Goal: Task Accomplishment & Management: Manage account settings

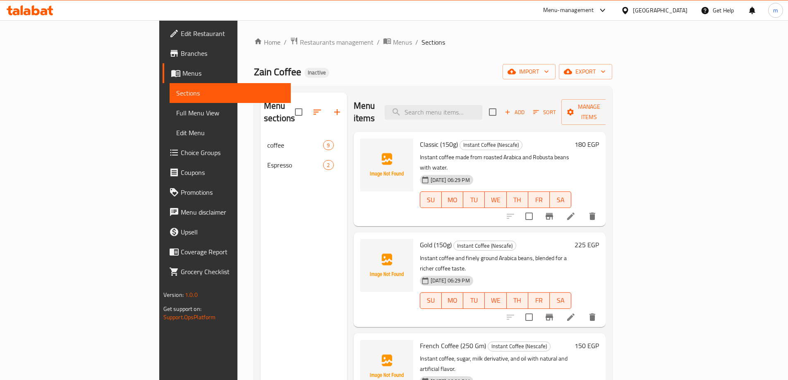
scroll to position [33, 0]
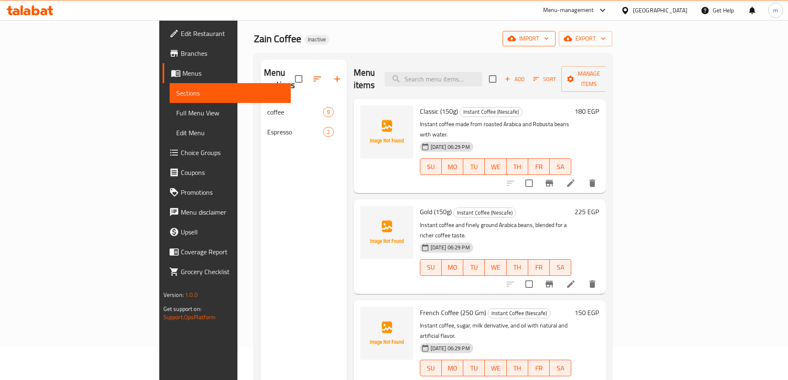
click at [516, 36] on icon "button" at bounding box center [512, 38] width 8 height 8
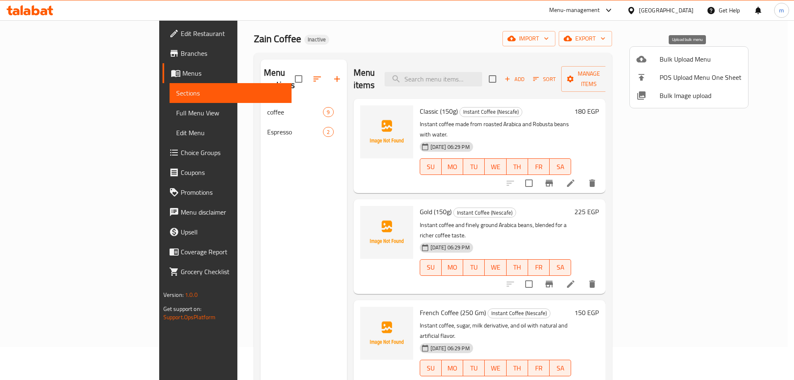
click at [690, 60] on span "Bulk Upload Menu" at bounding box center [701, 59] width 82 height 10
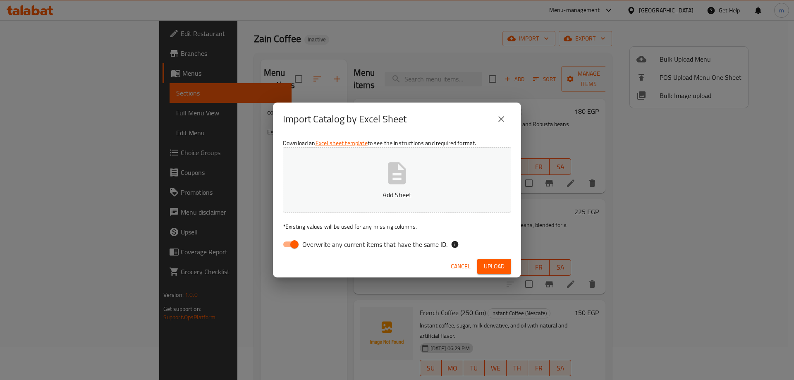
click at [298, 241] on label "Overwrite any current items that have the same ID." at bounding box center [362, 245] width 169 height 16
click at [290, 242] on input "Overwrite any current items that have the same ID." at bounding box center [294, 245] width 47 height 16
checkbox input "false"
click at [499, 266] on span "Upload" at bounding box center [494, 267] width 21 height 10
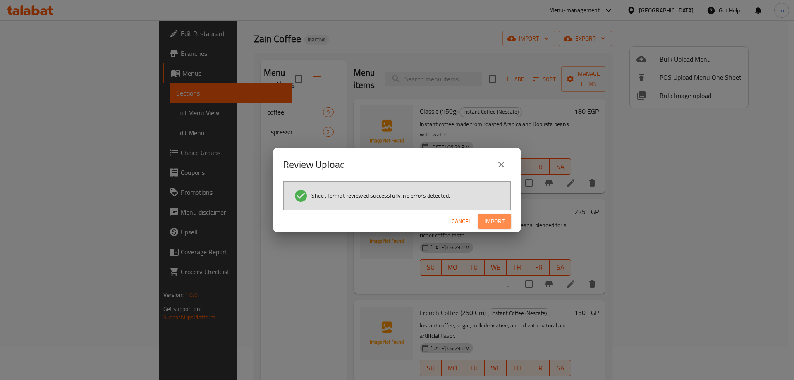
click at [494, 216] on button "Import" at bounding box center [494, 221] width 33 height 15
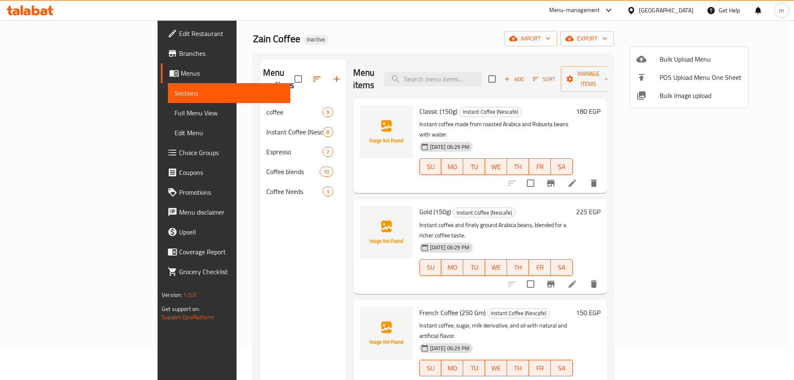
click at [51, 112] on div at bounding box center [397, 190] width 794 height 380
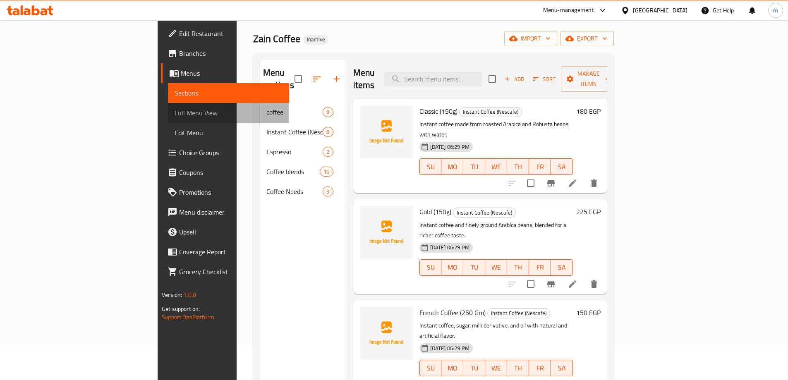
click at [175, 112] on span "Full Menu View" at bounding box center [229, 113] width 108 height 10
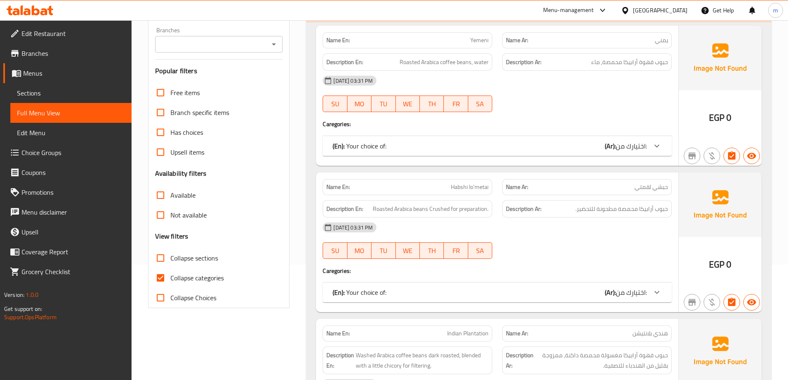
scroll to position [116, 0]
click at [179, 279] on span "Collapse categories" at bounding box center [196, 278] width 53 height 10
click at [170, 279] on input "Collapse categories" at bounding box center [161, 278] width 20 height 20
checkbox input "false"
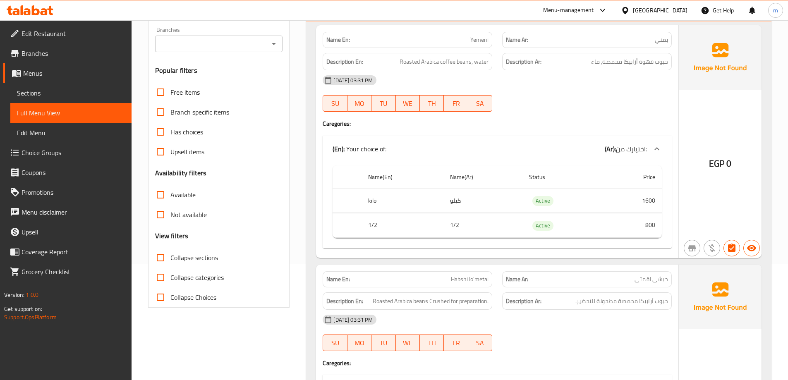
click at [205, 257] on span "Collapse sections" at bounding box center [194, 258] width 48 height 10
click at [170, 257] on input "Collapse sections" at bounding box center [161, 258] width 20 height 20
checkbox input "true"
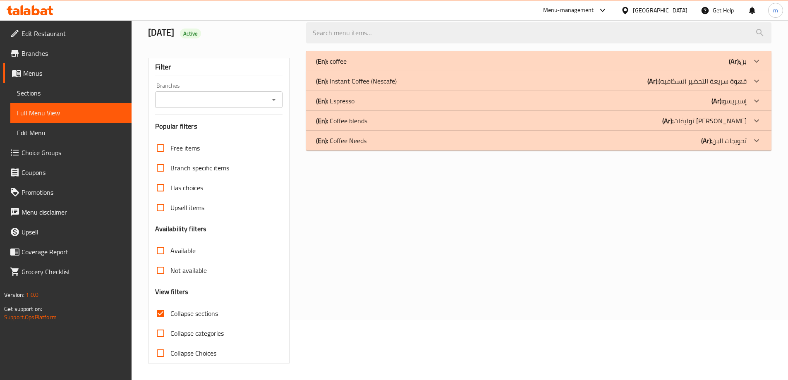
scroll to position [60, 0]
click at [694, 82] on p "(Ar): قهوة سريعة التحضير (نسكافيه)" at bounding box center [697, 81] width 99 height 10
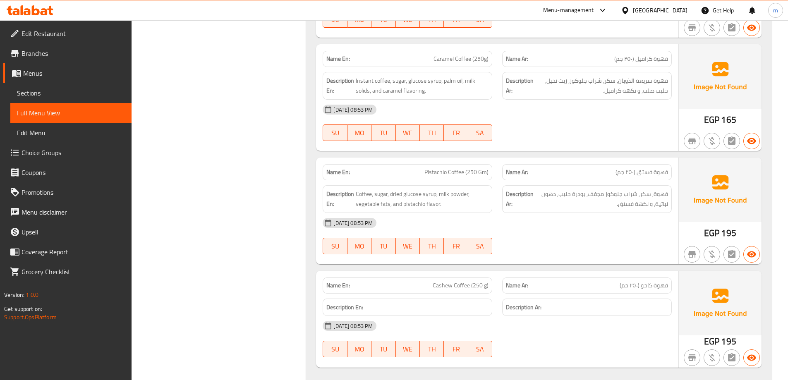
scroll to position [777, 0]
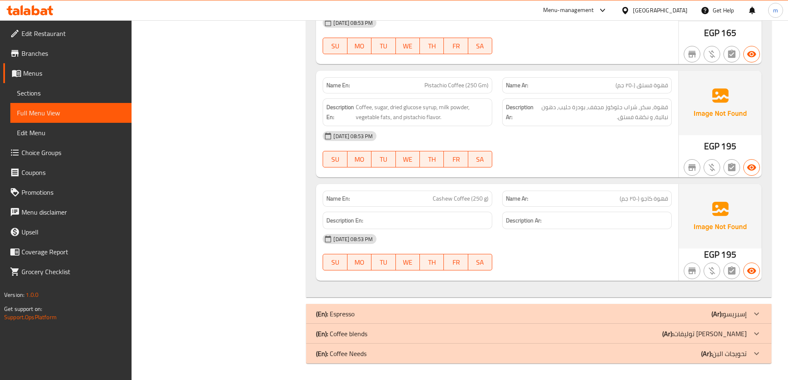
click at [584, 352] on div "(En): Coffee Needs (Ar): تحويجات البن" at bounding box center [531, 354] width 431 height 10
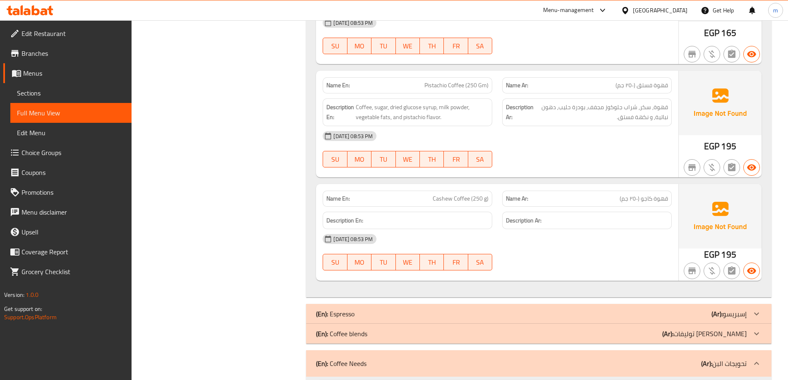
click at [580, 337] on div "(En): Coffee blends (Ar): توليفات البن" at bounding box center [531, 334] width 431 height 10
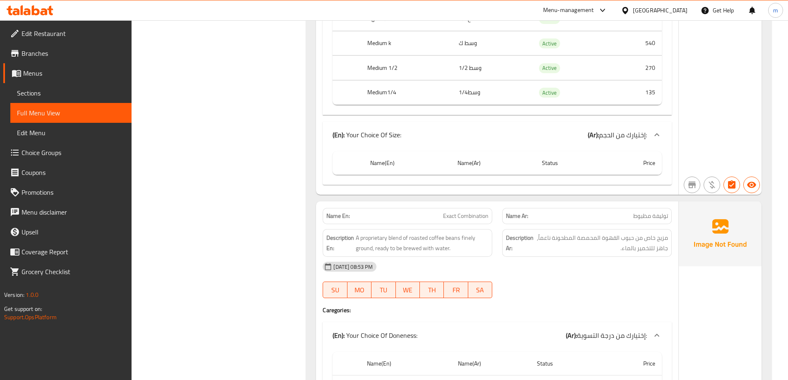
scroll to position [1356, 0]
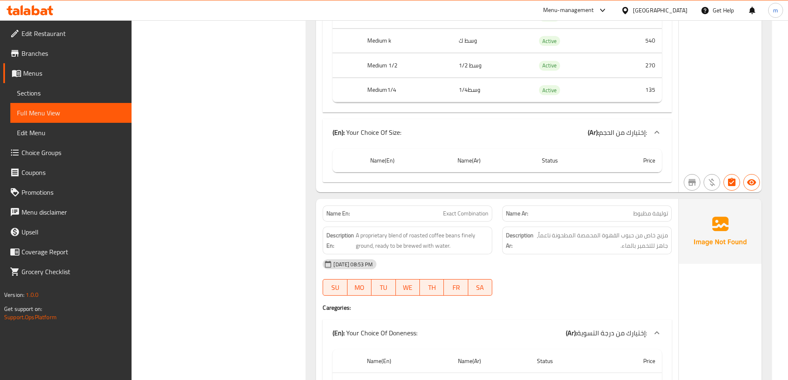
click at [534, 166] on th "Name(Ar)" at bounding box center [493, 161] width 84 height 24
click at [654, 132] on icon at bounding box center [657, 132] width 10 height 10
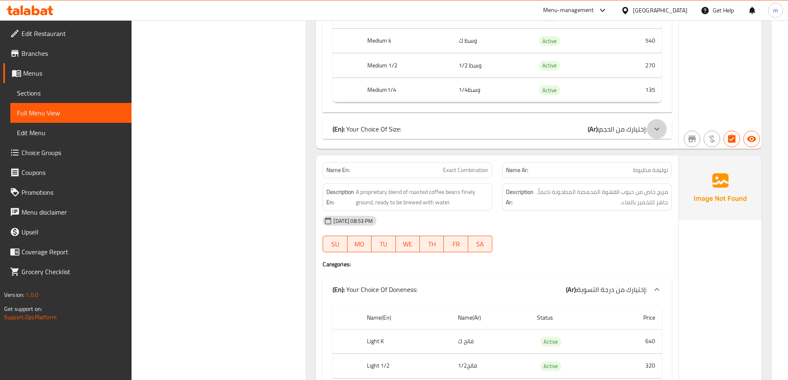
click at [654, 132] on icon at bounding box center [657, 129] width 10 height 10
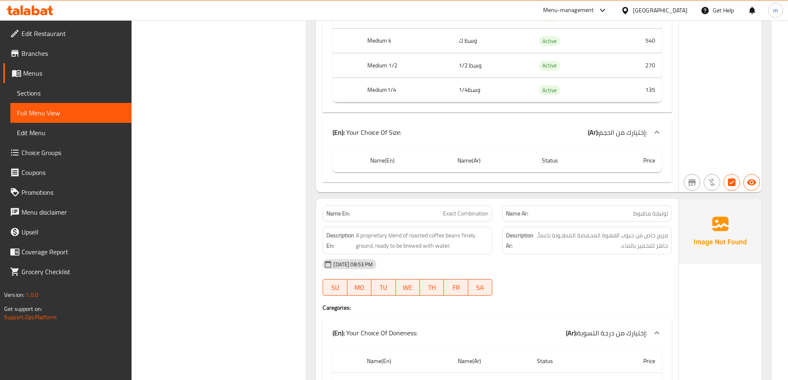
click at [654, 132] on icon at bounding box center [657, 132] width 10 height 10
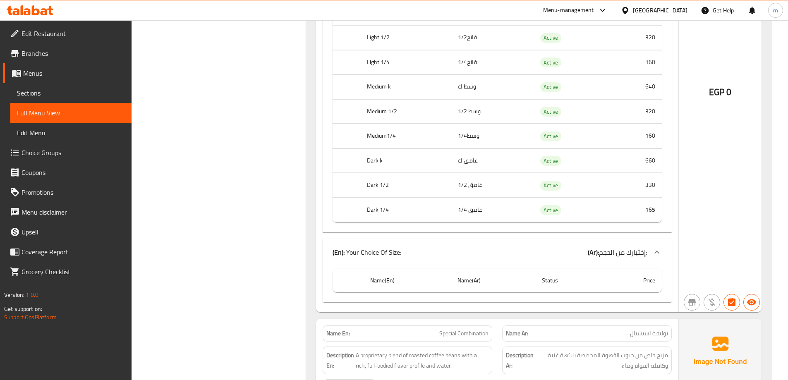
scroll to position [1687, 0]
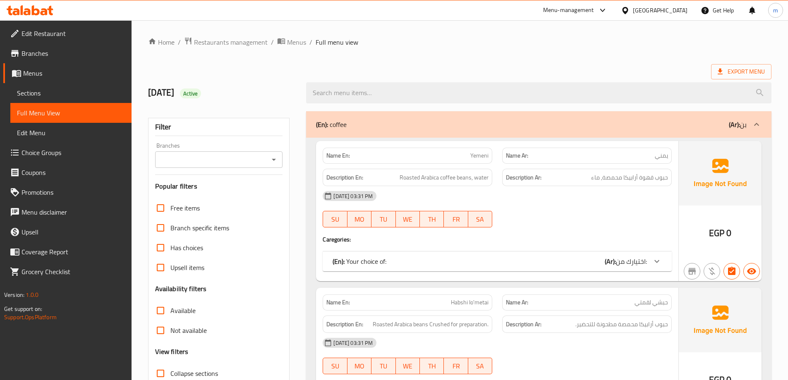
click at [41, 91] on span "Sections" at bounding box center [71, 93] width 108 height 10
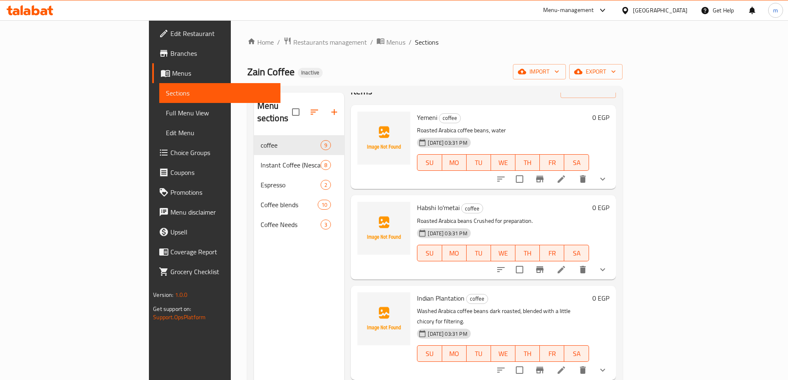
scroll to position [83, 0]
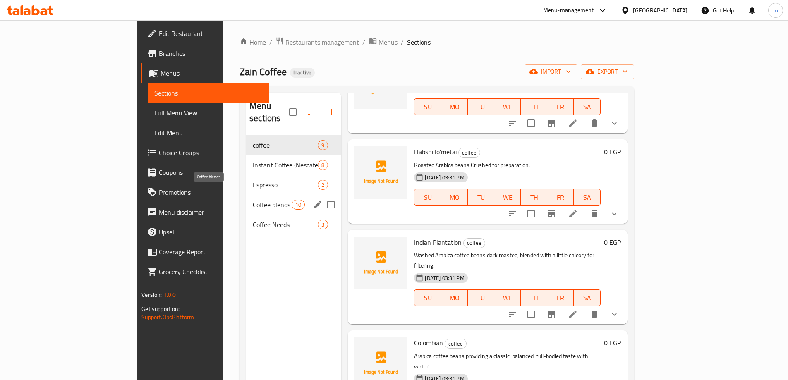
click at [253, 200] on span "Coffee blends" at bounding box center [272, 205] width 39 height 10
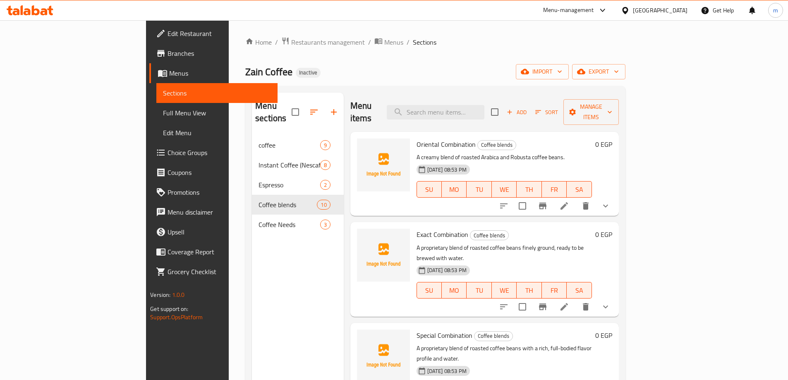
click at [576, 199] on li at bounding box center [564, 206] width 23 height 15
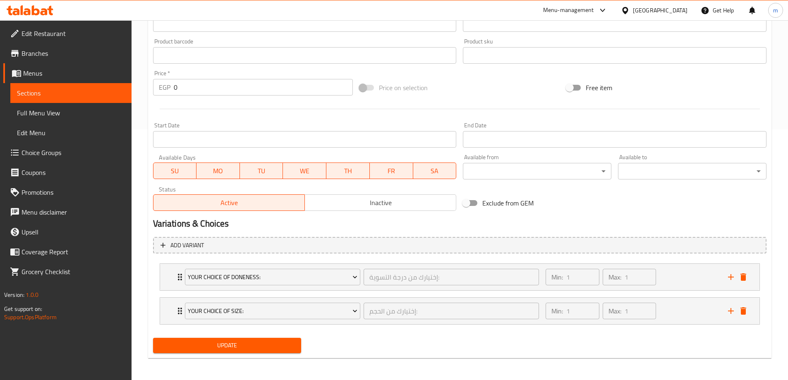
scroll to position [252, 0]
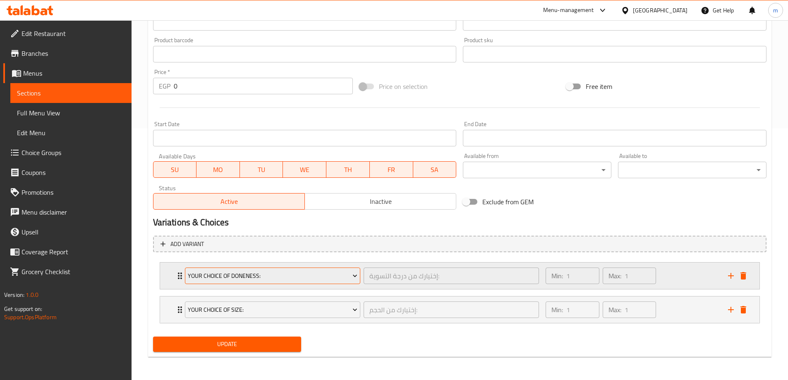
click at [342, 280] on span "Your Choice Of Doneness:" at bounding box center [273, 276] width 170 height 10
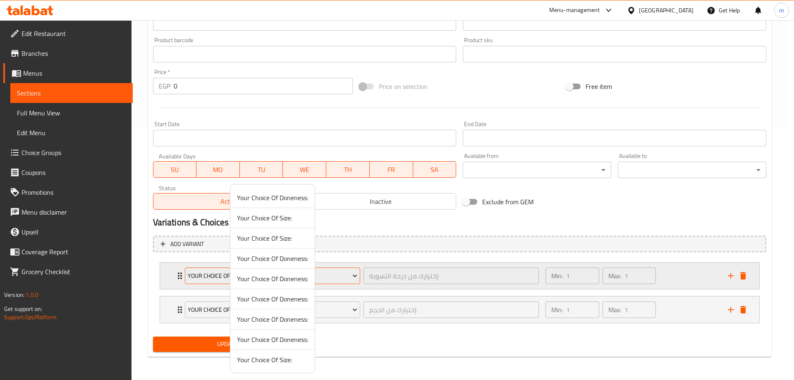
click at [342, 280] on div at bounding box center [397, 190] width 794 height 380
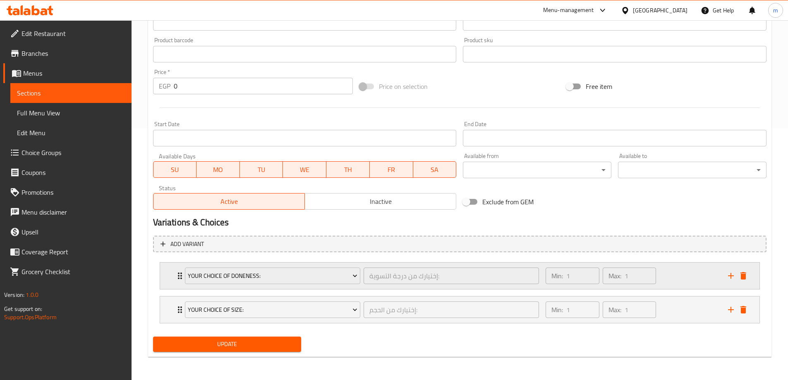
click at [692, 271] on div "Min: 1 ​ Max: 1 ​" at bounding box center [632, 276] width 182 height 26
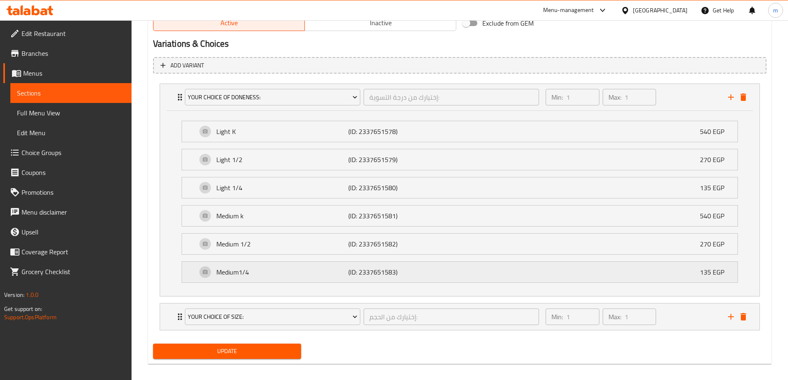
scroll to position [438, 0]
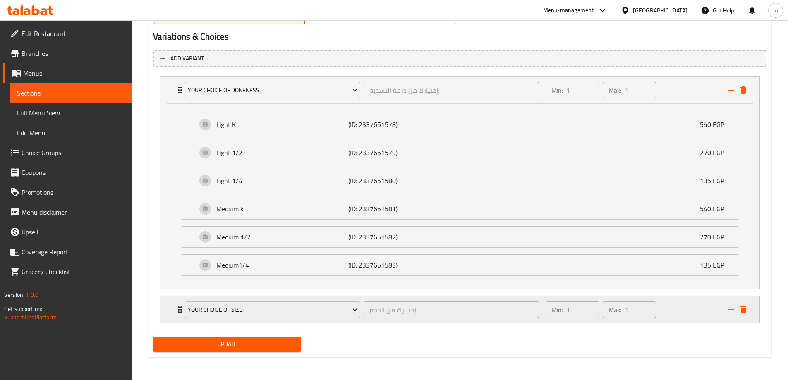
click at [667, 311] on div "Min: 1 ​ Max: 1 ​" at bounding box center [632, 310] width 182 height 26
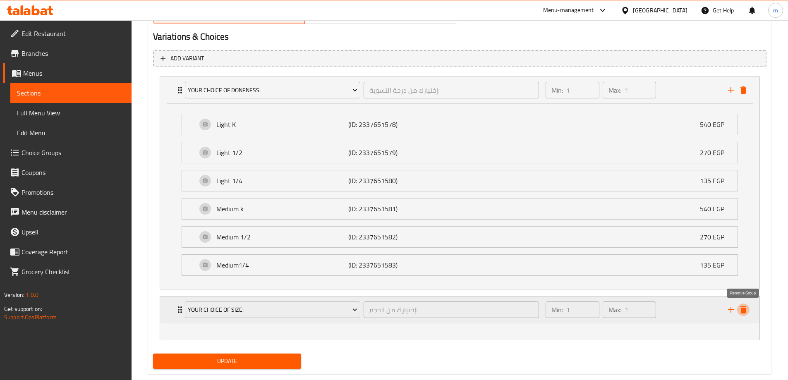
click at [746, 310] on icon "delete" at bounding box center [744, 309] width 6 height 7
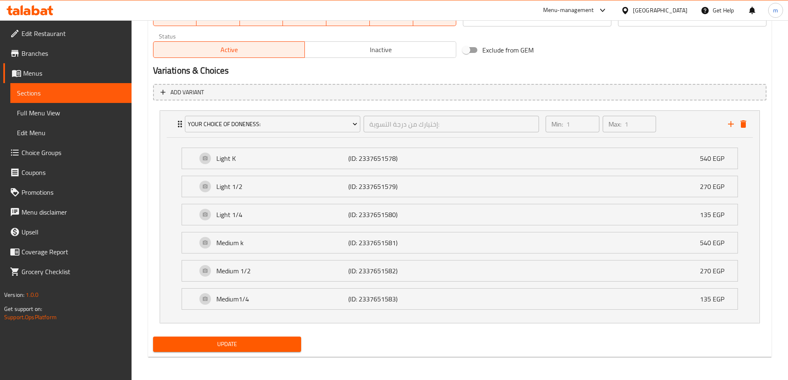
click at [244, 350] on span "Update" at bounding box center [227, 344] width 135 height 10
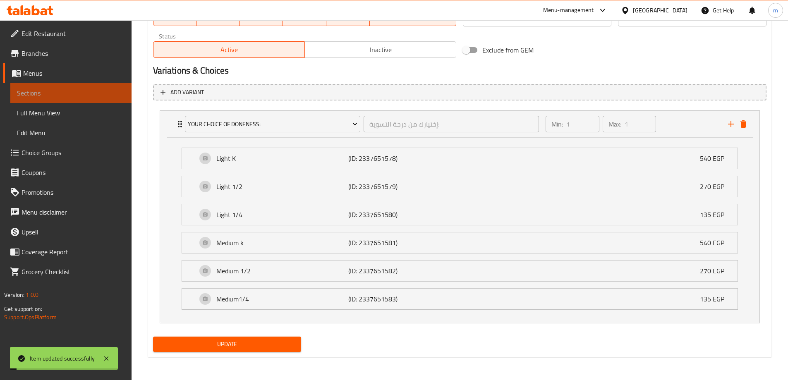
click at [84, 90] on span "Sections" at bounding box center [71, 93] width 108 height 10
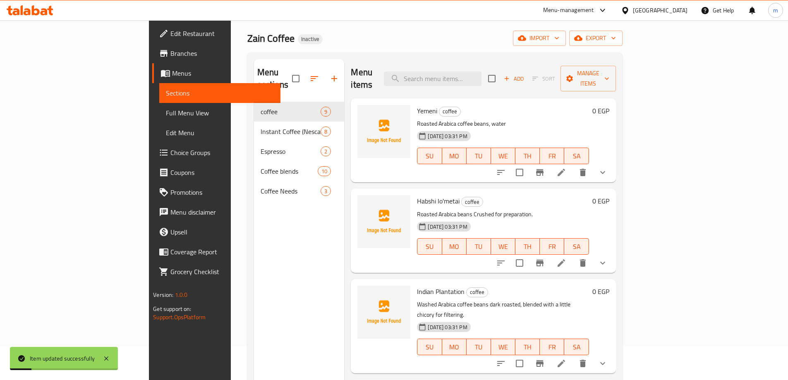
scroll to position [33, 0]
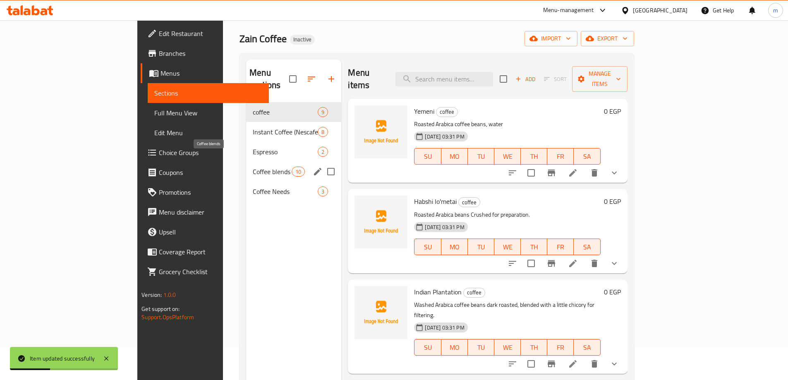
click at [253, 167] on span "Coffee blends" at bounding box center [272, 172] width 39 height 10
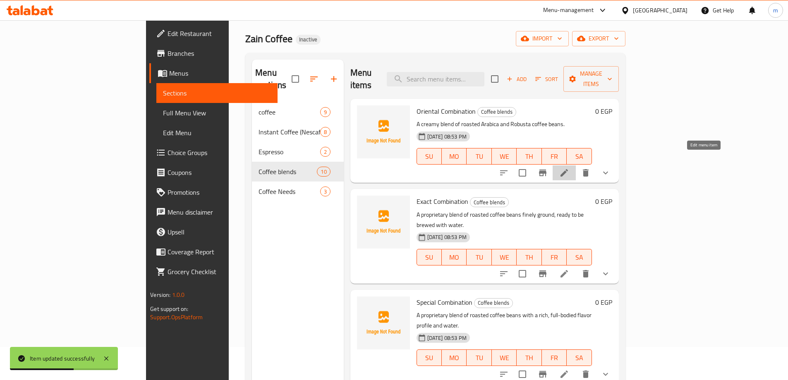
click at [569, 168] on icon at bounding box center [564, 173] width 10 height 10
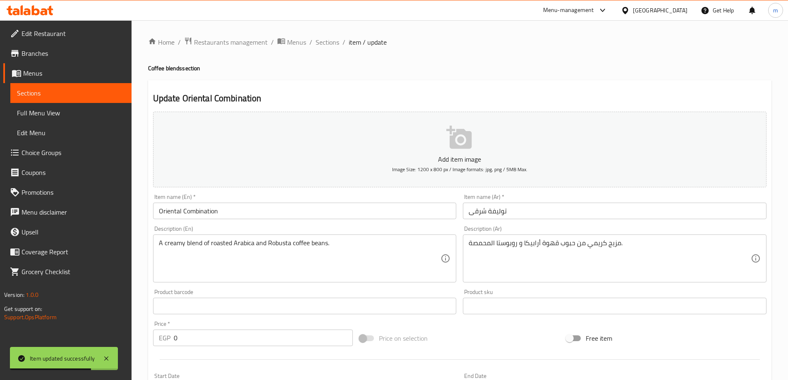
scroll to position [218, 0]
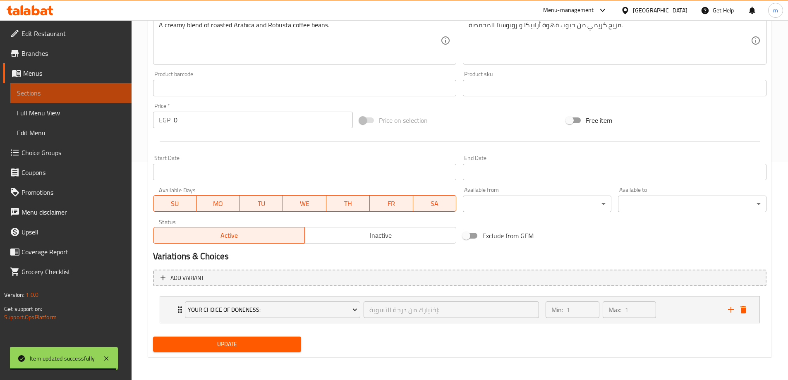
click at [65, 97] on span "Sections" at bounding box center [71, 93] width 108 height 10
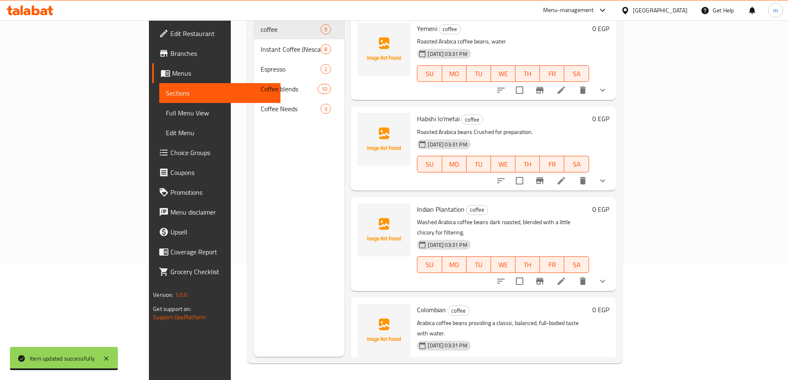
scroll to position [116, 0]
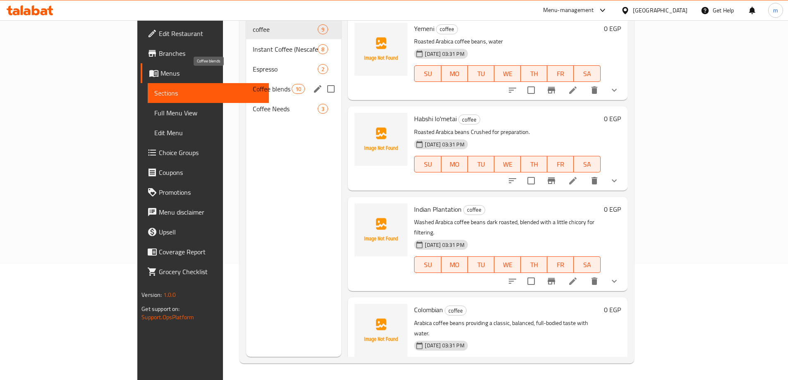
click at [253, 84] on span "Coffee blends" at bounding box center [272, 89] width 39 height 10
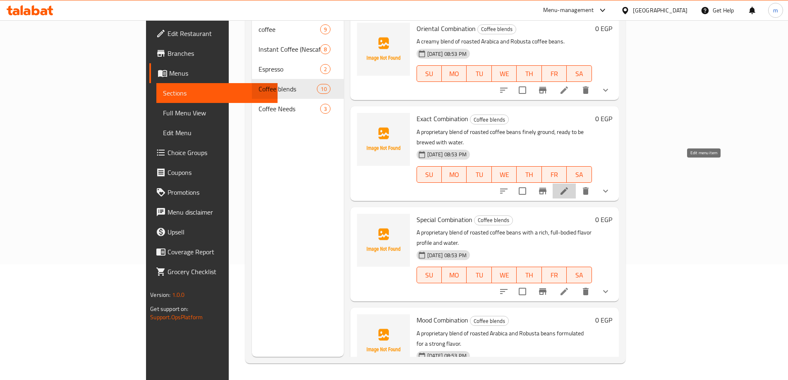
click at [569, 186] on icon at bounding box center [564, 191] width 10 height 10
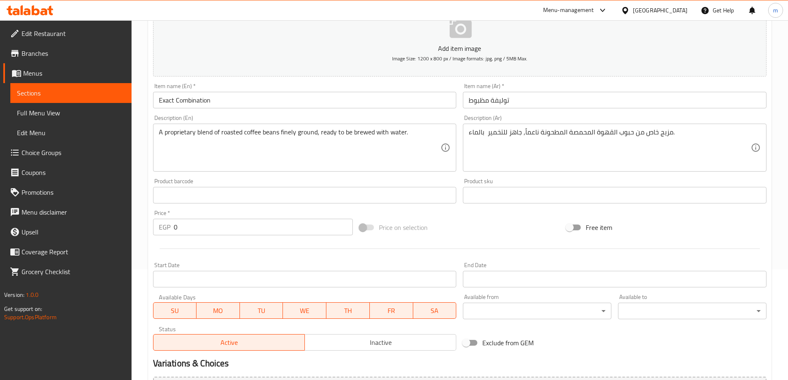
scroll to position [252, 0]
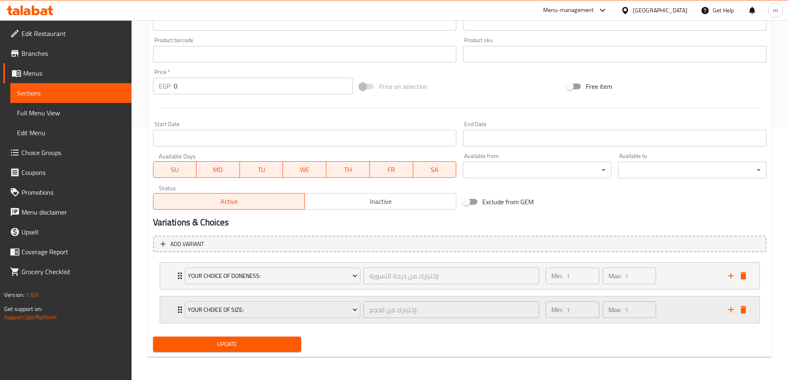
click at [708, 319] on div "Min: 1 ​ Max: 1 ​" at bounding box center [632, 310] width 182 height 26
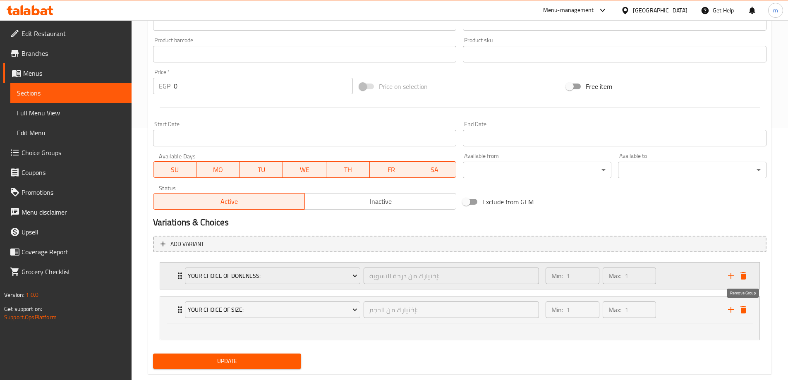
click at [748, 309] on icon "delete" at bounding box center [744, 310] width 10 height 10
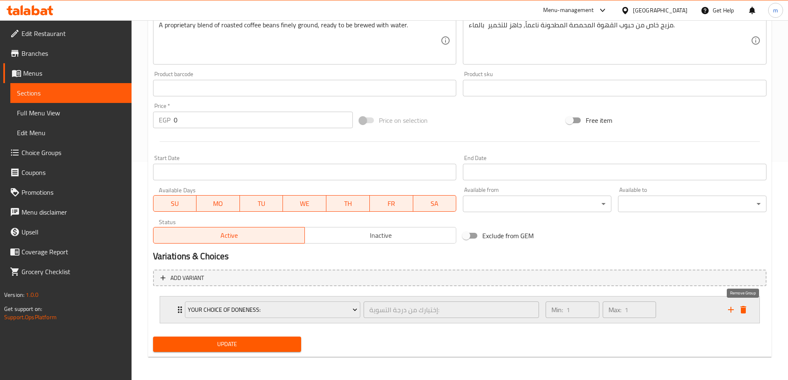
scroll to position [218, 0]
click at [249, 343] on span "Update" at bounding box center [227, 344] width 135 height 10
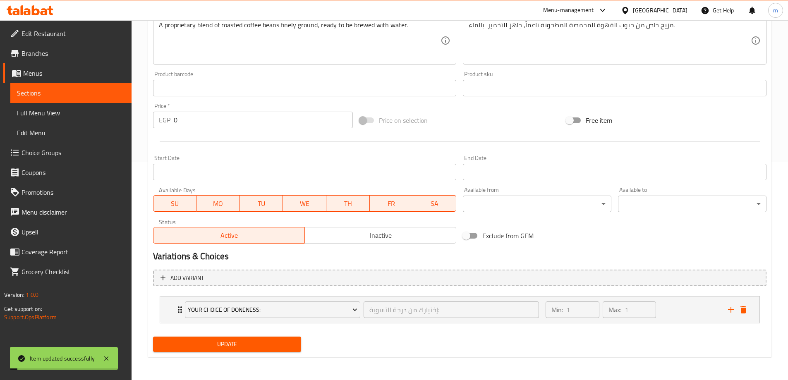
click at [78, 96] on span "Sections" at bounding box center [71, 93] width 108 height 10
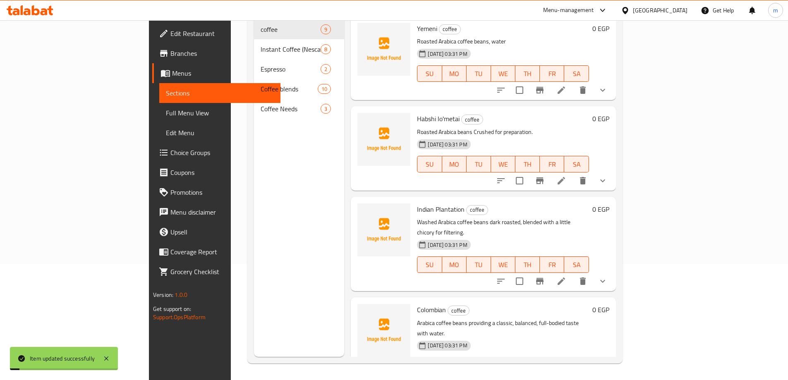
scroll to position [116, 0]
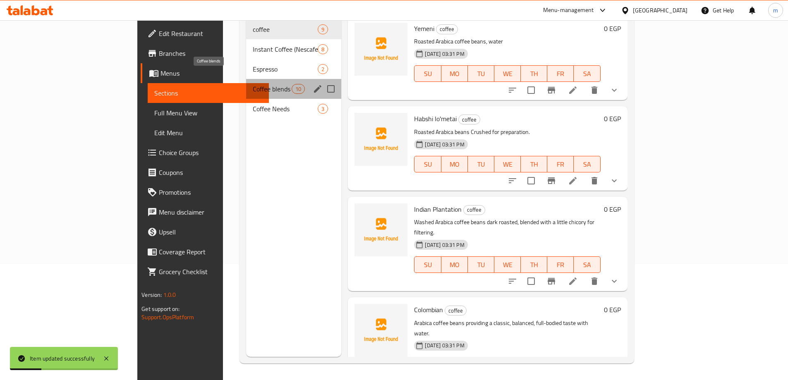
click at [253, 84] on span "Coffee blends" at bounding box center [272, 89] width 39 height 10
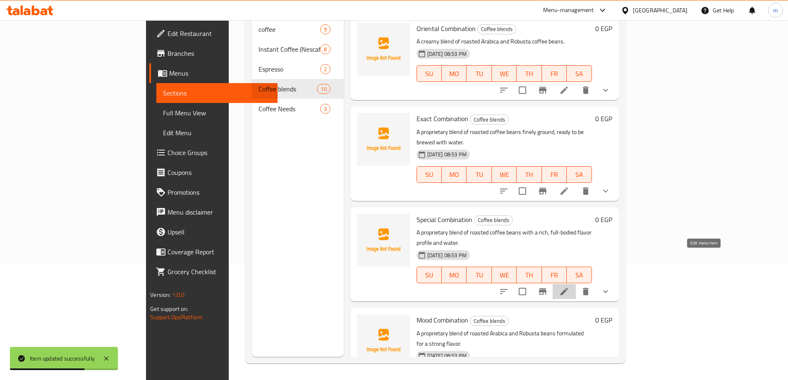
click at [569, 287] on icon at bounding box center [564, 292] width 10 height 10
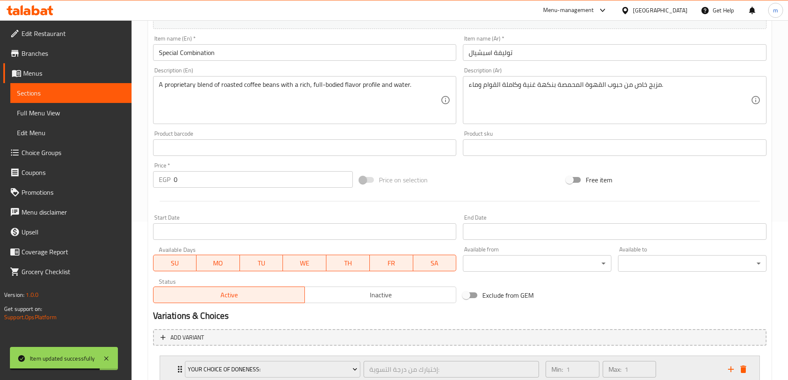
scroll to position [252, 0]
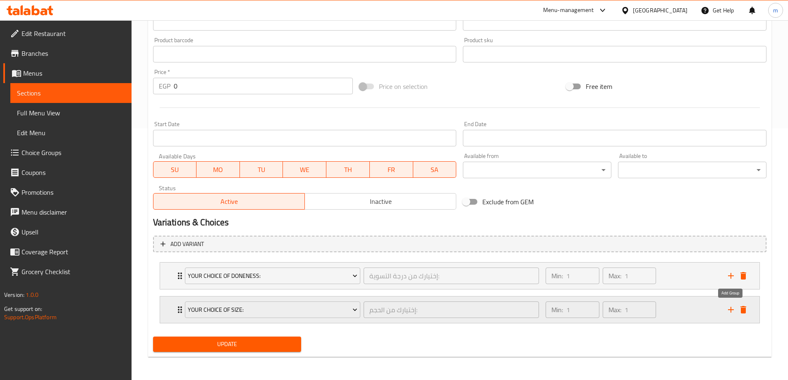
click at [735, 314] on icon "add" at bounding box center [731, 310] width 10 height 10
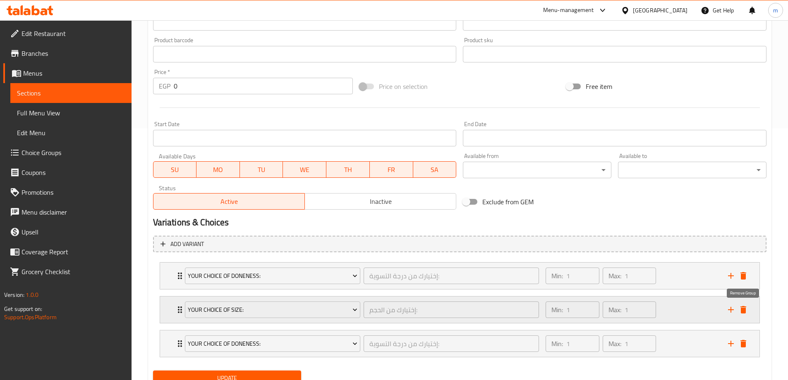
click at [742, 312] on icon "delete" at bounding box center [744, 309] width 6 height 7
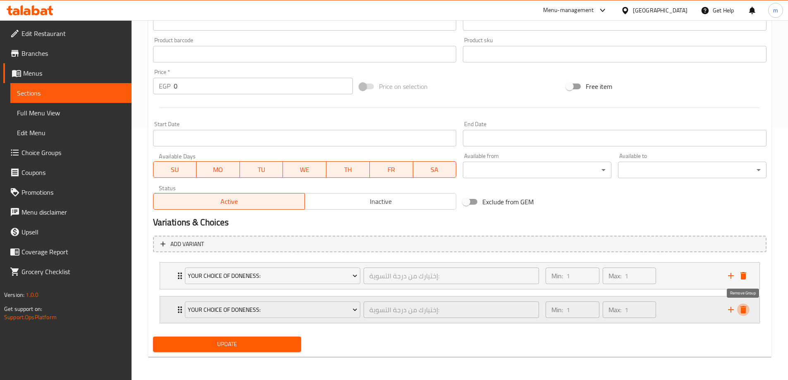
click at [743, 310] on icon "delete" at bounding box center [744, 309] width 6 height 7
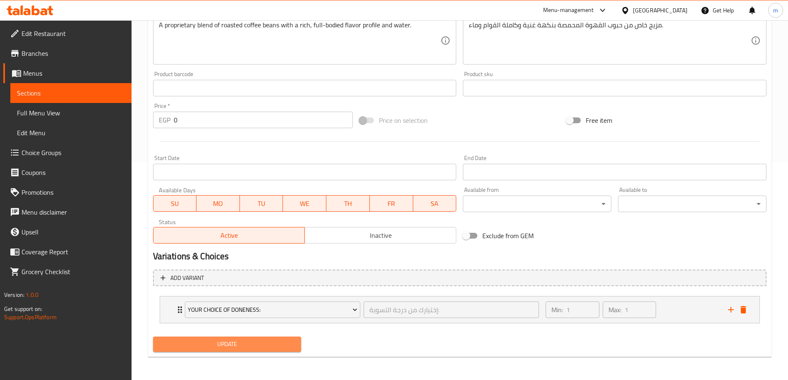
click at [266, 345] on span "Update" at bounding box center [227, 344] width 135 height 10
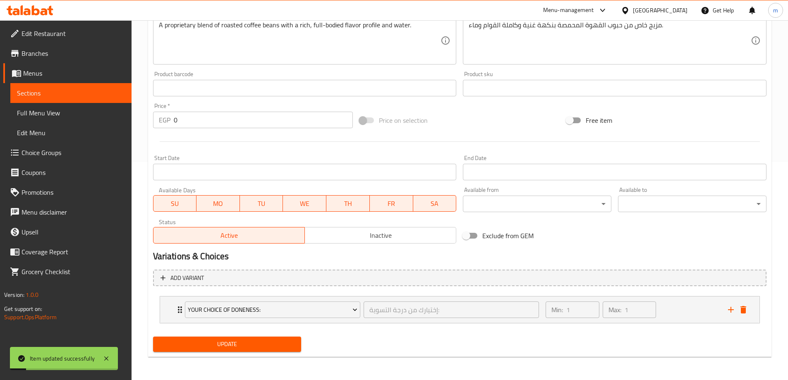
click at [60, 86] on link "Sections" at bounding box center [70, 93] width 121 height 20
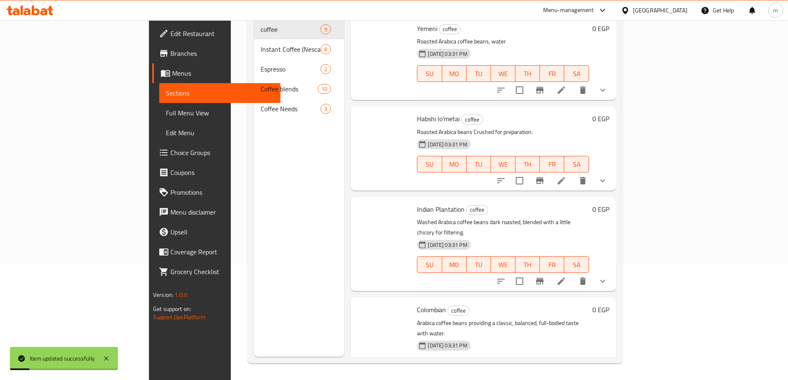
scroll to position [116, 0]
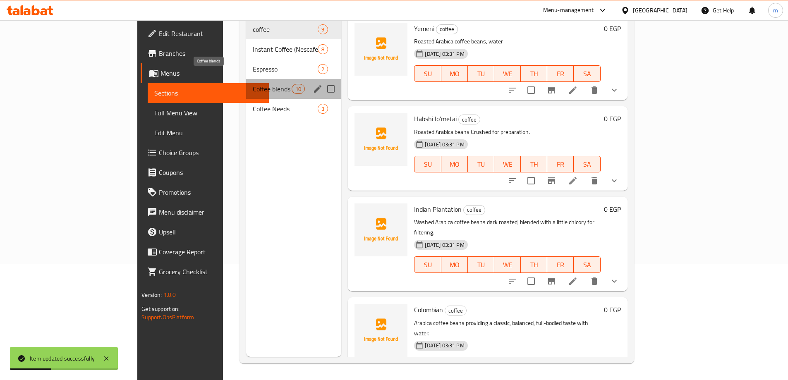
click at [253, 84] on span "Coffee blends" at bounding box center [272, 89] width 39 height 10
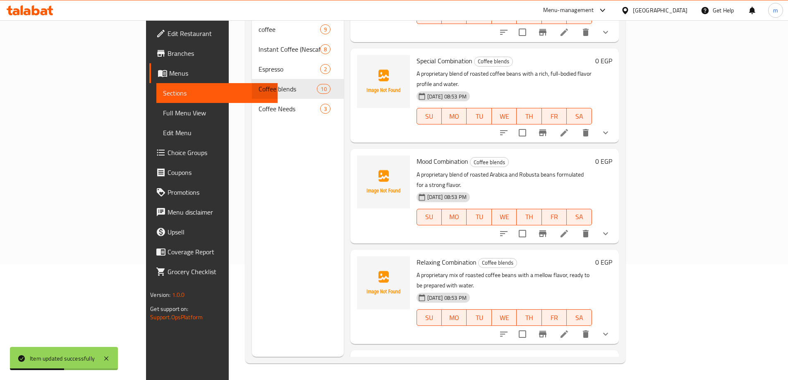
scroll to position [166, 0]
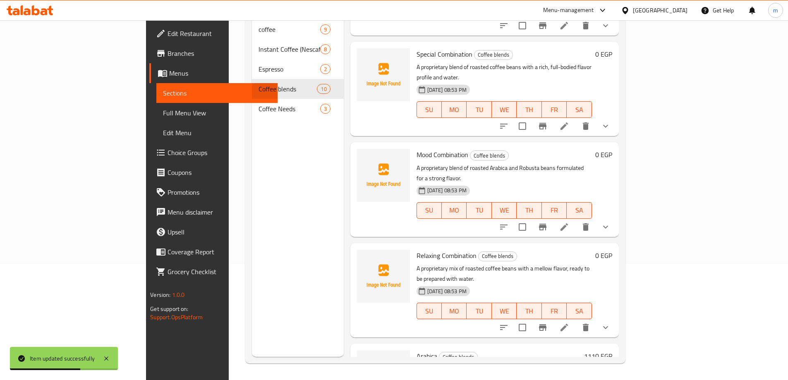
click at [576, 220] on li at bounding box center [564, 227] width 23 height 15
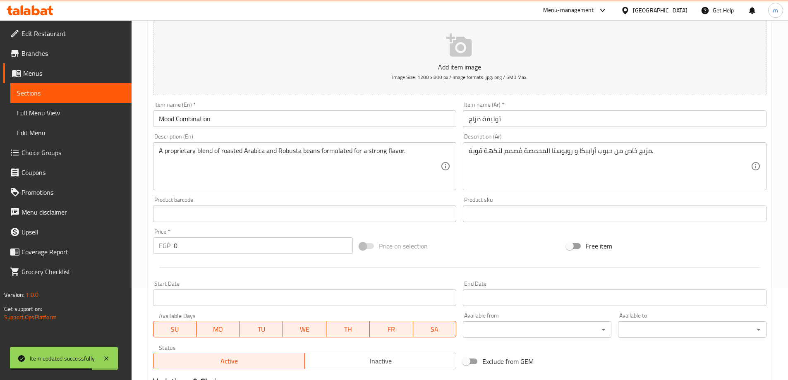
scroll to position [252, 0]
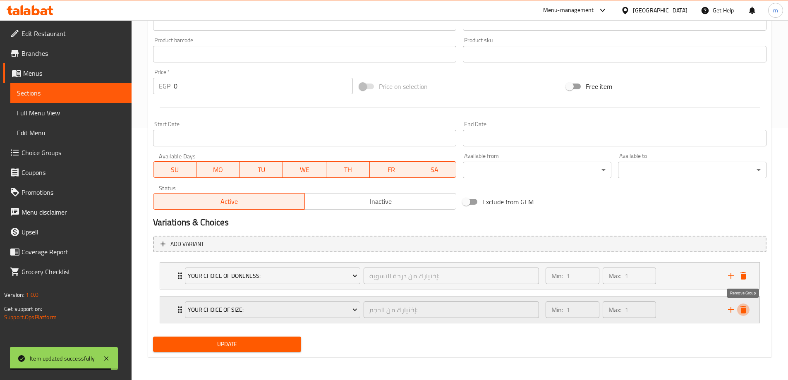
click at [740, 308] on icon "delete" at bounding box center [744, 310] width 10 height 10
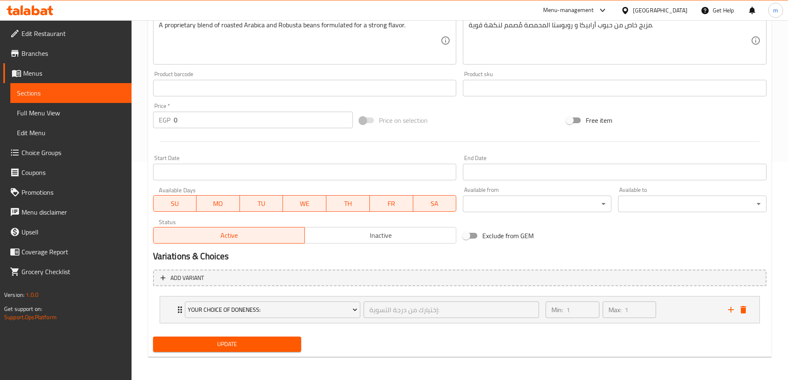
click at [216, 341] on span "Update" at bounding box center [227, 344] width 135 height 10
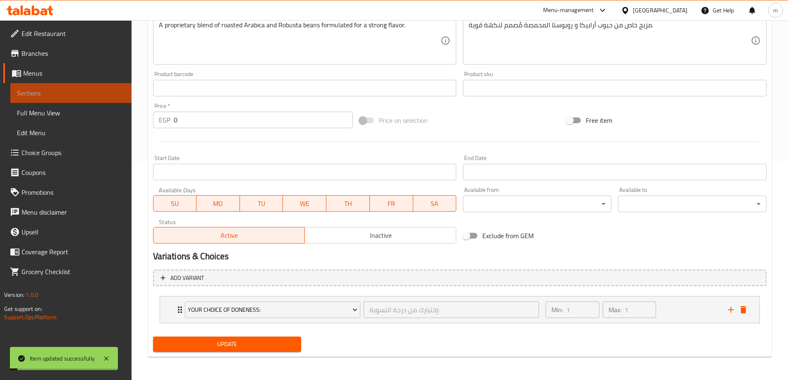
click at [93, 91] on span "Sections" at bounding box center [71, 93] width 108 height 10
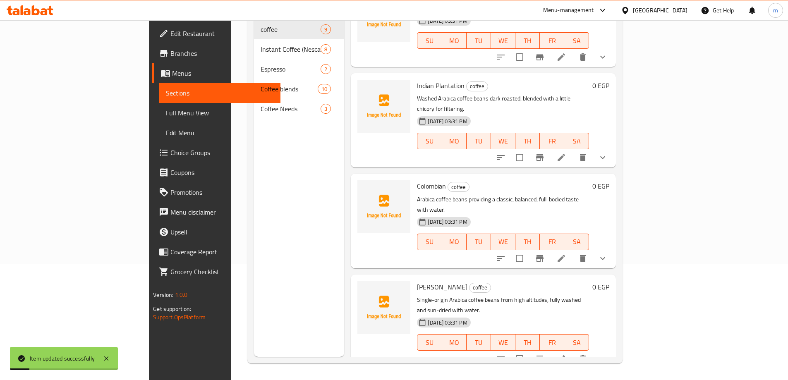
scroll to position [124, 0]
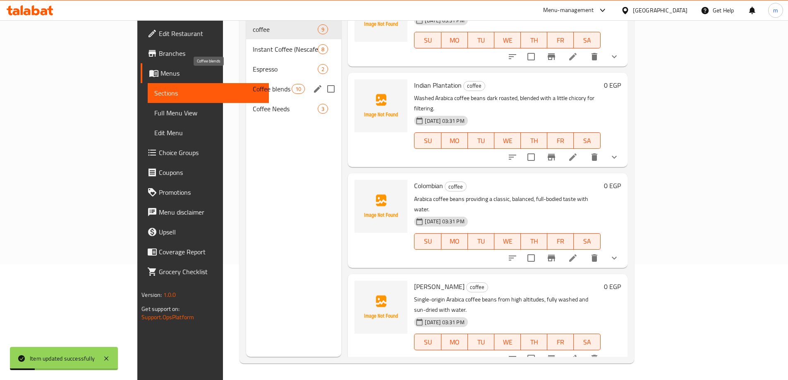
click at [253, 84] on span "Coffee blends" at bounding box center [272, 89] width 39 height 10
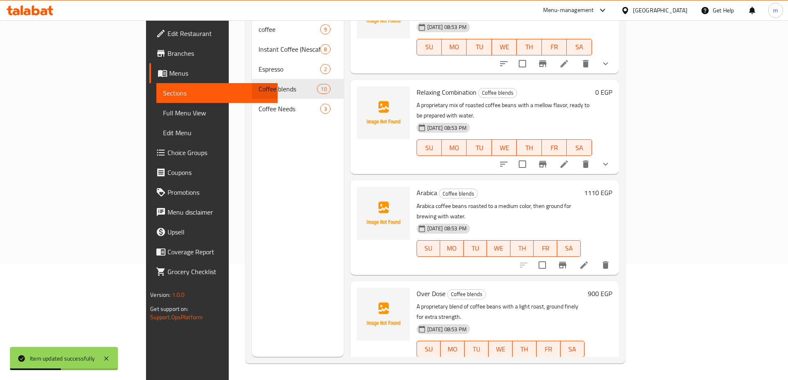
scroll to position [331, 0]
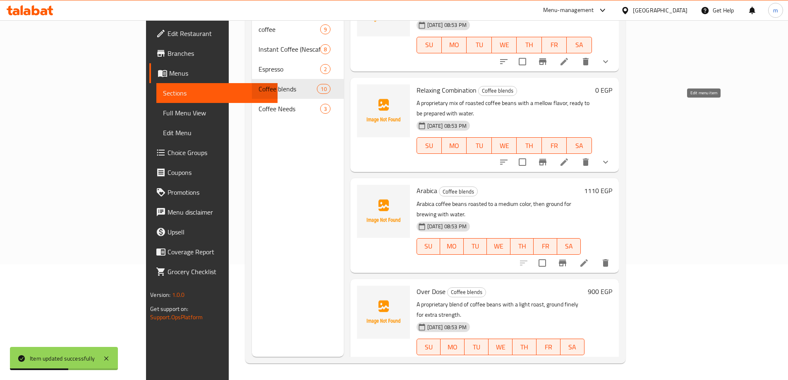
click at [568, 158] on icon at bounding box center [564, 161] width 7 height 7
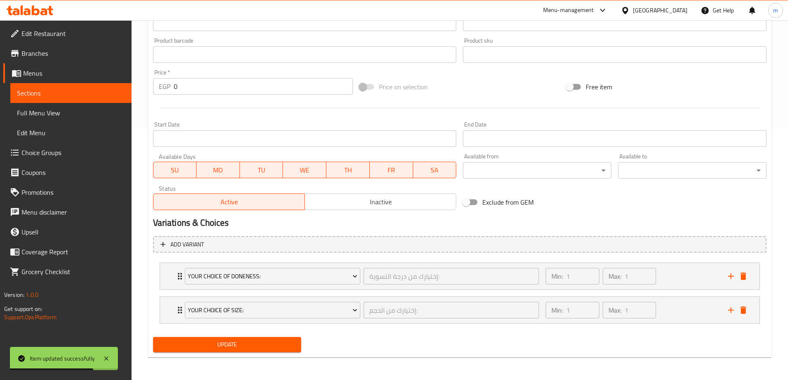
scroll to position [252, 0]
click at [743, 312] on icon "delete" at bounding box center [744, 309] width 6 height 7
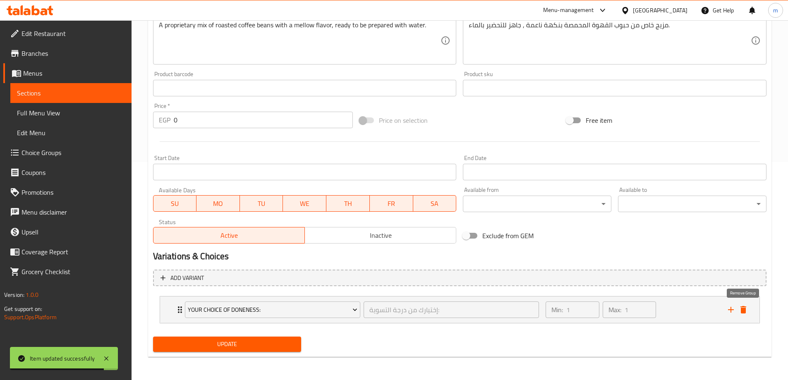
scroll to position [218, 0]
click at [224, 347] on span "Update" at bounding box center [227, 344] width 135 height 10
click at [89, 101] on link "Sections" at bounding box center [70, 93] width 121 height 20
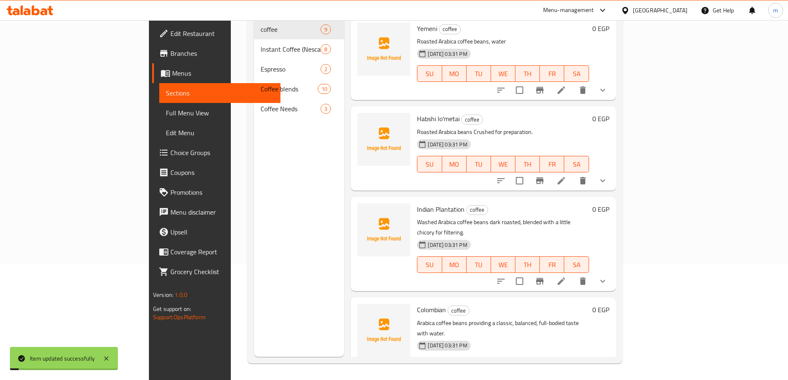
scroll to position [116, 0]
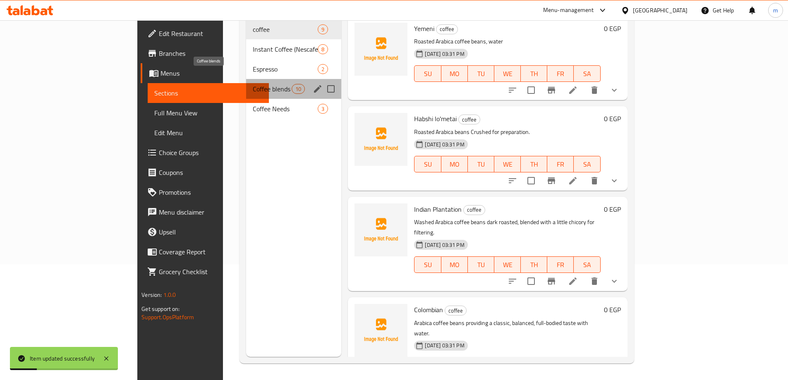
click at [253, 84] on span "Coffee blends" at bounding box center [272, 89] width 39 height 10
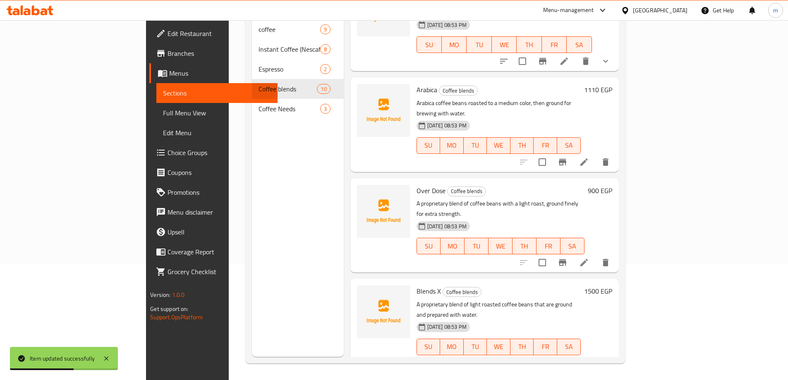
scroll to position [455, 0]
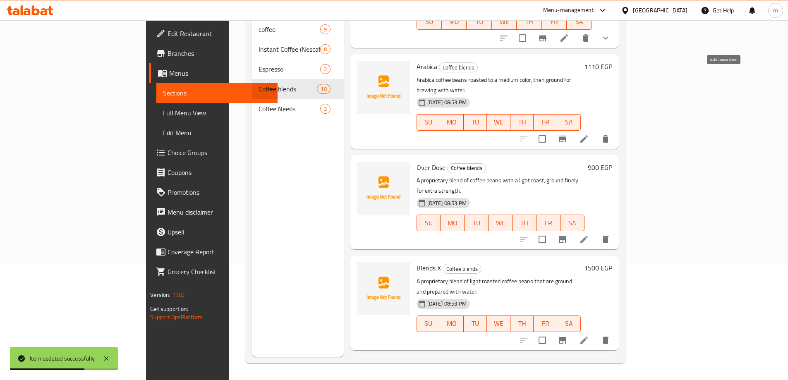
click at [589, 134] on icon at bounding box center [584, 139] width 10 height 10
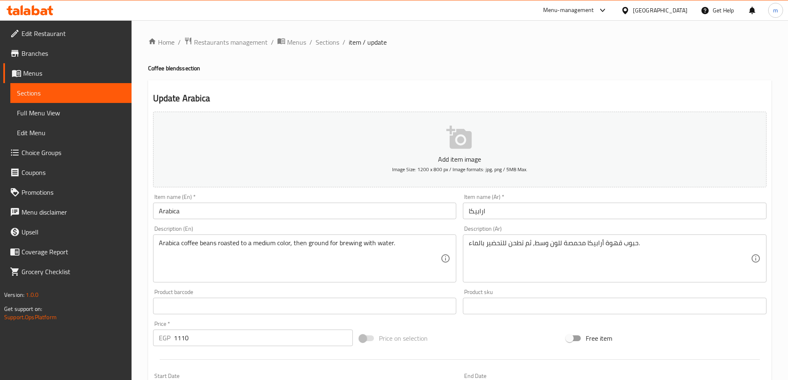
click at [86, 91] on span "Sections" at bounding box center [71, 93] width 108 height 10
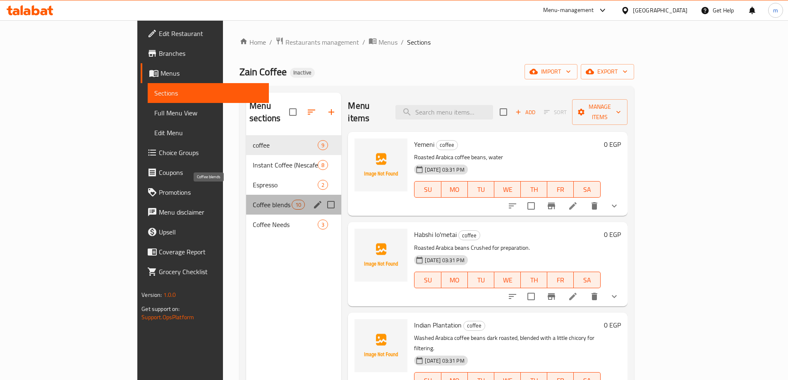
click at [253, 200] on span "Coffee blends" at bounding box center [272, 205] width 39 height 10
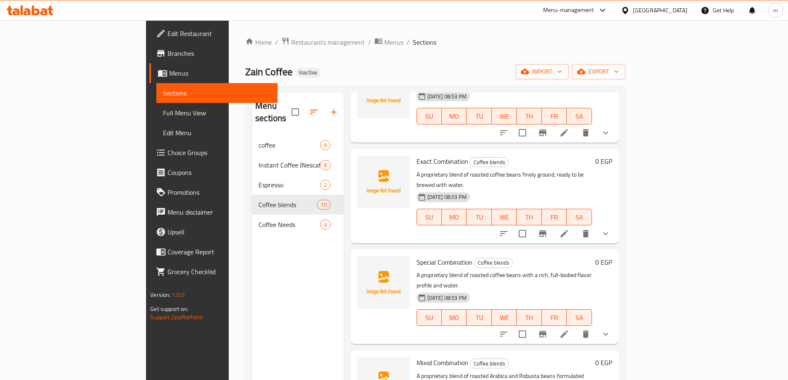
scroll to position [248, 0]
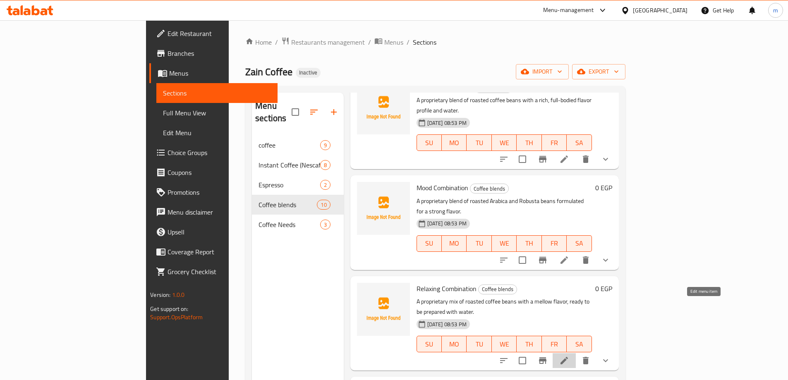
click at [568, 357] on icon at bounding box center [564, 360] width 7 height 7
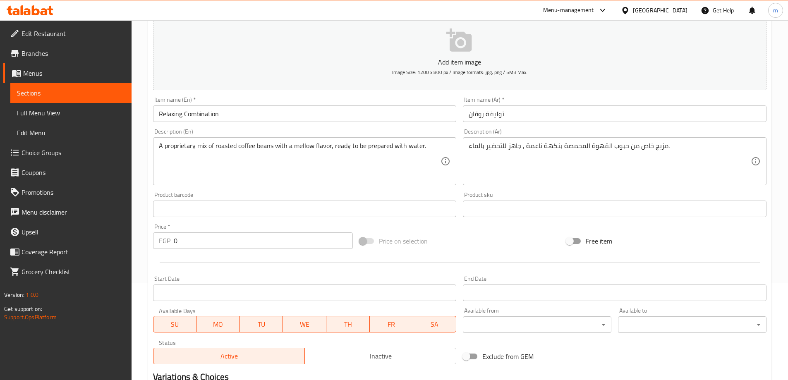
scroll to position [218, 0]
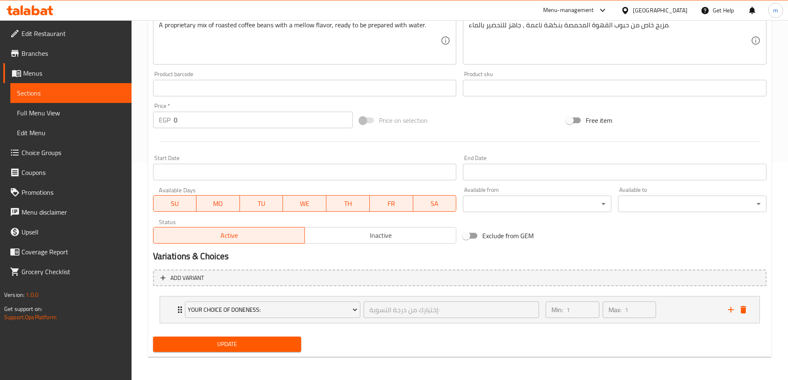
click at [83, 87] on link "Sections" at bounding box center [70, 93] width 121 height 20
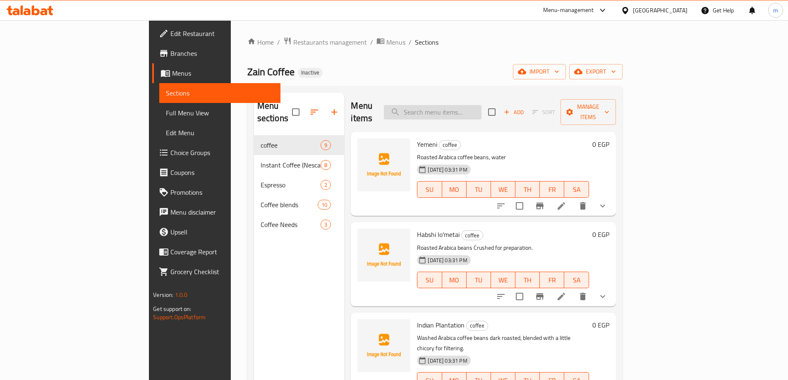
click at [482, 111] on input "search" at bounding box center [433, 112] width 98 height 14
paste input "French Coffee (250 Gm)"
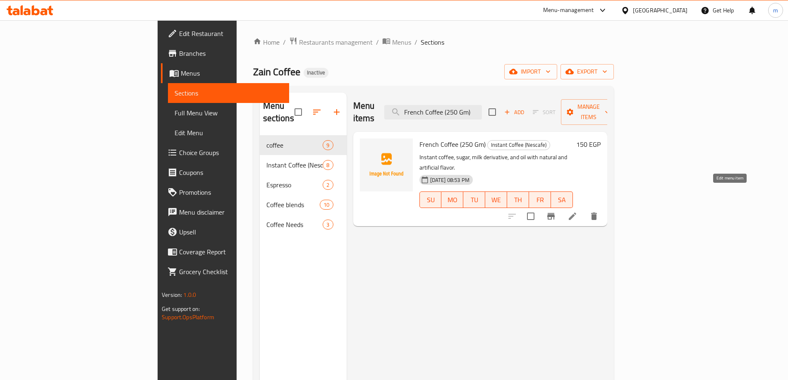
type input "French Coffee (250 Gm)"
click at [578, 211] on icon at bounding box center [573, 216] width 10 height 10
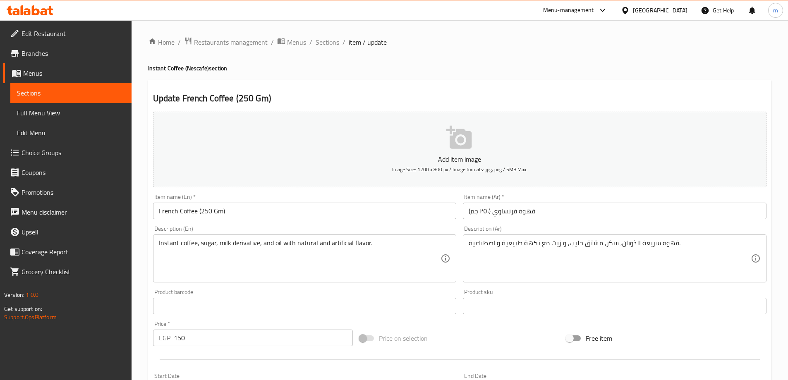
click at [220, 214] on input "French Coffee (250 Gm)" at bounding box center [305, 211] width 304 height 17
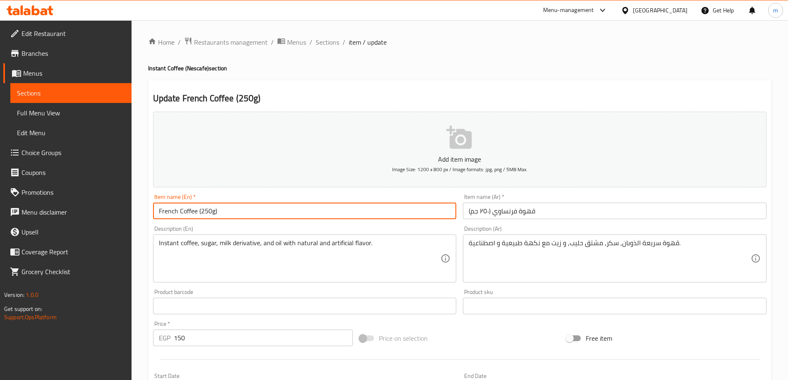
scroll to position [204, 0]
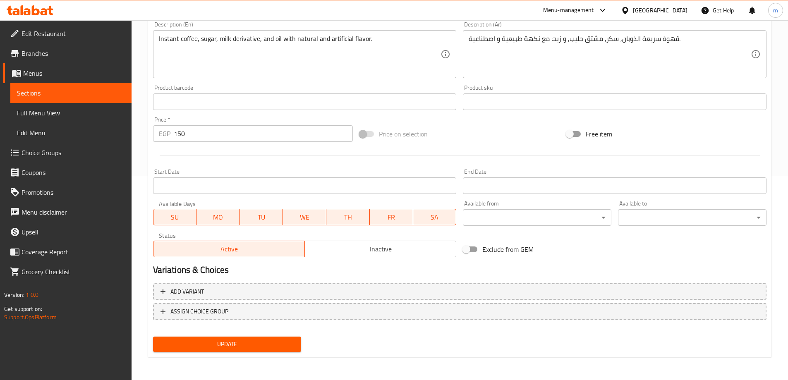
type input "French Coffee (250g)"
click at [214, 343] on span "Update" at bounding box center [227, 344] width 135 height 10
click at [84, 95] on span "Sections" at bounding box center [71, 93] width 108 height 10
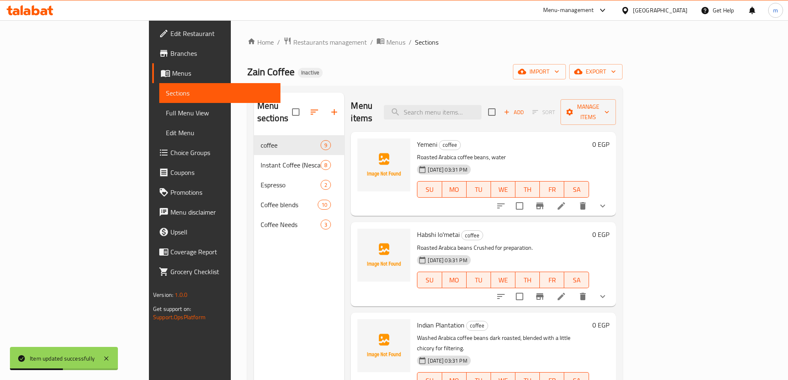
click at [475, 98] on div "Menu items Add Sort Manage items" at bounding box center [483, 112] width 265 height 39
click at [473, 105] on input "search" at bounding box center [433, 112] width 98 height 14
paste input "Hazelnut Coffee (250g)"
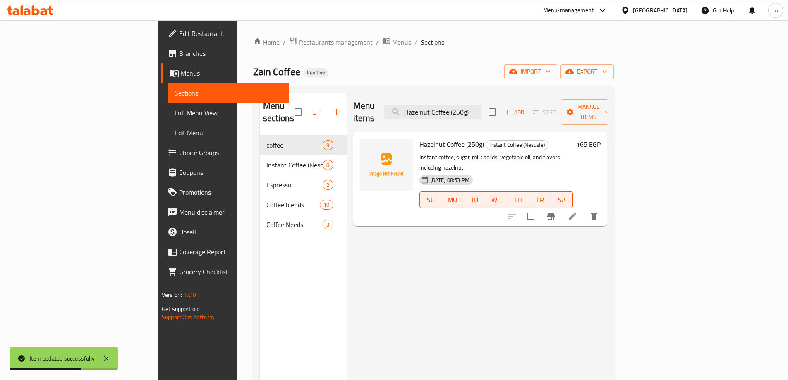
type input "Hazelnut Coffee (250g)"
click at [578, 211] on icon at bounding box center [573, 216] width 10 height 10
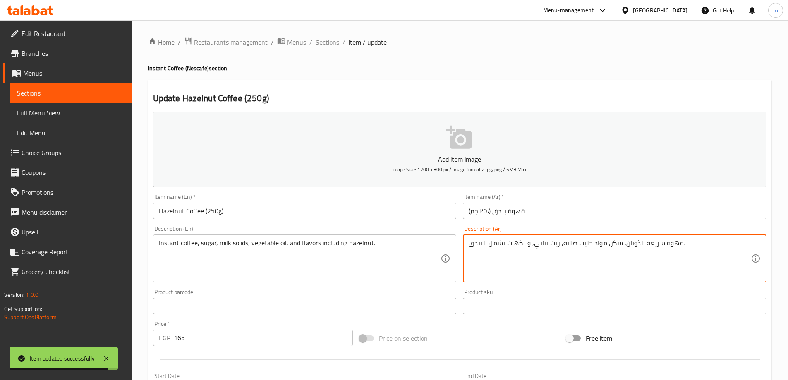
click at [598, 247] on textarea "قهوة سريعة الذوبان, سكر, مواد حليب صلبة, زيت نباتي, و نكهات تشمل البندق." at bounding box center [610, 258] width 282 height 39
click at [562, 246] on textarea "قهوة سريعة الذوبان, سكر, حليب صلبة, زيت نباتي, و نكهات تشمل البندق." at bounding box center [610, 258] width 282 height 39
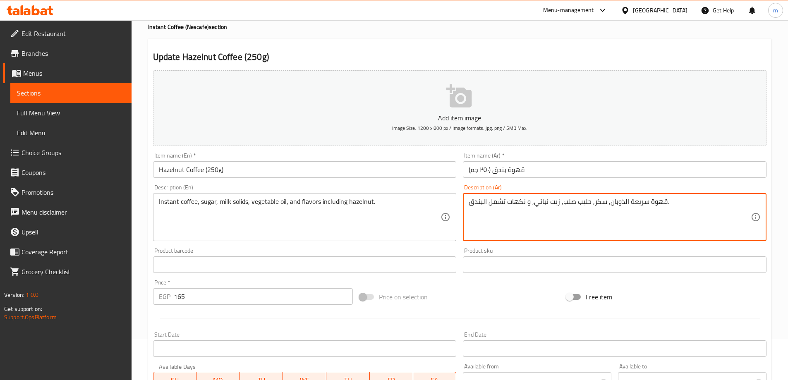
type textarea "قهوة سريعة الذوبان, سكر, حليب صلب, زيت نباتي, و نكهات تشمل البندق."
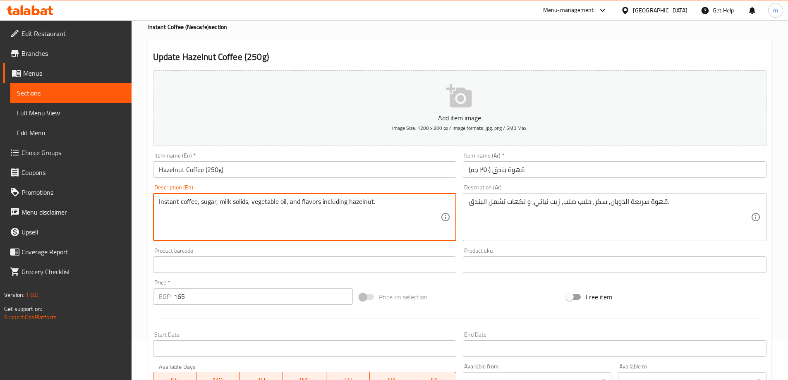
drag, startPoint x: 218, startPoint y: 202, endPoint x: 247, endPoint y: 210, distance: 30.0
click at [400, 149] on div "Item name (En)   * Hazelnut Coffee (250g) Item name (En) *" at bounding box center [305, 165] width 310 height 32
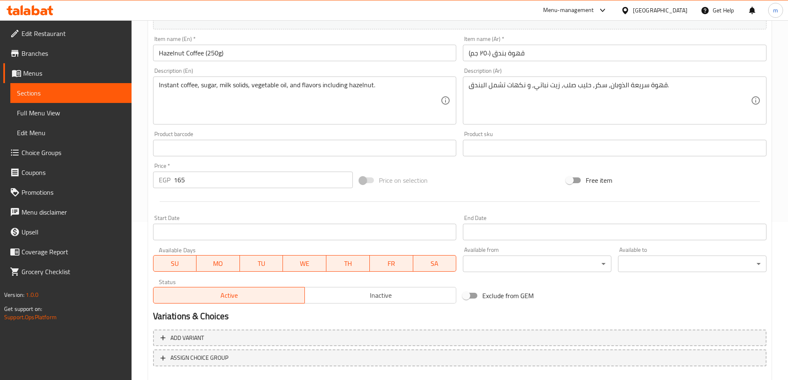
scroll to position [204, 0]
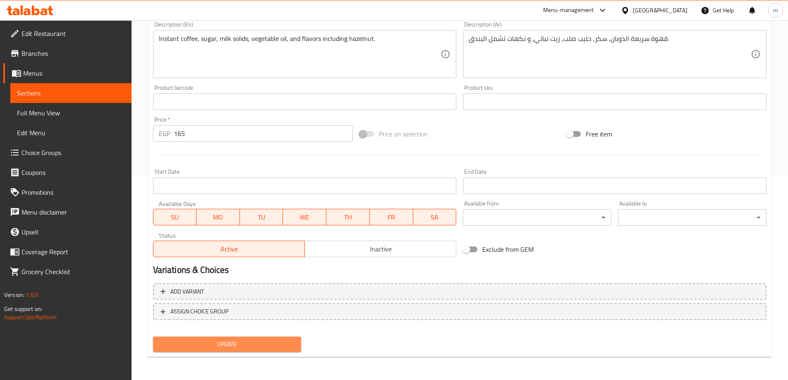
click at [254, 341] on span "Update" at bounding box center [227, 344] width 135 height 10
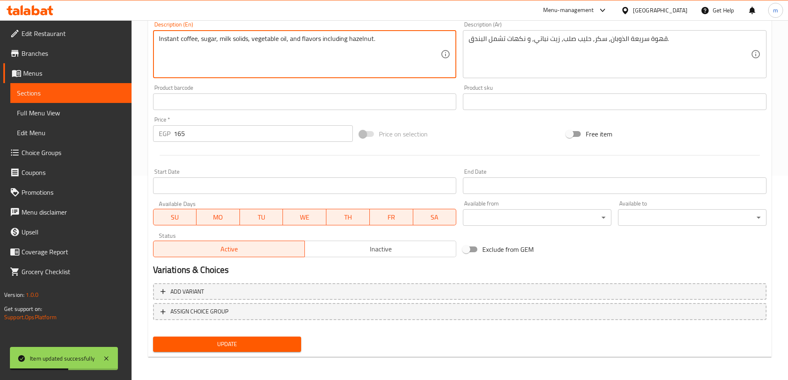
click at [232, 38] on textarea "Instant coffee, sugar, milk solids, vegetable oil, and flavors including hazeln…" at bounding box center [300, 54] width 282 height 39
click at [213, 40] on textarea "Instant coffee, sugar, milk solids, vegetable oil, and flavors including hazeln…" at bounding box center [300, 54] width 282 height 39
drag, startPoint x: 218, startPoint y: 41, endPoint x: 246, endPoint y: 49, distance: 29.3
click at [246, 49] on textarea "Instant coffee, sugar, milk solids, vegetable oil, and flavors including hazeln…" at bounding box center [300, 54] width 282 height 39
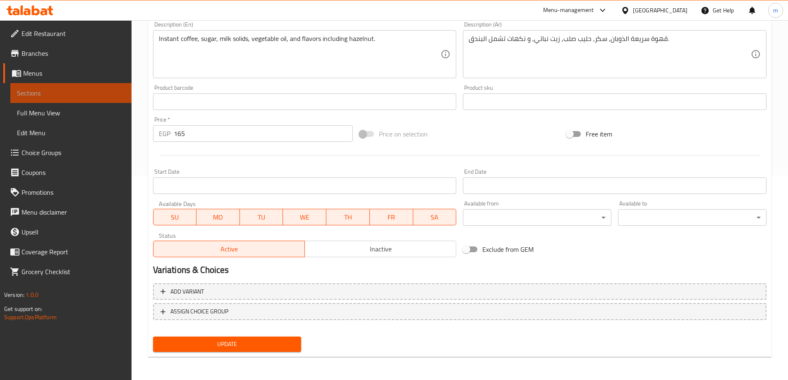
click at [89, 96] on span "Sections" at bounding box center [71, 93] width 108 height 10
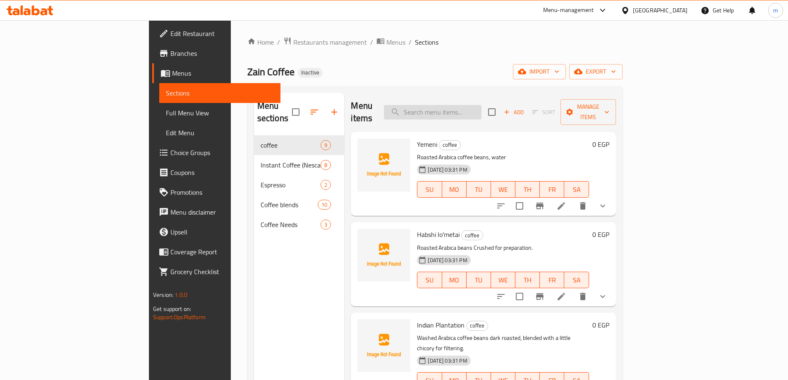
click at [482, 105] on input "search" at bounding box center [433, 112] width 98 height 14
paste input "Pistachio Coffee (250 Gm)"
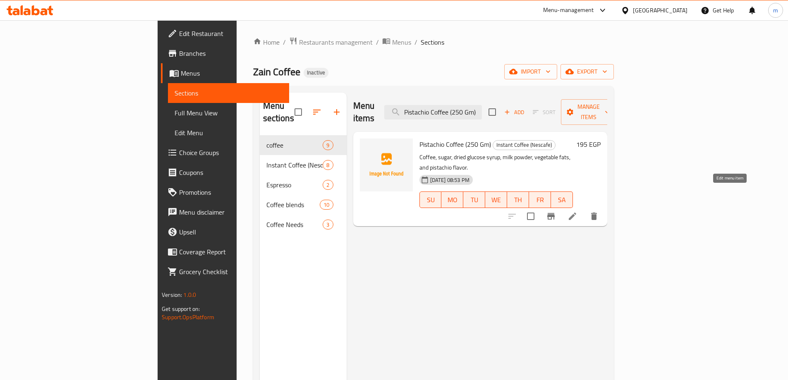
type input "Pistachio Coffee (250 Gm)"
click at [578, 211] on icon at bounding box center [573, 216] width 10 height 10
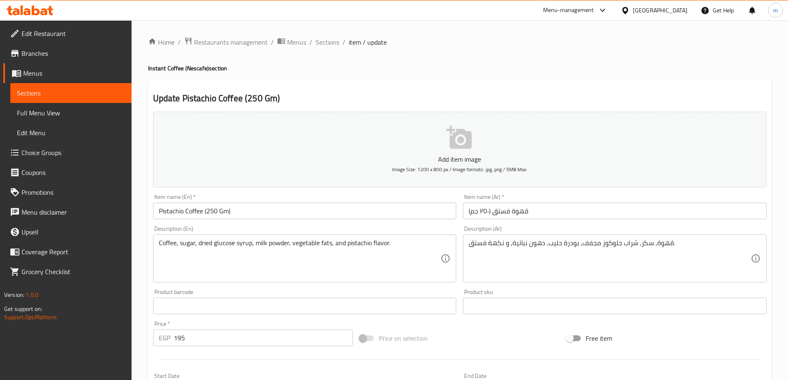
drag, startPoint x: 227, startPoint y: 214, endPoint x: 233, endPoint y: 216, distance: 6.0
click at [228, 214] on input "Pistachio Coffee (250 Gm)" at bounding box center [305, 211] width 304 height 17
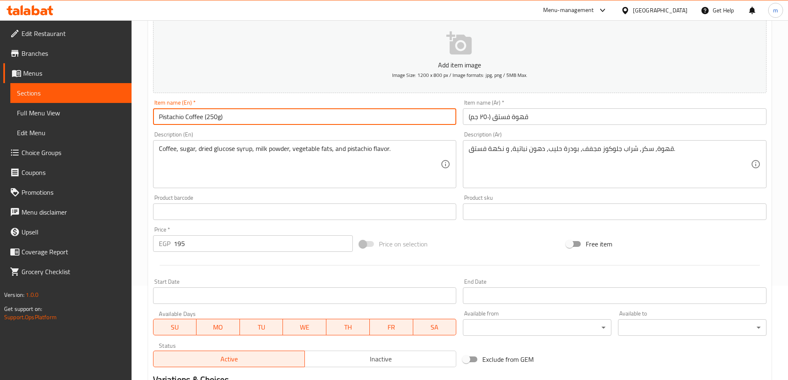
scroll to position [204, 0]
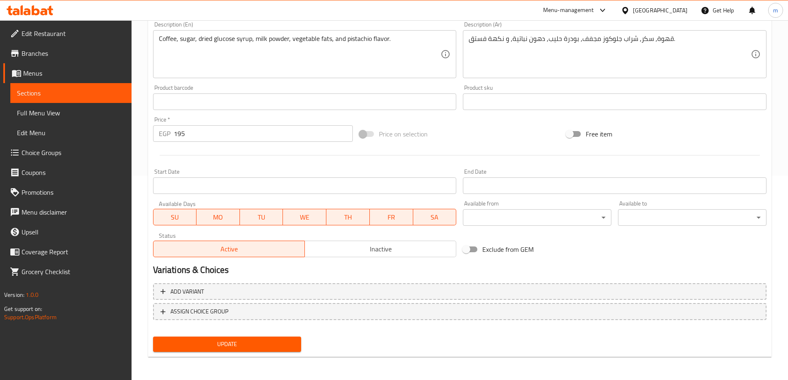
type input "Pistachio Coffee (250g)"
click at [211, 338] on button "Update" at bounding box center [227, 344] width 149 height 15
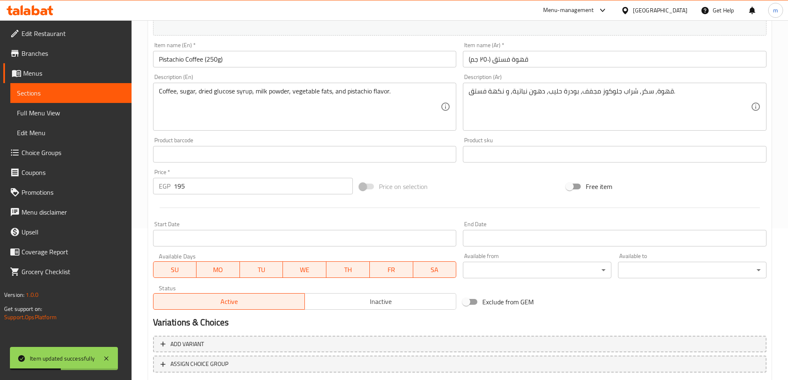
scroll to position [80, 0]
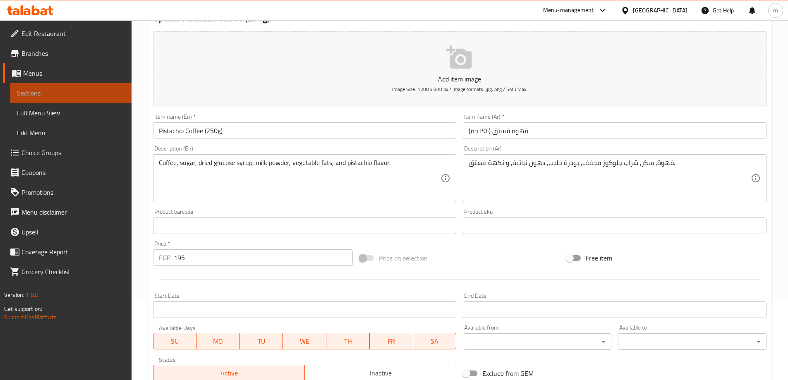
click at [111, 86] on link "Sections" at bounding box center [70, 93] width 121 height 20
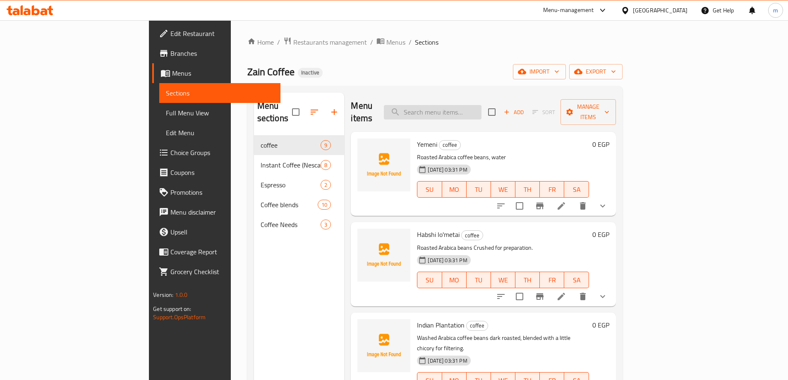
click at [465, 106] on input "search" at bounding box center [433, 112] width 98 height 14
paste input "Special Combination"
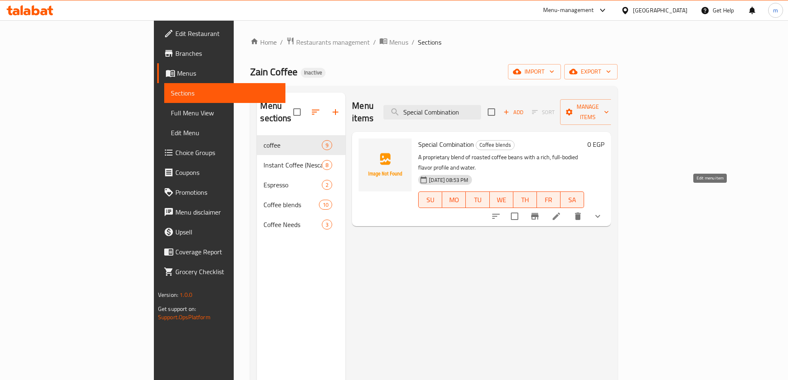
type input "Special Combination"
click at [562, 211] on icon at bounding box center [557, 216] width 10 height 10
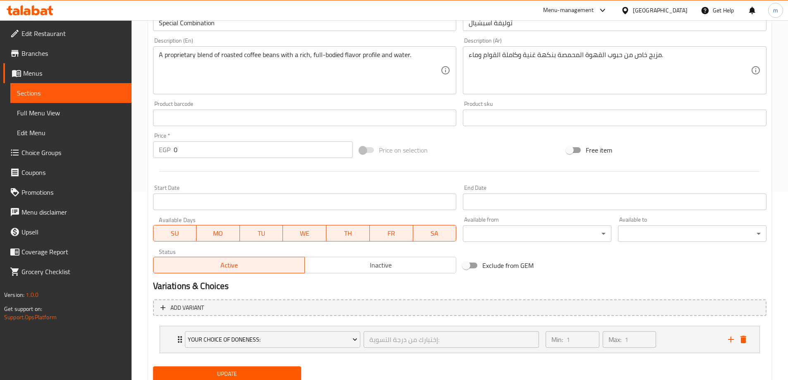
scroll to position [218, 0]
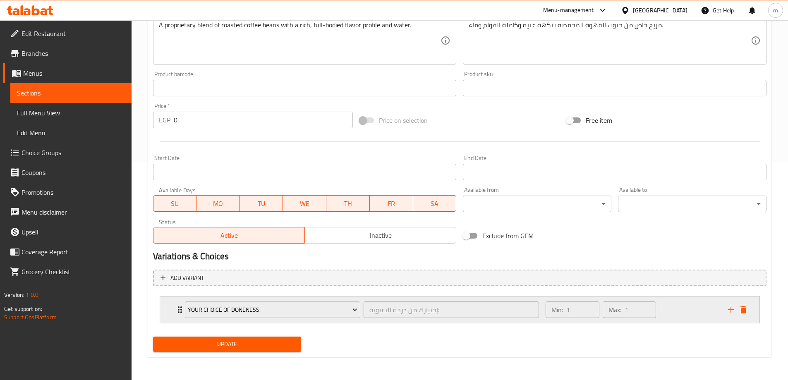
click at [676, 309] on div "Min: 1 ​ Max: 1 ​" at bounding box center [632, 310] width 182 height 26
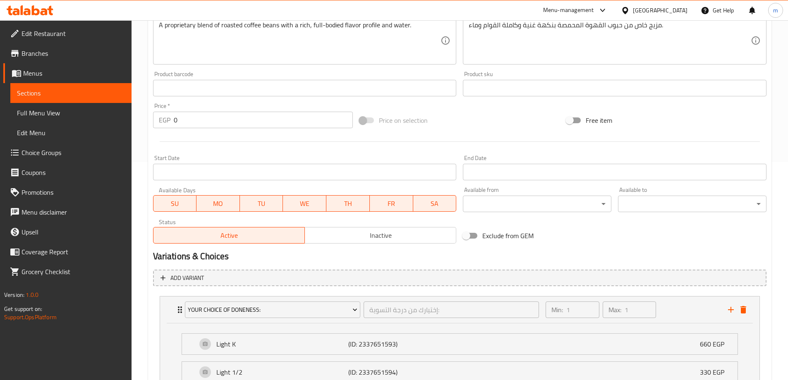
scroll to position [404, 0]
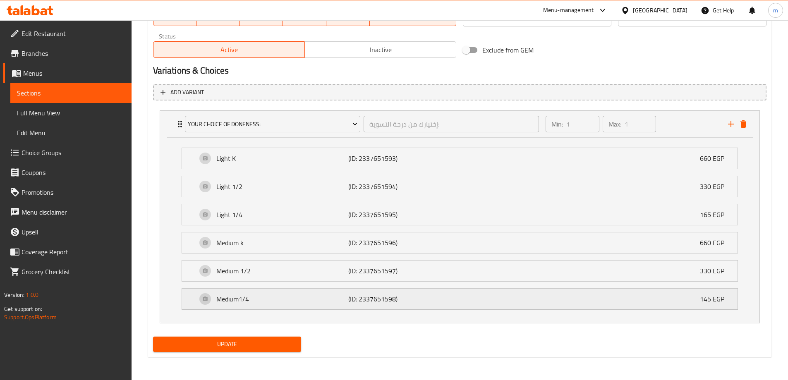
click at [439, 299] on div "Medium1/4 (ID: 2337651598) 145 EGP" at bounding box center [462, 299] width 531 height 21
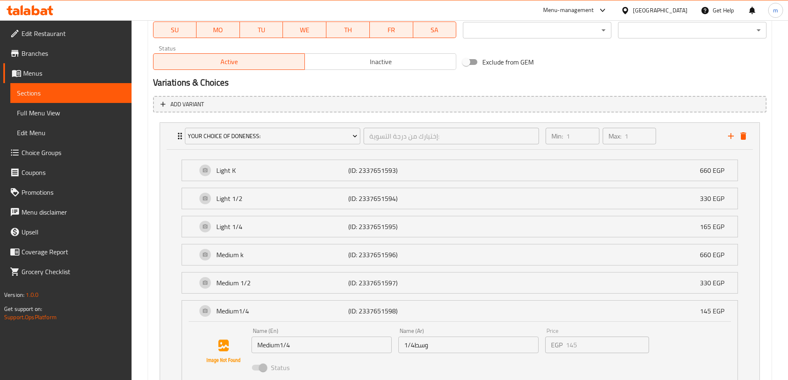
scroll to position [467, 0]
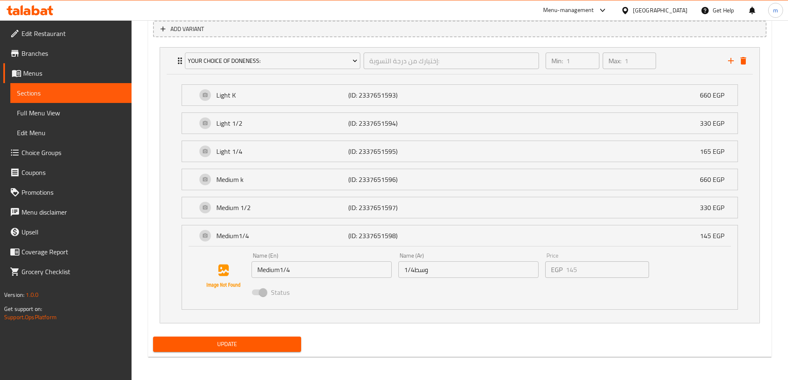
click at [262, 293] on span at bounding box center [259, 293] width 14 height 6
click at [322, 265] on input "Medium1/4" at bounding box center [322, 270] width 140 height 17
click at [320, 271] on input "Medium1/4" at bounding box center [322, 270] width 140 height 17
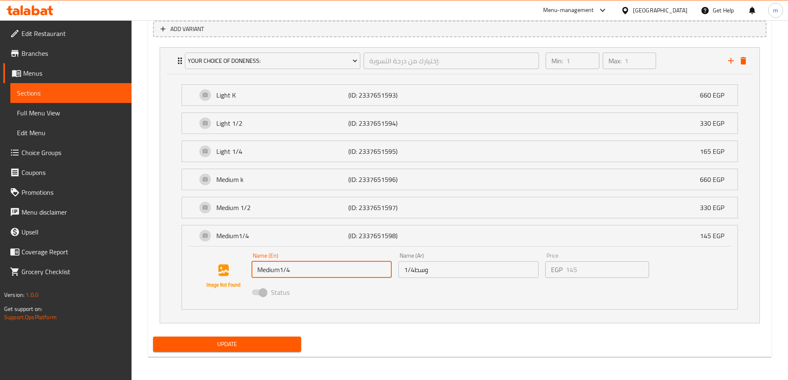
click at [320, 271] on input "Medium1/4" at bounding box center [322, 270] width 140 height 17
click at [322, 300] on div "Status" at bounding box center [468, 292] width 441 height 22
click at [379, 291] on div "Status" at bounding box center [468, 292] width 441 height 22
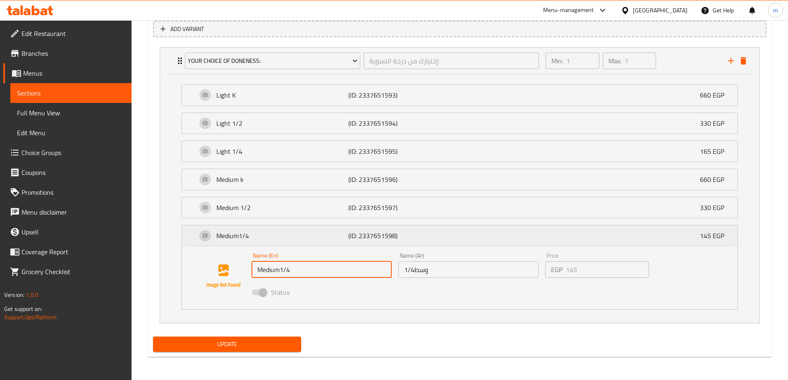
click at [552, 231] on div "Medium1/4 (ID: 2337651598) 145 EGP" at bounding box center [462, 236] width 531 height 21
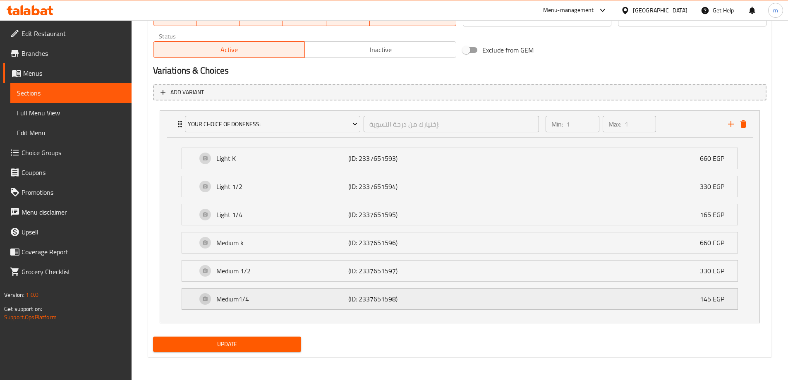
click at [631, 302] on div "Medium1/4 (ID: 2337651598) 145 EGP" at bounding box center [462, 299] width 531 height 21
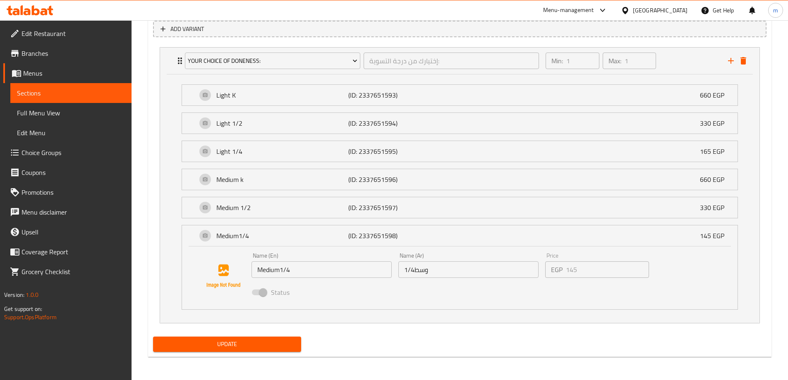
click at [509, 308] on div "Name (En) Medium1/4 Name (En) Name (Ar) وسط1/4 Name (Ar) Price EGP 145 Price St…" at bounding box center [460, 278] width 556 height 63
click at [443, 295] on div "Status" at bounding box center [468, 292] width 441 height 22
click at [318, 299] on div "Status" at bounding box center [468, 292] width 441 height 22
click at [709, 269] on div "Name (En) Medium1/4 Name (En) Name (Ar) وسط1/4 Name (Ar) Price EGP 145 Price St…" at bounding box center [459, 276] width 529 height 56
click at [730, 63] on icon "add" at bounding box center [731, 61] width 10 height 10
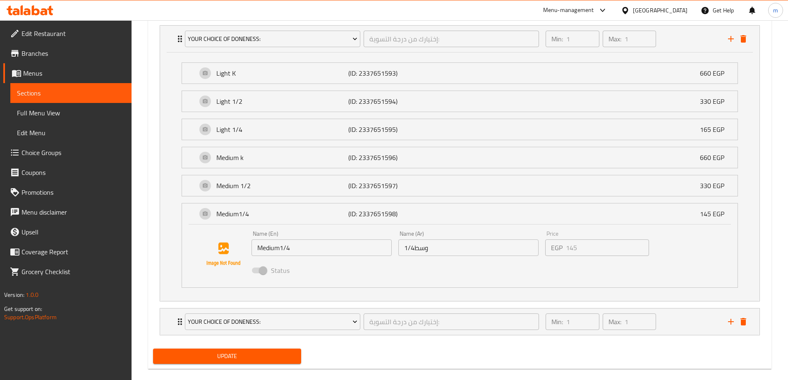
scroll to position [501, 0]
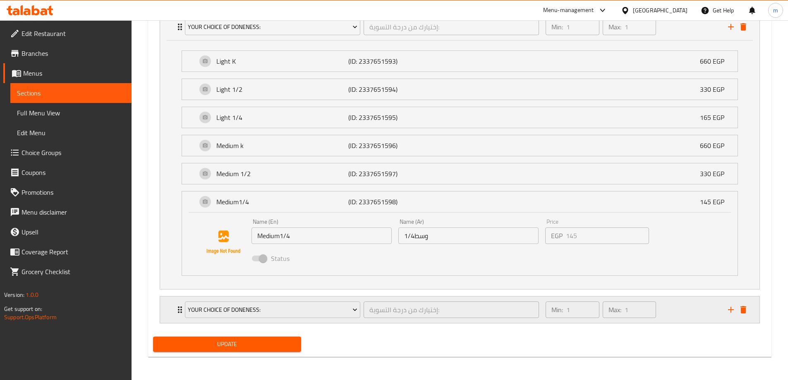
click at [702, 317] on div "Min: 1 ​ Max: 1 ​" at bounding box center [632, 310] width 182 height 26
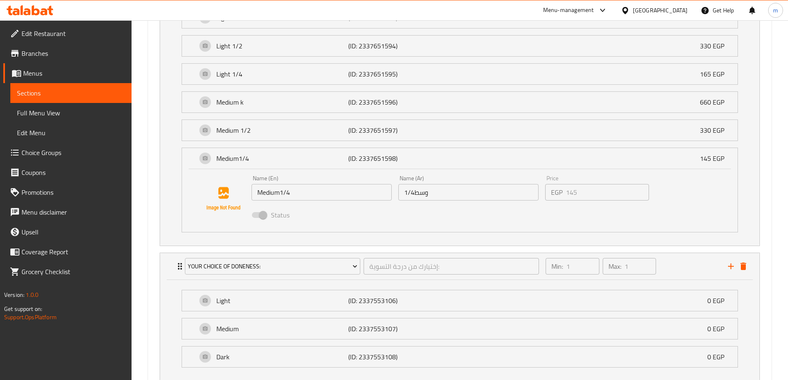
scroll to position [520, 0]
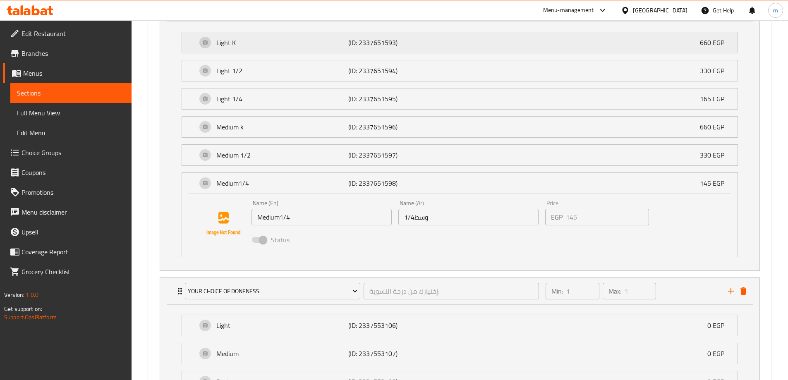
click at [291, 50] on div "Light K (ID: 2337651593) 660 EGP" at bounding box center [462, 42] width 531 height 21
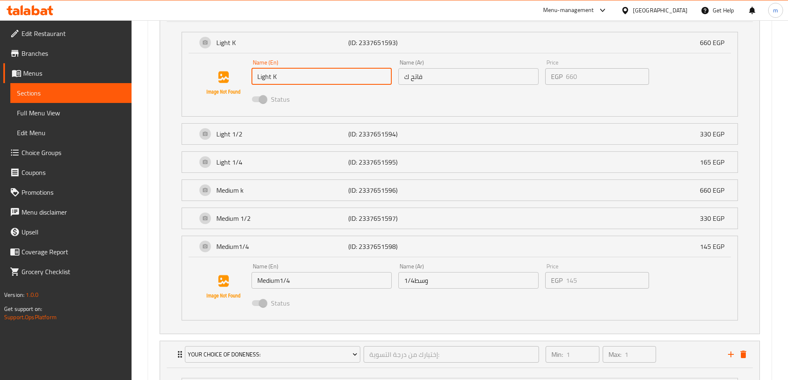
drag, startPoint x: 257, startPoint y: 79, endPoint x: 391, endPoint y: 82, distance: 134.5
click at [391, 82] on input "Light K" at bounding box center [322, 76] width 140 height 17
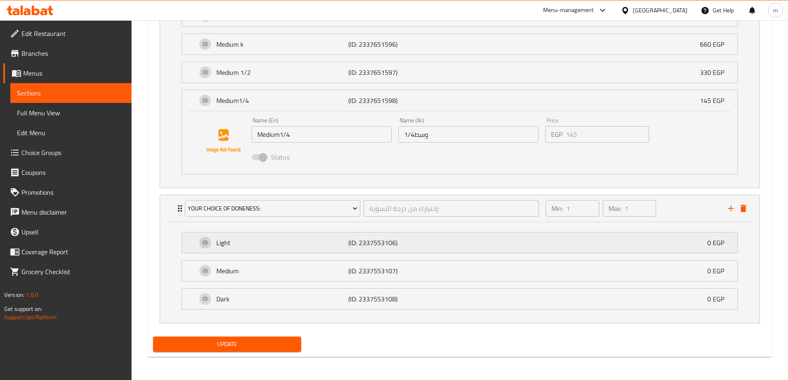
click at [482, 245] on div "Light (ID: 2337553106) 0 EGP" at bounding box center [462, 243] width 531 height 21
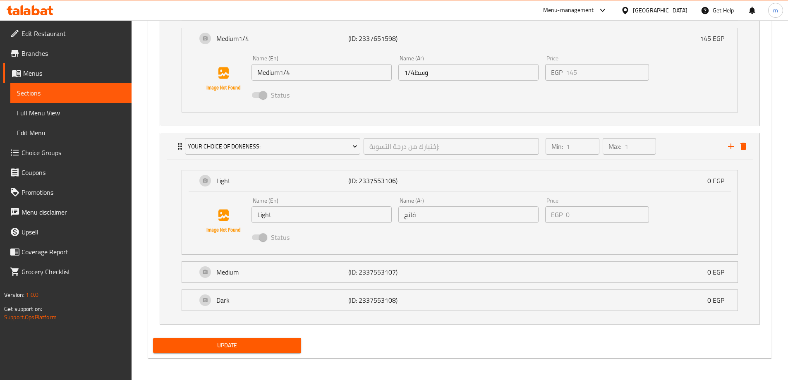
scroll to position [729, 0]
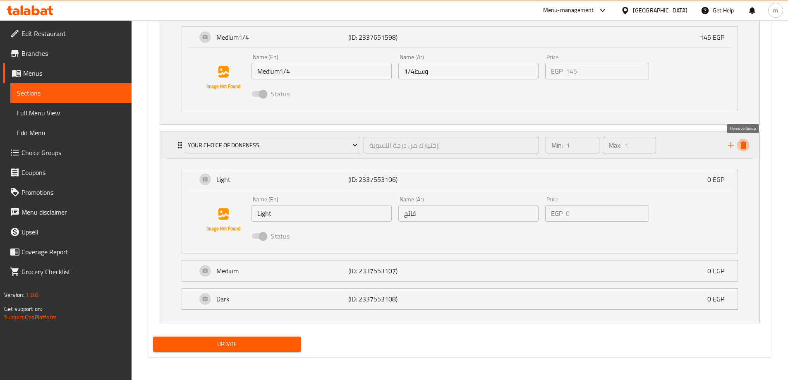
click at [744, 143] on icon "delete" at bounding box center [744, 145] width 6 height 7
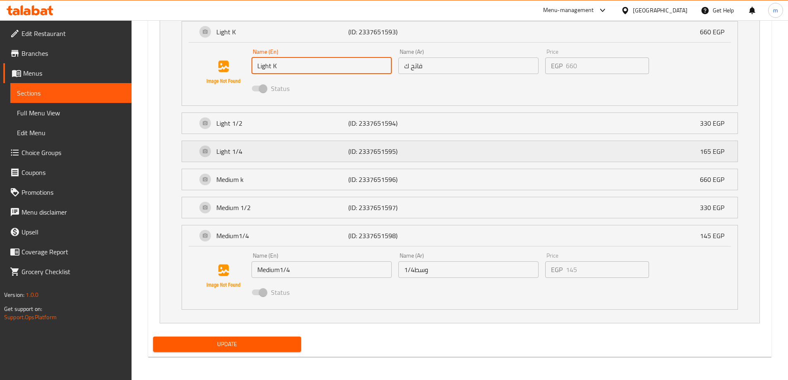
scroll to position [489, 0]
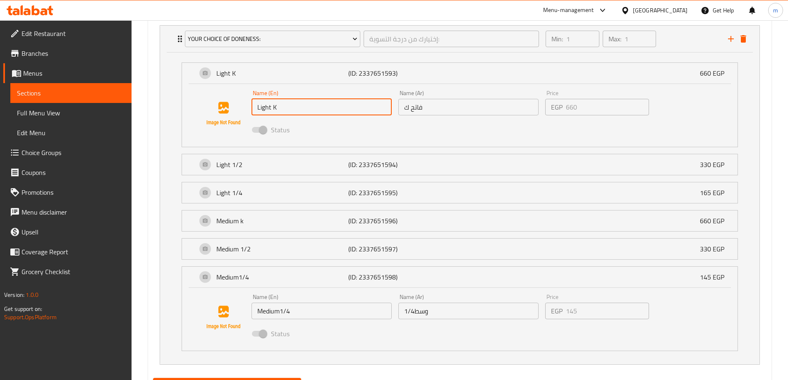
click at [422, 137] on div "Status" at bounding box center [468, 130] width 441 height 22
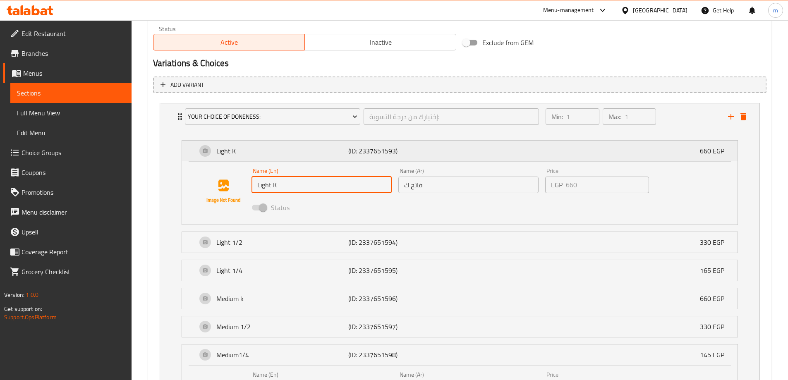
scroll to position [406, 0]
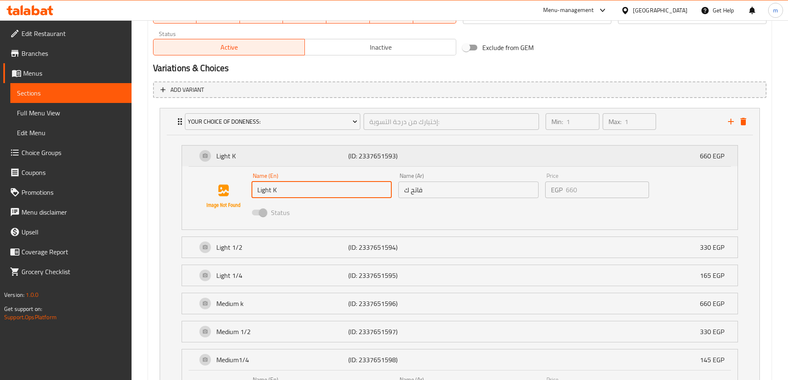
click at [197, 152] on div "Light K (ID: 2337651593) 660 EGP" at bounding box center [462, 156] width 531 height 21
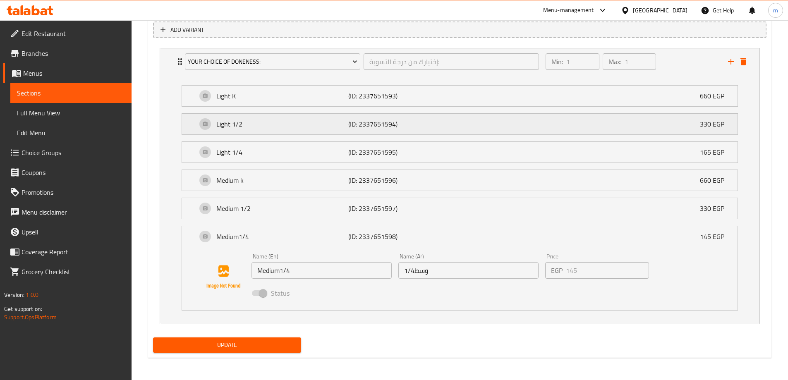
scroll to position [467, 0]
click at [577, 310] on div "Medium1/4 (ID: 2337651598) 145 EGP Name (En) Medium1/4 Name (En) Name (Ar) وسط1…" at bounding box center [460, 267] width 557 height 85
drag, startPoint x: 602, startPoint y: 282, endPoint x: 704, endPoint y: 226, distance: 116.0
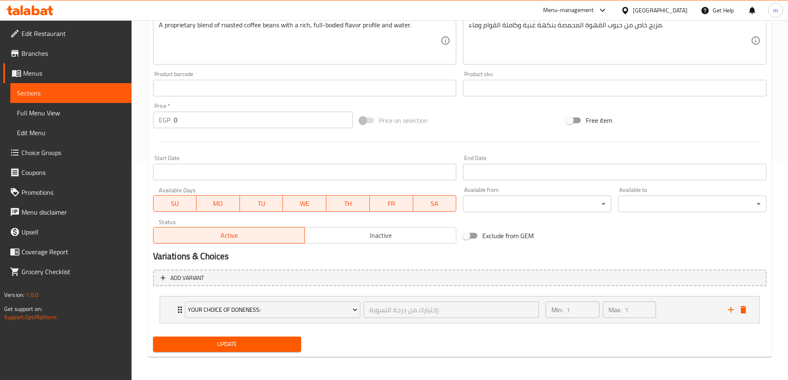
scroll to position [218, 0]
click at [704, 226] on div "Add item image Image Size: 1200 x 800 px / Image formats: jpg, png / 5MB Max. I…" at bounding box center [460, 68] width 620 height 357
click at [673, 314] on div "Min: 1 ​ Max: 1 ​" at bounding box center [632, 310] width 182 height 26
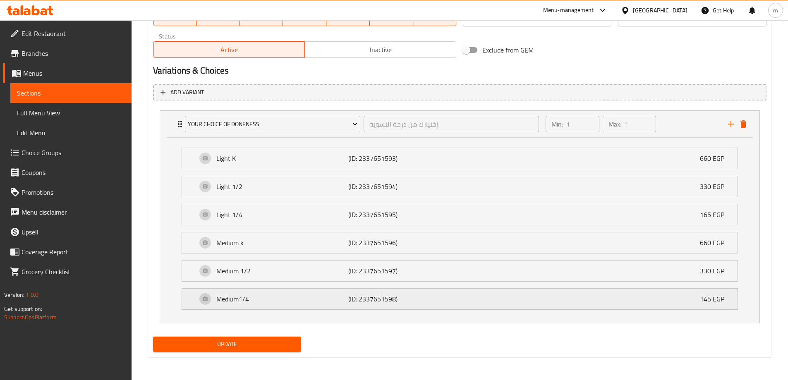
click at [599, 300] on div "Medium1/4 (ID: 2337651598) 145 EGP" at bounding box center [462, 299] width 531 height 21
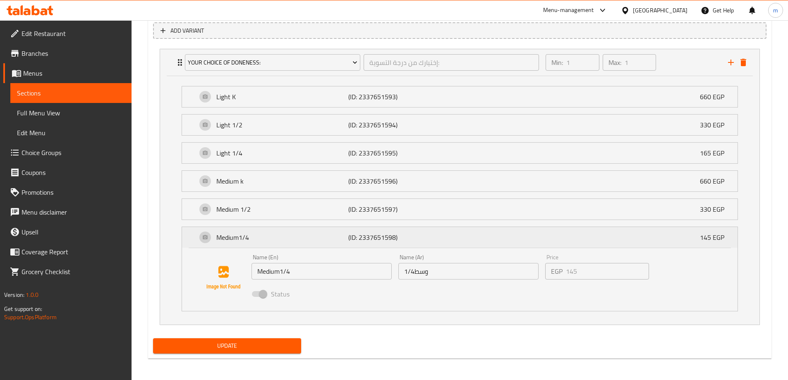
scroll to position [467, 0]
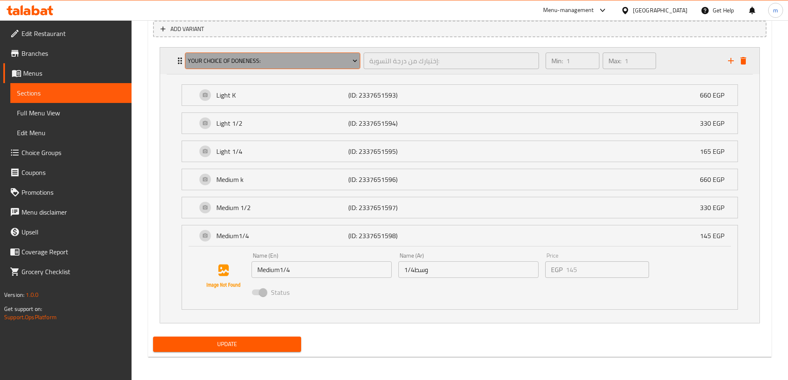
click at [300, 60] on span "Your Choice Of Doneness:" at bounding box center [273, 61] width 170 height 10
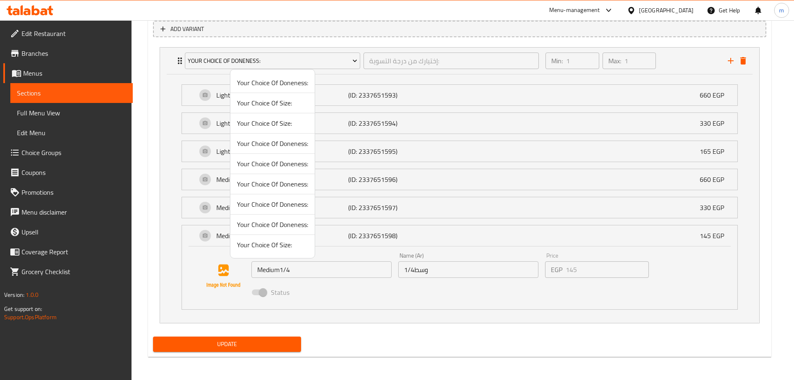
click at [341, 104] on div at bounding box center [397, 190] width 794 height 380
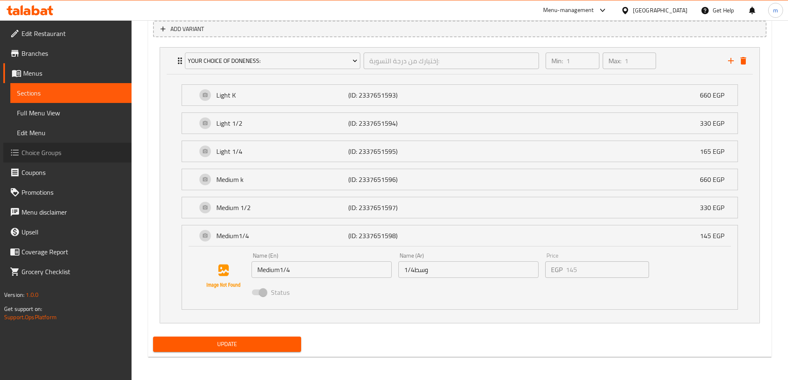
click at [49, 149] on span "Choice Groups" at bounding box center [73, 153] width 103 height 10
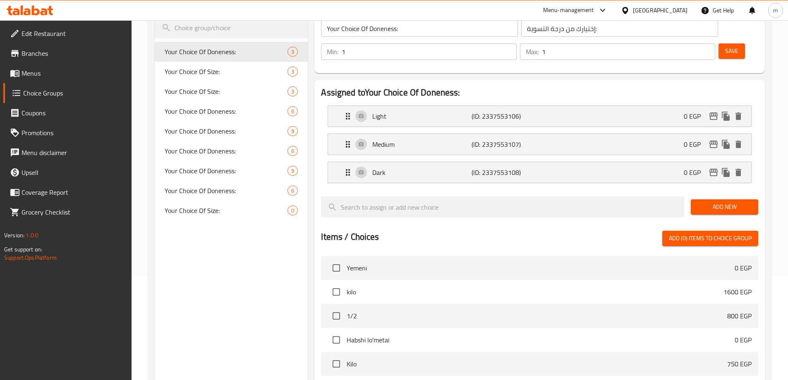
scroll to position [24, 0]
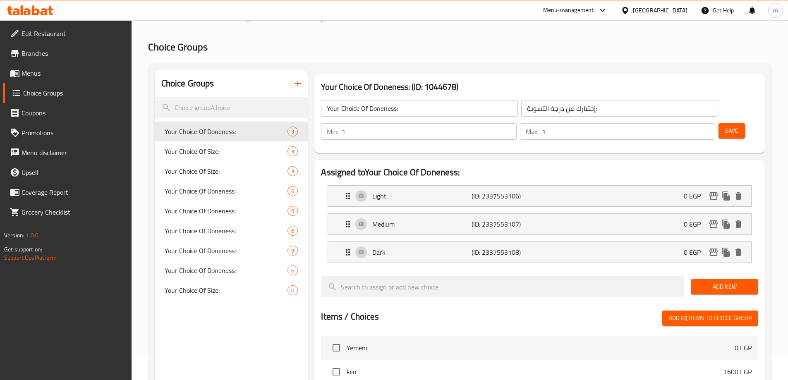
click at [594, 82] on h3 "Your Choice Of Doneness: (ID: 1044678)" at bounding box center [539, 86] width 437 height 13
click at [591, 166] on h2 "Assigned to Your Choice Of Doneness:" at bounding box center [539, 172] width 437 height 12
click at [585, 179] on nav "Light (ID: 2337553106) 0 EGP Name (En) Light Name (En) Name (Ar) فاتح Name (Ar)…" at bounding box center [539, 224] width 437 height 91
click at [569, 273] on div at bounding box center [503, 287] width 370 height 28
click at [513, 247] on p "(ID: 2337553108)" at bounding box center [505, 252] width 66 height 10
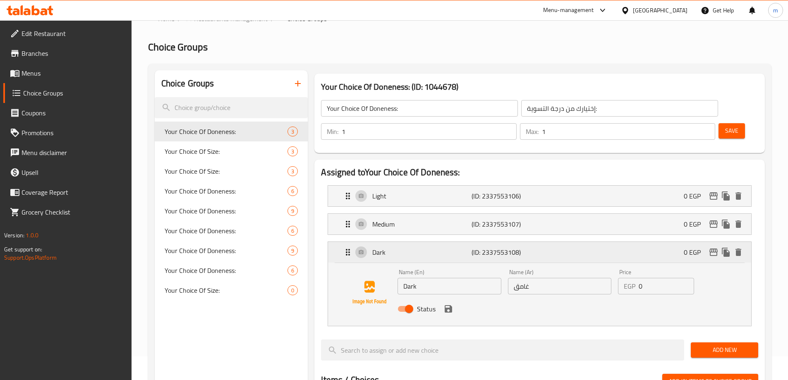
click at [562, 242] on div "Dark (ID: 2337553108) 0 EGP" at bounding box center [542, 252] width 398 height 21
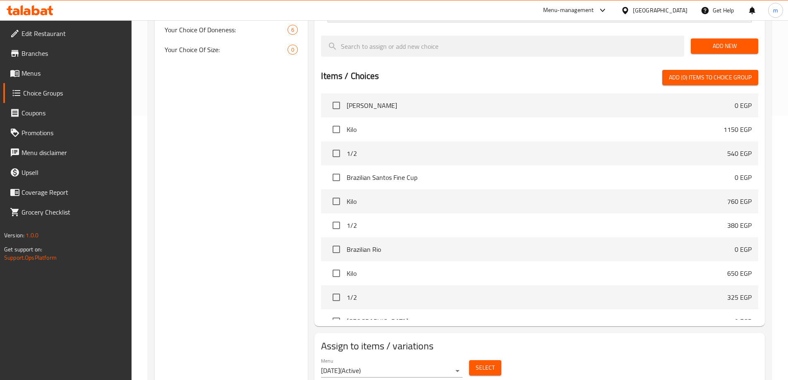
scroll to position [272, 0]
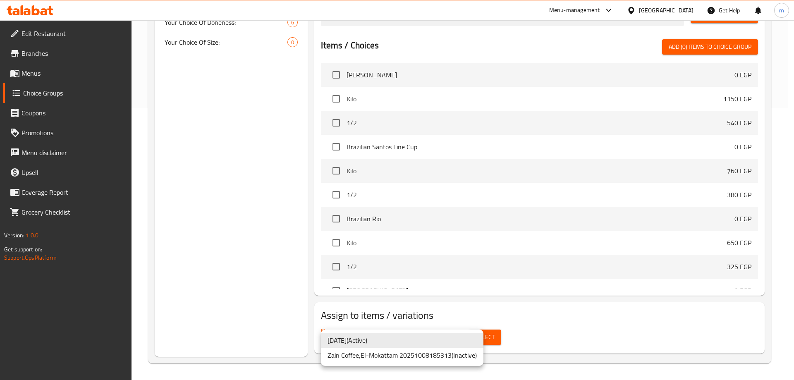
click at [419, 337] on li "12/10/2025 ( Active )" at bounding box center [402, 340] width 163 height 15
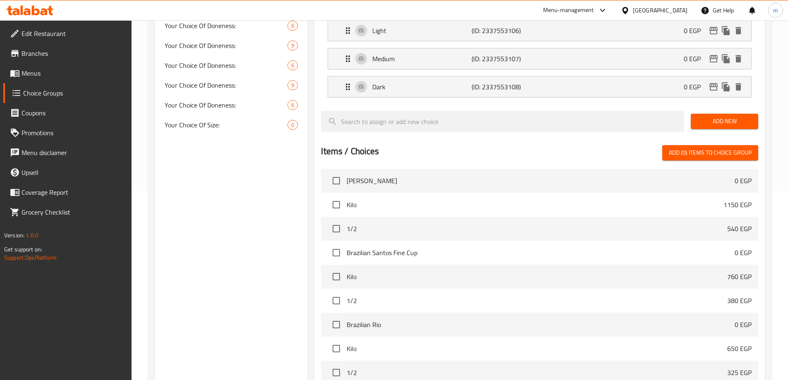
scroll to position [148, 0]
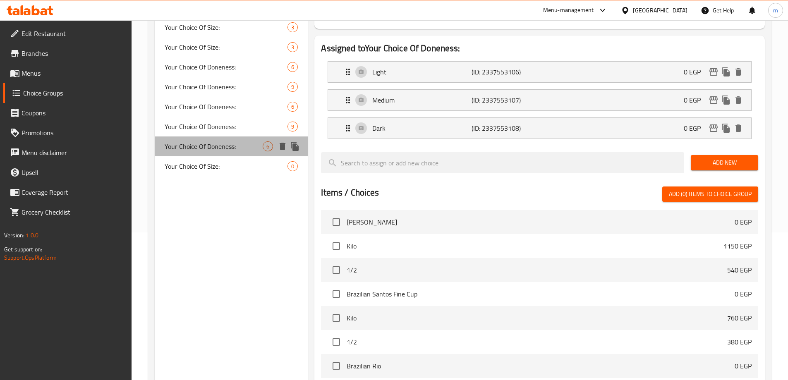
click at [233, 139] on div "Your Choice Of Doneness: 6" at bounding box center [232, 147] width 154 height 20
type input "Your Choice Of Doneness:"
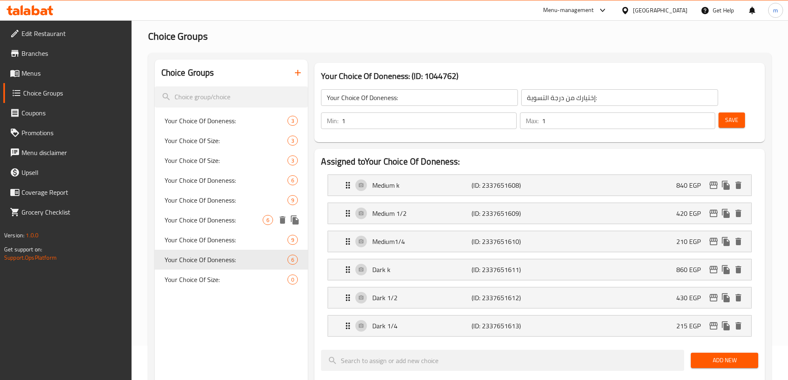
scroll to position [24, 0]
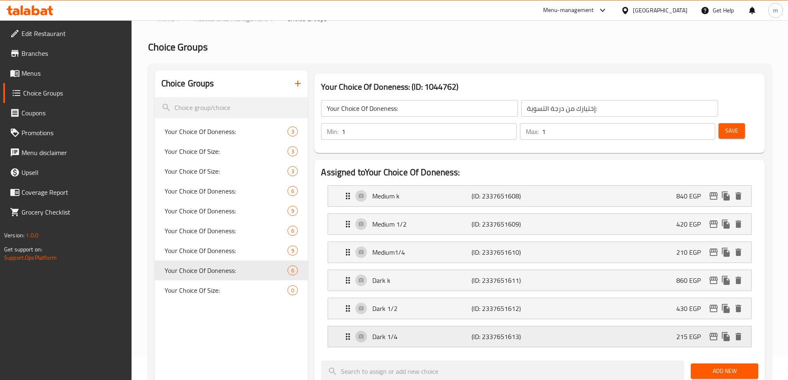
click at [436, 332] on p "Dark 1/4" at bounding box center [421, 337] width 99 height 10
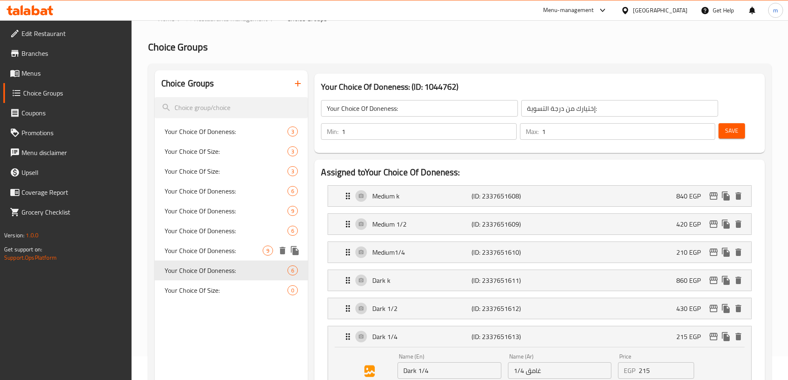
click at [238, 250] on span "Your Choice Of Doneness:" at bounding box center [214, 251] width 98 height 10
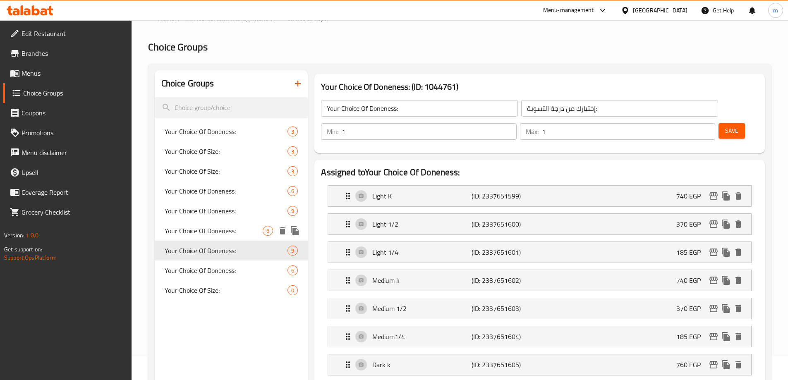
click at [241, 234] on span "Your Choice Of Doneness:" at bounding box center [214, 231] width 98 height 10
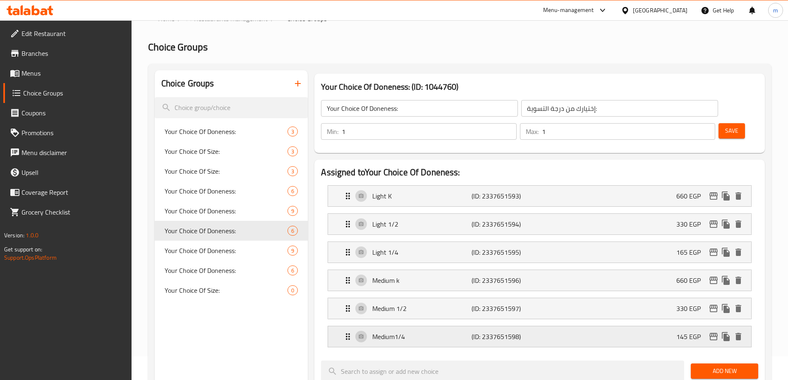
click at [434, 332] on p "Medium1/4" at bounding box center [421, 337] width 99 height 10
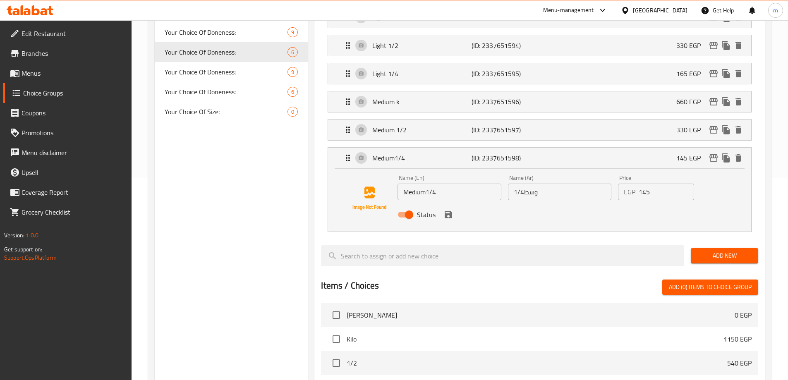
scroll to position [189, 0]
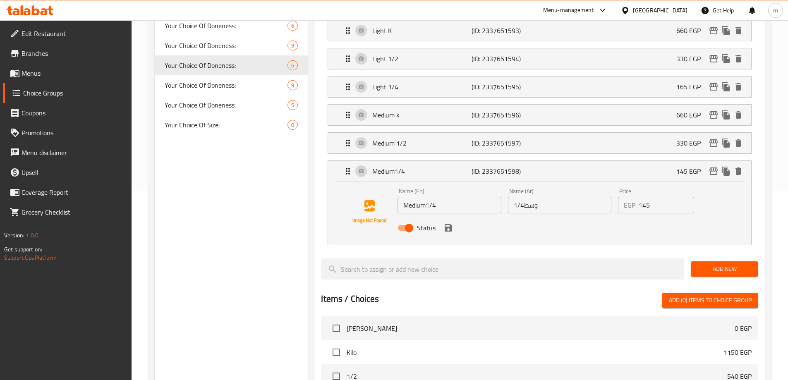
drag, startPoint x: 654, startPoint y: 185, endPoint x: 622, endPoint y: 184, distance: 32.3
click at [622, 197] on div "EGP 145 Price" at bounding box center [656, 205] width 76 height 17
click at [450, 224] on icon "save" at bounding box center [448, 227] width 7 height 7
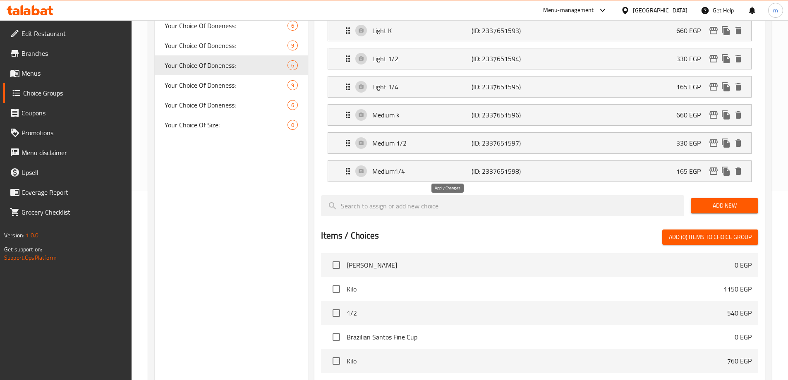
type input "165"
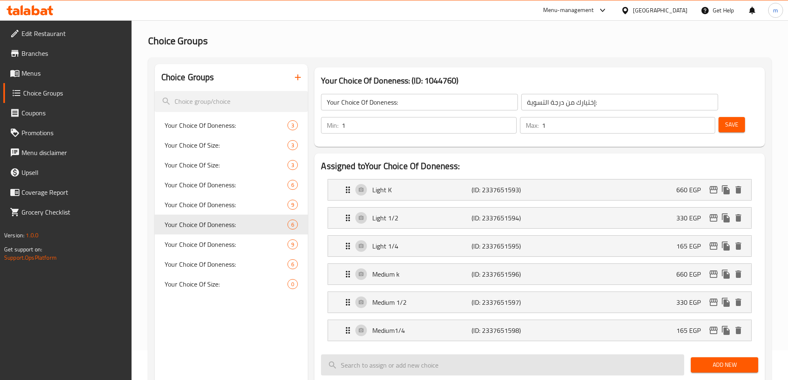
scroll to position [0, 0]
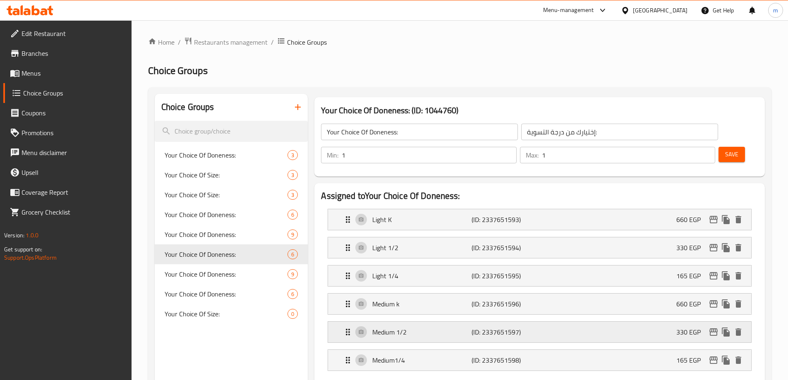
click at [618, 322] on div "Medium 1/2 (ID: 2337651597) 330 EGP" at bounding box center [542, 332] width 398 height 21
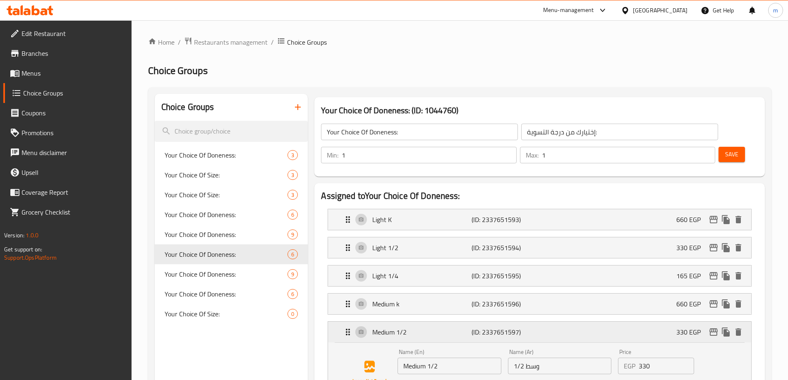
click at [615, 322] on div "Medium 1/2 (ID: 2337651597) 330 EGP" at bounding box center [542, 332] width 398 height 21
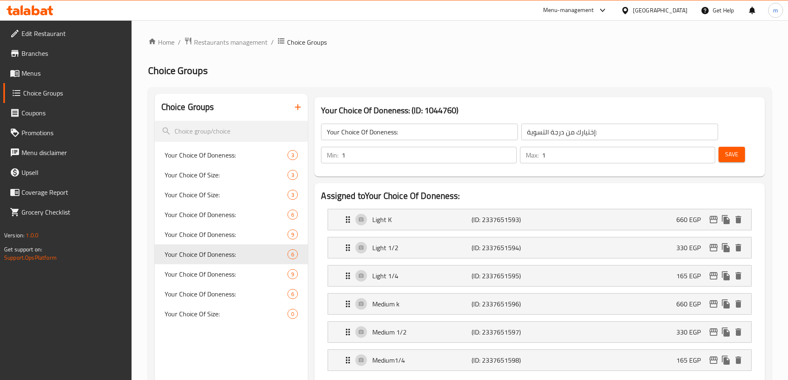
click at [725, 149] on span "Save" at bounding box center [731, 154] width 13 height 10
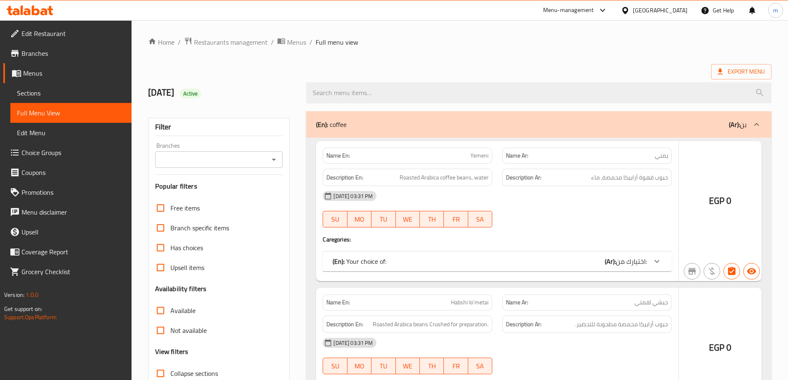
scroll to position [60, 0]
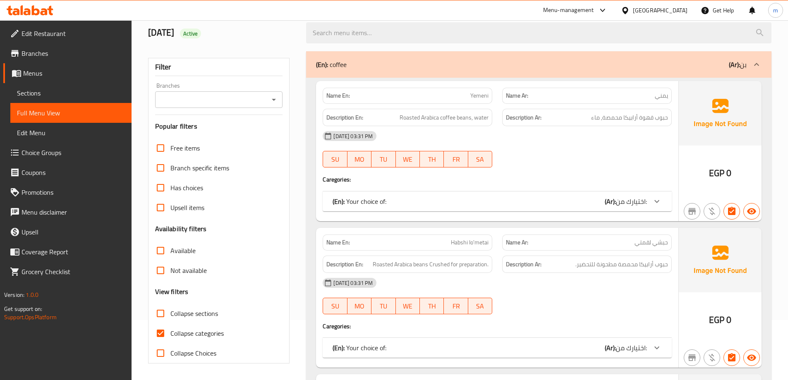
click at [202, 331] on span "Collapse categories" at bounding box center [196, 334] width 53 height 10
click at [170, 331] on input "Collapse categories" at bounding box center [161, 334] width 20 height 20
checkbox input "false"
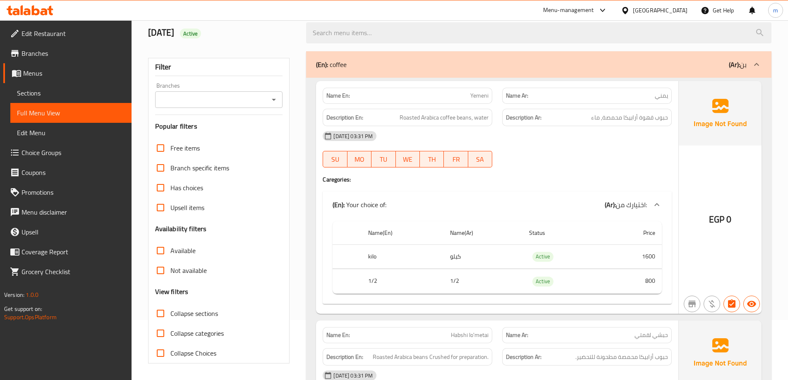
click at [211, 315] on span "Collapse sections" at bounding box center [194, 314] width 48 height 10
click at [170, 315] on input "Collapse sections" at bounding box center [161, 314] width 20 height 20
checkbox input "true"
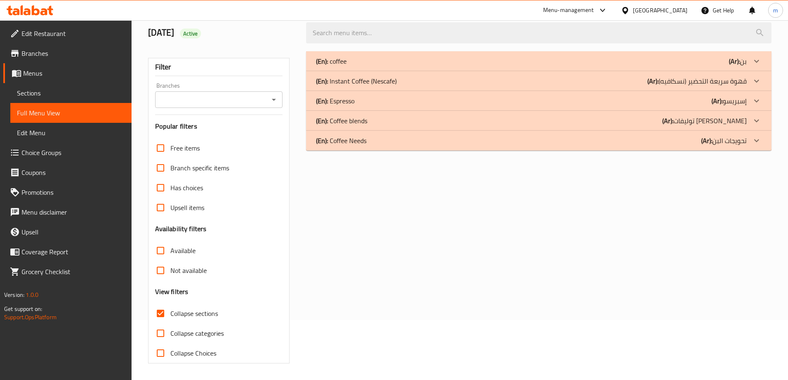
click at [547, 145] on div "(En): Coffee Needs (Ar): تحويجات البن" at bounding box center [531, 141] width 431 height 10
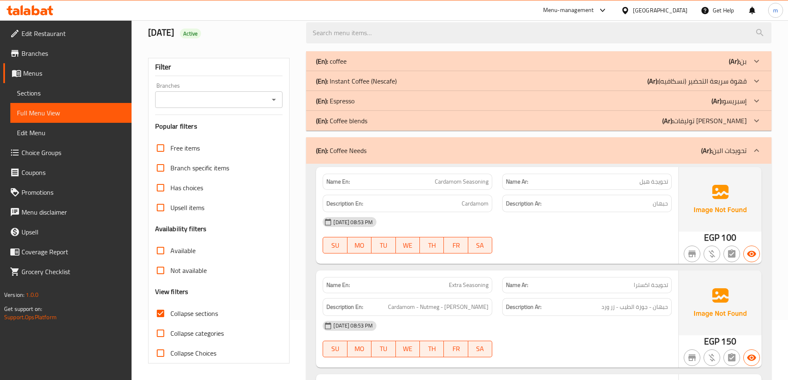
click at [535, 125] on div "(En): Coffee blends (Ar): توليفات البن" at bounding box center [531, 121] width 431 height 10
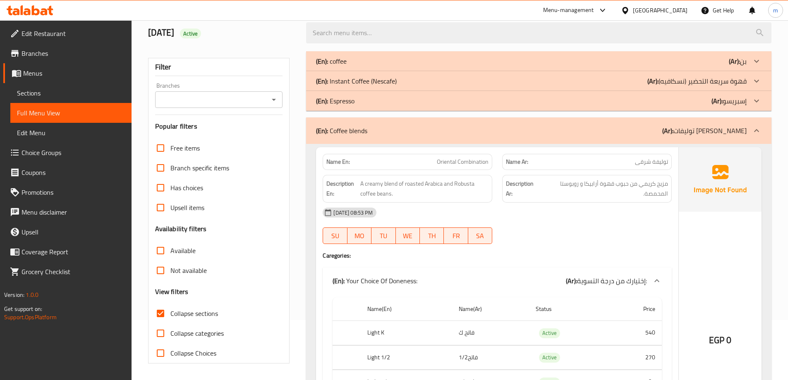
click at [578, 79] on div "(En): Instant Coffee (Nescafe) (Ar): قهوة سريعة التحضير (نسكافيه)" at bounding box center [531, 81] width 431 height 10
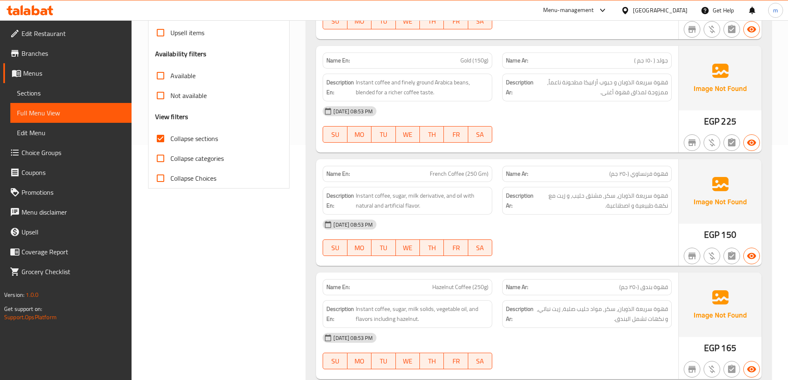
scroll to position [248, 0]
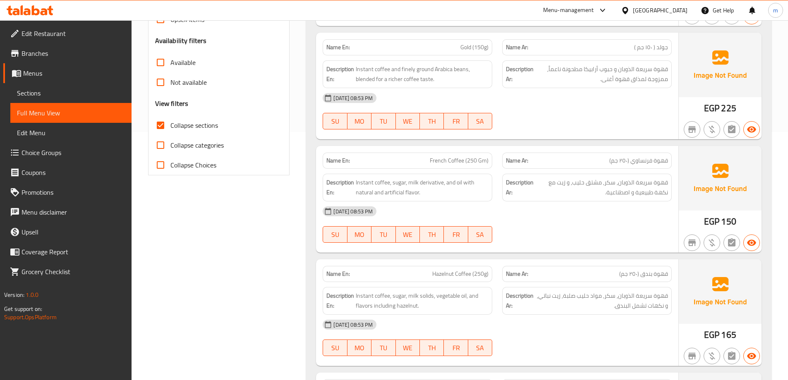
click at [456, 159] on span "French Coffee (250 Gm)" at bounding box center [459, 160] width 59 height 9
copy span "French Coffee (250 Gm)"
click at [489, 178] on span "Instant coffee, sugar, milk derivative, and oil with natural and artificial fla…" at bounding box center [422, 188] width 133 height 20
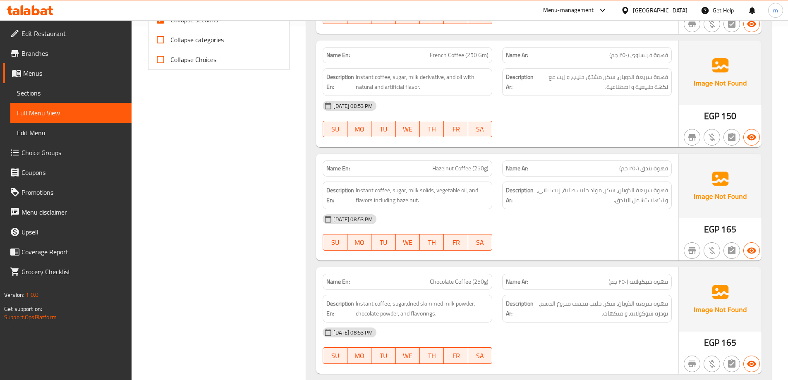
scroll to position [372, 0]
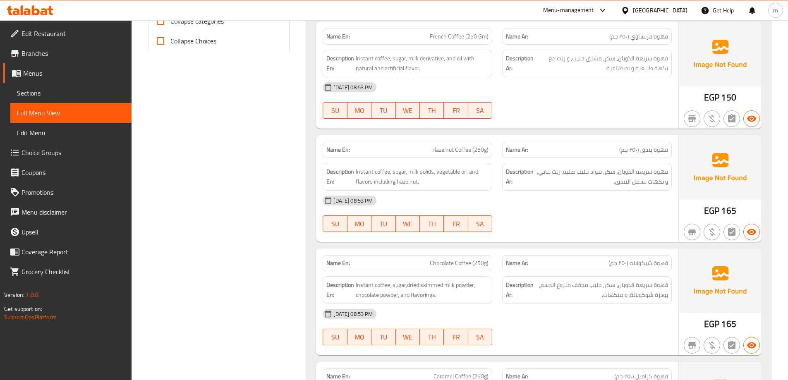
click at [454, 149] on span "Hazelnut Coffee (250g)" at bounding box center [460, 150] width 56 height 9
copy span "Hazelnut Coffee (250g)"
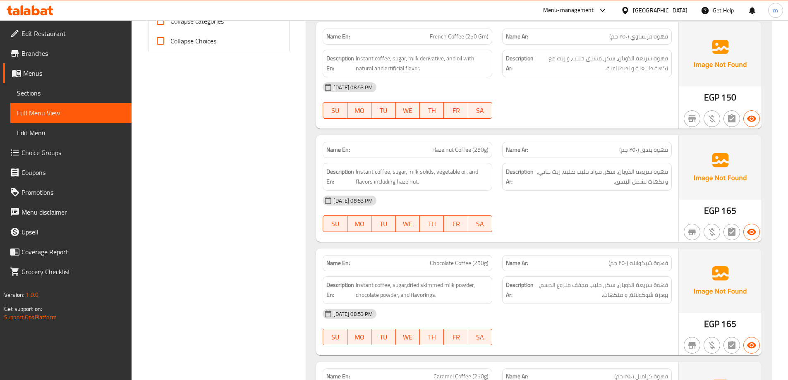
click at [524, 202] on div "[DATE] 08:53 PM" at bounding box center [497, 201] width 359 height 20
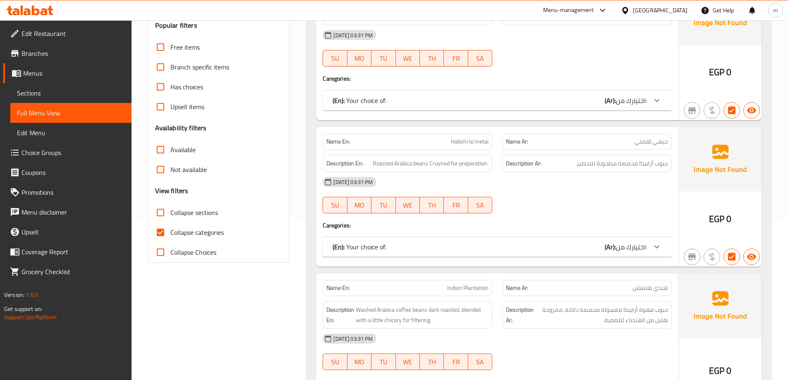
scroll to position [166, 0]
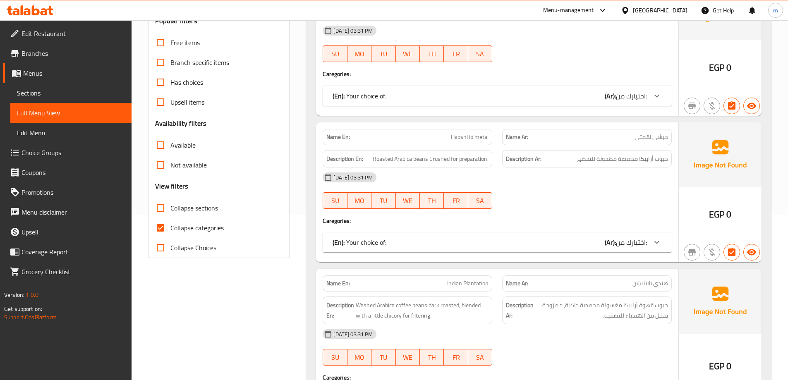
click at [201, 226] on span "Collapse categories" at bounding box center [196, 228] width 53 height 10
click at [170, 226] on input "Collapse categories" at bounding box center [161, 228] width 20 height 20
checkbox input "false"
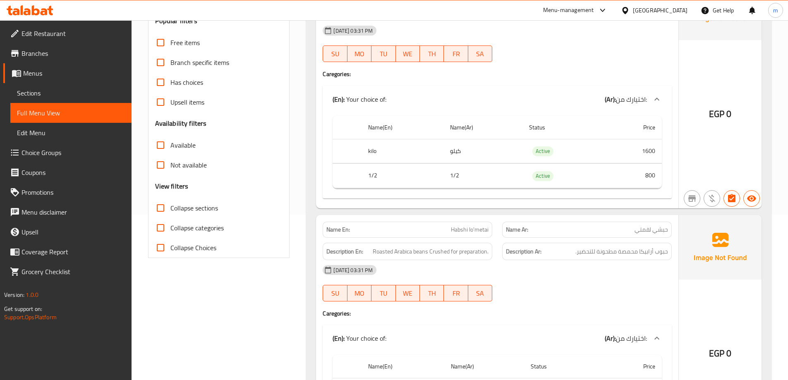
click at [201, 201] on label "Collapse sections" at bounding box center [184, 208] width 67 height 20
click at [170, 201] on input "Collapse sections" at bounding box center [161, 208] width 20 height 20
checkbox input "true"
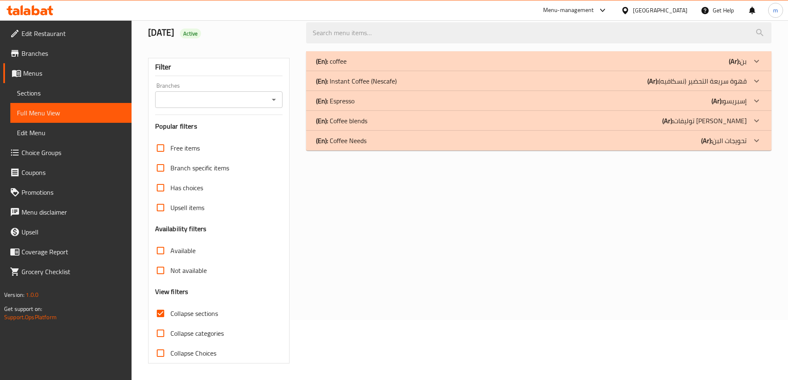
scroll to position [60, 0]
click at [630, 144] on div "(En): Coffee Needs (Ar): تحويجات البن" at bounding box center [531, 141] width 431 height 10
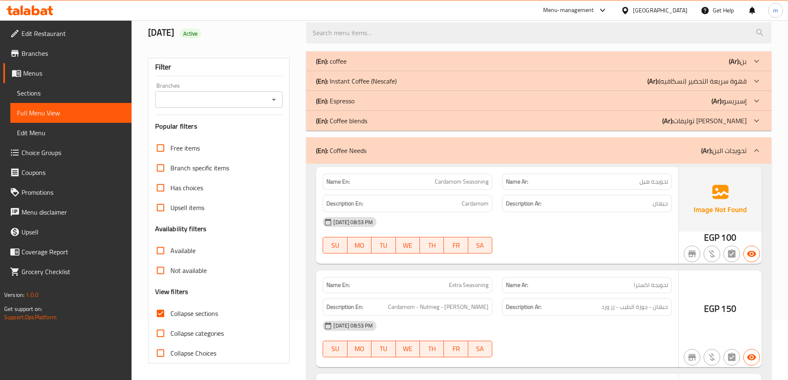
drag, startPoint x: 627, startPoint y: 125, endPoint x: 628, endPoint y: 105, distance: 19.5
click at [627, 124] on div "(En): Coffee blends (Ar): توليفات البن" at bounding box center [531, 121] width 431 height 10
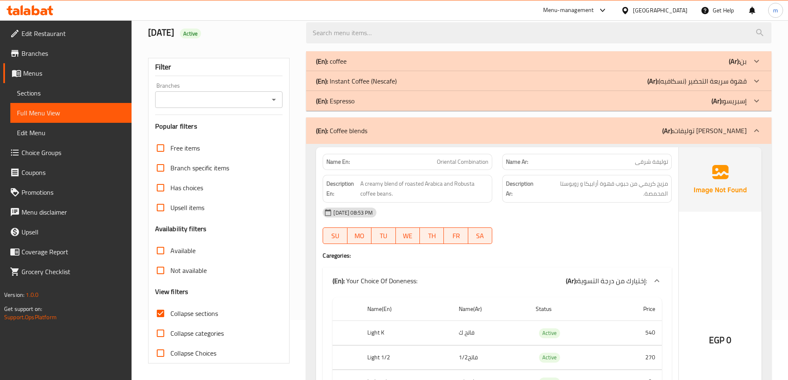
click at [646, 82] on div "(En): Instant Coffee (Nescafe) (Ar): قهوة سريعة التحضير (نسكافيه)" at bounding box center [531, 81] width 431 height 10
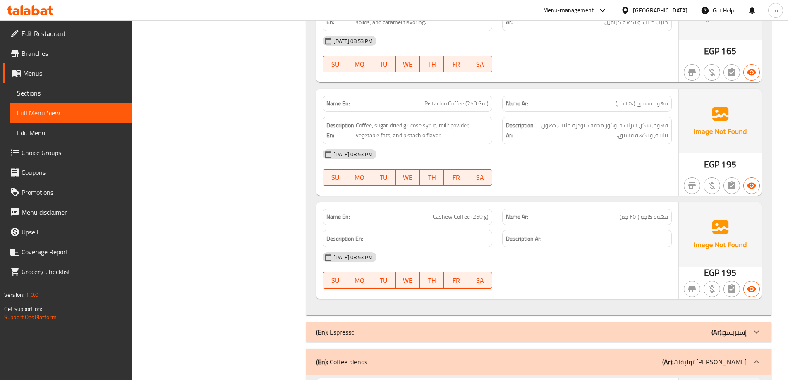
scroll to position [763, 0]
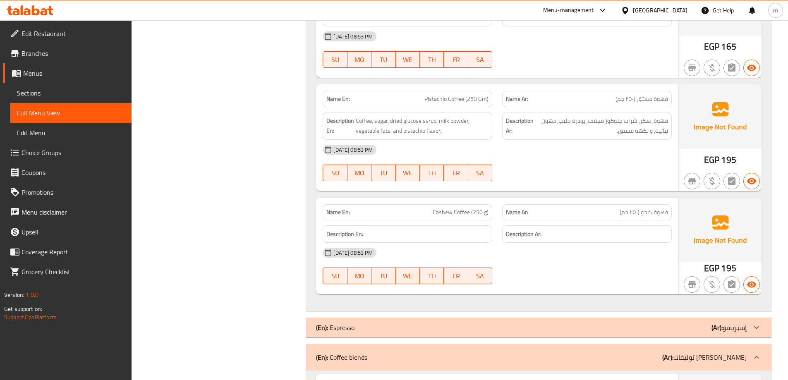
click at [453, 103] on span "Pistachio Coffee (250 Gm)" at bounding box center [457, 99] width 64 height 9
copy span "Pistachio Coffee (250 Gm)"
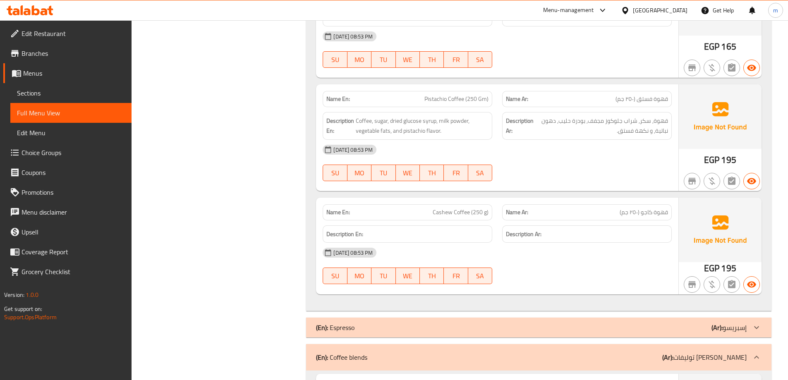
click at [594, 159] on div "[DATE] 08:53 PM" at bounding box center [497, 150] width 359 height 20
click at [432, 118] on span "Coffee, sugar, dried glucose syrup, milk powder, vegetable fats, and pistachio …" at bounding box center [422, 126] width 133 height 20
copy span "syrup"
drag, startPoint x: 509, startPoint y: 167, endPoint x: 503, endPoint y: 169, distance: 6.2
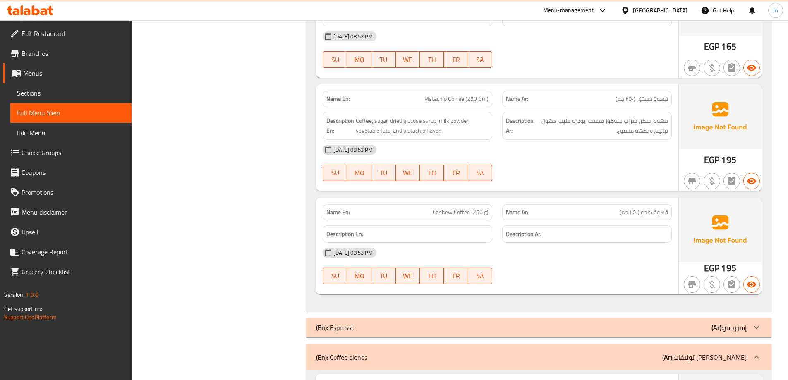
click at [509, 167] on div "12-10-2025 08:53 PM SU MO TU WE TH FR SA" at bounding box center [497, 163] width 359 height 46
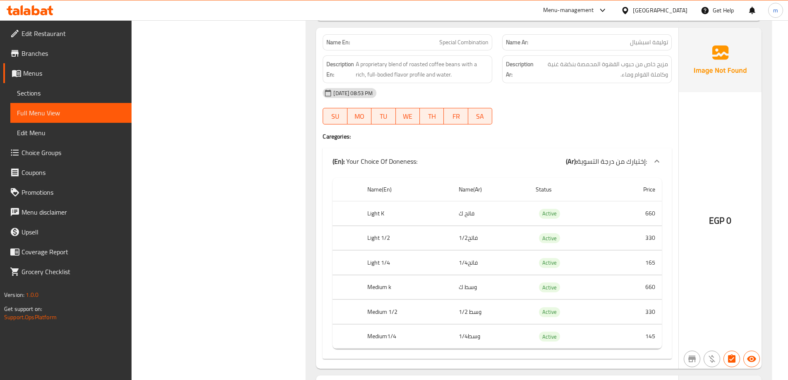
scroll to position [1839, 0]
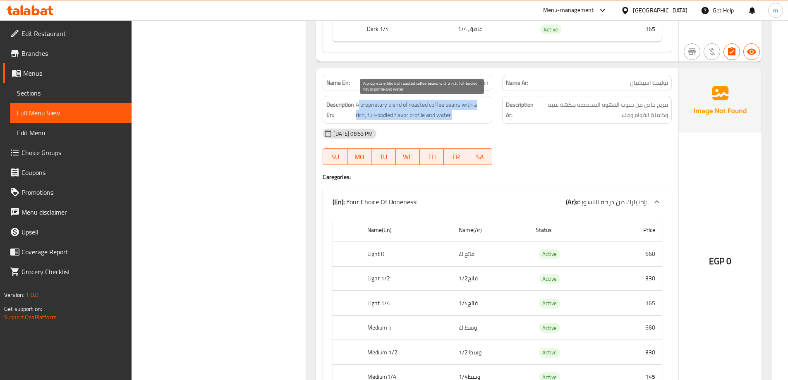
drag, startPoint x: 358, startPoint y: 104, endPoint x: 453, endPoint y: 116, distance: 95.5
click at [453, 116] on span "A proprietary blend of roasted coffee beans with a rich, full-bodied flavor pro…" at bounding box center [422, 110] width 133 height 20
click at [364, 105] on span "A proprietary blend of roasted coffee beans with a rich, full-bodied flavor pro…" at bounding box center [422, 110] width 133 height 20
drag, startPoint x: 355, startPoint y: 106, endPoint x: 459, endPoint y: 121, distance: 104.5
click at [459, 121] on div "Description En: A proprietary blend of roasted coffee beans with a rich, full-b…" at bounding box center [408, 110] width 170 height 28
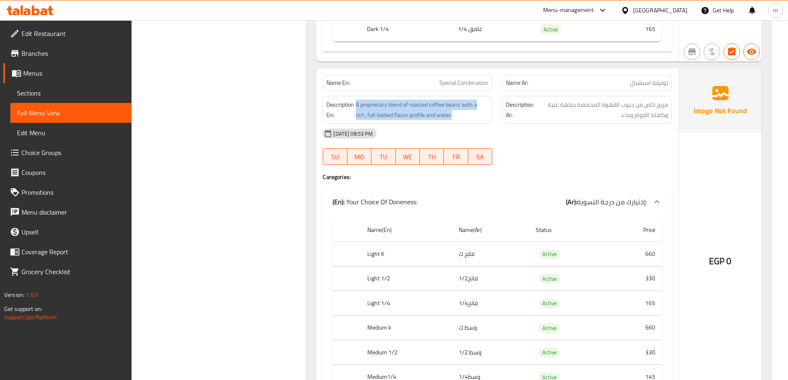
copy span "A proprietary blend of roasted coffee beans with a rich, full-bodied flavor pro…"
click at [522, 144] on div "12-10-2025 08:53 PM SU MO TU WE TH FR SA" at bounding box center [497, 147] width 359 height 46
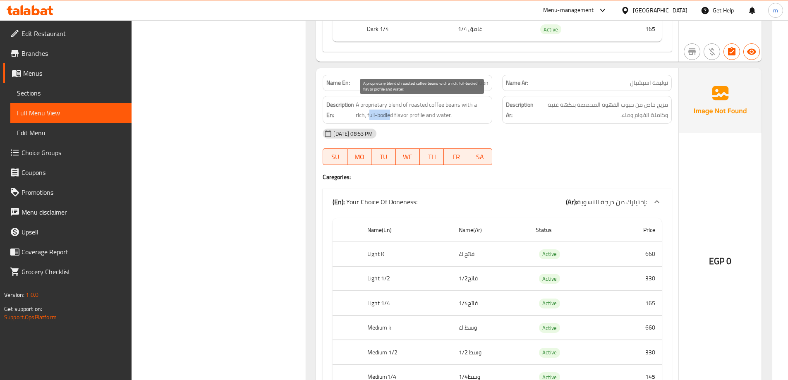
drag, startPoint x: 358, startPoint y: 117, endPoint x: 380, endPoint y: 122, distance: 23.4
click at [380, 122] on div "Description En: A proprietary blend of roasted coffee beans with a rich, full-b…" at bounding box center [408, 110] width 170 height 28
click at [358, 116] on span "A proprietary blend of roasted coffee beans with a rich, full-bodied flavor pro…" at bounding box center [422, 110] width 133 height 20
click at [354, 116] on strong "Description En:" at bounding box center [340, 110] width 28 height 20
drag, startPoint x: 357, startPoint y: 115, endPoint x: 382, endPoint y: 118, distance: 25.5
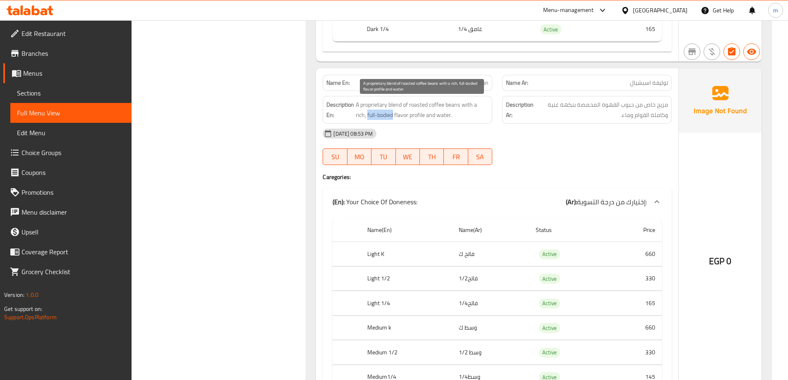
click at [382, 118] on span "A proprietary blend of roasted coffee beans with a rich, full-bodied flavor pro…" at bounding box center [422, 110] width 133 height 20
copy span "full-bodied"
drag, startPoint x: 634, startPoint y: 116, endPoint x: 665, endPoint y: 120, distance: 30.5
click at [665, 120] on div "Description Ar: مزيج خاص من حبوب القهوة المحمصة بنكهة غنية وكاملة القوام وماء." at bounding box center [587, 110] width 170 height 28
copy span "كاملة القوام"
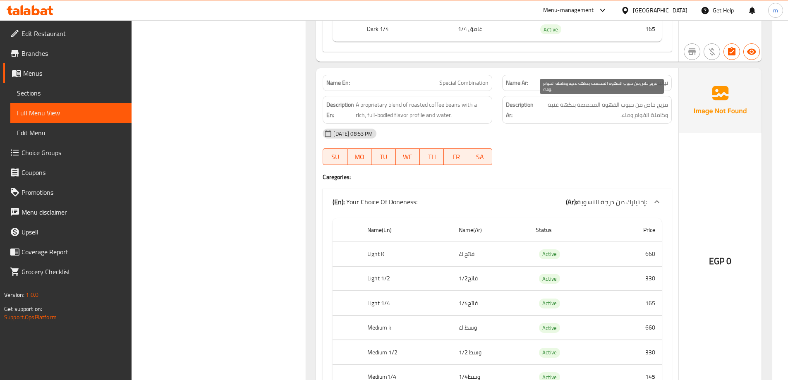
click at [578, 114] on span "مزيج خاص من حبوب القهوة المحمصة بنكهة غنية وكاملة القوام وماء." at bounding box center [602, 110] width 132 height 20
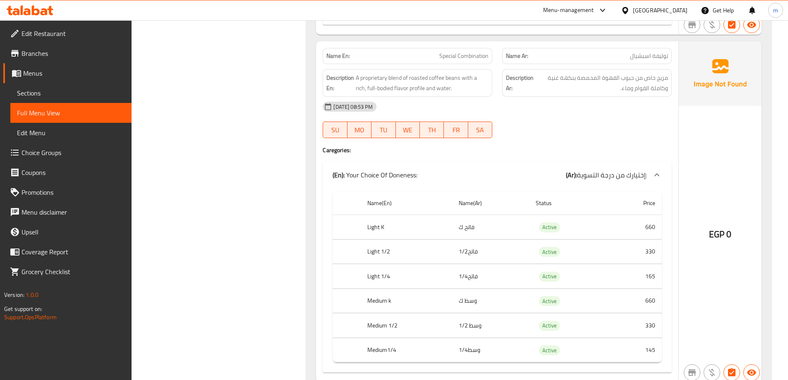
scroll to position [1881, 0]
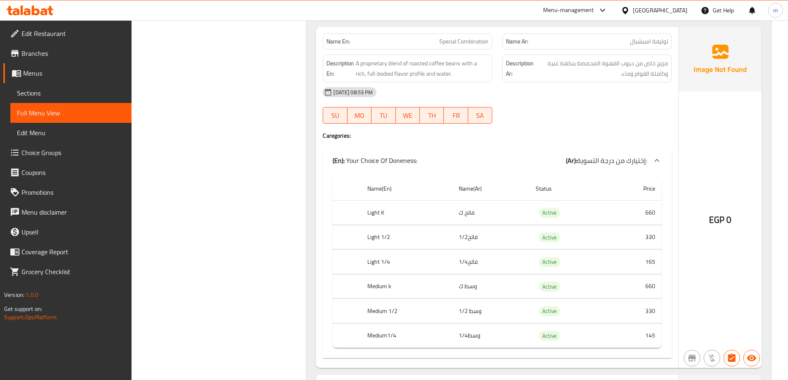
click at [452, 41] on span "Special Combination" at bounding box center [463, 41] width 49 height 9
copy span "Special Combination"
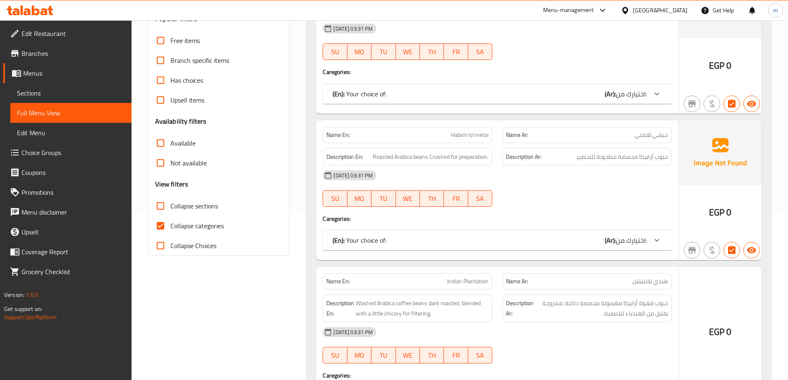
scroll to position [207, 0]
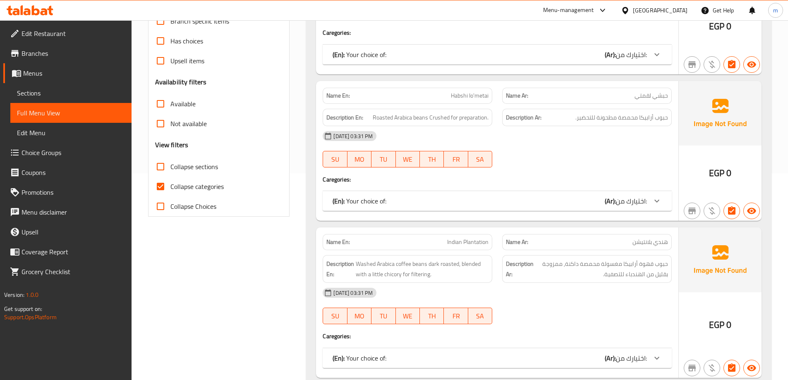
click at [206, 187] on span "Collapse categories" at bounding box center [196, 187] width 53 height 10
click at [170, 187] on input "Collapse categories" at bounding box center [161, 187] width 20 height 20
checkbox input "false"
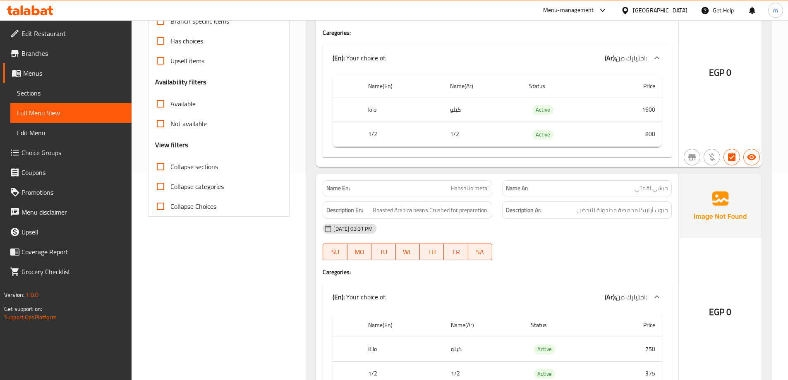
click at [211, 162] on span "Collapse sections" at bounding box center [194, 167] width 48 height 10
click at [170, 162] on input "Collapse sections" at bounding box center [161, 167] width 20 height 20
checkbox input "true"
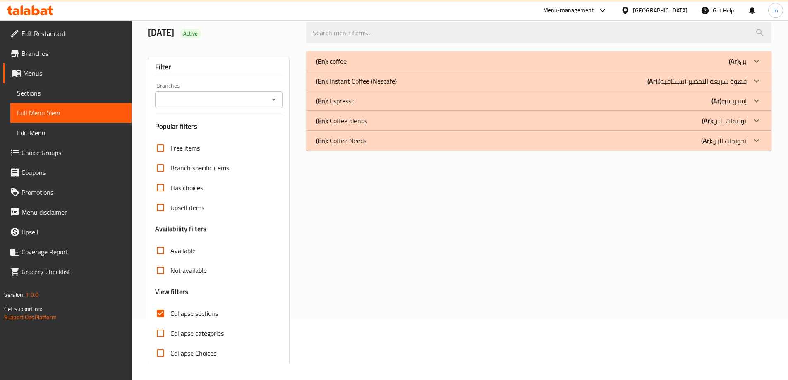
scroll to position [60, 0]
click at [622, 149] on div "(En): Coffee Needs (Ar): تحويجات البن" at bounding box center [539, 141] width 466 height 20
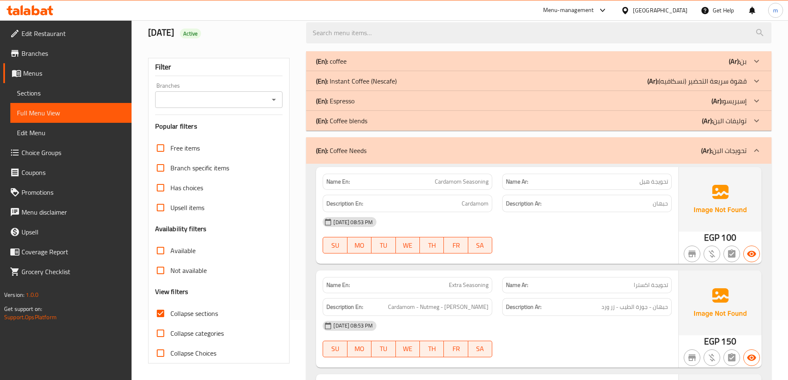
click at [633, 123] on div "(En): Coffee blends (Ar): توليفات البن" at bounding box center [531, 121] width 431 height 10
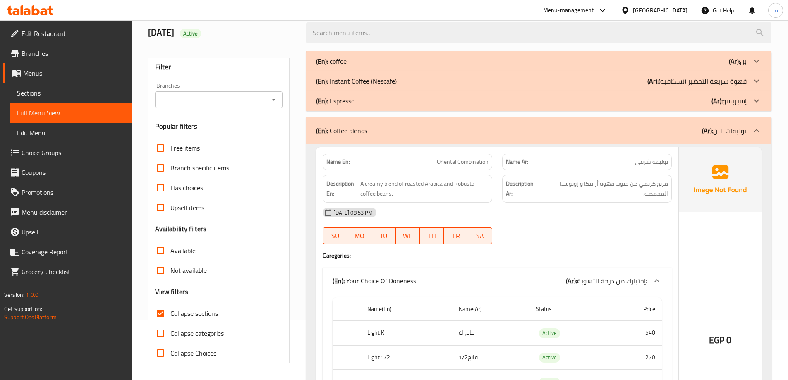
click at [655, 79] on b "(Ar):" at bounding box center [653, 81] width 11 height 12
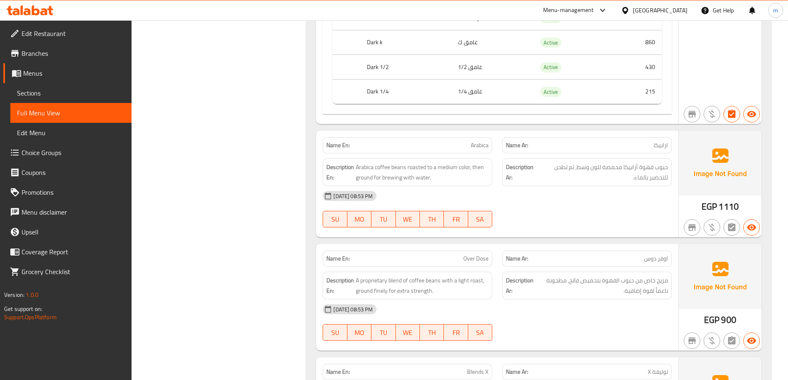
scroll to position [2924, 0]
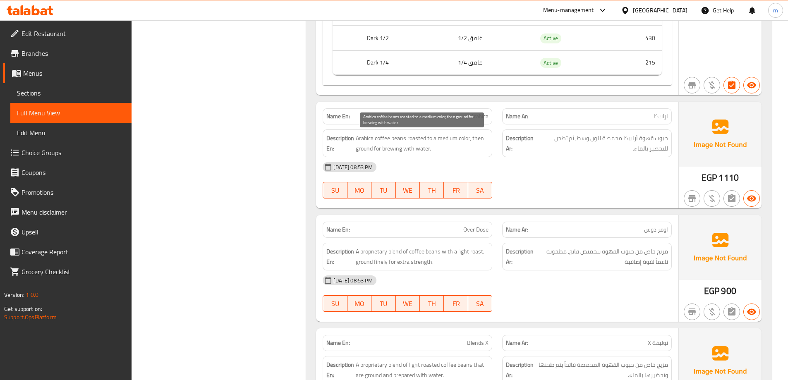
click at [393, 149] on span "Arabica coffee beans roasted to a medium color, then ground for brewing with wa…" at bounding box center [422, 143] width 133 height 20
click at [392, 151] on span "Arabica coffee beans roasted to a medium color, then ground for brewing with wa…" at bounding box center [422, 143] width 133 height 20
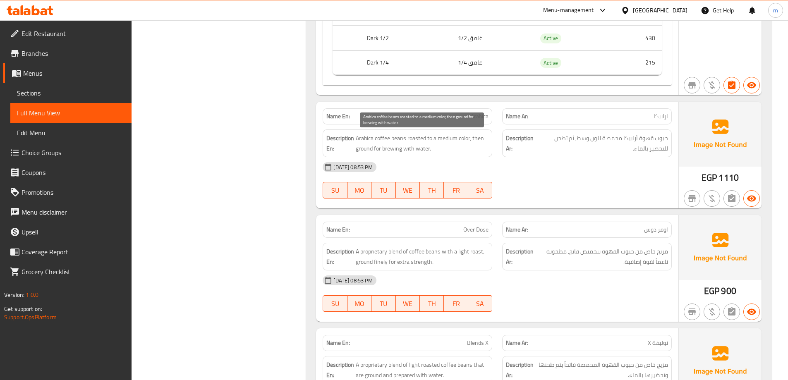
click at [395, 150] on span "Arabica coffee beans roasted to a medium color, then ground for brewing with wa…" at bounding box center [422, 143] width 133 height 20
copy span "brewing"
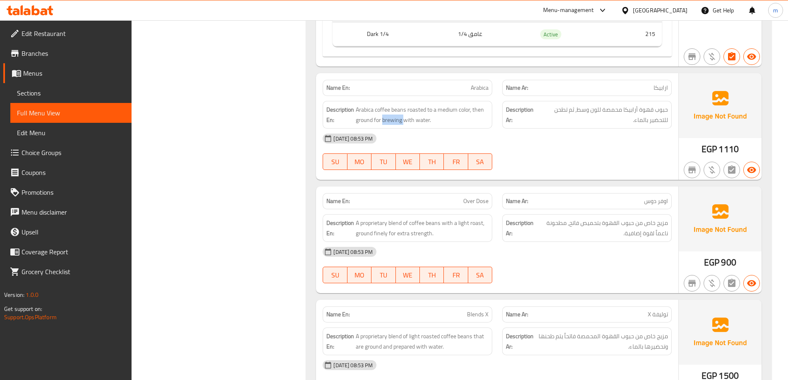
scroll to position [2965, 0]
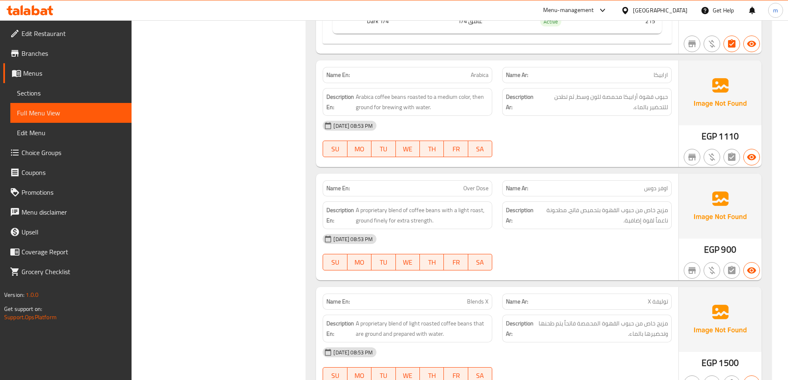
click at [488, 76] on span "Arabica" at bounding box center [480, 75] width 18 height 9
copy span "Arabica"
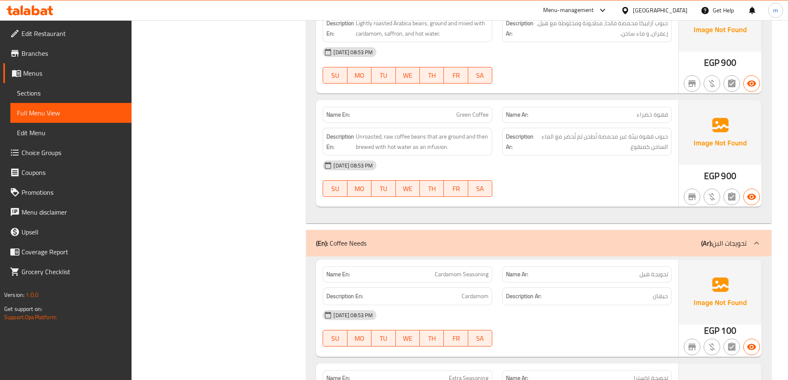
scroll to position [3420, 0]
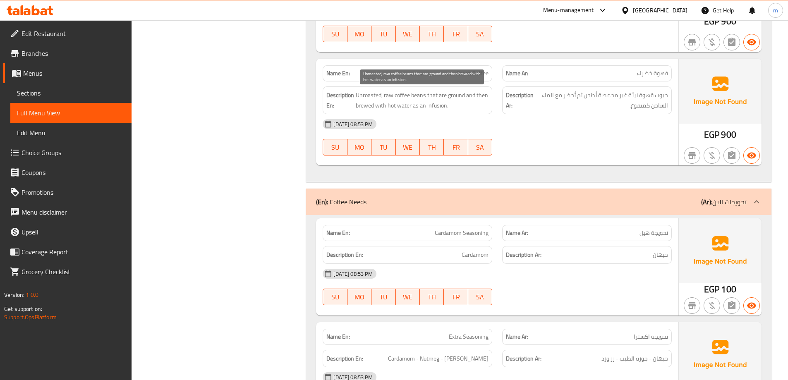
click at [390, 98] on span "Unroasted, raw coffee beans that are ground and then brewed with hot water as a…" at bounding box center [422, 100] width 133 height 20
copy span "raw"
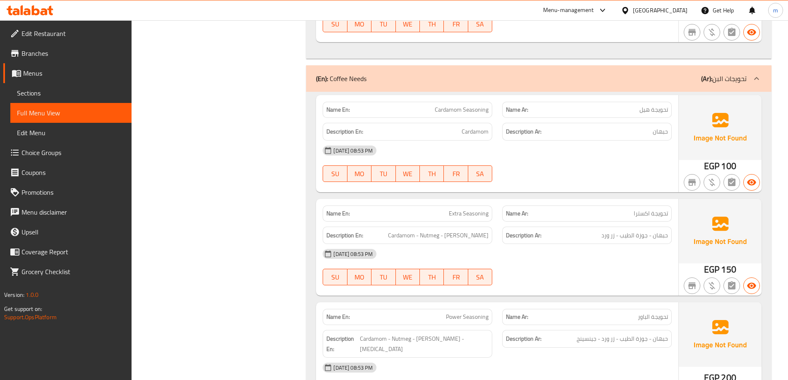
scroll to position [3545, 0]
click at [450, 110] on span "Cardamom Seasoning" at bounding box center [462, 109] width 54 height 9
copy span "Cardamom Seasoning"
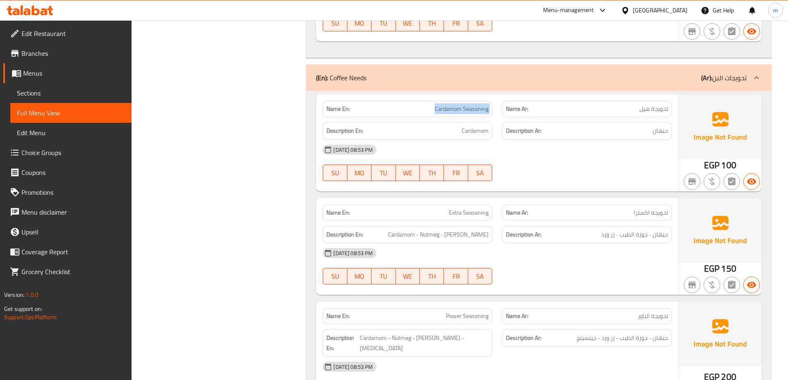
copy span "Cardamom Seasoning"
click at [593, 161] on div "12-10-2025 08:53 PM SU MO TU WE TH FR SA" at bounding box center [497, 163] width 359 height 46
drag, startPoint x: 665, startPoint y: 113, endPoint x: 637, endPoint y: 117, distance: 28.4
click at [638, 117] on div "Name En: Cardamom Seasoning Name Ar: تحويجة هيل Description En: Cardamom Descri…" at bounding box center [497, 142] width 362 height 97
click at [631, 111] on p "Name Ar: تحويجة هيل" at bounding box center [587, 109] width 162 height 9
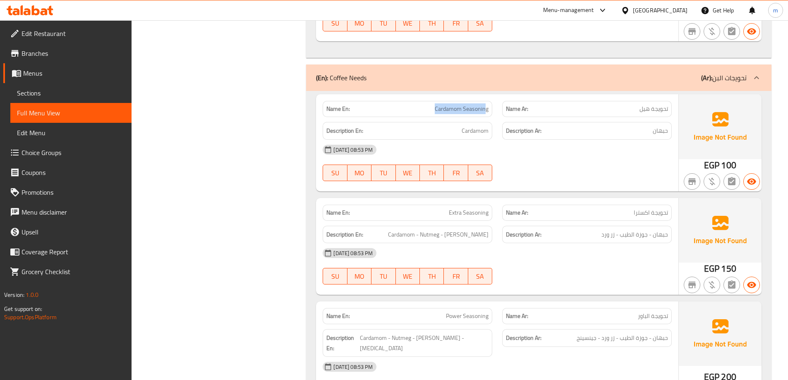
drag, startPoint x: 435, startPoint y: 114, endPoint x: 496, endPoint y: 110, distance: 60.9
click at [494, 110] on div "Name En: Cardamom Seasoning" at bounding box center [408, 109] width 180 height 26
copy span "Cardamom Seasoning"
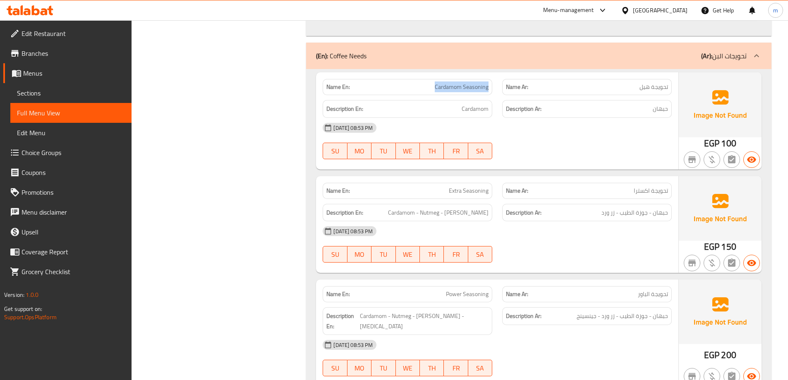
scroll to position [3586, 0]
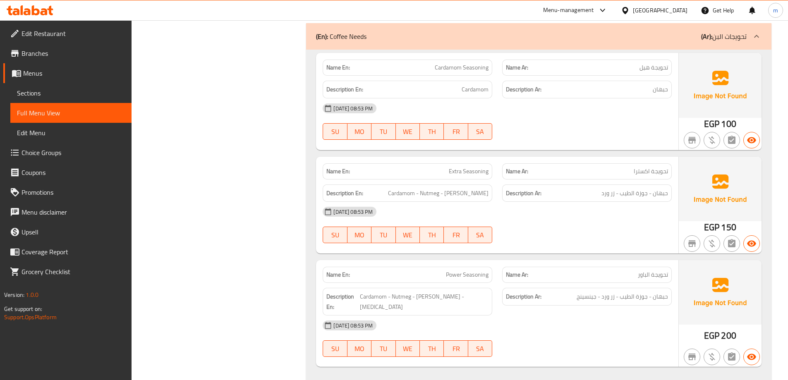
click at [472, 175] on span "Extra Seasoning" at bounding box center [469, 171] width 40 height 9
copy span "Extra Seasoning"
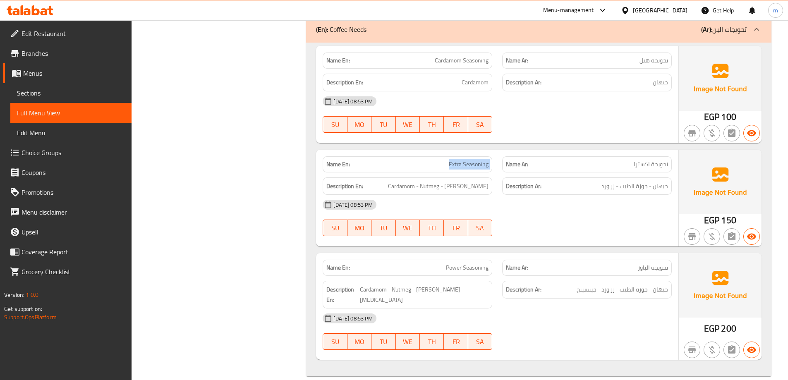
scroll to position [3596, 0]
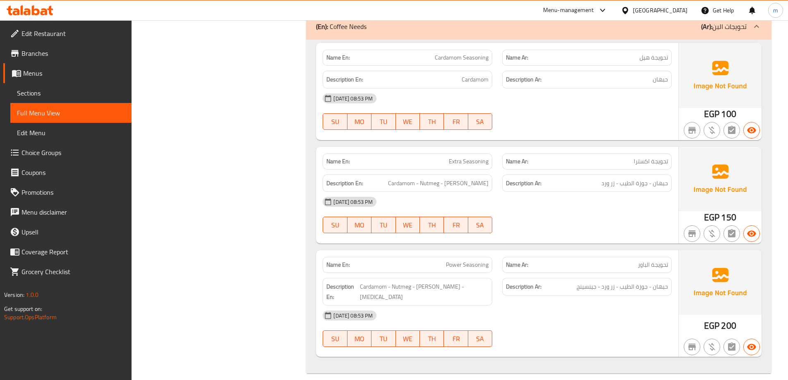
click at [472, 268] on span "Power Seasoning" at bounding box center [467, 265] width 43 height 9
copy span "Power Seasoning"
drag, startPoint x: 590, startPoint y: 187, endPoint x: 604, endPoint y: 187, distance: 13.2
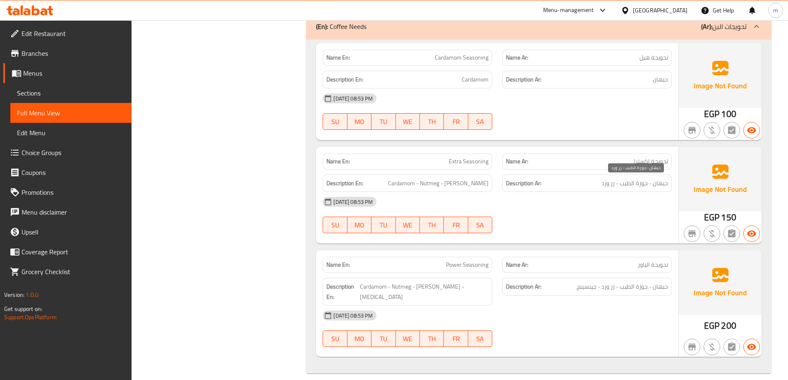
click at [604, 187] on h6 "Description Ar: حبهان - جوزة الطيب - زر ورد" at bounding box center [587, 183] width 162 height 10
drag, startPoint x: 603, startPoint y: 187, endPoint x: 616, endPoint y: 190, distance: 13.2
click at [616, 190] on div "Description Ar: حبهان - جوزة الطيب - زر ورد" at bounding box center [587, 184] width 170 height 18
copy span "زر ورد"
click at [519, 201] on div "[DATE] 08:53 PM" at bounding box center [497, 202] width 359 height 20
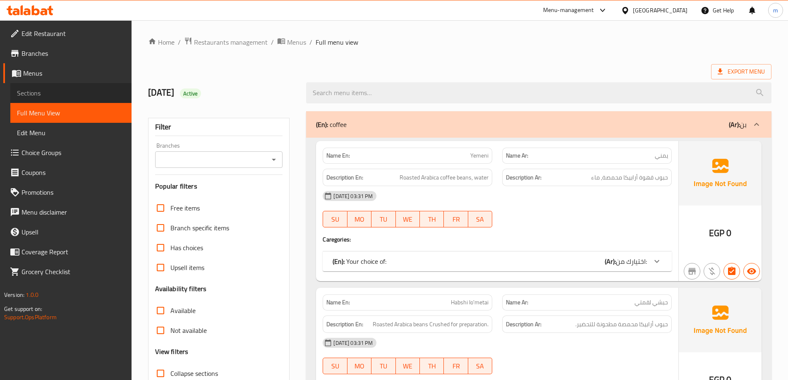
click at [75, 89] on span "Sections" at bounding box center [71, 93] width 108 height 10
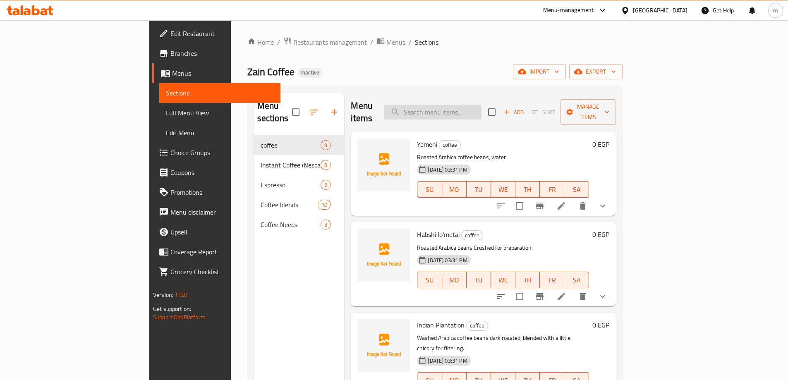
click at [458, 108] on input "search" at bounding box center [433, 112] width 98 height 14
paste input "Arabica"
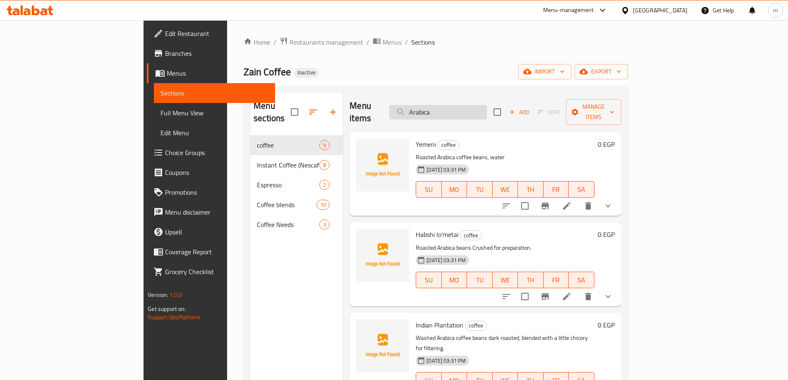
click at [487, 109] on input "Arabica" at bounding box center [438, 112] width 98 height 14
type input "A"
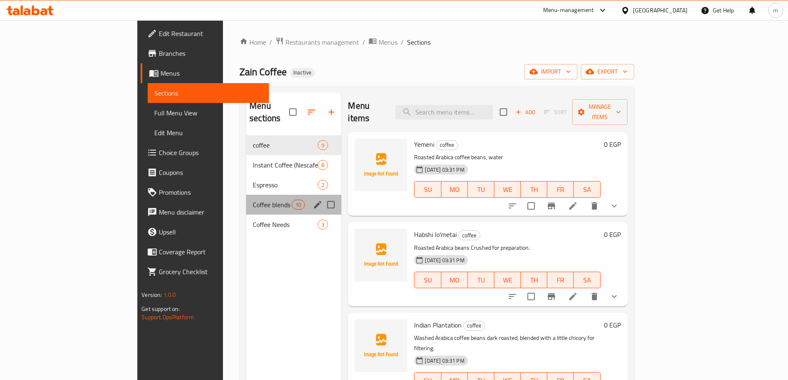
click at [246, 198] on div "Coffee blends 10" at bounding box center [293, 205] width 95 height 20
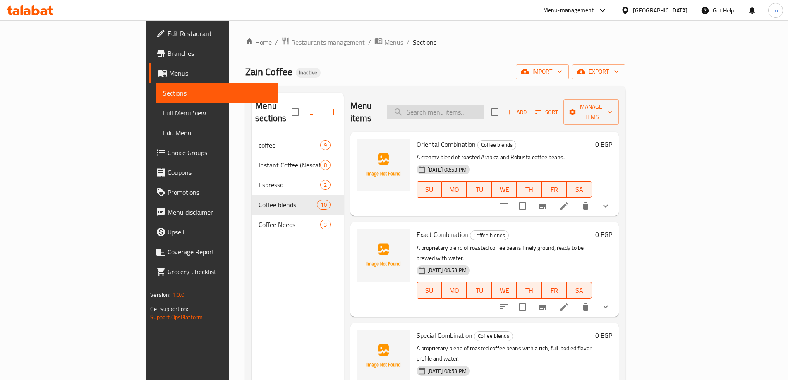
click at [485, 106] on input "search" at bounding box center [436, 112] width 98 height 14
paste input "Arabica"
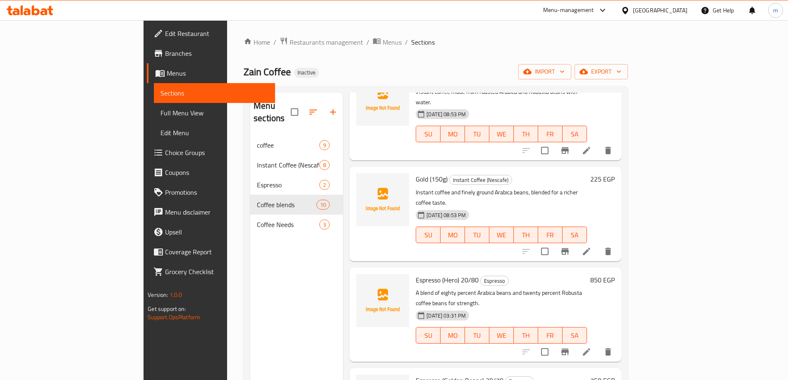
scroll to position [1177, 0]
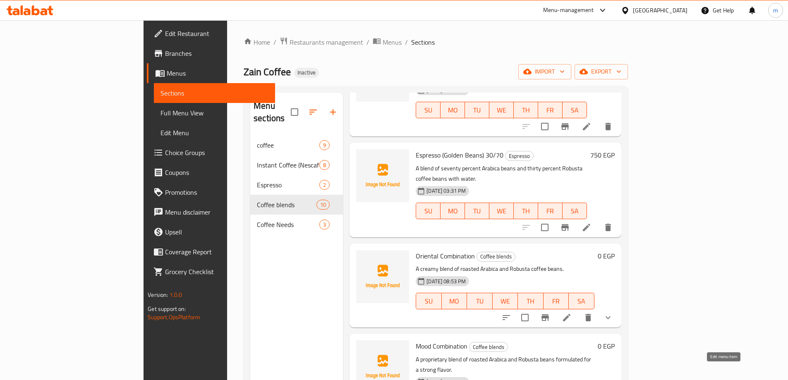
type input "Arabica"
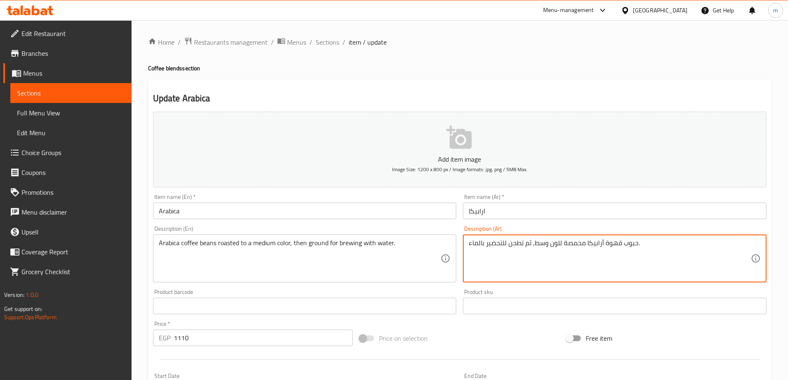
drag, startPoint x: 487, startPoint y: 245, endPoint x: 502, endPoint y: 257, distance: 19.4
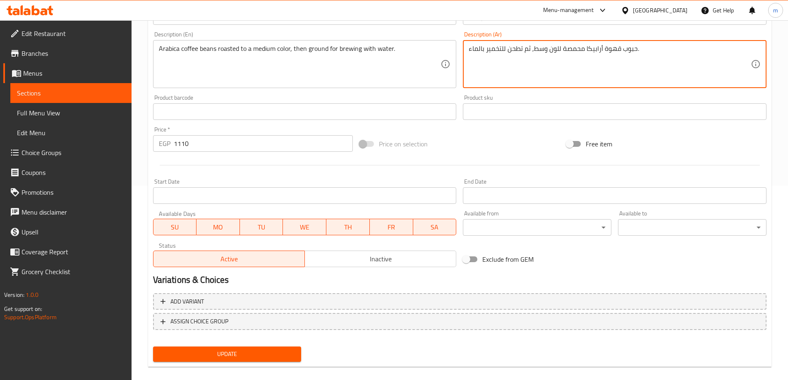
scroll to position [204, 0]
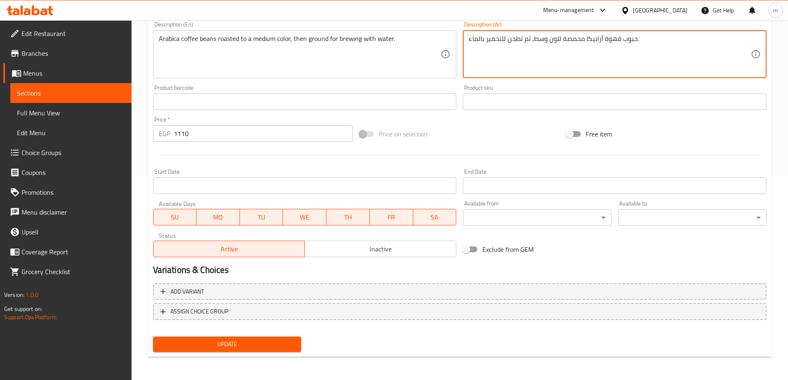
type textarea "حبوب قهوة أرابيكا محمصة للون وسط, ثم تطحن للتخمير بالماء."
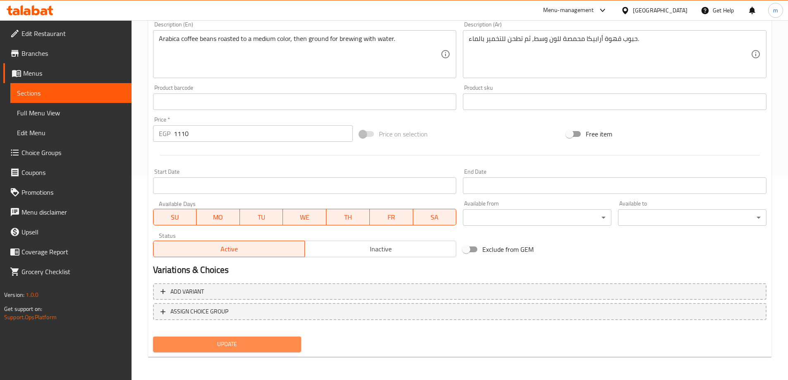
click at [254, 343] on span "Update" at bounding box center [227, 344] width 135 height 10
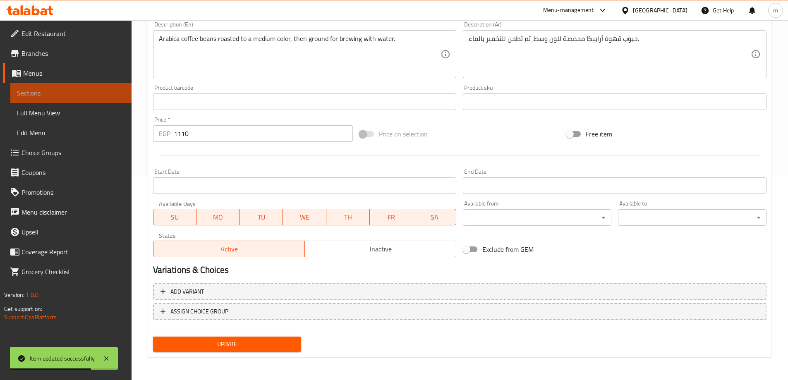
click at [61, 90] on span "Sections" at bounding box center [71, 93] width 108 height 10
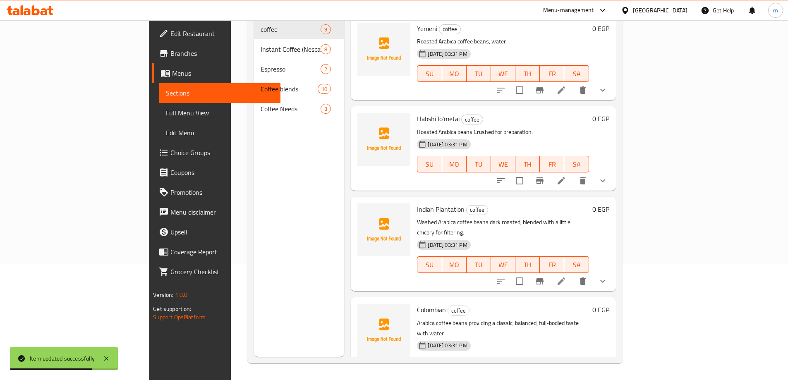
scroll to position [33, 0]
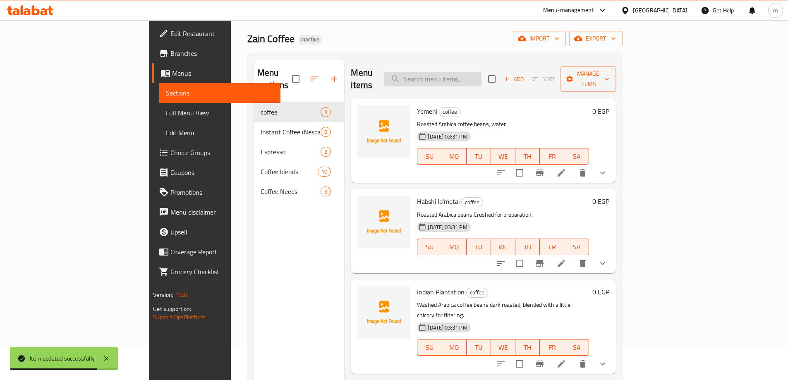
click at [473, 77] on input "search" at bounding box center [433, 79] width 98 height 14
paste input "Cardamom Seasoning"
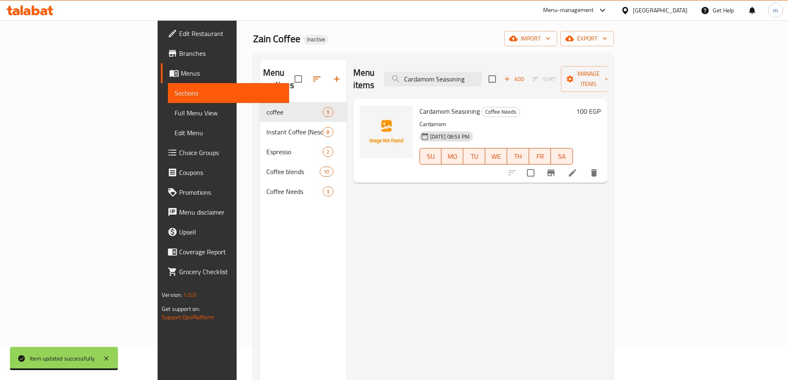
type input "Cardamom Seasoning"
click at [584, 166] on li at bounding box center [572, 173] width 23 height 15
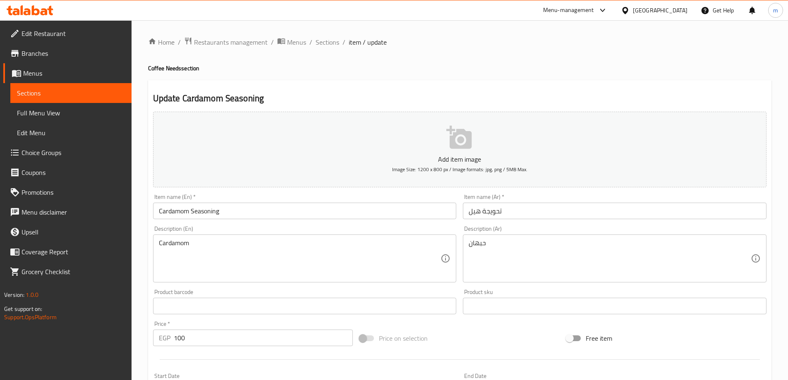
click at [315, 209] on input "Cardamom Seasoning" at bounding box center [305, 211] width 304 height 17
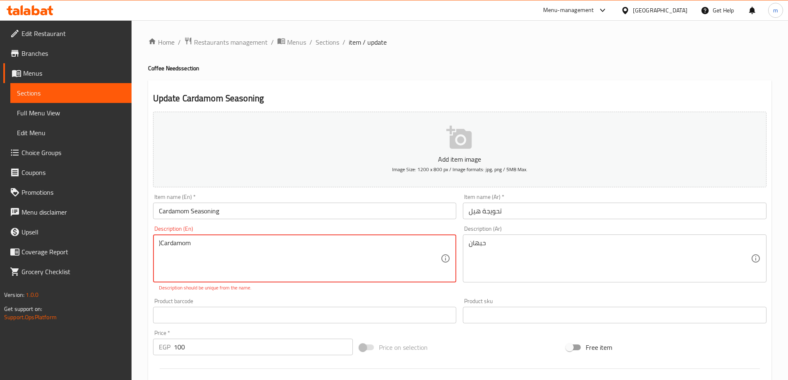
type textarea "Cardamom"
click at [315, 209] on input "Cardamom Seasoning" at bounding box center [305, 211] width 304 height 17
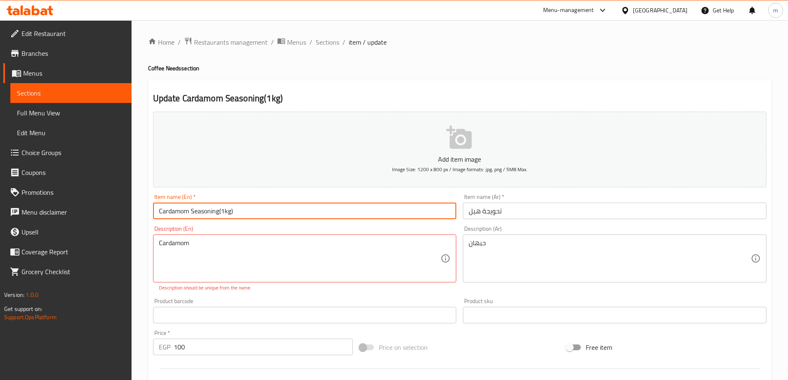
type input "Cardamom Seasoning(1kg)"
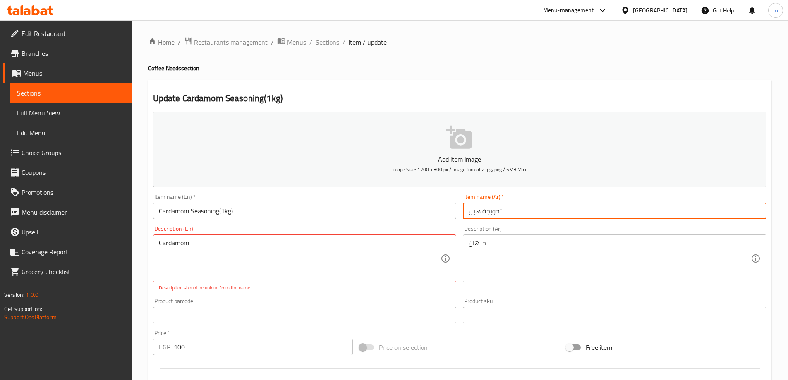
click at [523, 209] on input "تحويجة هيل" at bounding box center [615, 211] width 304 height 17
click at [485, 214] on input "تحويجة هيل(كيلو)" at bounding box center [615, 211] width 304 height 17
click at [483, 213] on input "تحويجة هيل(كيلو)" at bounding box center [615, 211] width 304 height 17
click at [471, 215] on input "تحويجة هيل(1كيلو)" at bounding box center [615, 211] width 304 height 17
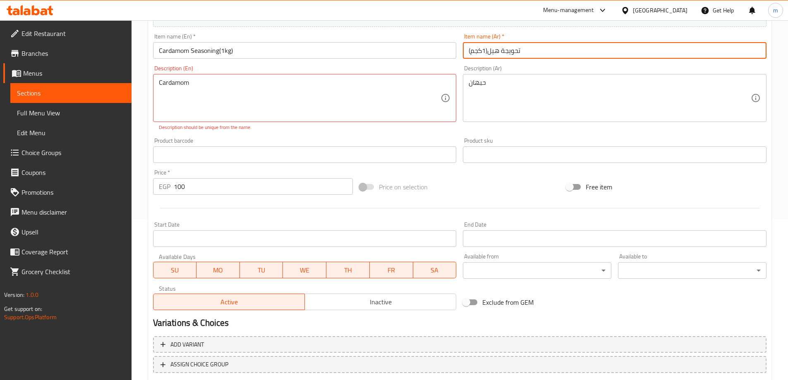
scroll to position [207, 0]
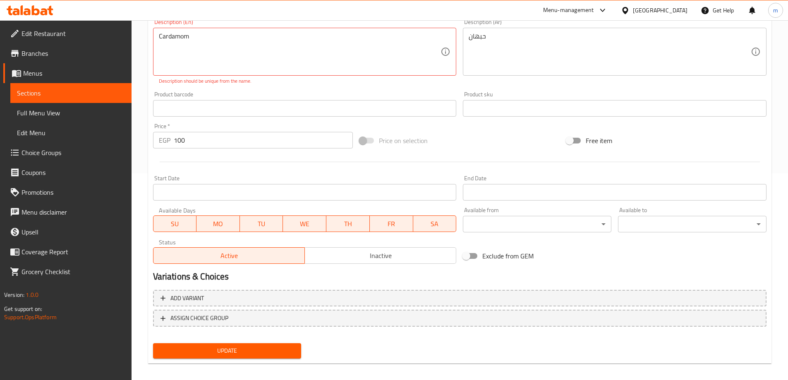
type input "تحويجة هيل(1كجم)"
click at [276, 355] on span "Update" at bounding box center [227, 351] width 135 height 10
drag, startPoint x: 241, startPoint y: 350, endPoint x: 241, endPoint y: 345, distance: 5.4
click at [242, 350] on span "Update" at bounding box center [227, 351] width 135 height 10
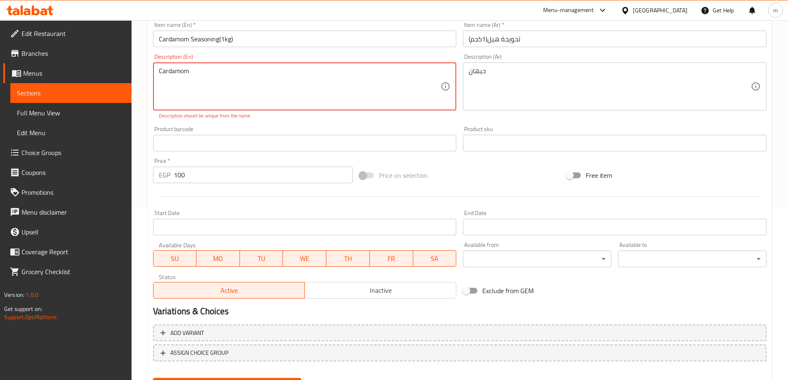
scroll to position [124, 0]
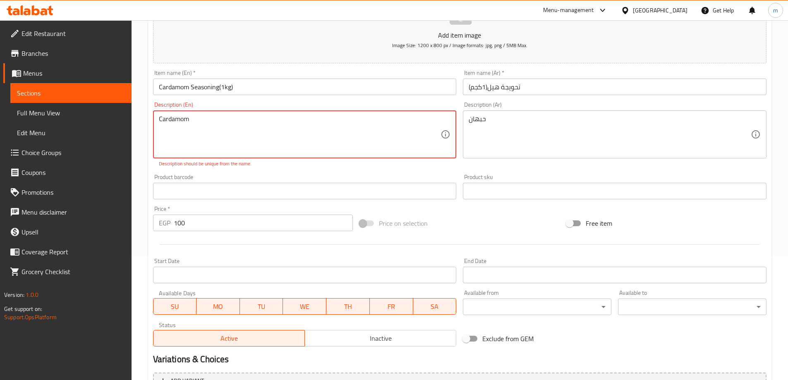
click at [257, 177] on div "Product barcode Product barcode" at bounding box center [305, 186] width 304 height 25
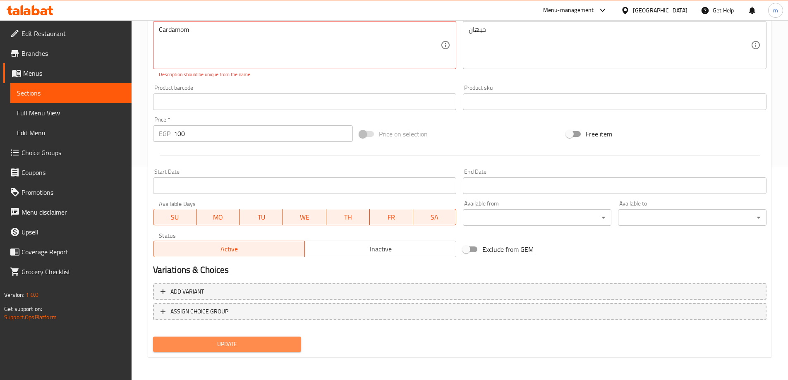
click at [215, 348] on span "Update" at bounding box center [227, 344] width 135 height 10
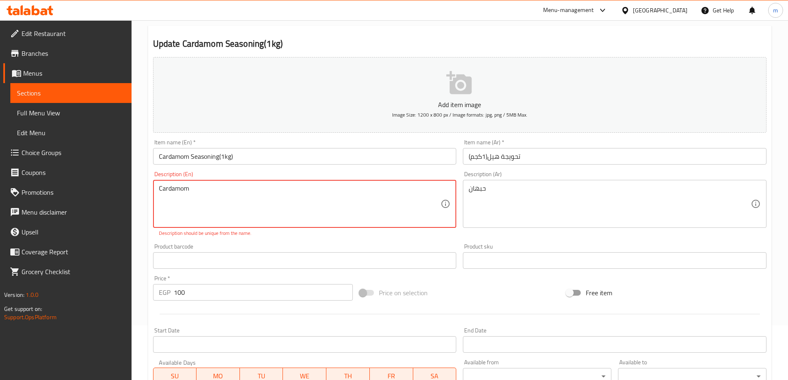
scroll to position [48, 0]
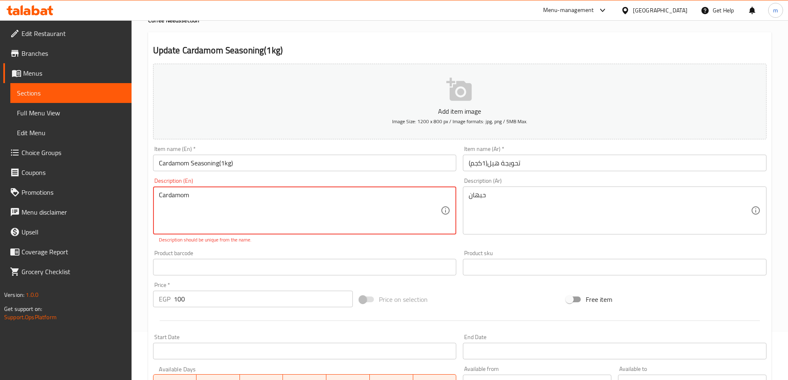
drag, startPoint x: 198, startPoint y: 198, endPoint x: 157, endPoint y: 198, distance: 41.0
click at [157, 198] on div "Cardamom Description (En)" at bounding box center [305, 211] width 304 height 48
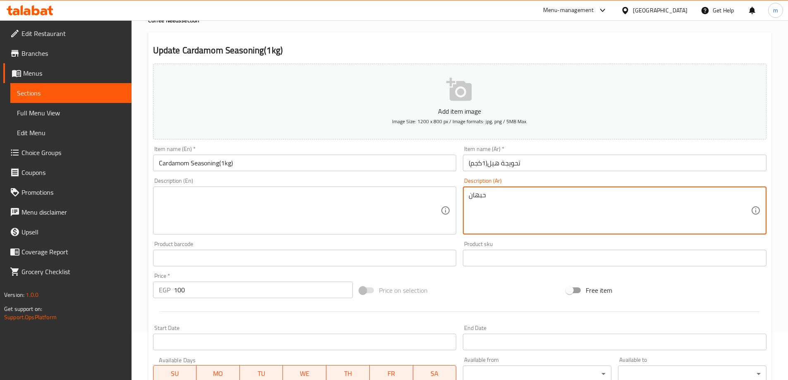
click at [476, 199] on textarea "حبهان" at bounding box center [610, 210] width 282 height 39
click at [250, 159] on input "Cardamom Seasoning(1kg)" at bounding box center [305, 163] width 304 height 17
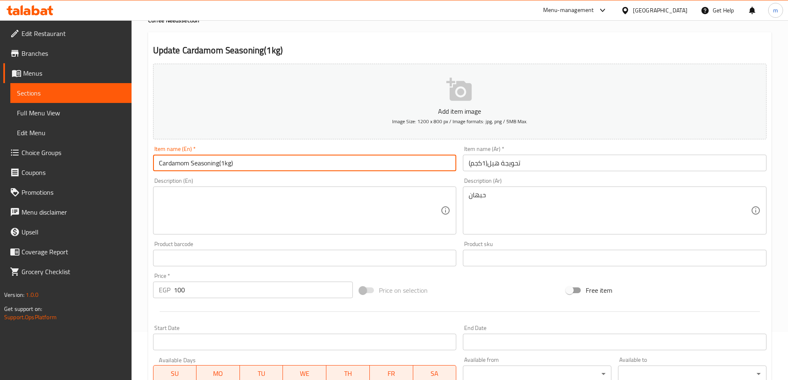
click at [295, 199] on textarea at bounding box center [300, 210] width 282 height 39
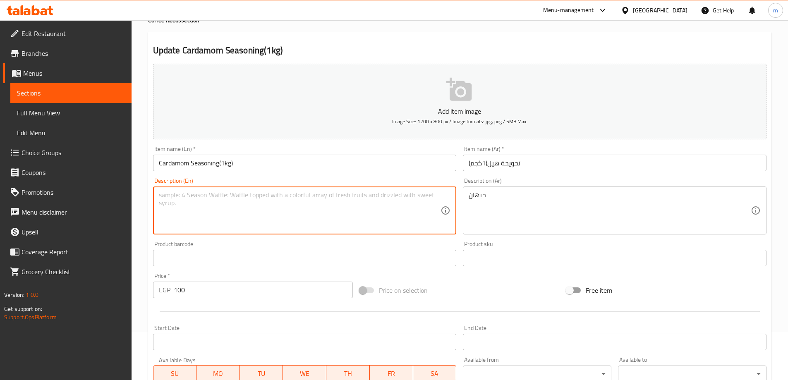
paste textarea "Cardamom"
type textarea "Cardamom"
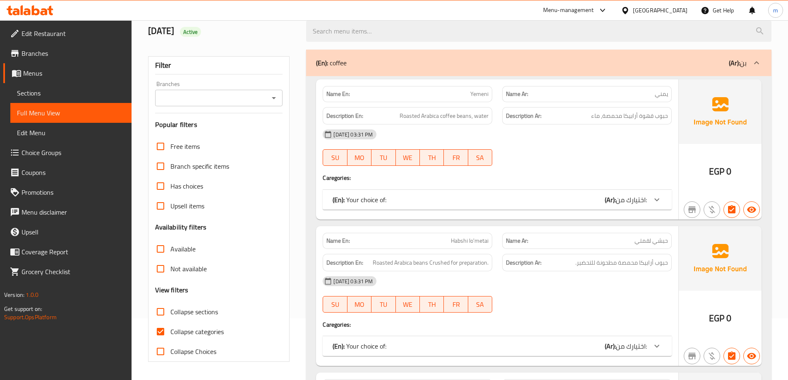
scroll to position [41, 0]
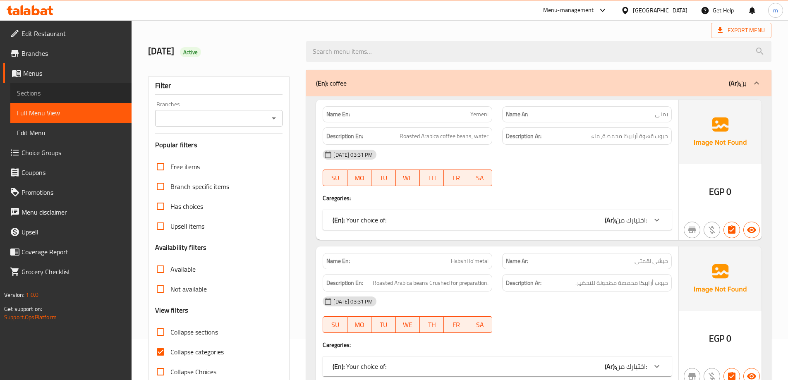
click at [67, 94] on span "Sections" at bounding box center [71, 93] width 108 height 10
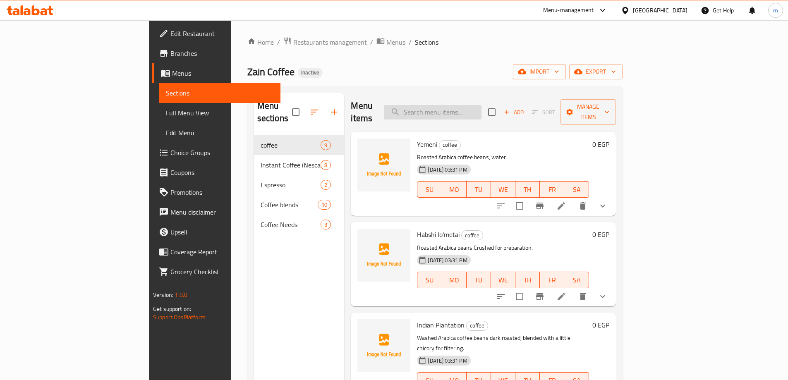
click at [482, 105] on input "search" at bounding box center [433, 112] width 98 height 14
paste input "Cardamom Seasoning"
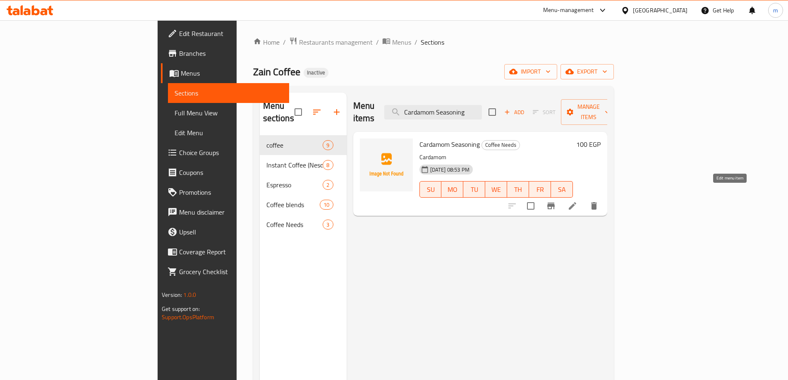
type input "Cardamom Seasoning"
click at [578, 201] on icon at bounding box center [573, 206] width 10 height 10
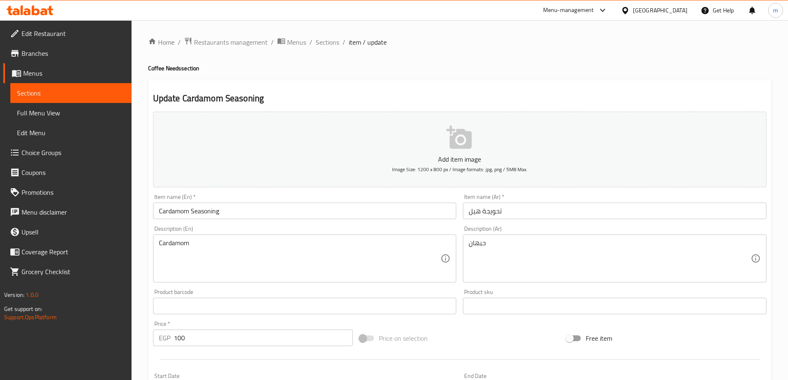
click at [234, 212] on input "Cardamom Seasoning" at bounding box center [305, 211] width 304 height 17
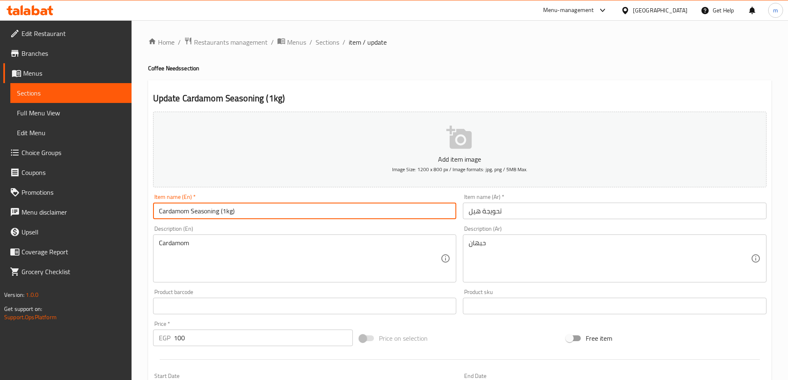
type input "Cardamom Seasoning (1kg)"
click at [528, 204] on input "تحويجة هيل" at bounding box center [615, 211] width 304 height 17
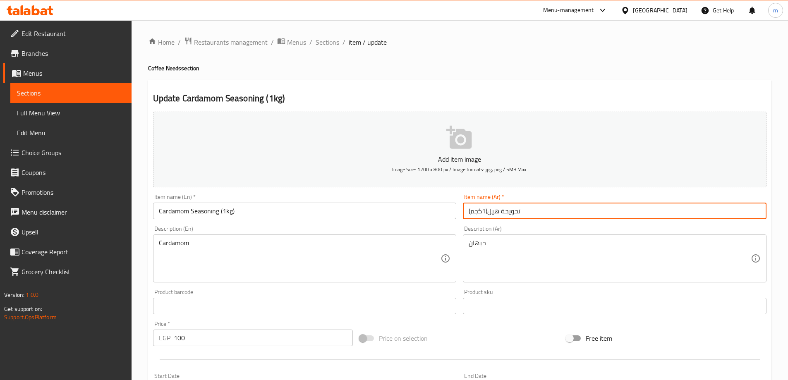
scroll to position [204, 0]
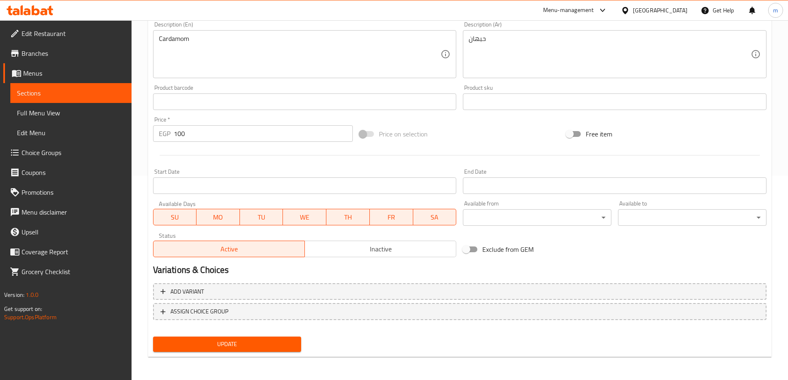
type input "تحويجة هيل(1كجم)"
click at [241, 346] on span "Update" at bounding box center [227, 344] width 135 height 10
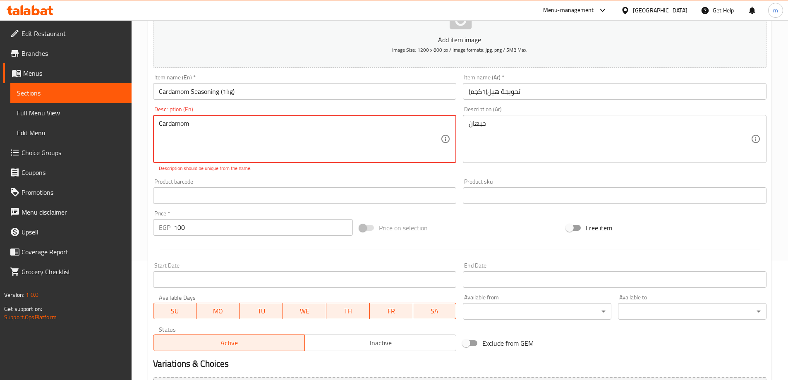
scroll to position [39, 0]
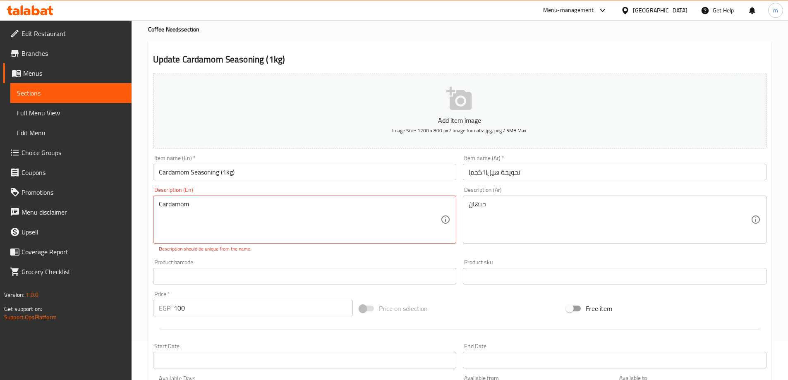
click at [182, 207] on textarea "Cardamom" at bounding box center [300, 219] width 282 height 39
click at [209, 211] on textarea "Cardamom" at bounding box center [300, 219] width 282 height 39
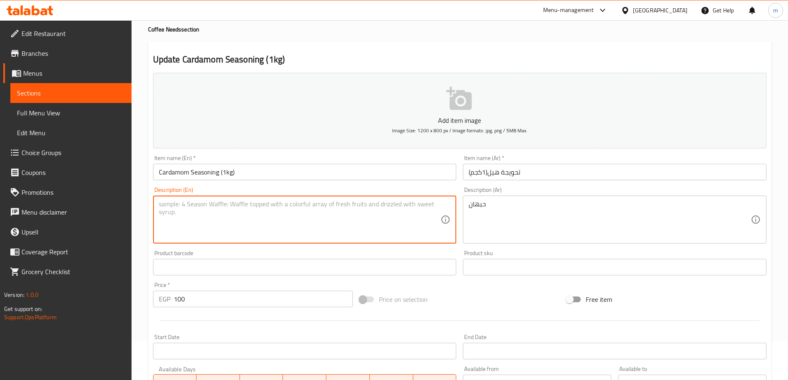
type textarea "ؤ"
type textarea "X"
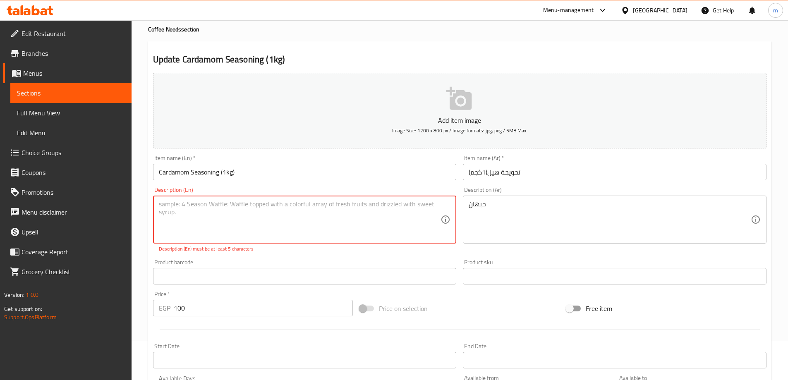
type textarea "c"
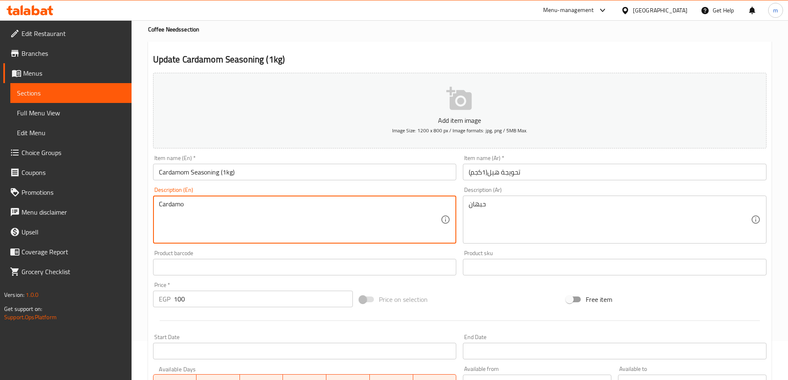
type textarea "Cardamom"
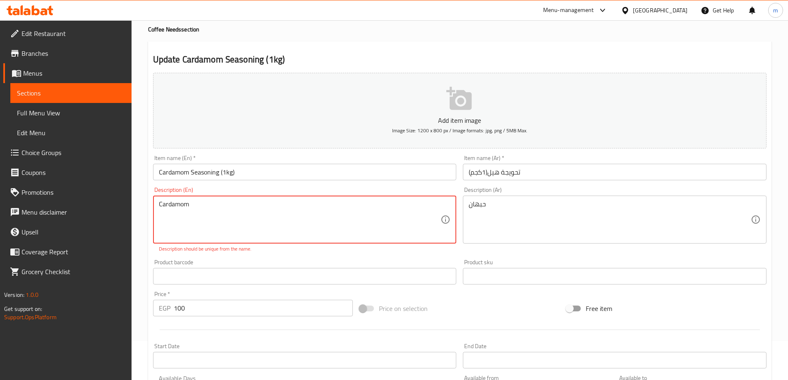
click at [208, 212] on textarea "Cardamom" at bounding box center [300, 219] width 282 height 39
click at [161, 206] on textarea "Cardamom" at bounding box center [300, 219] width 282 height 39
click at [157, 208] on div "Cardamom Description (En)" at bounding box center [305, 220] width 304 height 48
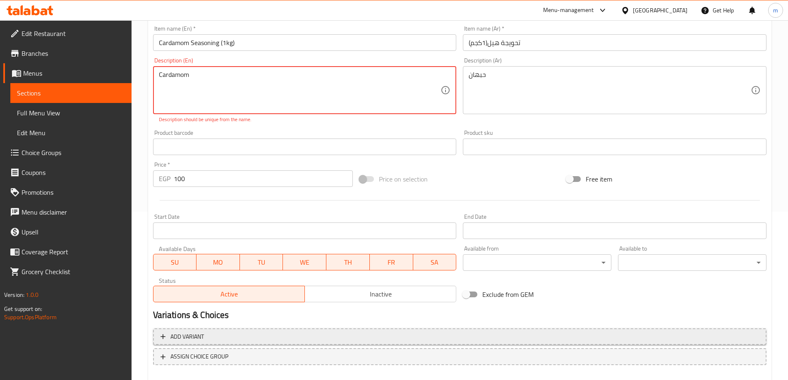
scroll to position [214, 0]
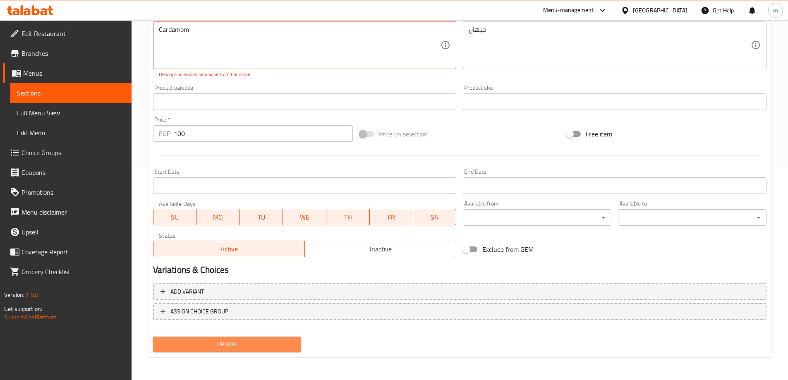
click at [199, 348] on span "Update" at bounding box center [227, 344] width 135 height 10
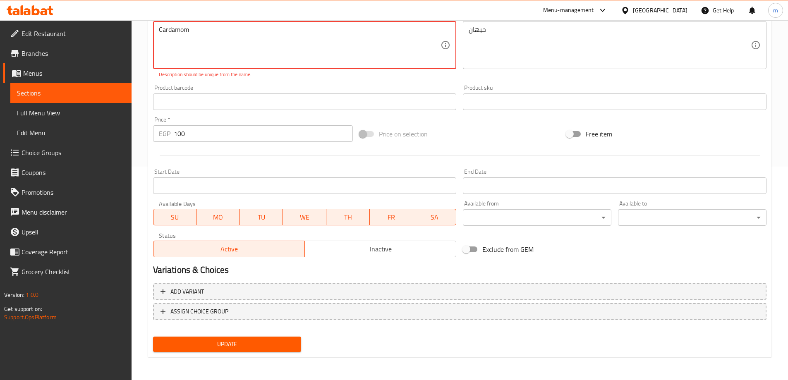
click at [199, 348] on span "Update" at bounding box center [227, 344] width 135 height 10
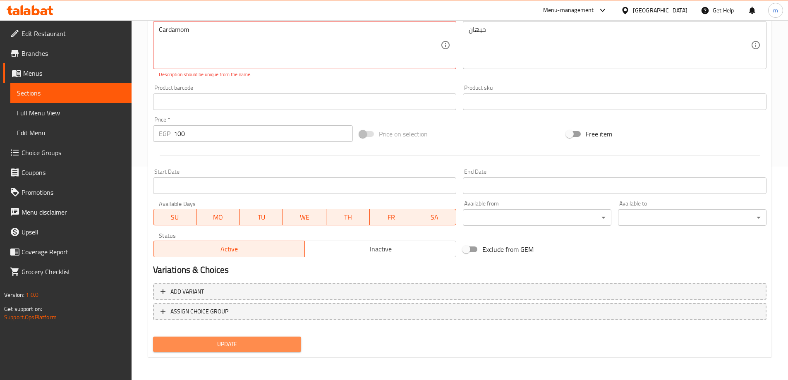
click at [199, 348] on span "Update" at bounding box center [227, 344] width 135 height 10
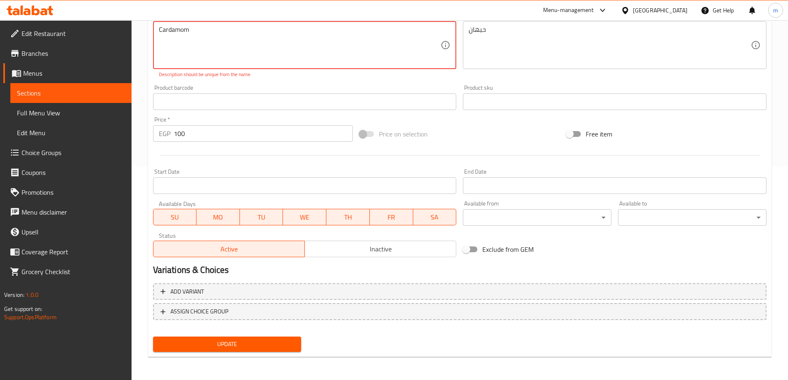
click at [199, 348] on span "Update" at bounding box center [227, 344] width 135 height 10
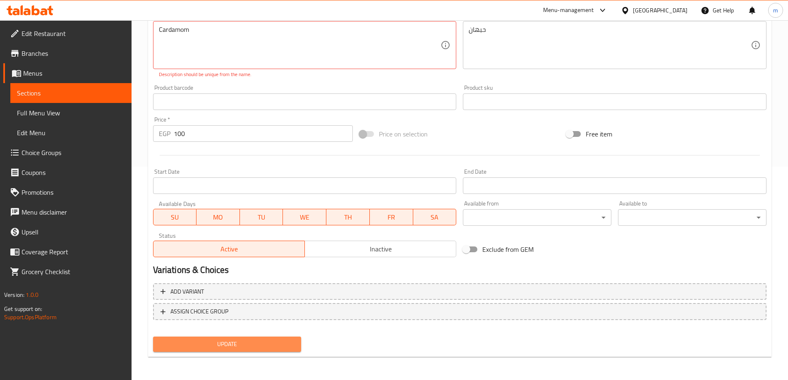
click at [199, 348] on span "Update" at bounding box center [227, 344] width 135 height 10
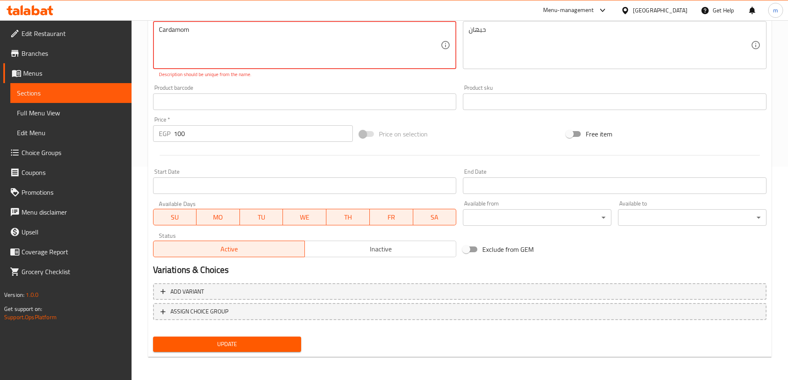
click at [199, 348] on span "Update" at bounding box center [227, 344] width 135 height 10
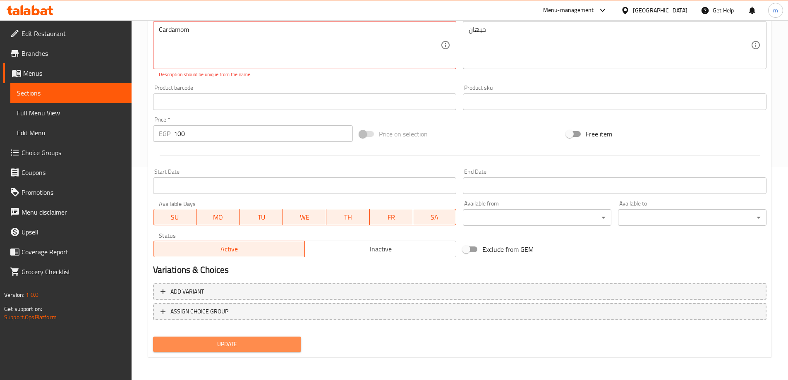
click at [199, 348] on span "Update" at bounding box center [227, 344] width 135 height 10
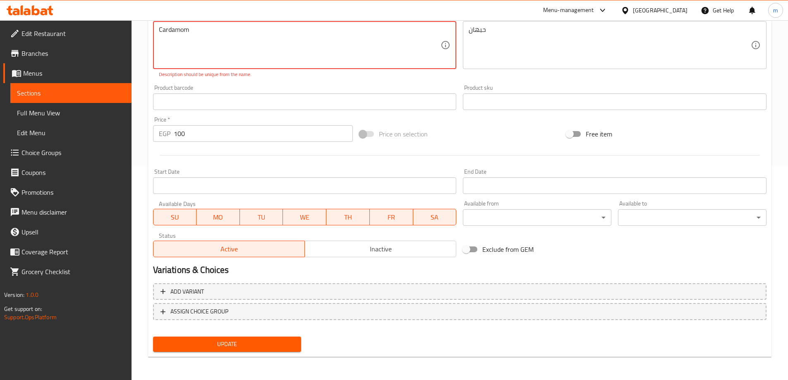
click at [199, 348] on span "Update" at bounding box center [227, 344] width 135 height 10
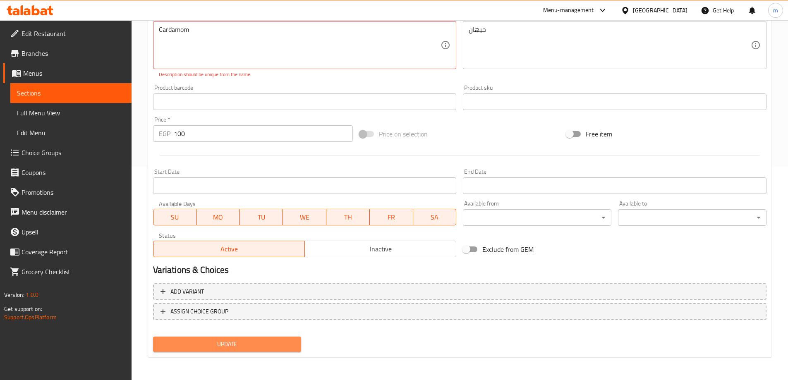
click at [199, 348] on span "Update" at bounding box center [227, 344] width 135 height 10
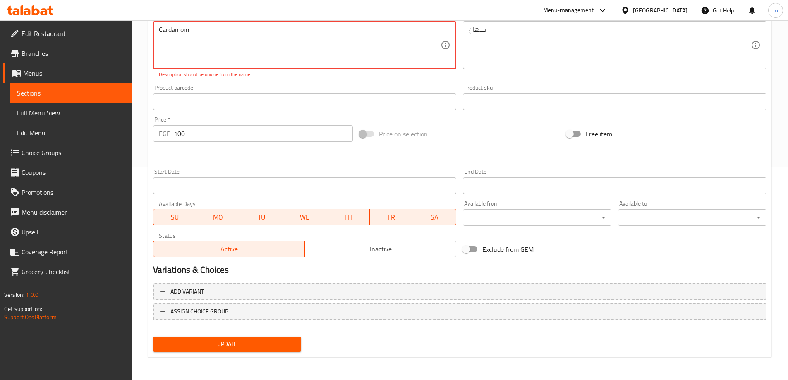
click at [199, 348] on span "Update" at bounding box center [227, 344] width 135 height 10
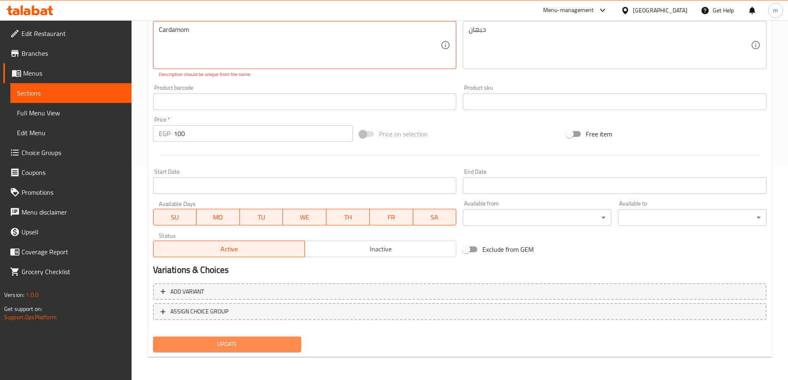
click at [199, 348] on span "Update" at bounding box center [227, 344] width 135 height 10
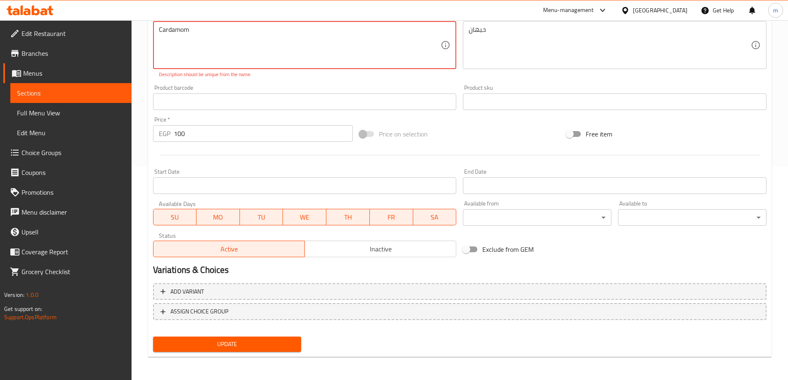
click at [199, 348] on span "Update" at bounding box center [227, 344] width 135 height 10
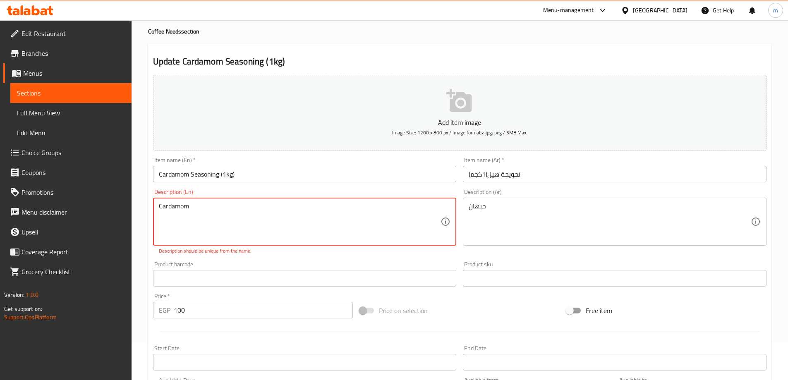
scroll to position [0, 0]
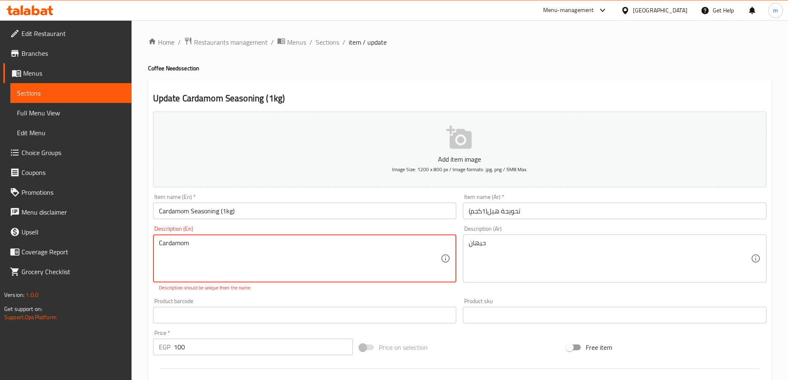
click at [79, 91] on span "Sections" at bounding box center [71, 93] width 108 height 10
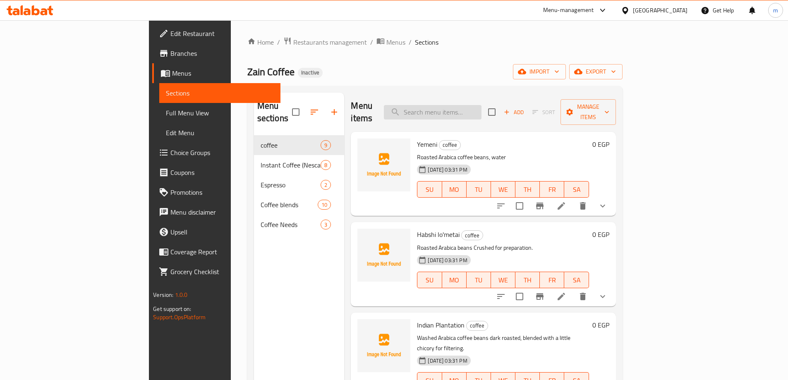
click at [472, 108] on input "search" at bounding box center [433, 112] width 98 height 14
paste input "Extra Seasoning"
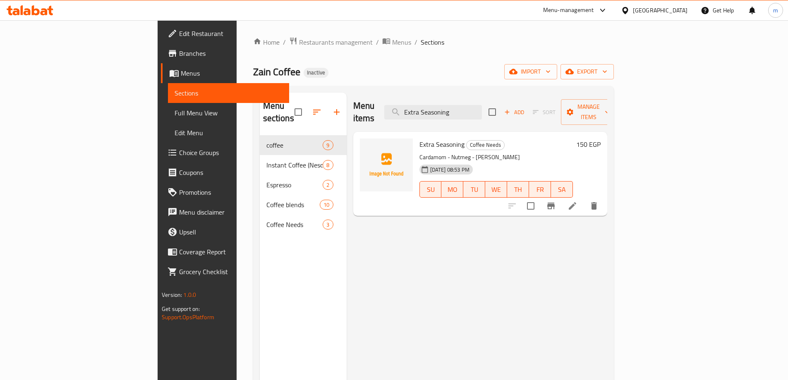
type input "Extra Seasoning"
click at [578, 201] on icon at bounding box center [573, 206] width 10 height 10
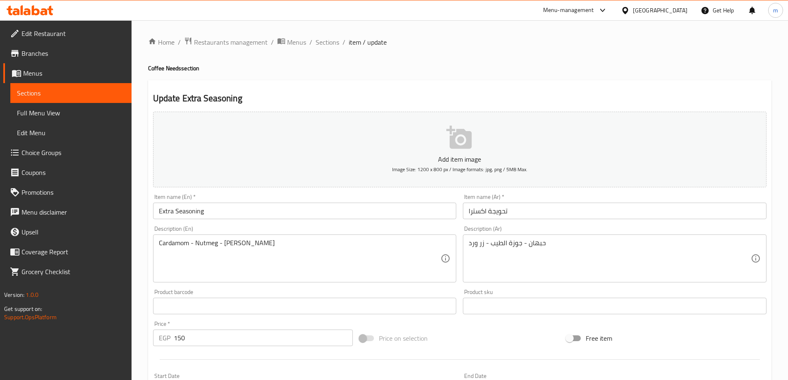
click at [254, 199] on div "Item name (En)   * Extra Seasoning Item name (En) *" at bounding box center [305, 206] width 304 height 25
click at [255, 209] on input "Extra Seasoning" at bounding box center [305, 211] width 304 height 17
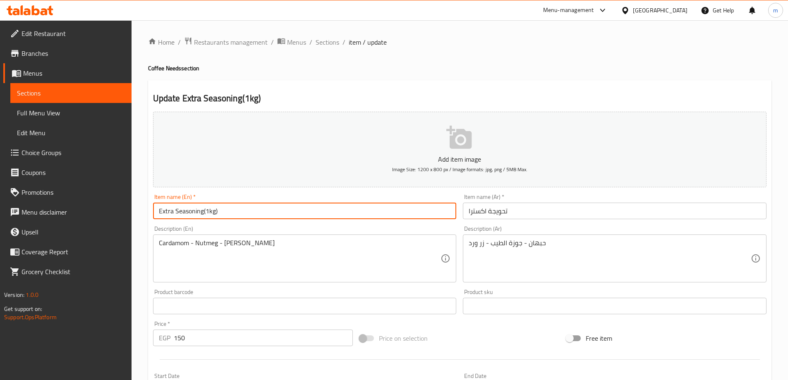
type input "Extra Seasoning(1kg)"
click at [536, 214] on input "تحويجة اكسترا" at bounding box center [615, 211] width 304 height 17
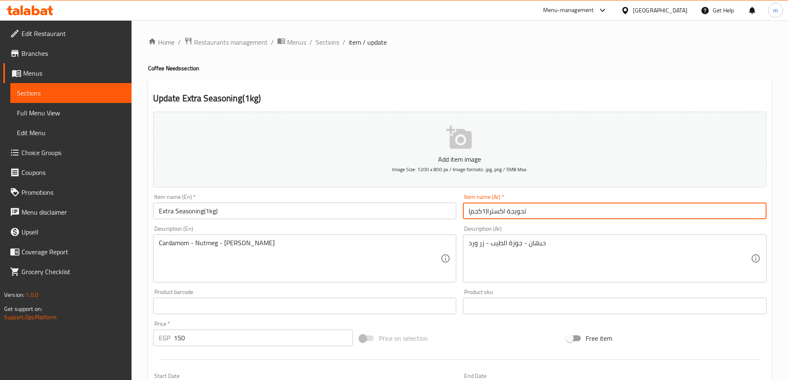
scroll to position [204, 0]
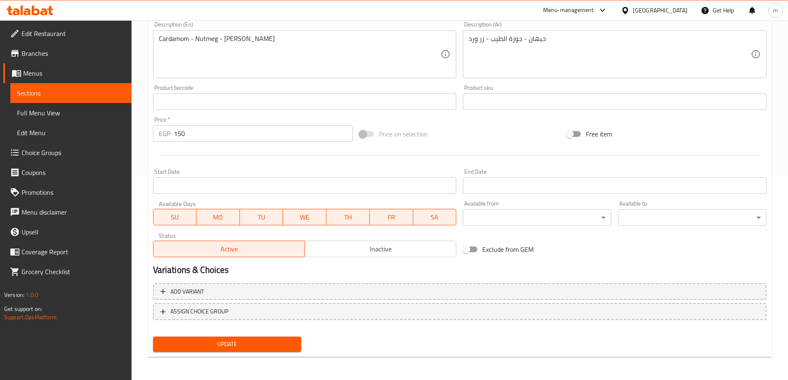
type input "تحويجة اكسترا(1كجم)"
click at [281, 341] on span "Update" at bounding box center [227, 344] width 135 height 10
click at [82, 100] on link "Sections" at bounding box center [70, 93] width 121 height 20
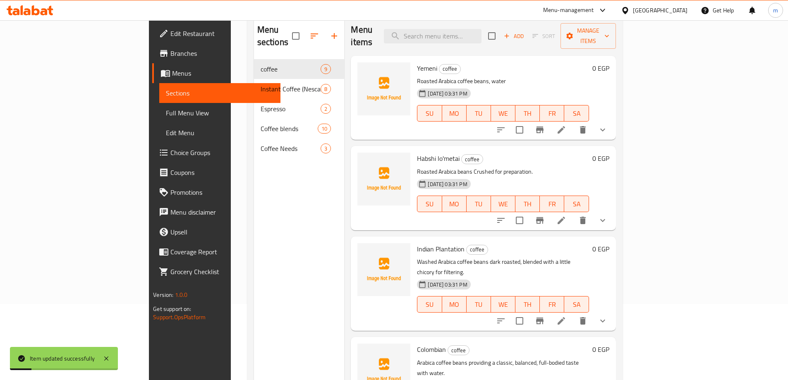
scroll to position [33, 0]
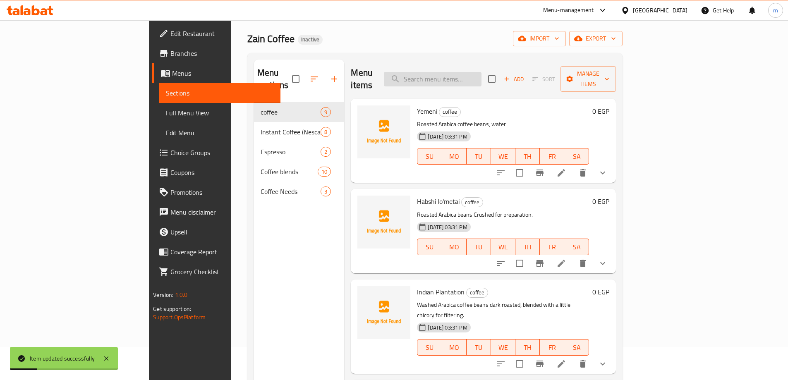
click at [482, 76] on input "search" at bounding box center [433, 79] width 98 height 14
paste input "Power Seasoning"
type input "Power Seasoning"
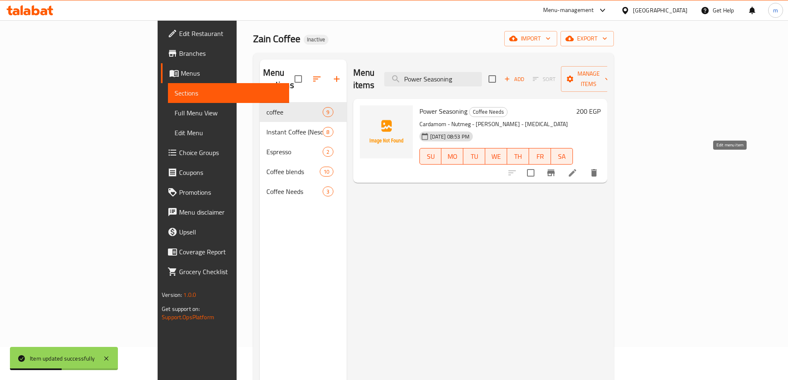
click at [576, 169] on icon at bounding box center [572, 172] width 7 height 7
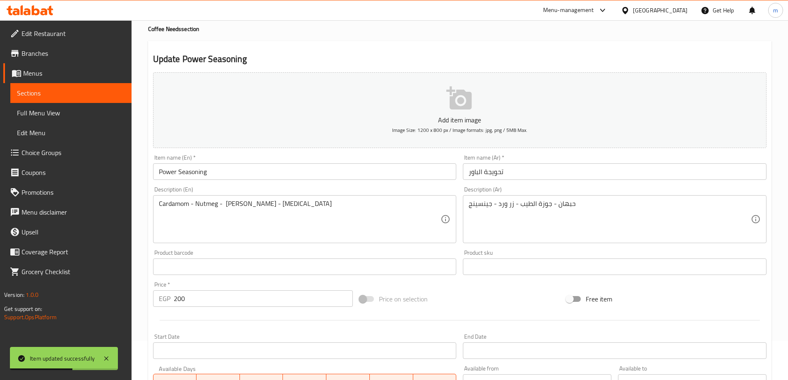
scroll to position [83, 0]
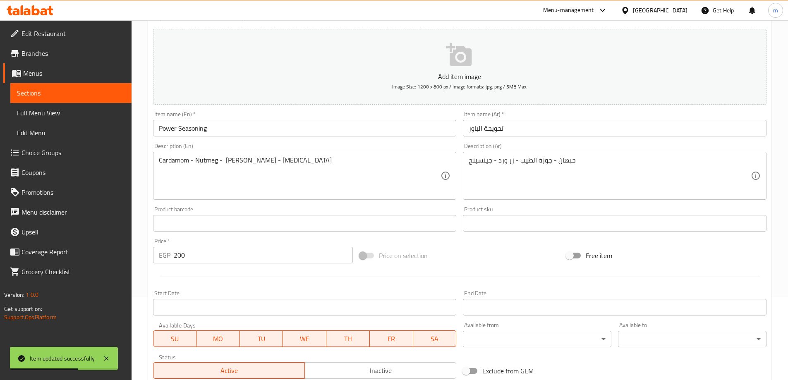
click at [233, 125] on input "Power Seasoning" at bounding box center [305, 128] width 304 height 17
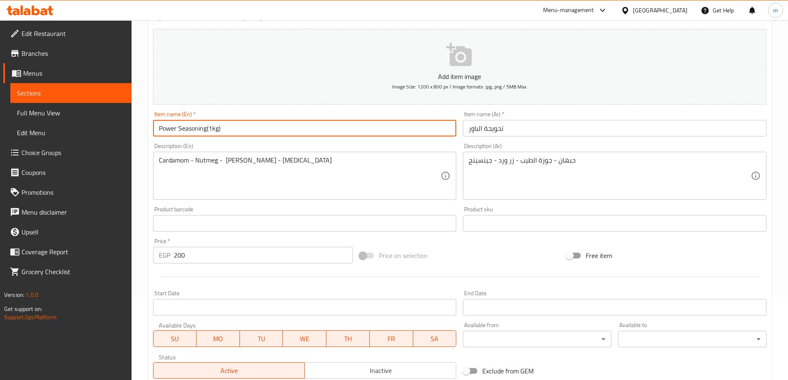
type input "Power Seasoning(1kg)"
click at [561, 138] on div "Item name (Ar)   * تحويجة الباور Item name (Ar) *" at bounding box center [615, 124] width 310 height 32
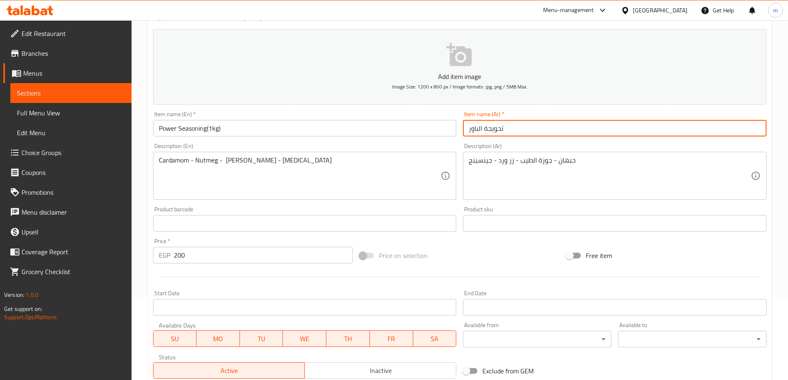
click at [553, 130] on input "تحويجة الباور" at bounding box center [615, 128] width 304 height 17
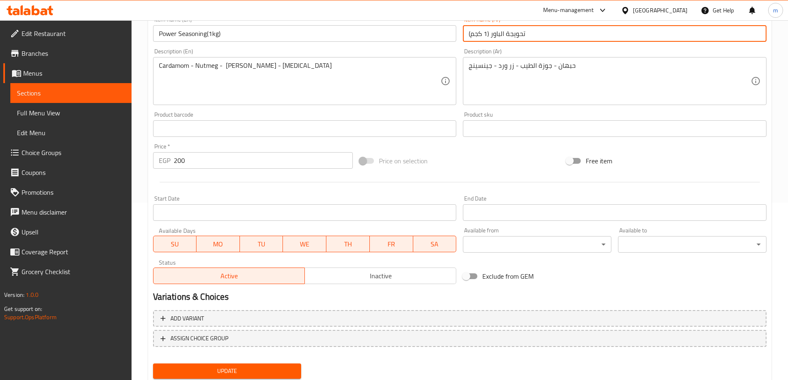
scroll to position [204, 0]
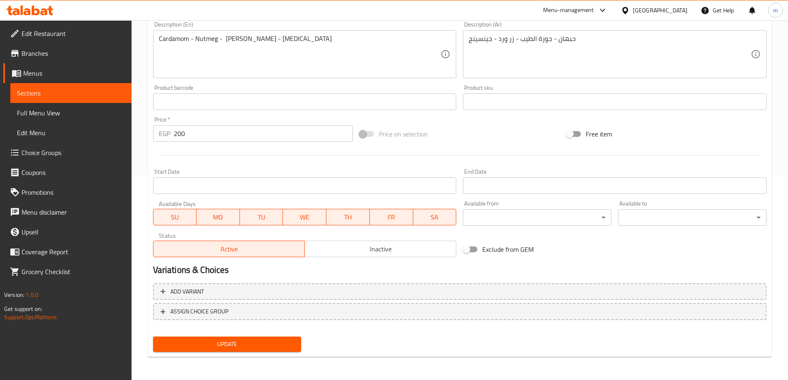
type input "تحويجة الباور (1 كجم)"
click at [245, 343] on span "Update" at bounding box center [227, 344] width 135 height 10
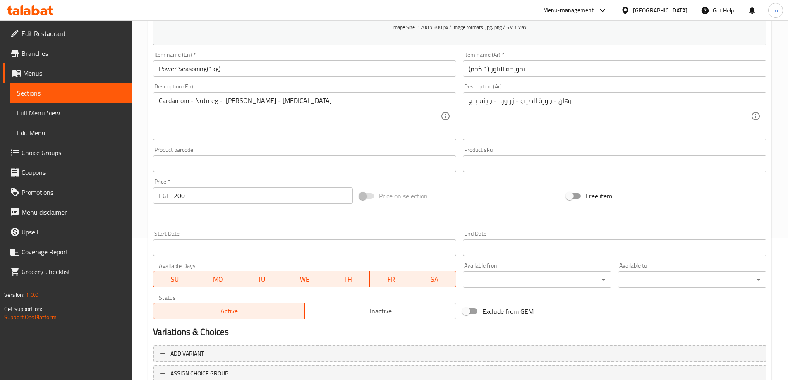
scroll to position [163, 0]
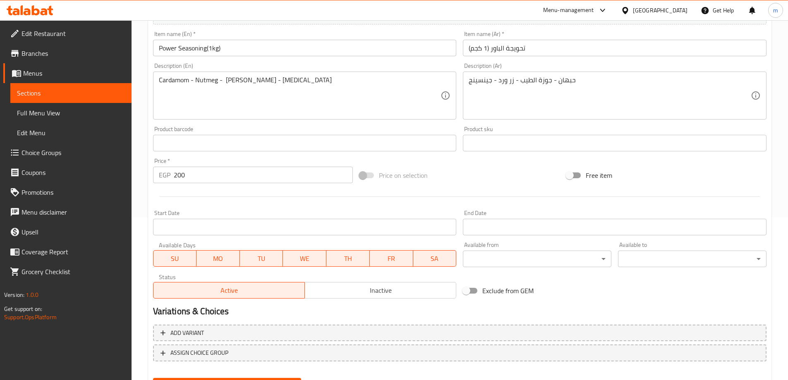
click at [83, 95] on span "Sections" at bounding box center [71, 93] width 108 height 10
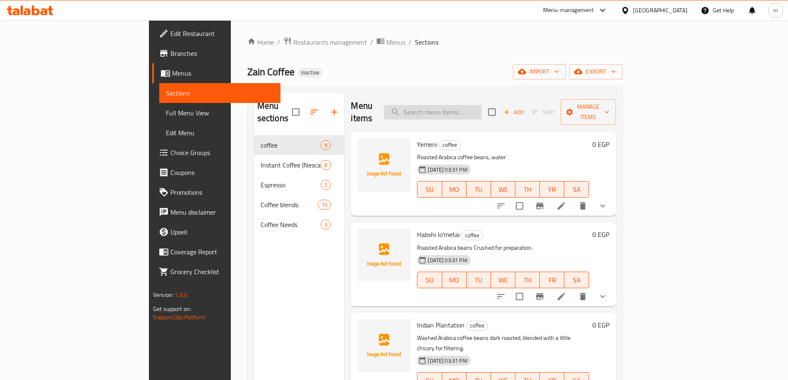
click at [482, 110] on input "search" at bounding box center [433, 112] width 98 height 14
paste input "Cardamom Seasoning"
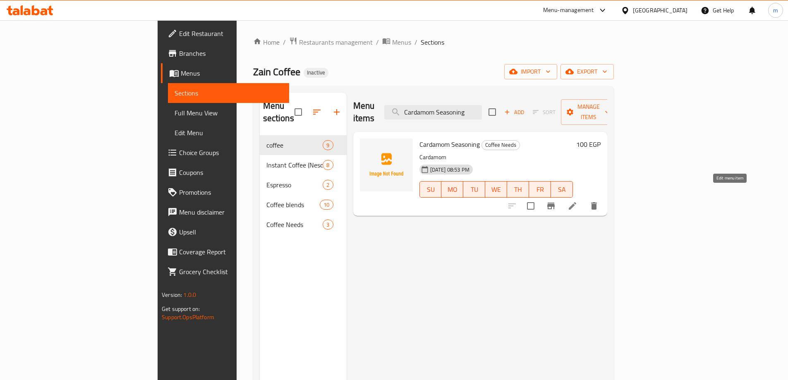
type input "Cardamom Seasoning"
click at [578, 201] on icon at bounding box center [573, 206] width 10 height 10
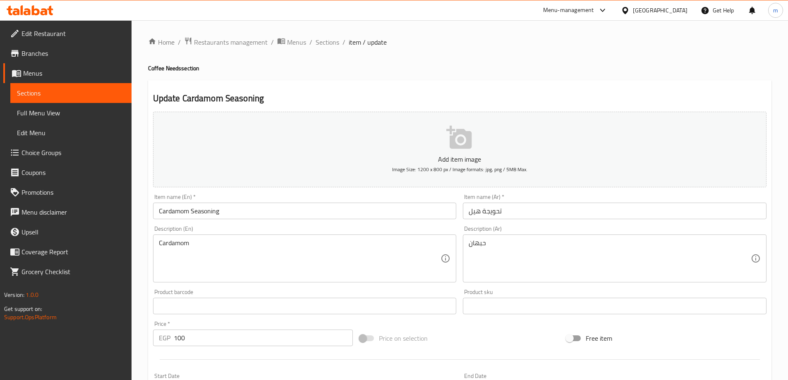
click at [216, 213] on input "Cardamom Seasoning" at bounding box center [305, 211] width 304 height 17
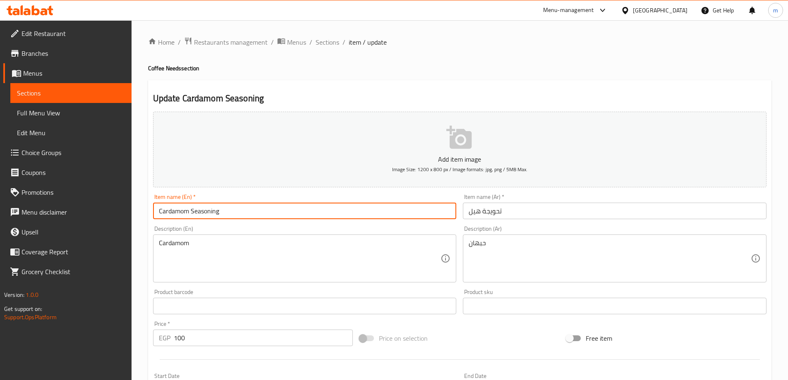
click at [216, 213] on input "Cardamom Seasoning" at bounding box center [305, 211] width 304 height 17
click at [202, 209] on input "Cardamom tahwega" at bounding box center [305, 211] width 304 height 17
type input "Cardamom tahwega"
click at [494, 214] on input "تحويجة هيل" at bounding box center [615, 211] width 304 height 17
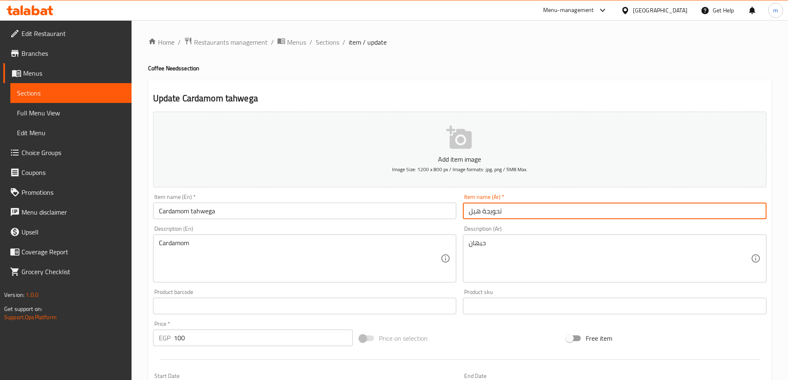
click at [494, 214] on input "تحويجة هيل" at bounding box center [615, 211] width 304 height 17
click at [363, 84] on div "Update Cardamom tahwega Add item image Image Size: 1200 x 800 px / Image format…" at bounding box center [460, 321] width 624 height 482
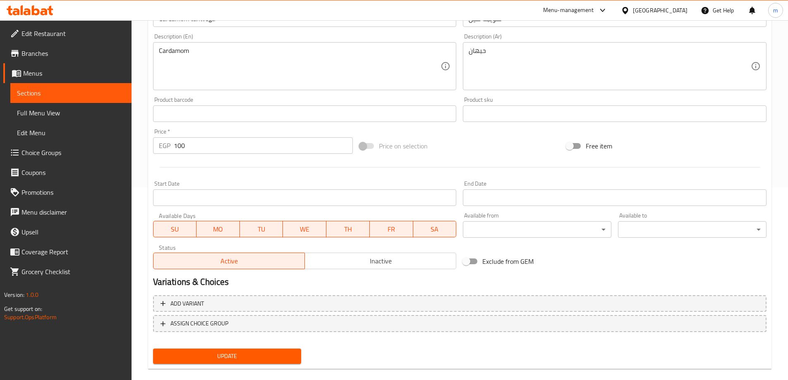
scroll to position [204, 0]
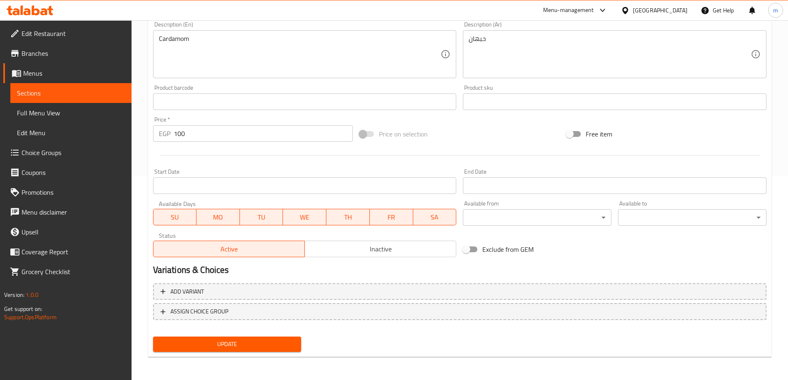
click at [248, 352] on button "Update" at bounding box center [227, 344] width 149 height 15
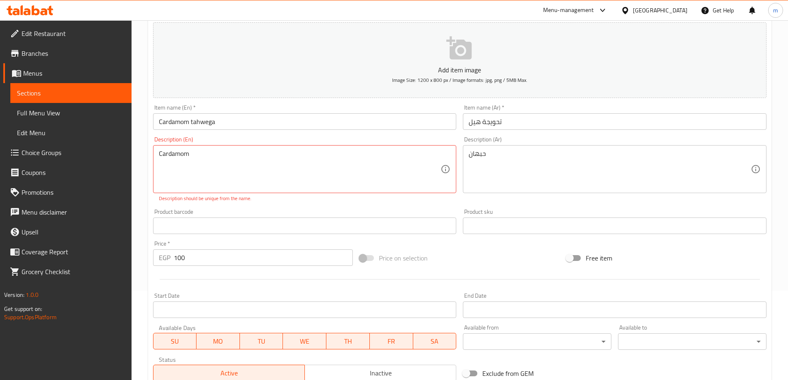
scroll to position [214, 0]
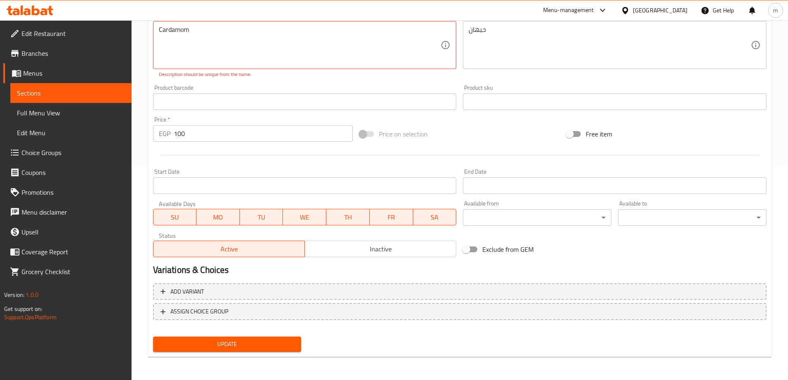
click at [215, 345] on span "Update" at bounding box center [227, 344] width 135 height 10
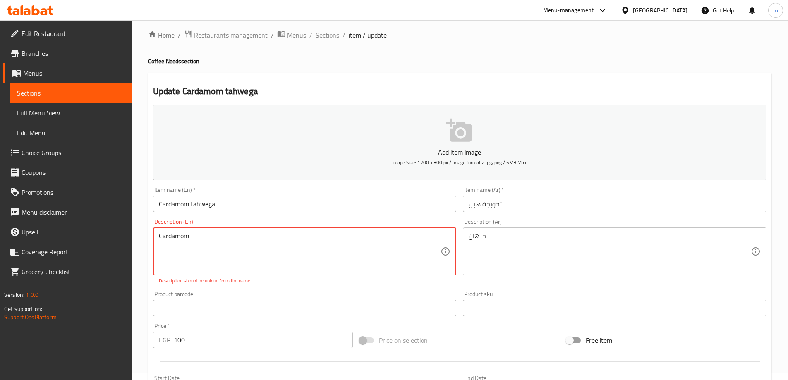
scroll to position [7, 0]
drag, startPoint x: 156, startPoint y: 238, endPoint x: 209, endPoint y: 238, distance: 53.0
click at [209, 238] on div "Cardamom Description (En)" at bounding box center [305, 252] width 304 height 48
click at [197, 239] on textarea "Cardamom" at bounding box center [300, 252] width 282 height 39
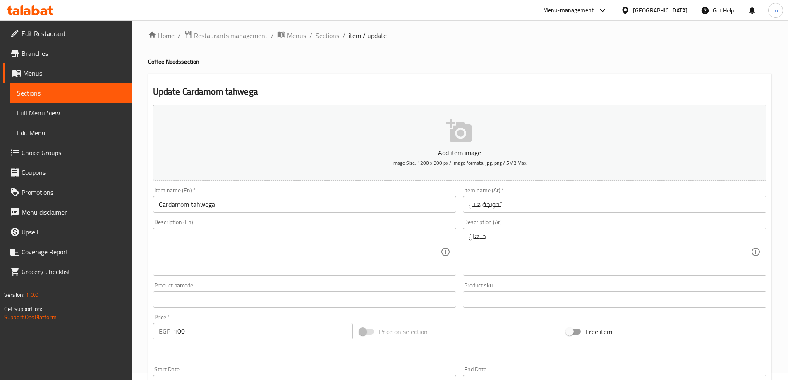
click at [242, 243] on textarea at bounding box center [300, 252] width 282 height 39
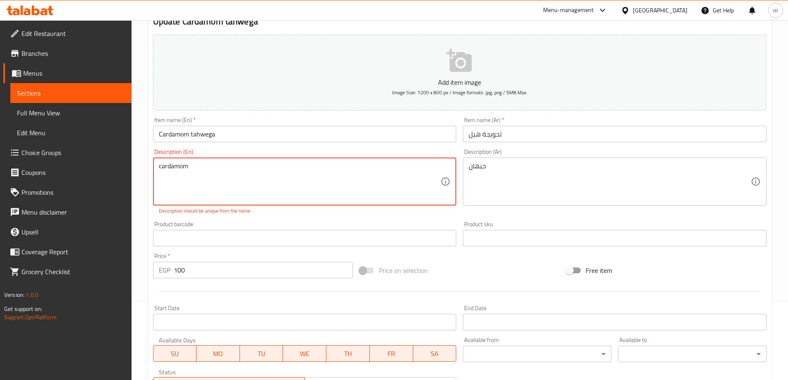
scroll to position [214, 0]
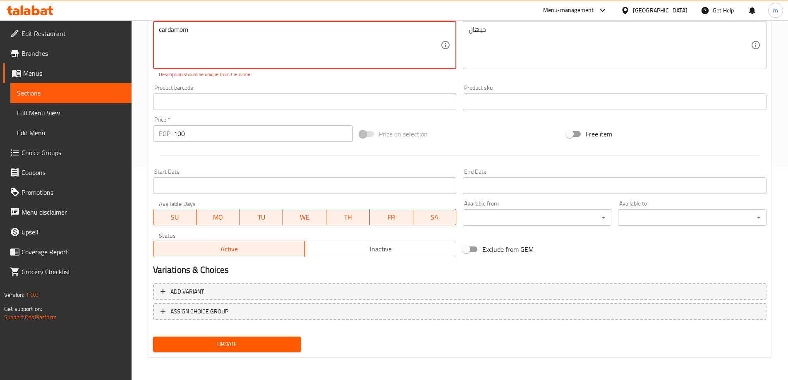
click at [252, 347] on span "Update" at bounding box center [227, 344] width 135 height 10
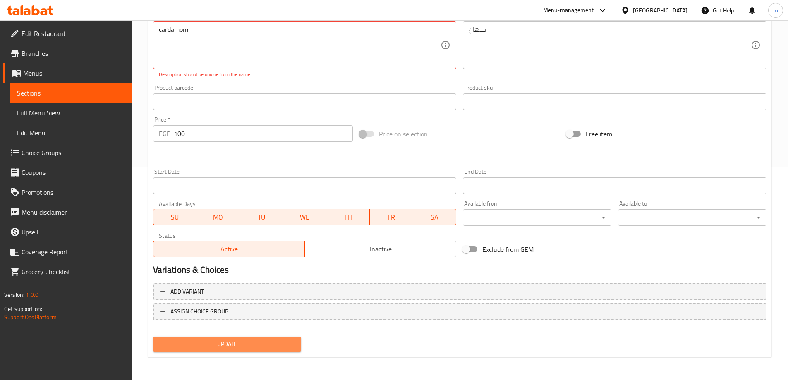
click at [252, 347] on span "Update" at bounding box center [227, 344] width 135 height 10
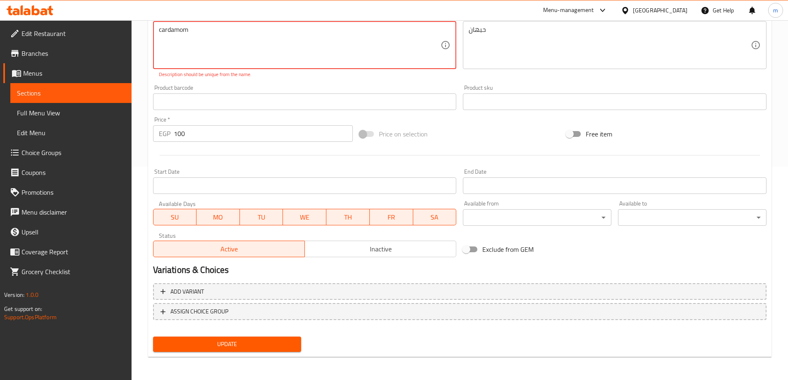
click at [252, 347] on span "Update" at bounding box center [227, 344] width 135 height 10
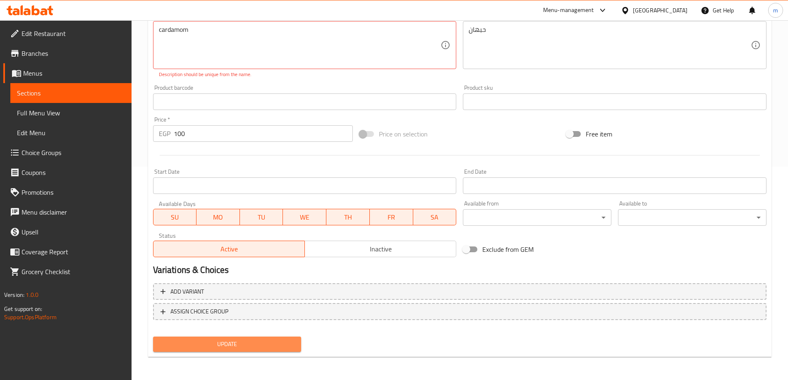
click at [252, 347] on span "Update" at bounding box center [227, 344] width 135 height 10
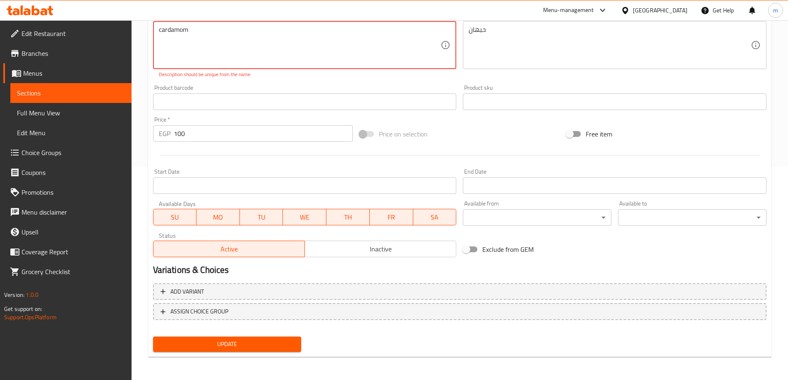
click at [239, 352] on button "Update" at bounding box center [227, 344] width 149 height 15
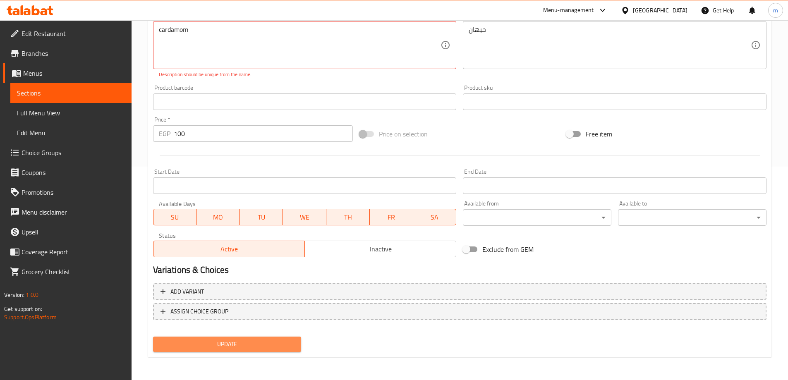
click at [239, 352] on button "Update" at bounding box center [227, 344] width 149 height 15
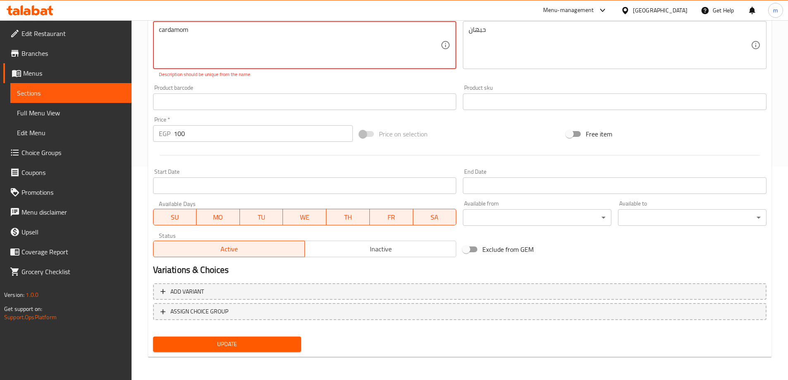
click at [239, 352] on button "Update" at bounding box center [227, 344] width 149 height 15
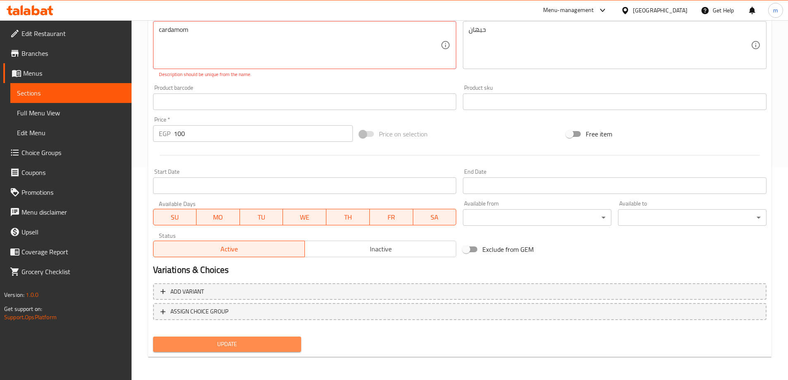
click at [239, 352] on button "Update" at bounding box center [227, 344] width 149 height 15
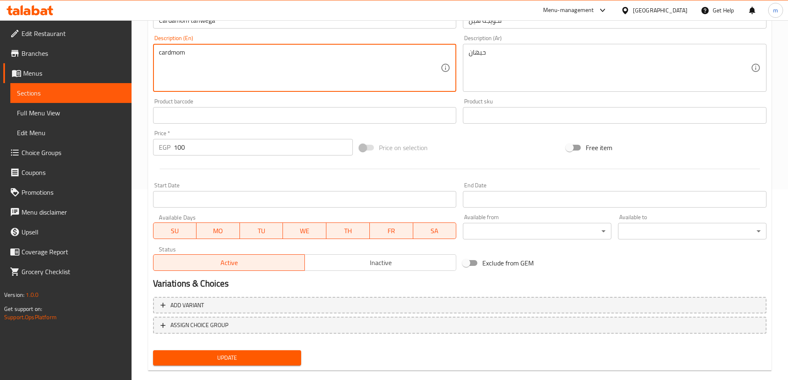
scroll to position [204, 0]
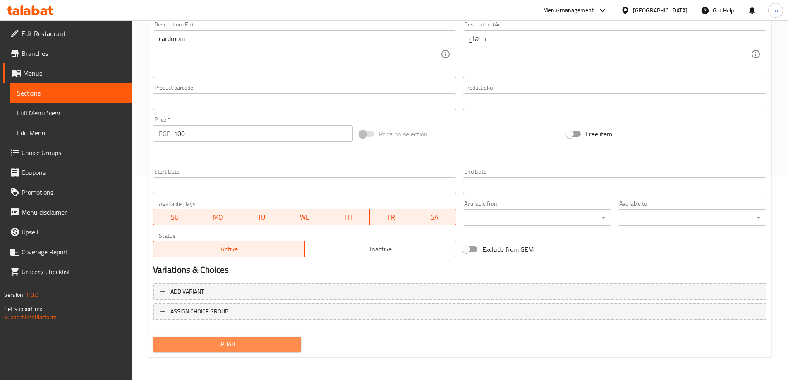
click at [197, 352] on button "Update" at bounding box center [227, 344] width 149 height 15
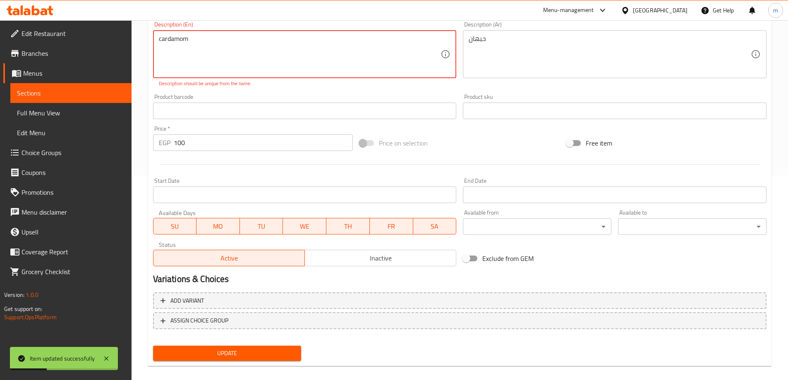
click at [242, 355] on span "Update" at bounding box center [227, 353] width 135 height 10
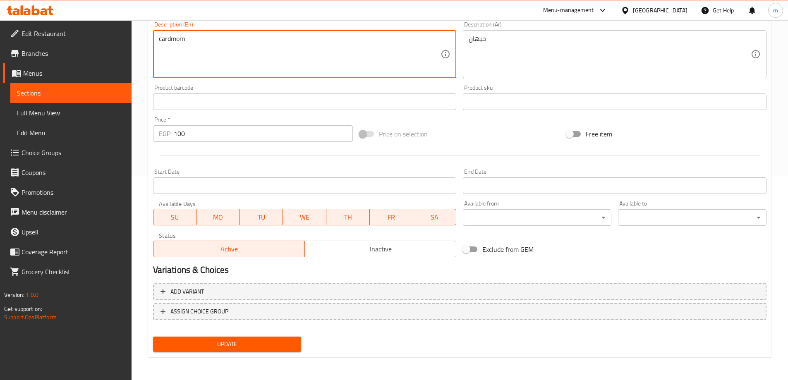
click at [260, 70] on textarea "cardmom" at bounding box center [300, 54] width 282 height 39
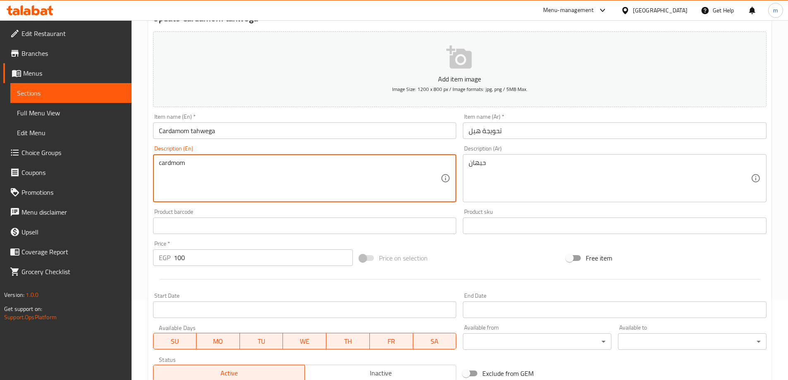
click at [170, 163] on textarea "cardmom" at bounding box center [300, 178] width 282 height 39
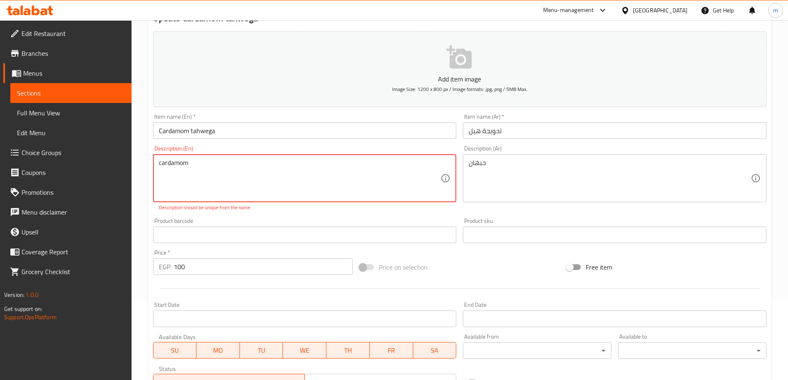
type textarea "cardamom"
drag, startPoint x: 254, startPoint y: 210, endPoint x: 155, endPoint y: 209, distance: 98.9
click at [155, 209] on div "Description (En) cardamom Description (En) Description should be unique from th…" at bounding box center [305, 179] width 304 height 66
copy p "Description should be unique from the name."
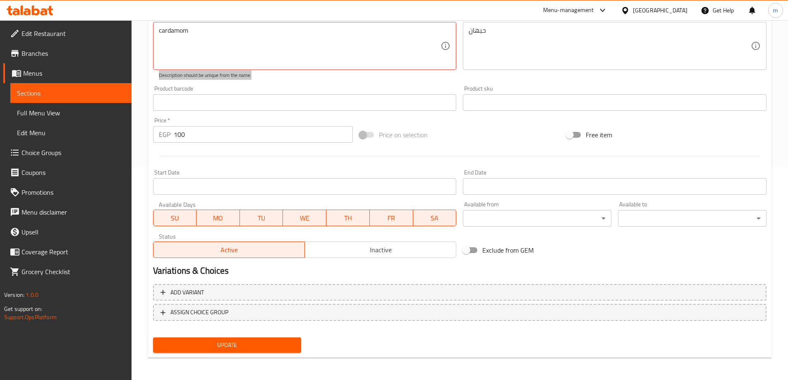
scroll to position [214, 0]
click at [66, 98] on link "Sections" at bounding box center [70, 93] width 121 height 20
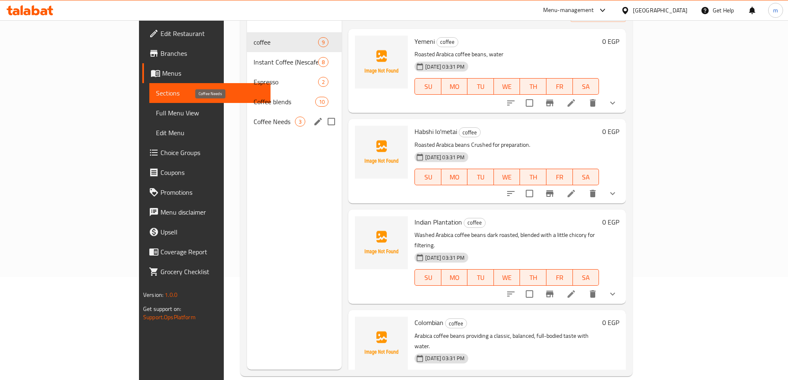
scroll to position [33, 0]
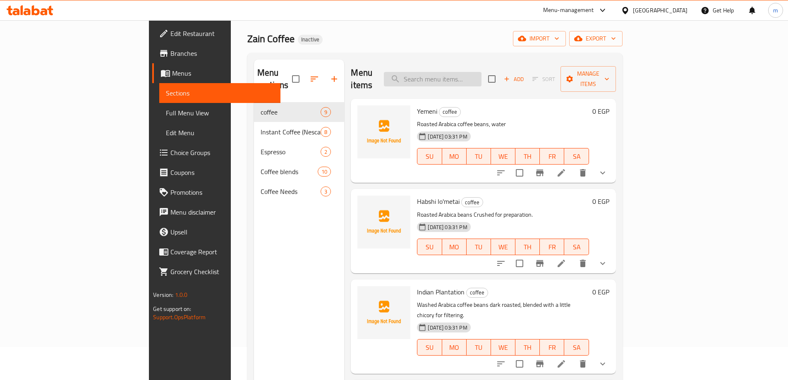
click at [475, 75] on input "search" at bounding box center [433, 79] width 98 height 14
paste input "Description should be unique from the name."
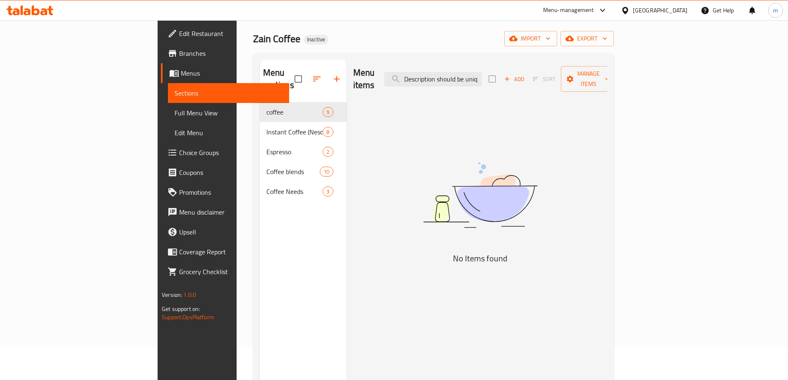
scroll to position [0, 0]
type input "D"
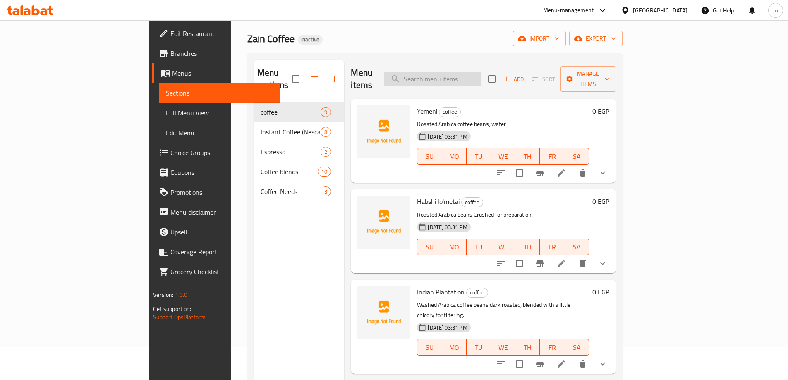
paste input "Cardamom Seasoning"
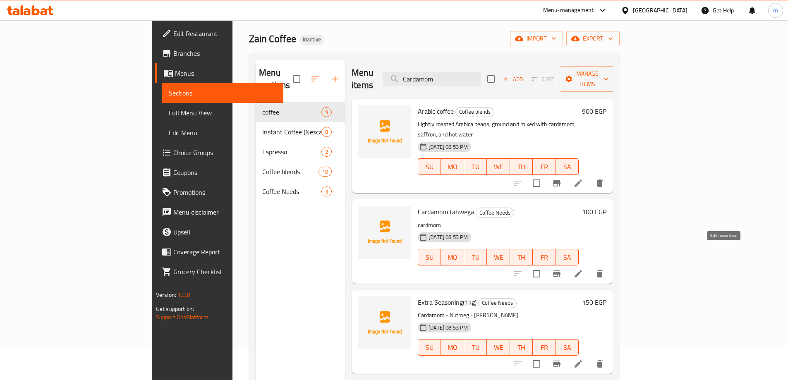
type input "Cardamom"
click at [583, 269] on icon at bounding box center [579, 274] width 10 height 10
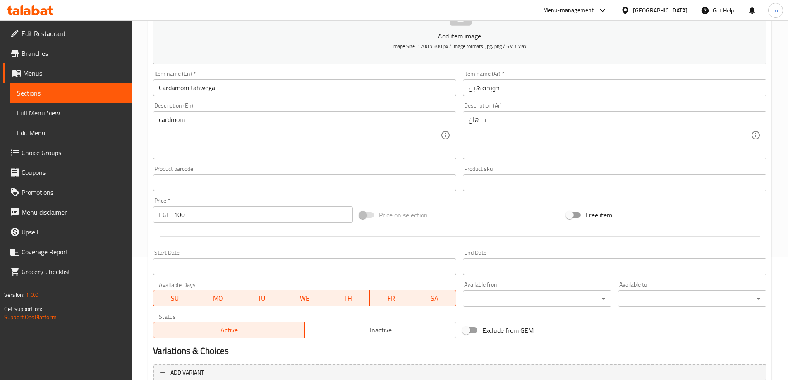
scroll to position [122, 0]
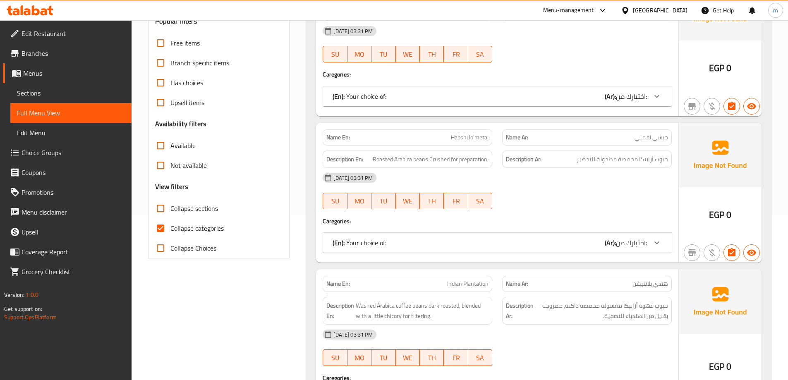
scroll to position [166, 0]
click at [194, 231] on span "Collapse categories" at bounding box center [196, 228] width 53 height 10
click at [170, 231] on input "Collapse categories" at bounding box center [161, 228] width 20 height 20
checkbox input "false"
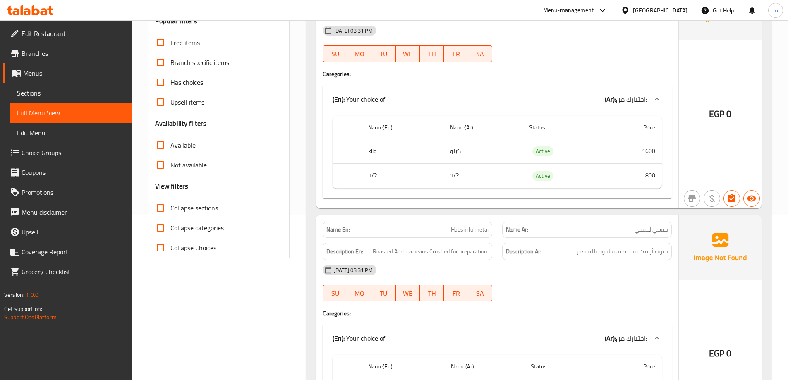
click at [211, 212] on span "Collapse sections" at bounding box center [194, 208] width 48 height 10
click at [170, 212] on input "Collapse sections" at bounding box center [161, 208] width 20 height 20
checkbox input "true"
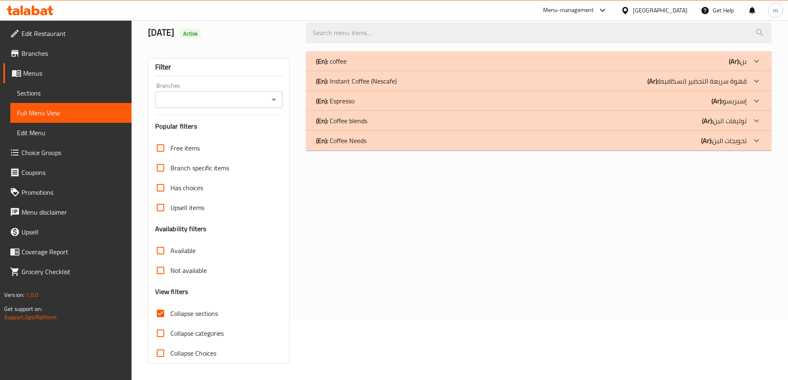
scroll to position [60, 0]
click at [661, 148] on div "(En): Coffee Needs (Ar): تحويجات البن" at bounding box center [539, 141] width 466 height 20
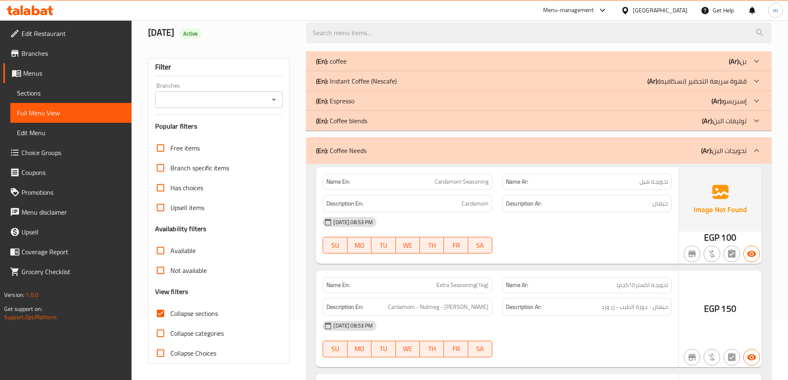
click at [653, 123] on div "(En): Coffee blends (Ar): توليفات البن" at bounding box center [531, 121] width 431 height 10
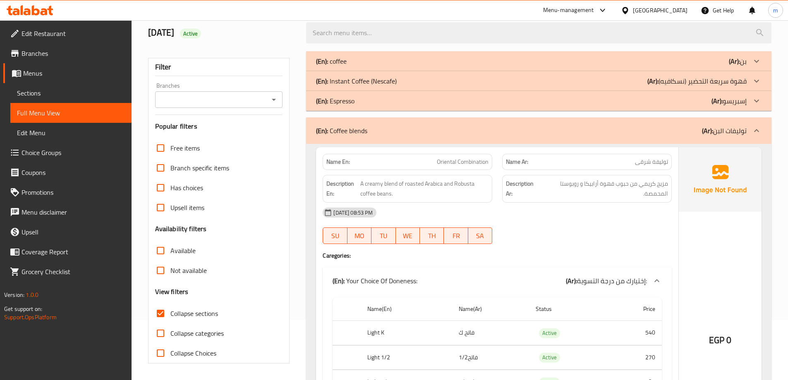
click at [645, 83] on div "(En): Instant Coffee (Nescafe) (Ar): قهوة سريعة التحضير (نسكافيه)" at bounding box center [531, 81] width 431 height 10
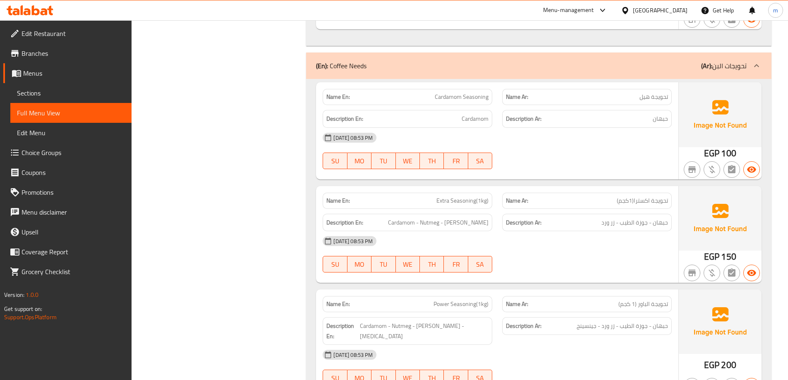
scroll to position [3596, 0]
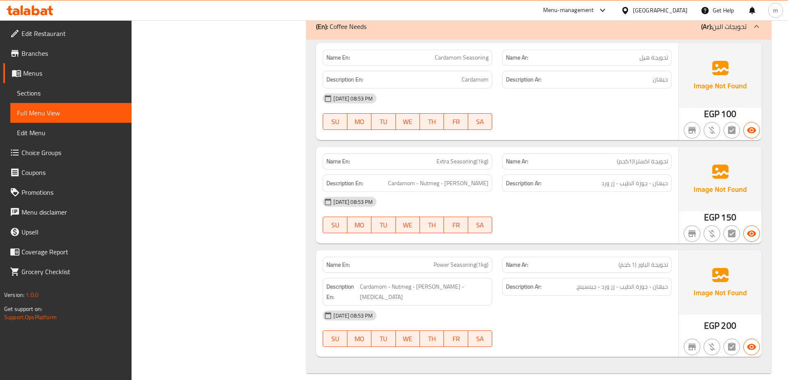
click at [662, 264] on span "تحويجة الباور (1 كجم)" at bounding box center [644, 265] width 50 height 9
copy span "تحويجة"
click at [515, 288] on strong "Description Ar:" at bounding box center [524, 287] width 36 height 10
click at [467, 61] on span "Cardamom Seasoning" at bounding box center [462, 57] width 54 height 9
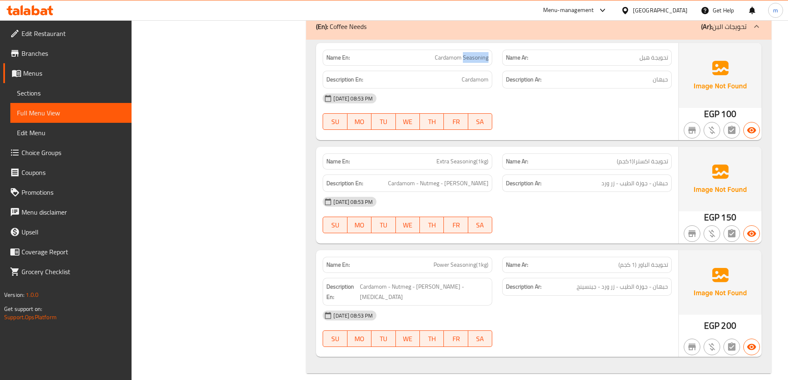
click at [467, 61] on span "Cardamom Seasoning" at bounding box center [462, 57] width 54 height 9
copy span "Cardamom Seasoning"
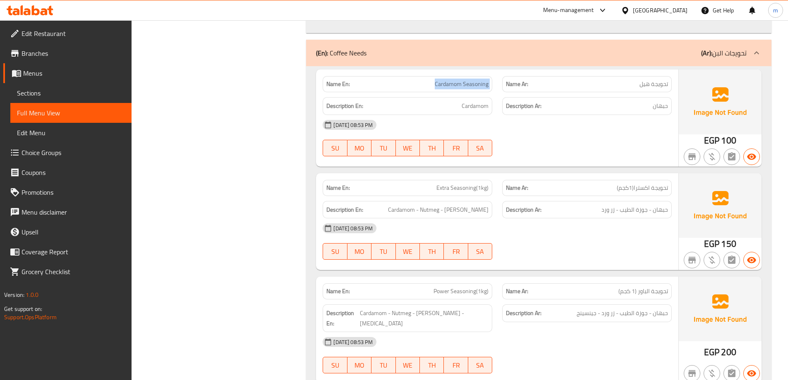
scroll to position [3555, 0]
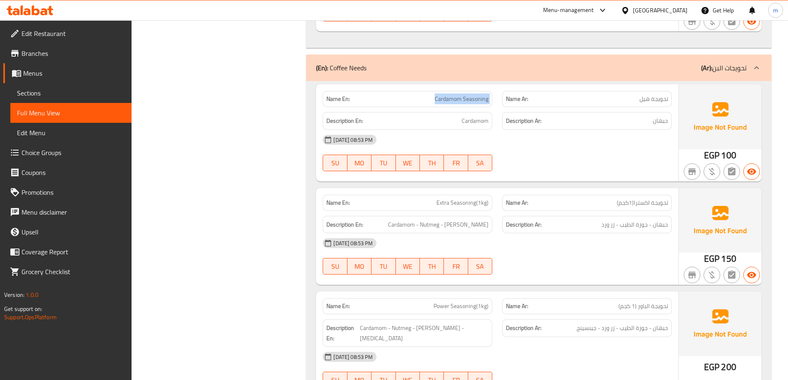
click at [457, 97] on span "Cardamom Seasoning" at bounding box center [462, 99] width 54 height 9
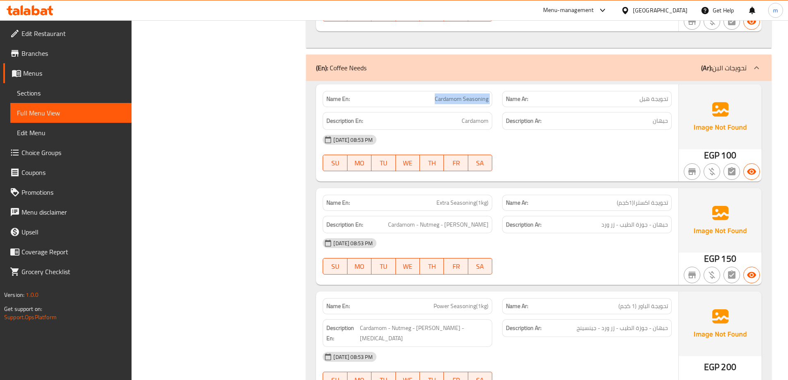
click at [457, 97] on span "Cardamom Seasoning" at bounding box center [462, 99] width 54 height 9
click at [456, 205] on span "Extra Seasoning(1kg)" at bounding box center [463, 203] width 52 height 9
copy span "Extra Seasoning(1kg)"
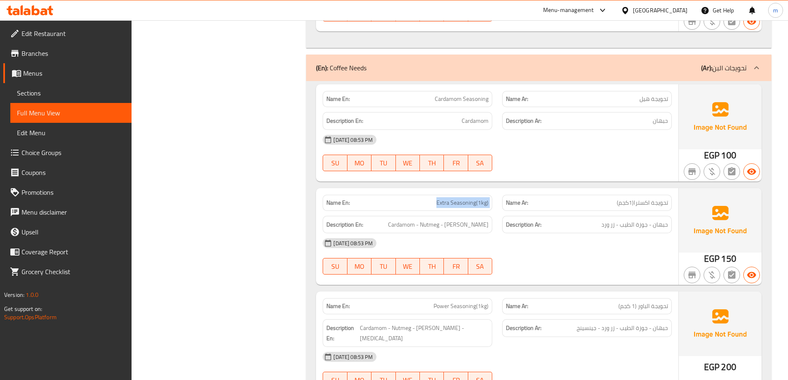
scroll to position [3596, 0]
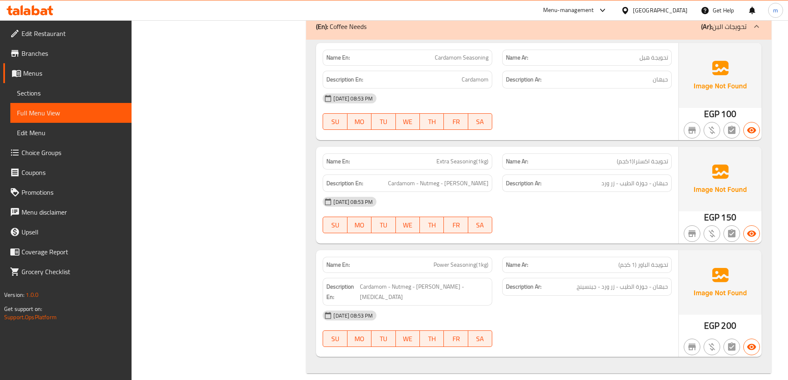
click at [469, 269] on span "Power Seasoning(1kg)" at bounding box center [461, 265] width 55 height 9
copy span "Power Seasoning(1kg)"
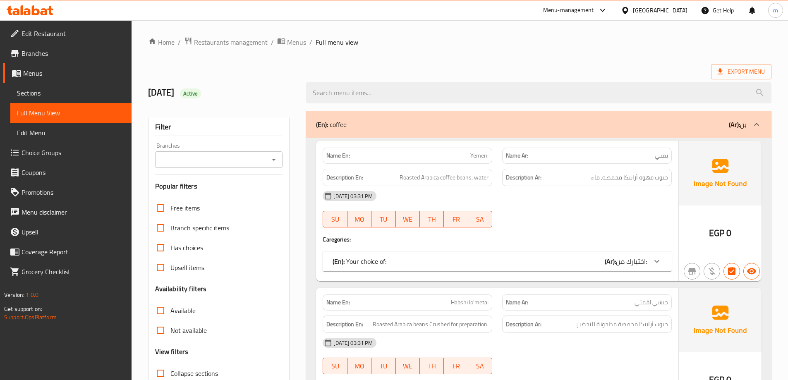
click at [62, 94] on span "Sections" at bounding box center [71, 93] width 108 height 10
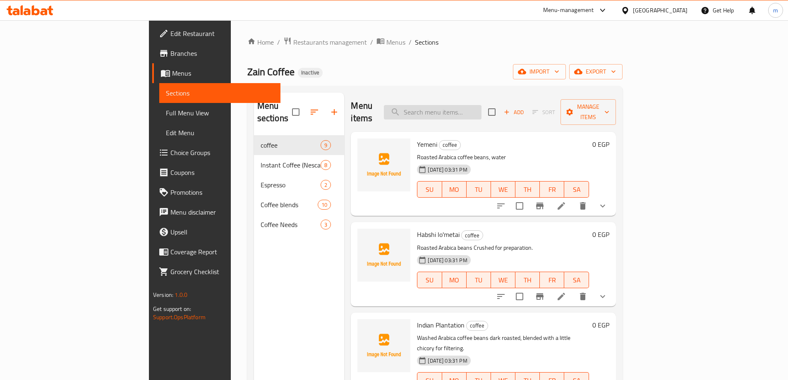
click at [457, 105] on input "search" at bounding box center [433, 112] width 98 height 14
paste input "Cardamom Seasoning"
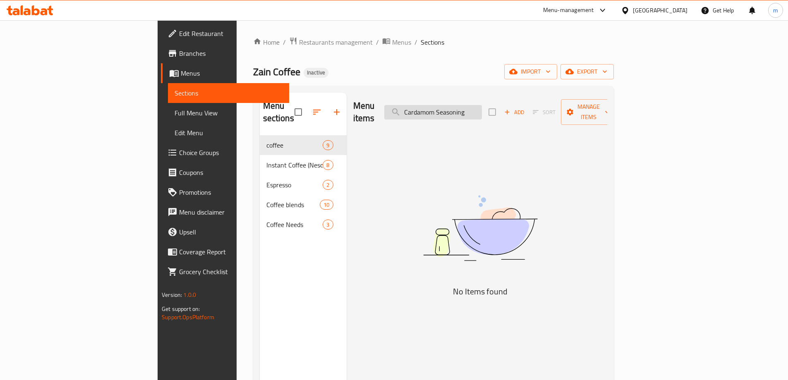
click at [482, 112] on input "Cardamom Seasoning" at bounding box center [433, 112] width 98 height 14
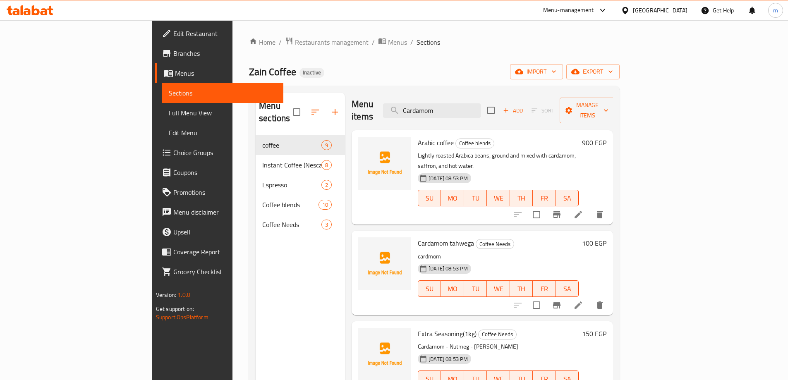
scroll to position [2, 0]
type input "Cardamom"
click at [603, 301] on icon "delete" at bounding box center [600, 304] width 6 height 7
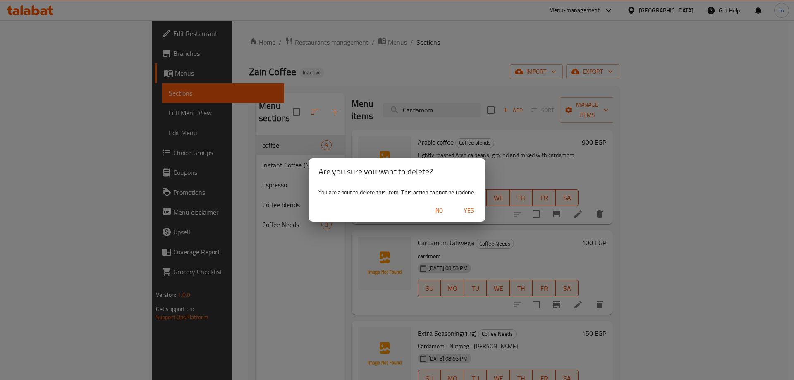
click at [469, 210] on span "Yes" at bounding box center [469, 211] width 20 height 10
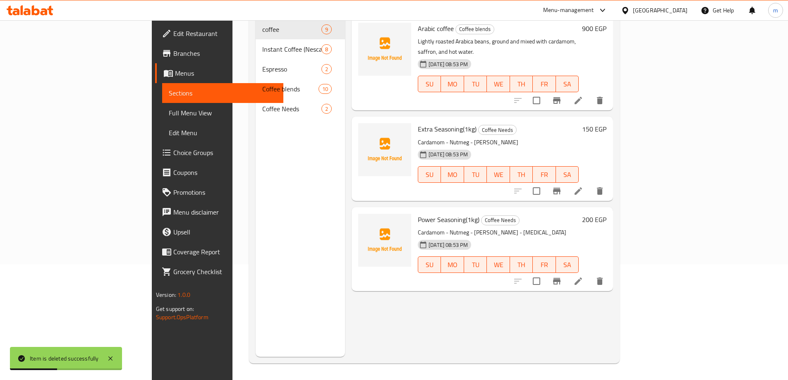
scroll to position [74, 0]
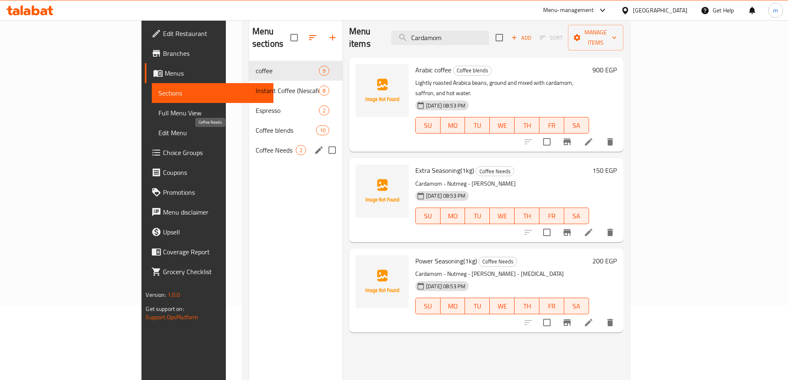
click at [256, 145] on span "Coffee Needs" at bounding box center [276, 150] width 40 height 10
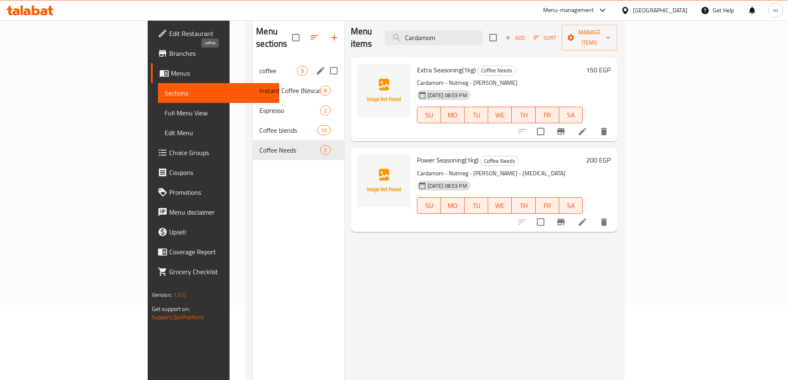
click at [259, 66] on span "coffee" at bounding box center [278, 71] width 38 height 10
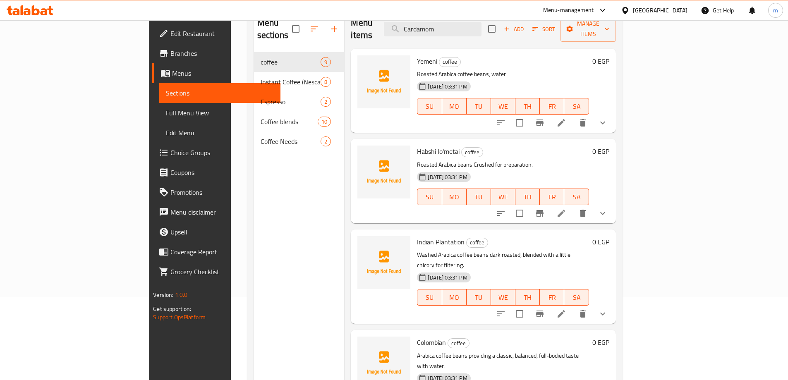
scroll to position [33, 0]
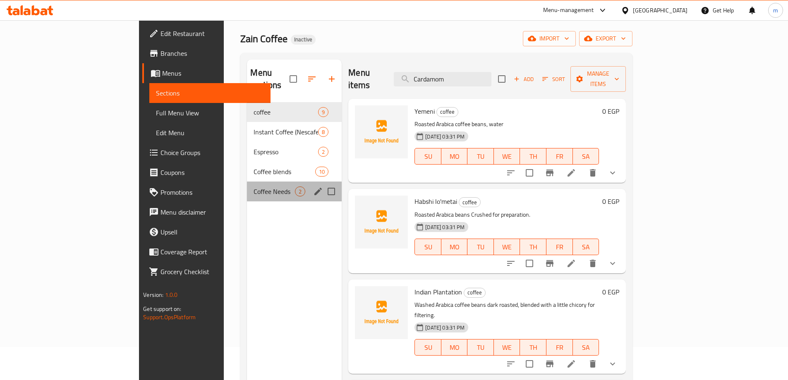
click at [247, 187] on div "Coffee Needs 2" at bounding box center [294, 192] width 95 height 20
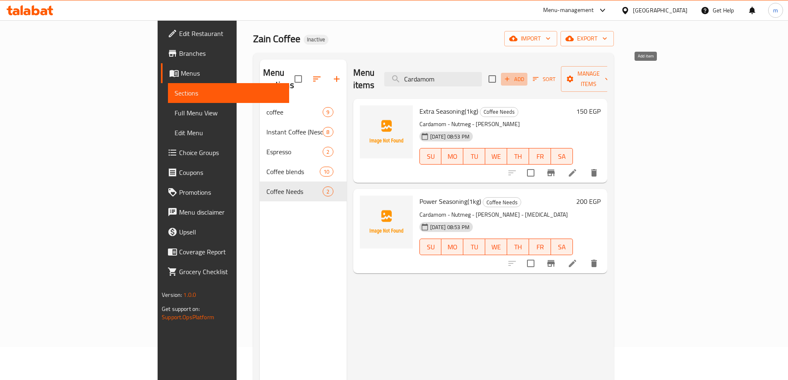
click at [526, 75] on span "Add" at bounding box center [514, 79] width 22 height 10
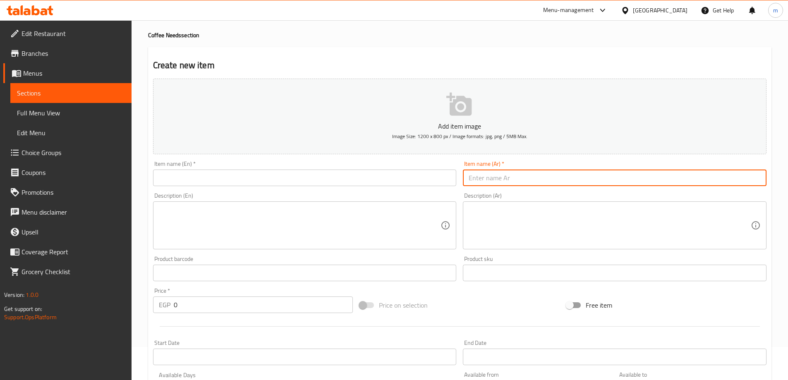
click at [506, 175] on input "text" at bounding box center [615, 178] width 304 height 17
type input "j"
type input "تحويجه هيل"
click at [500, 226] on textarea at bounding box center [610, 225] width 282 height 39
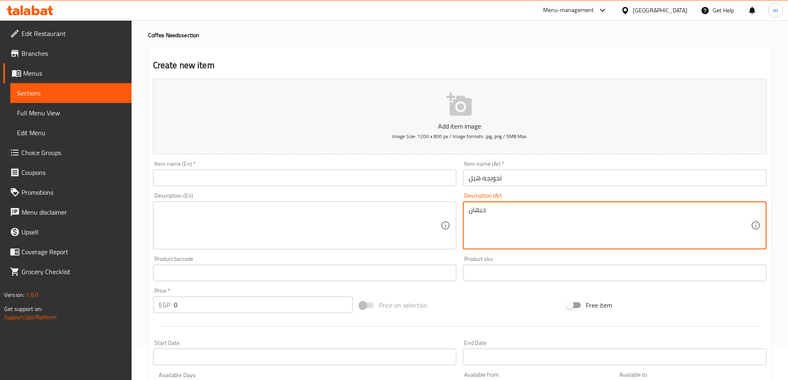
type textarea "حبهان"
click at [410, 170] on input "text" at bounding box center [305, 178] width 304 height 17
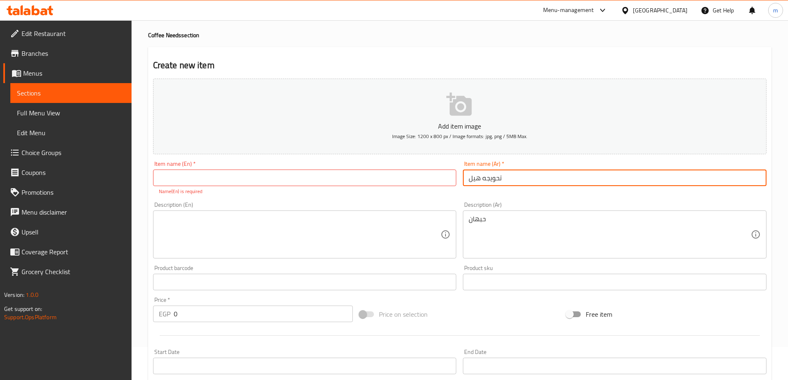
click at [475, 178] on input "تحويجه هيل" at bounding box center [615, 178] width 304 height 17
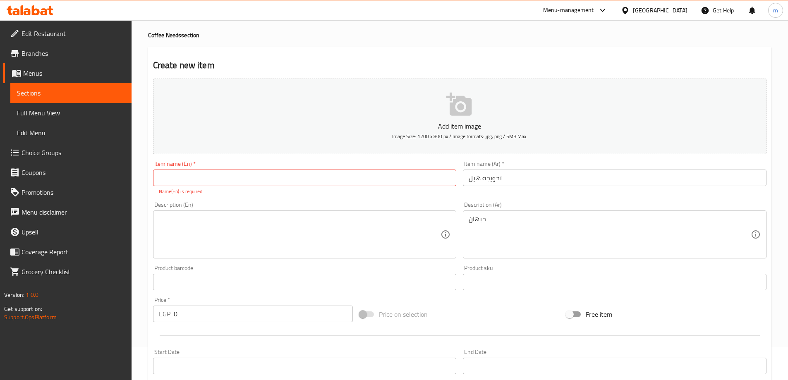
click at [475, 178] on input "تحويجه هيل" at bounding box center [615, 178] width 304 height 17
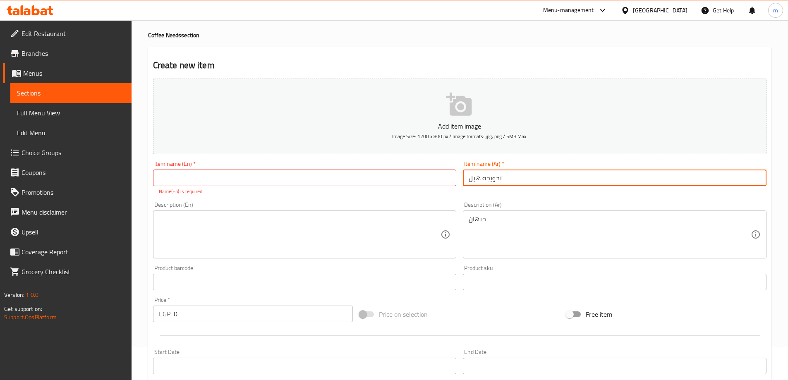
click at [475, 178] on input "تحويجه هيل" at bounding box center [615, 178] width 304 height 17
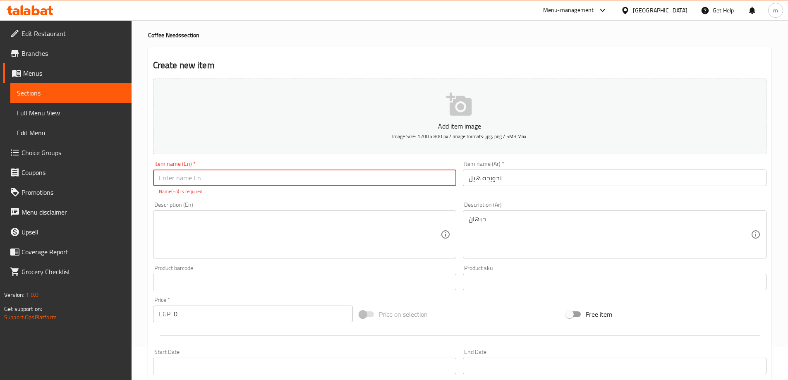
click at [236, 176] on input "text" at bounding box center [305, 178] width 304 height 17
paste input "Cardamom"
type input "Cardamom tahwega"
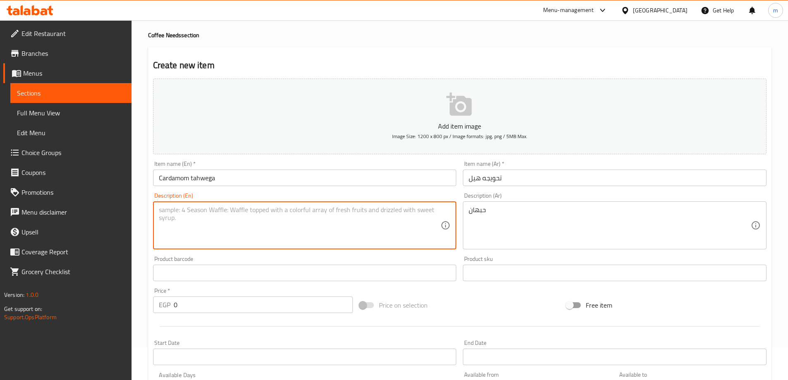
click at [209, 225] on textarea at bounding box center [300, 225] width 282 height 39
click at [468, 211] on div "حبهان Description (Ar)" at bounding box center [615, 226] width 304 height 48
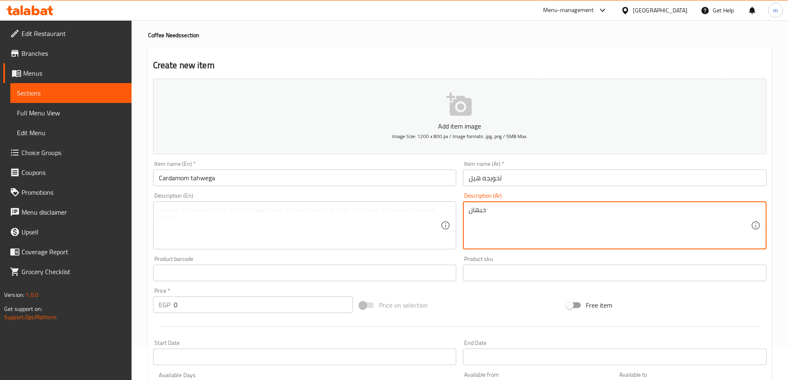
click at [473, 211] on textarea "حبهان" at bounding box center [610, 225] width 282 height 39
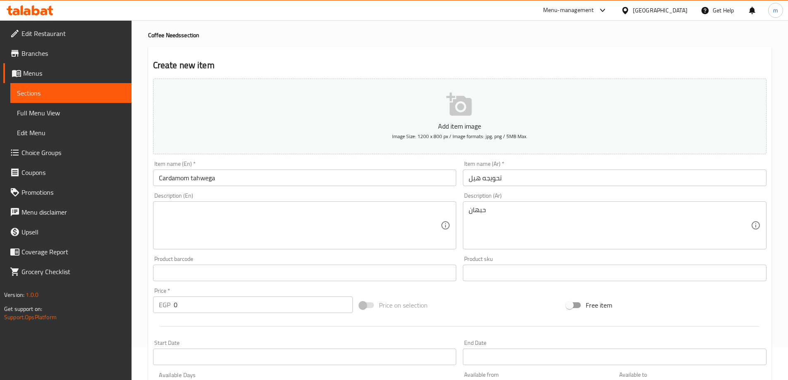
click at [204, 218] on textarea at bounding box center [300, 225] width 282 height 39
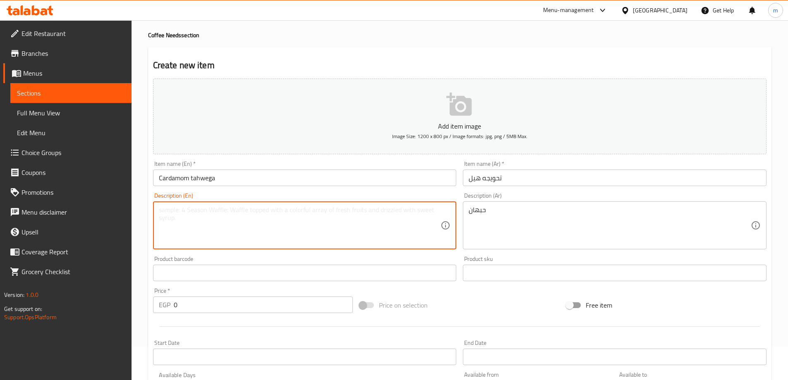
paste textarea "Cardamom"
type textarea "Cardamom"
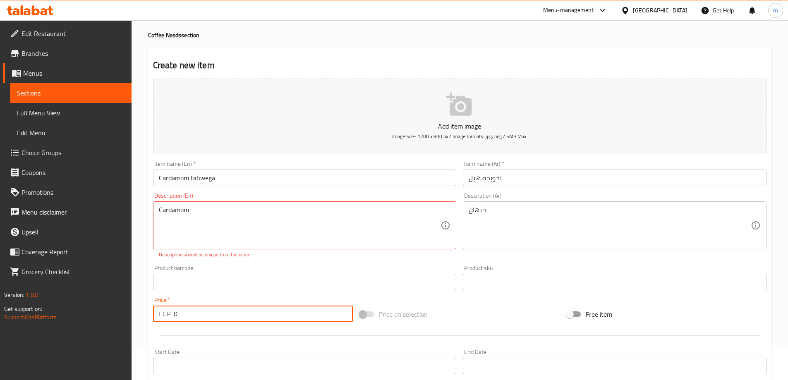
drag, startPoint x: 187, startPoint y: 309, endPoint x: 161, endPoint y: 314, distance: 27.1
click at [161, 314] on div "EGP 0 Price *" at bounding box center [253, 314] width 200 height 17
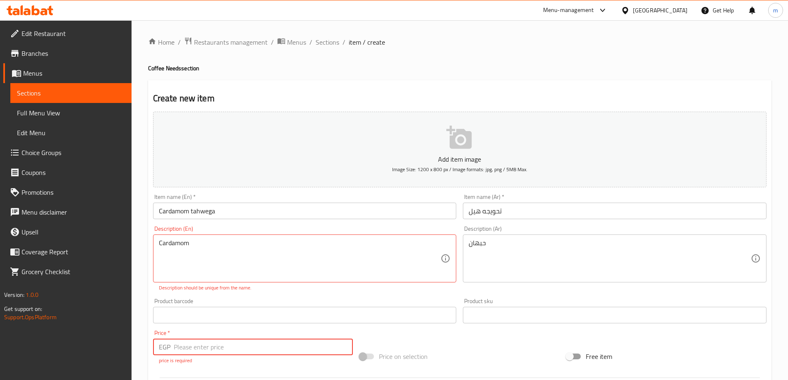
click at [201, 342] on input "number" at bounding box center [264, 347] width 180 height 17
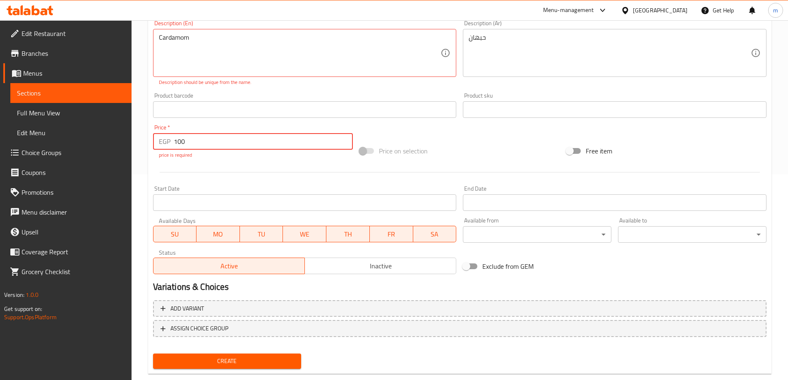
scroll to position [207, 0]
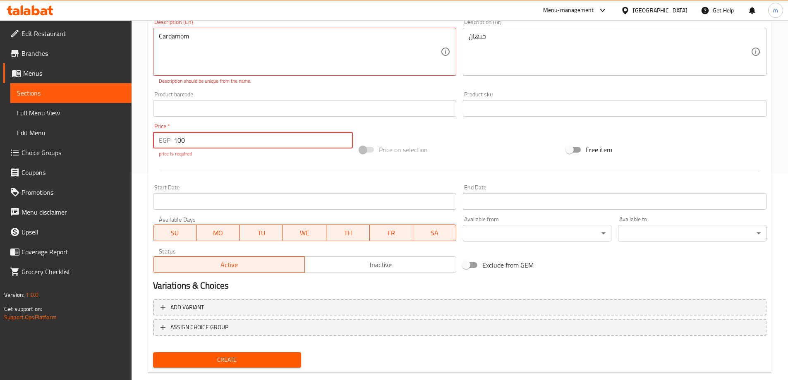
type input "100"
click at [205, 359] on div "Create" at bounding box center [227, 360] width 155 height 22
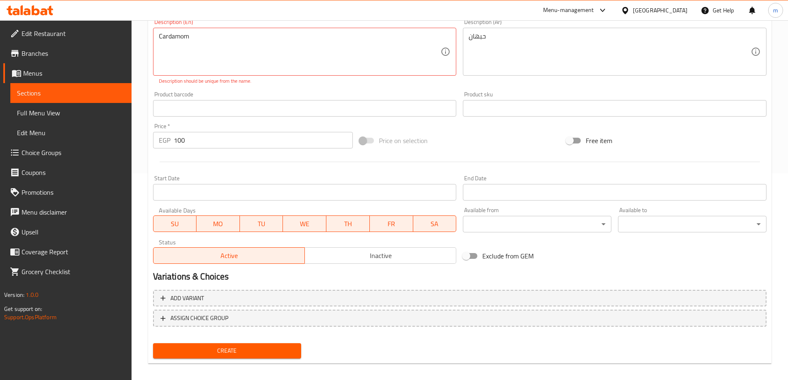
click at [209, 356] on span "Create" at bounding box center [227, 351] width 135 height 10
click at [214, 352] on span "Create" at bounding box center [227, 351] width 135 height 10
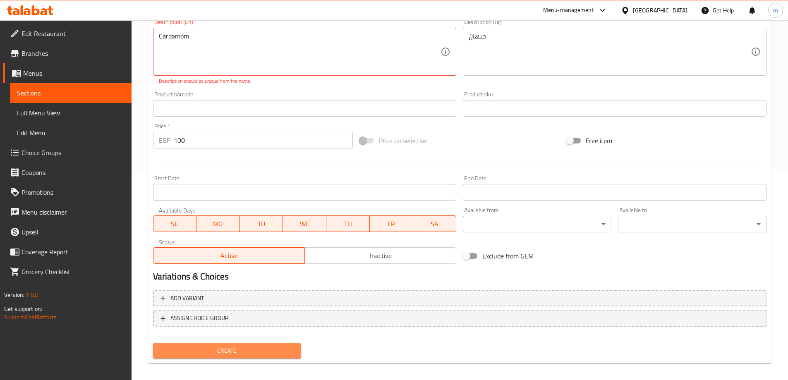
click at [214, 352] on span "Create" at bounding box center [227, 351] width 135 height 10
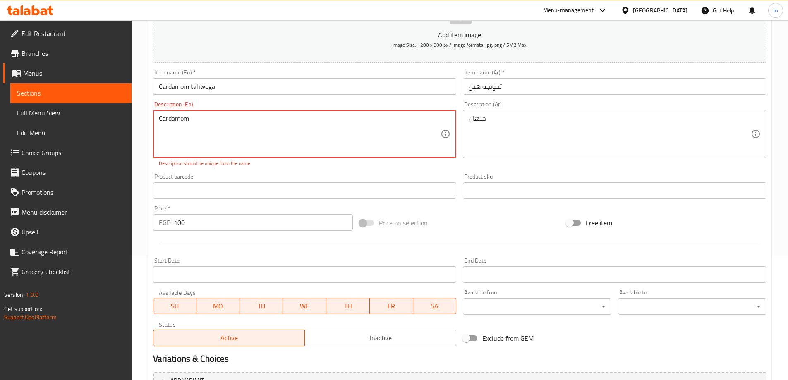
scroll to position [124, 0]
click at [174, 120] on textarea "Cardamom" at bounding box center [300, 134] width 282 height 39
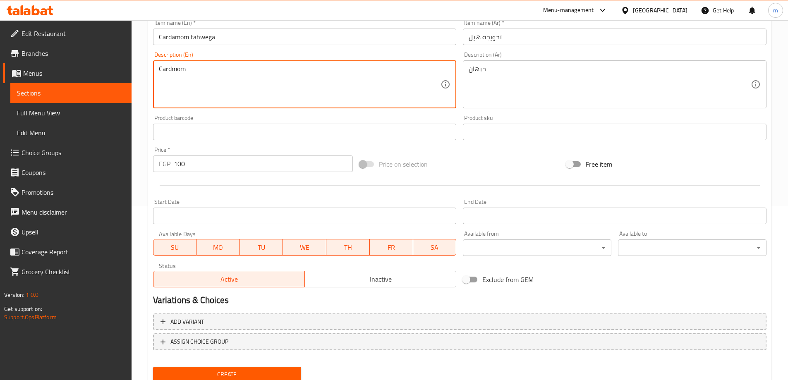
scroll to position [204, 0]
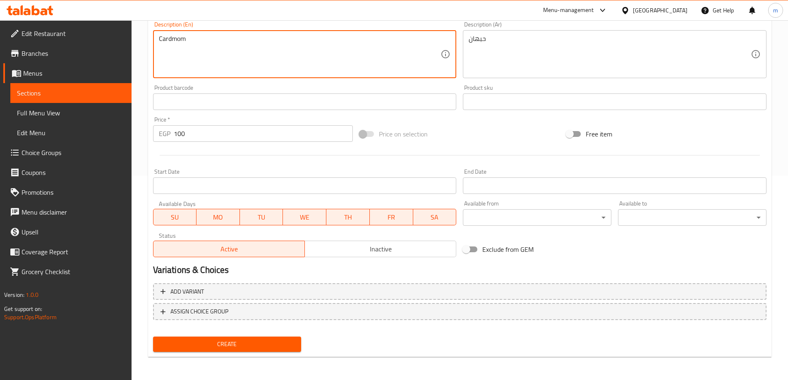
type textarea "Cardmom"
click at [218, 344] on span "Create" at bounding box center [227, 344] width 135 height 10
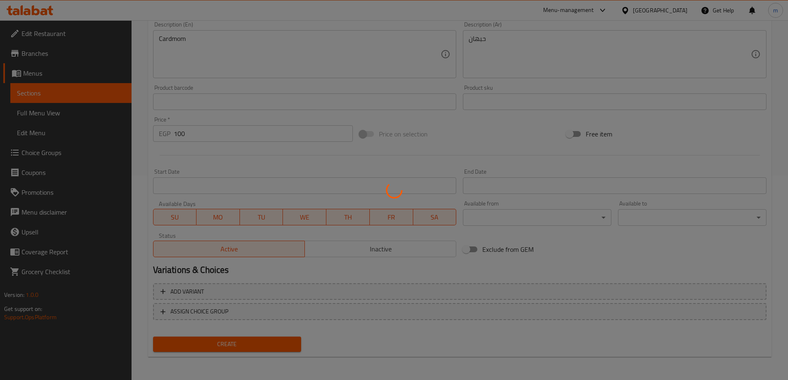
type input "0"
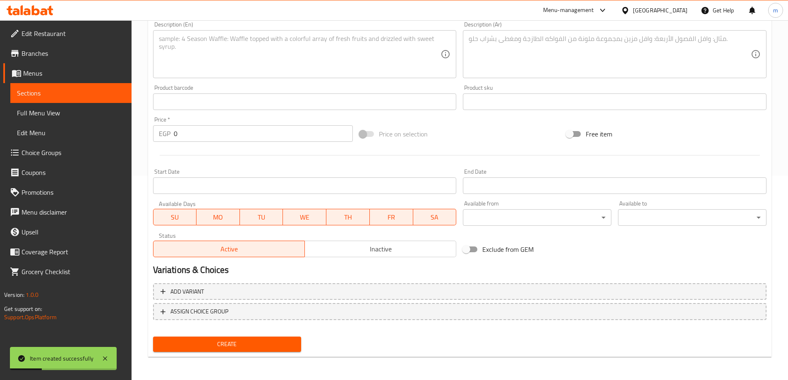
click at [65, 87] on link "Sections" at bounding box center [70, 93] width 121 height 20
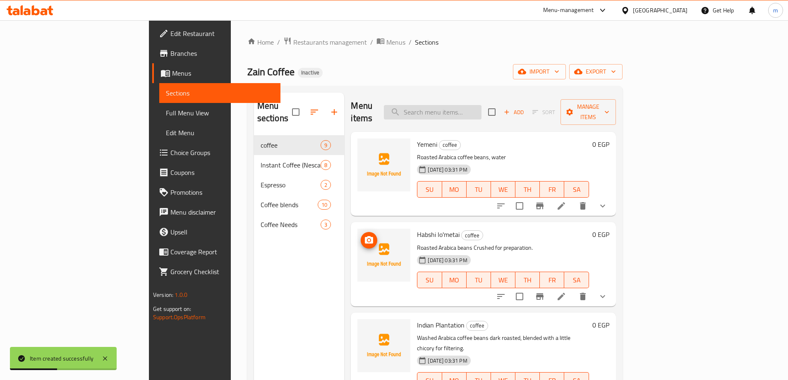
click at [482, 108] on input "search" at bounding box center [433, 112] width 98 height 14
paste input "Extra Seasoning(1kg)"
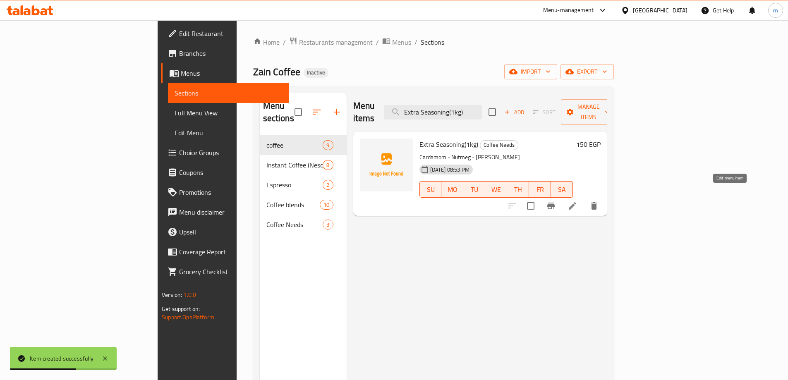
type input "Extra Seasoning(1kg)"
click at [576, 202] on icon at bounding box center [572, 205] width 7 height 7
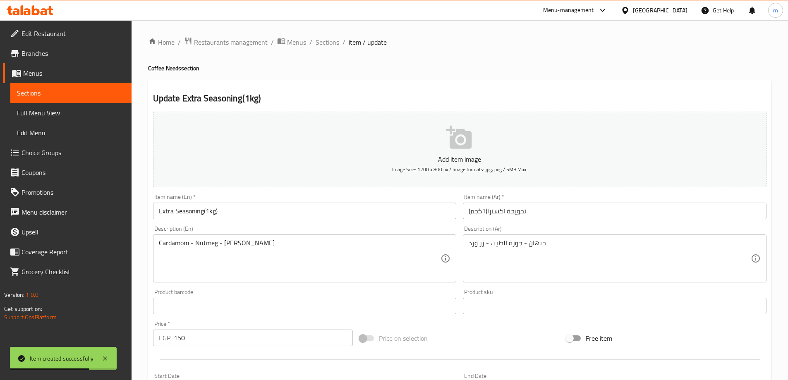
click at [189, 215] on input "Extra Seasoning(1kg)" at bounding box center [305, 211] width 304 height 17
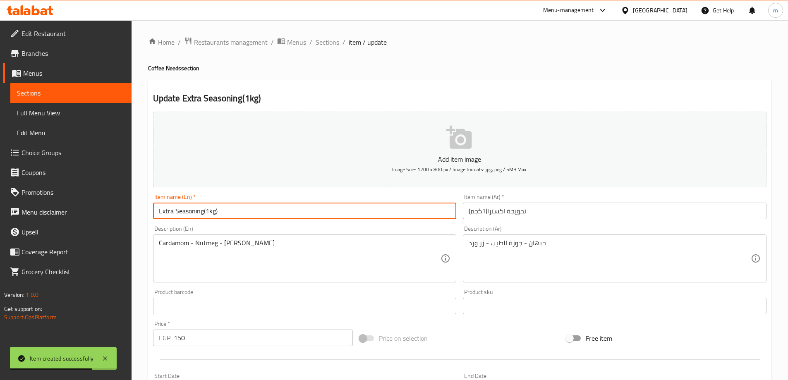
click at [189, 215] on input "Extra Seasoning(1kg)" at bounding box center [305, 211] width 304 height 17
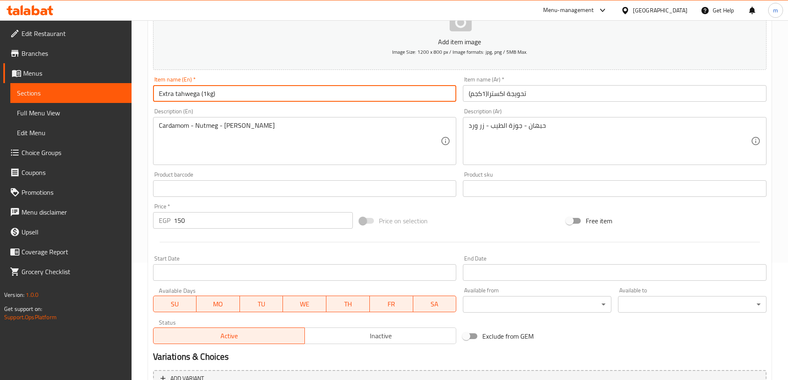
scroll to position [204, 0]
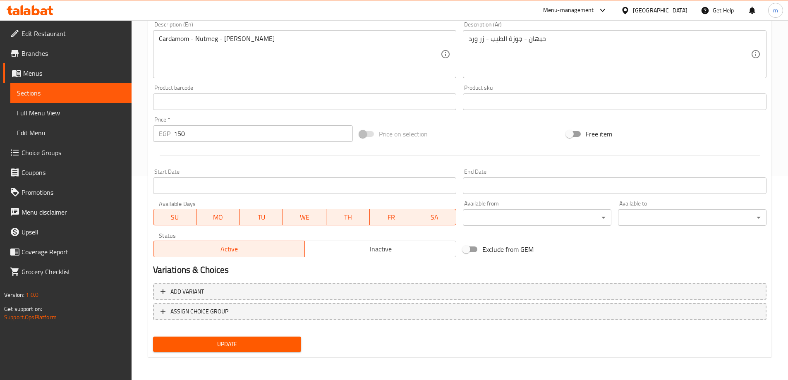
type input "Extra tahwega (1kg)"
click at [243, 342] on span "Update" at bounding box center [227, 344] width 135 height 10
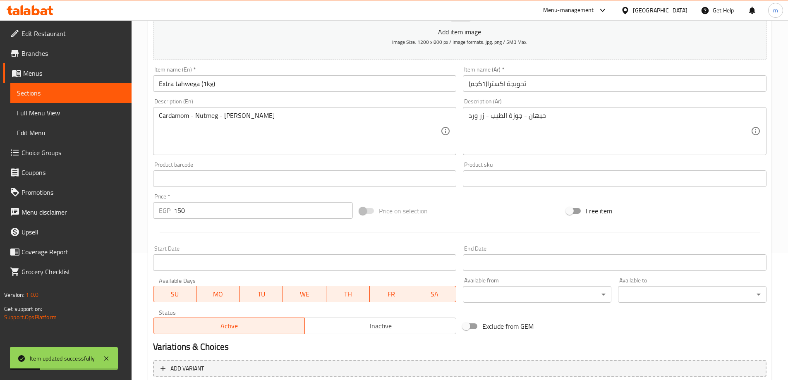
scroll to position [39, 0]
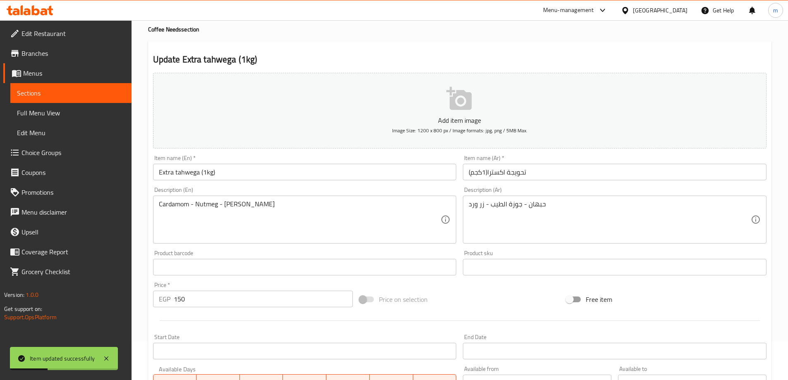
click at [189, 173] on input "Extra tahwega (1kg)" at bounding box center [305, 172] width 304 height 17
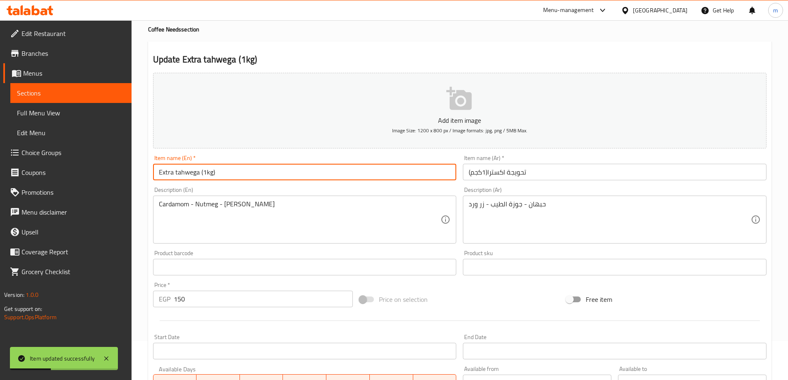
click at [189, 173] on input "Extra tahwega (1kg)" at bounding box center [305, 172] width 304 height 17
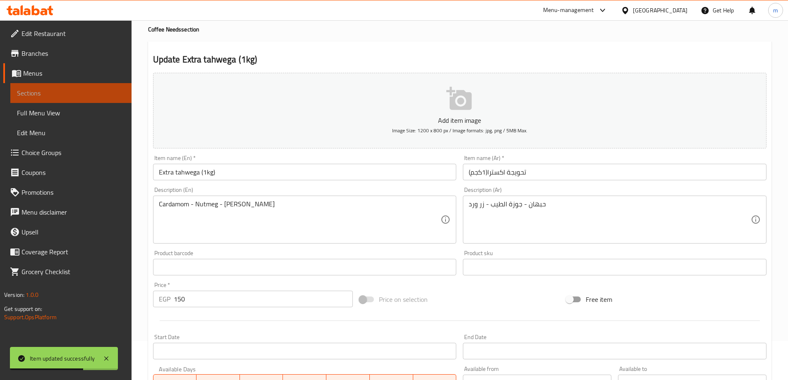
click at [115, 84] on link "Sections" at bounding box center [70, 93] width 121 height 20
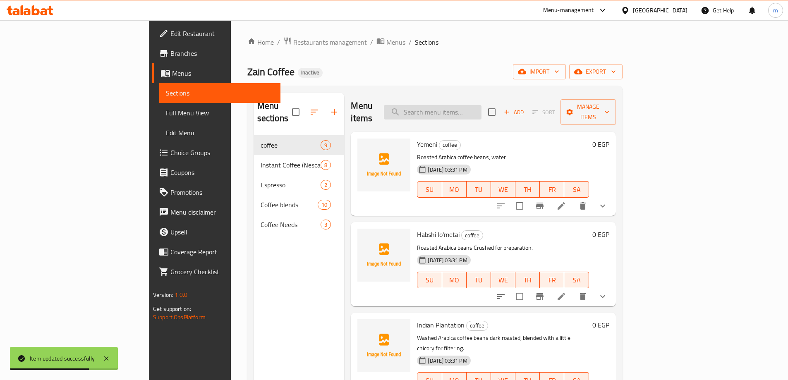
click at [462, 105] on input "search" at bounding box center [433, 112] width 98 height 14
paste input "Power Seasoning(1kg)"
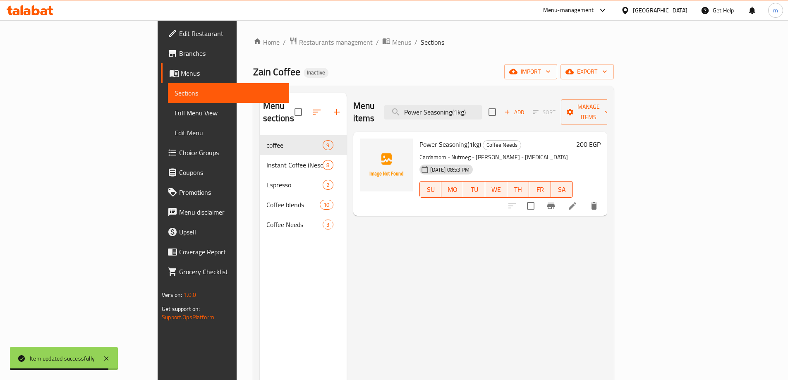
type input "Power Seasoning(1kg)"
click at [578, 201] on icon at bounding box center [573, 206] width 10 height 10
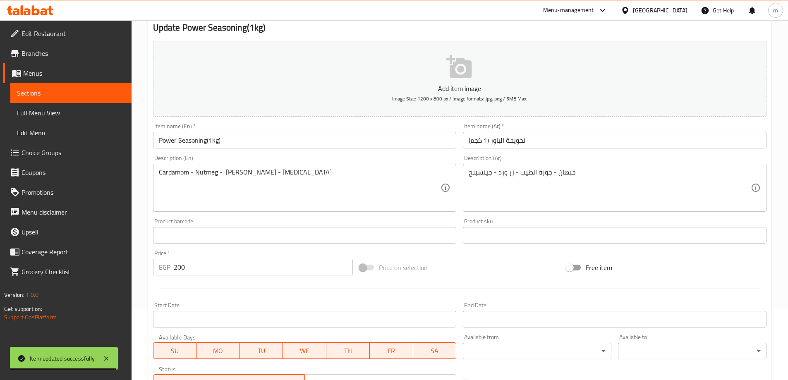
scroll to position [124, 0]
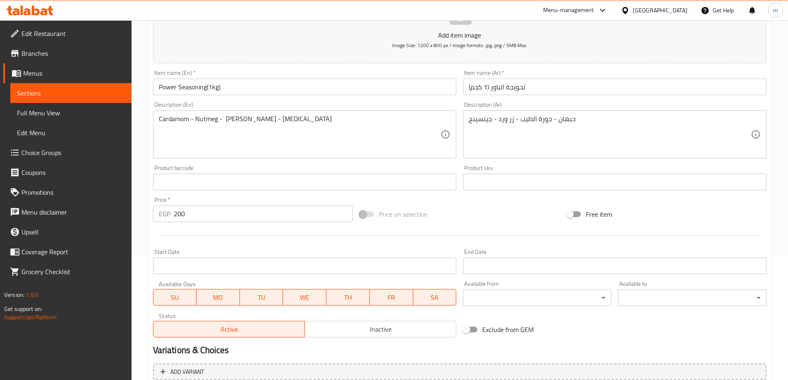
click at [190, 89] on input "Power Seasoning(1kg)" at bounding box center [305, 87] width 304 height 17
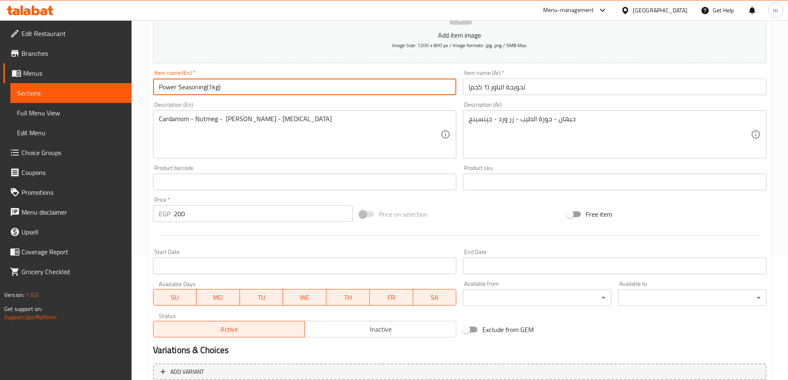
click at [190, 89] on input "Power Seasoning(1kg)" at bounding box center [305, 87] width 304 height 17
click at [181, 89] on input "Power tahwega(1kg)" at bounding box center [305, 87] width 304 height 17
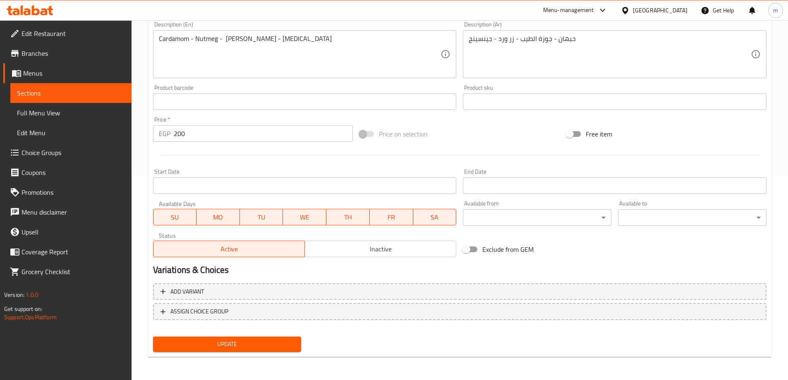
type input "Power tahwega(1kg)"
click at [254, 339] on button "Update" at bounding box center [227, 344] width 149 height 15
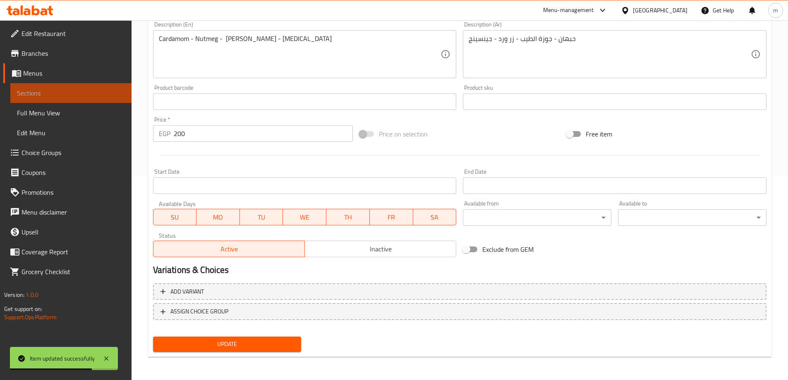
click at [84, 89] on span "Sections" at bounding box center [71, 93] width 108 height 10
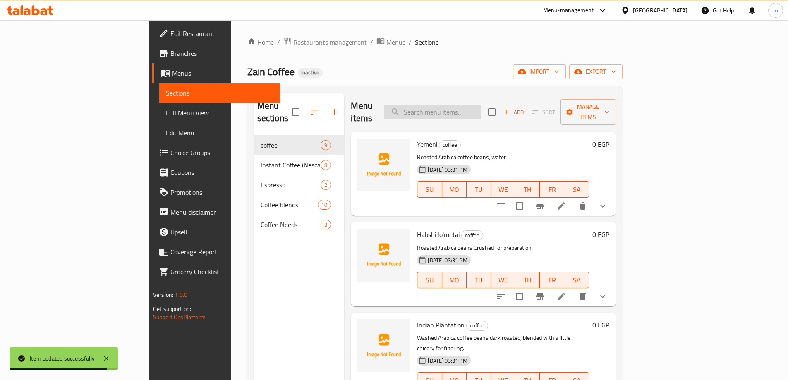
click at [477, 107] on input "search" at bounding box center [433, 112] width 98 height 14
paste input "Cardamom tahwega"
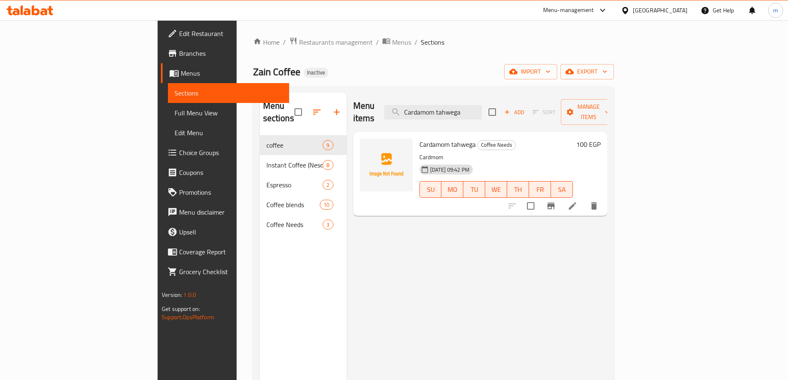
type input "Cardamom tahwega"
click at [584, 199] on li at bounding box center [572, 206] width 23 height 15
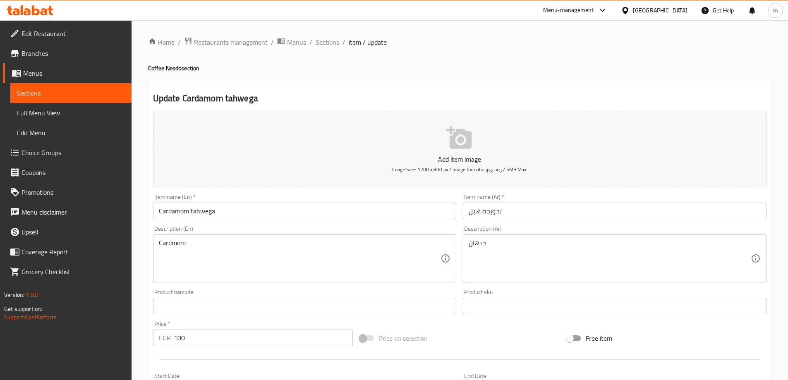
click at [297, 207] on input "Cardamom tahwega" at bounding box center [305, 211] width 304 height 17
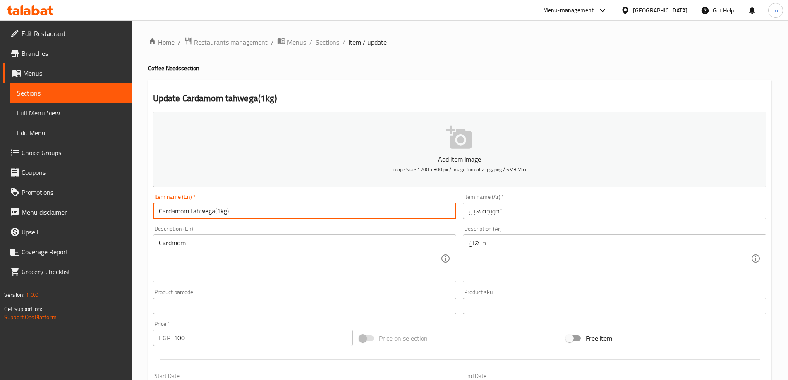
type input "Cardamom tahwega(1kg)"
click at [530, 213] on input "تحويجه هيل" at bounding box center [615, 211] width 304 height 17
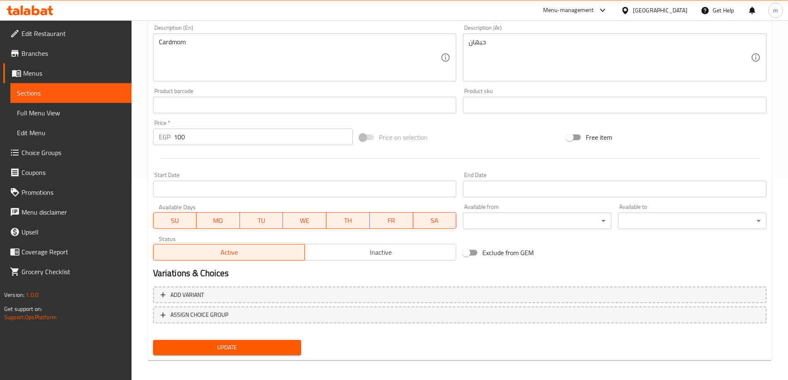
scroll to position [204, 0]
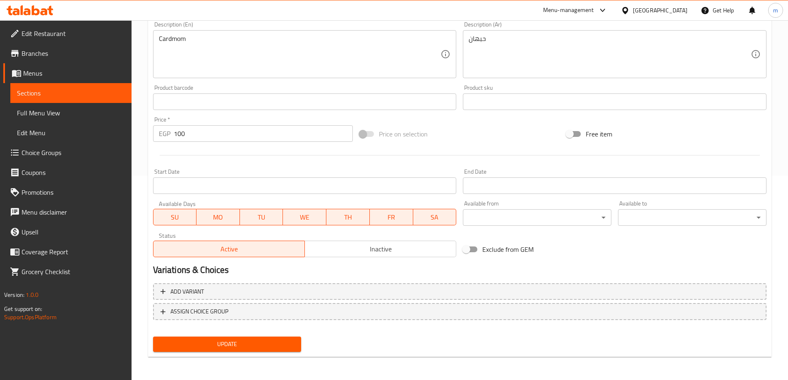
type input "تحويجه هيل (1كجم)"
click at [283, 349] on span "Update" at bounding box center [227, 344] width 135 height 10
click at [92, 96] on span "Sections" at bounding box center [71, 93] width 108 height 10
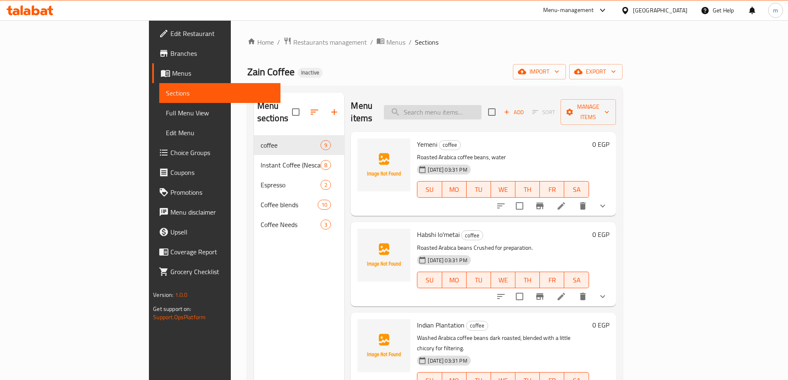
click at [479, 109] on input "search" at bounding box center [433, 112] width 98 height 14
paste input "Classic (150g)"
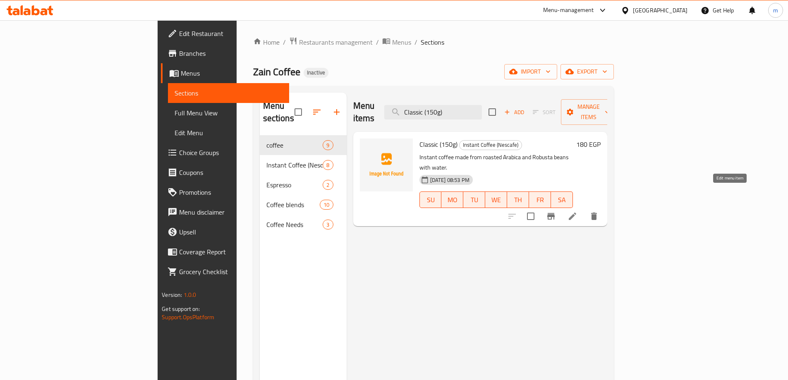
type input "Classic (150g)"
click at [578, 211] on icon at bounding box center [573, 216] width 10 height 10
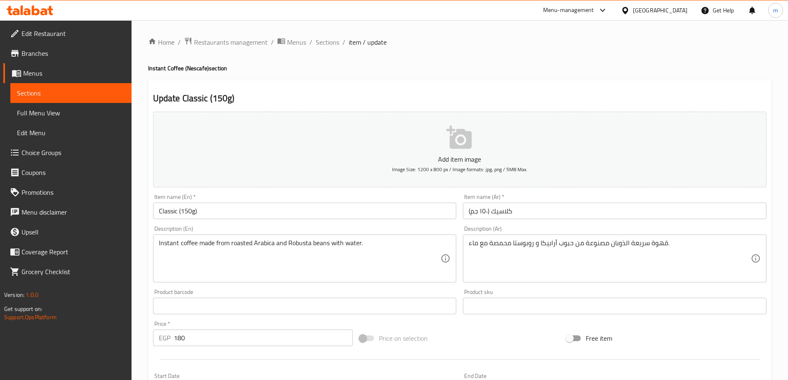
click at [177, 213] on input "Classic (150g)" at bounding box center [305, 211] width 304 height 17
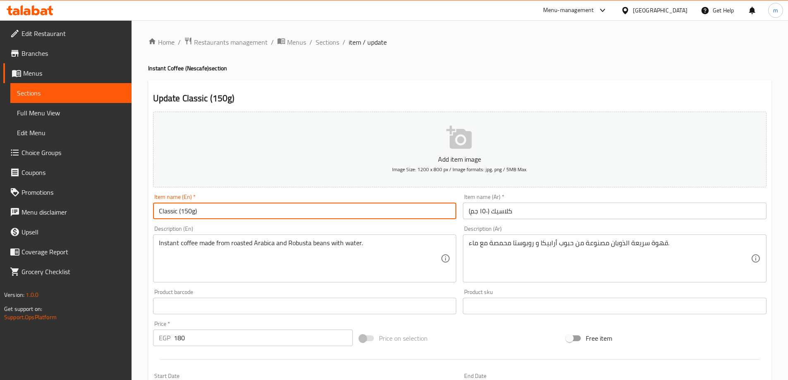
paste input "Nescafe"
click at [178, 213] on input "ClassicNescafe (150g)" at bounding box center [305, 211] width 304 height 17
click at [200, 211] on input "Classic Nescafe (150g)" at bounding box center [305, 211] width 304 height 17
click at [204, 216] on input "Classic Nescafe (150g)" at bounding box center [305, 211] width 304 height 17
type input "Classic Nescafe (150g)"
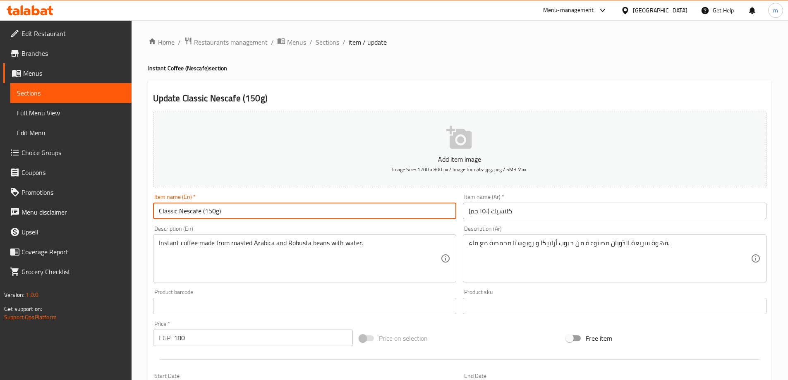
click at [534, 210] on input "كلاسيك (١٥٠ جم)" at bounding box center [615, 211] width 304 height 17
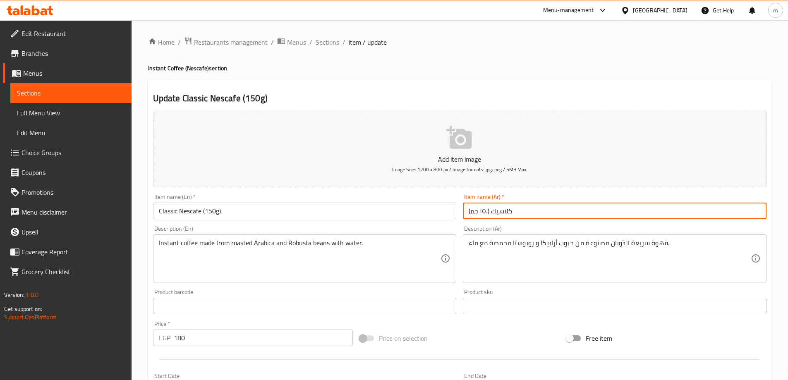
click at [468, 210] on input "كلاسيك (١٥٠ جم)" at bounding box center [615, 211] width 304 height 17
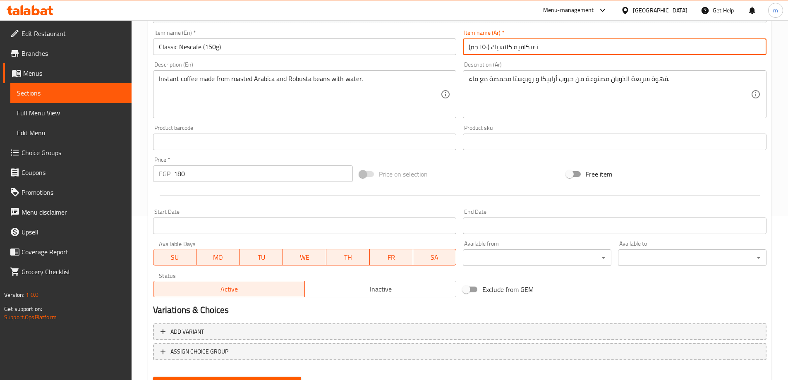
scroll to position [204, 0]
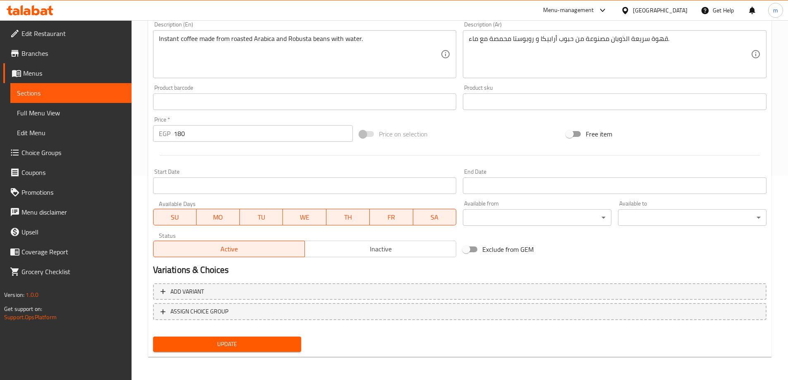
type input "نسكافيه كلاسيك (١٥٠ جم)"
click at [252, 345] on span "Update" at bounding box center [227, 344] width 135 height 10
click at [65, 93] on span "Sections" at bounding box center [71, 93] width 108 height 10
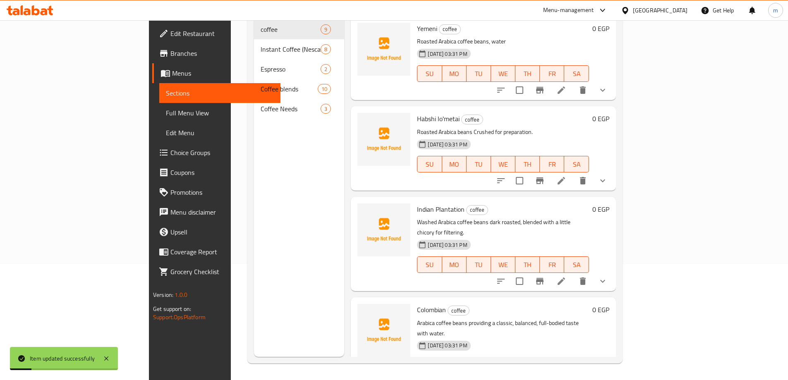
scroll to position [33, 0]
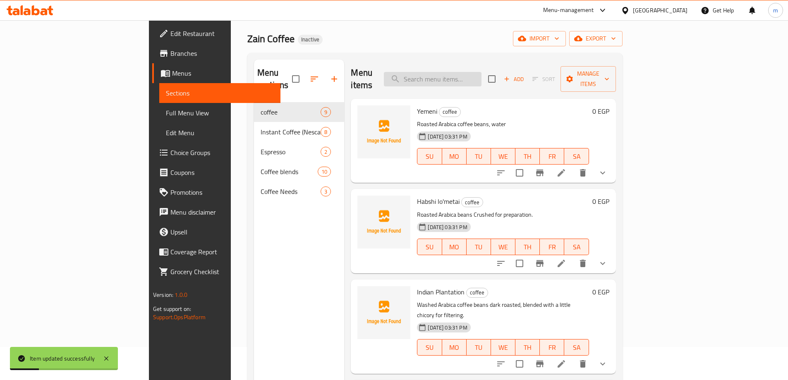
click at [482, 76] on input "search" at bounding box center [433, 79] width 98 height 14
paste input "Gold (150g)"
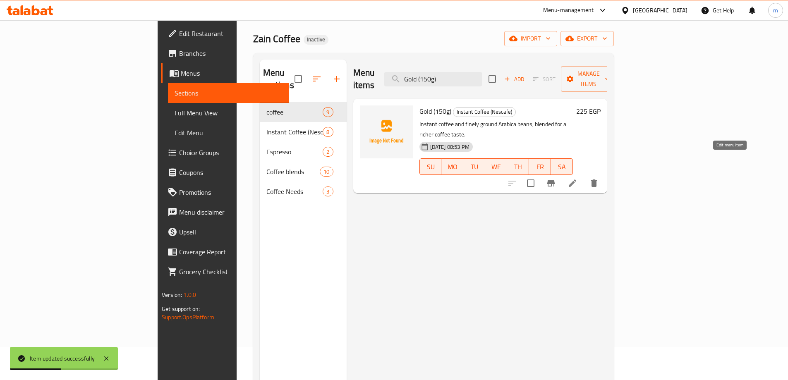
type input "Gold (150g)"
click at [578, 178] on icon at bounding box center [573, 183] width 10 height 10
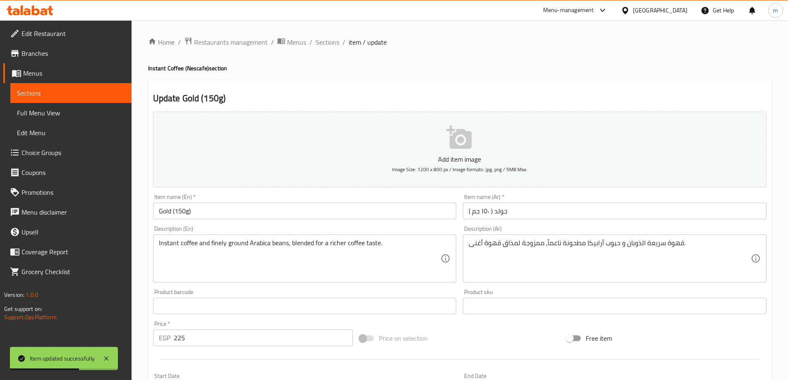
click at [159, 210] on input "Gold (150g)" at bounding box center [305, 211] width 304 height 17
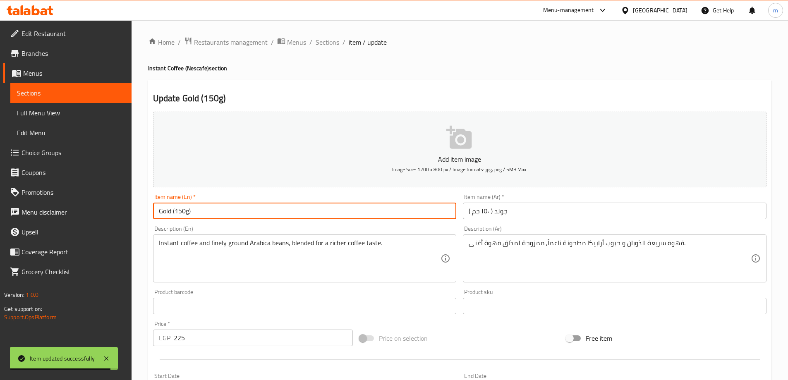
paste input "Nescafe"
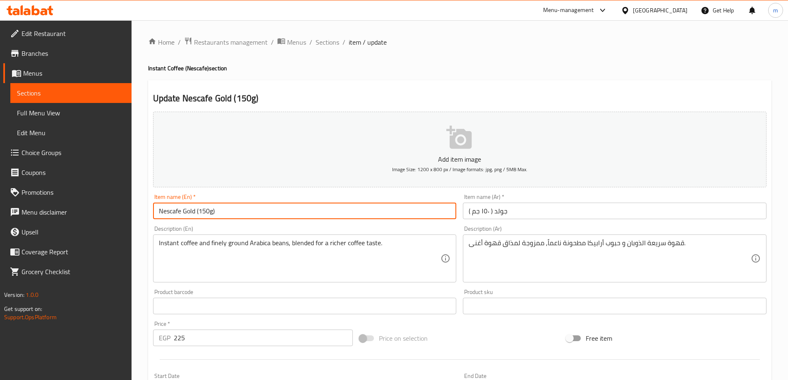
type input "Nescafe Gold (150g)"
click at [600, 214] on input "جولد ( ١٥٠ جم )" at bounding box center [615, 211] width 304 height 17
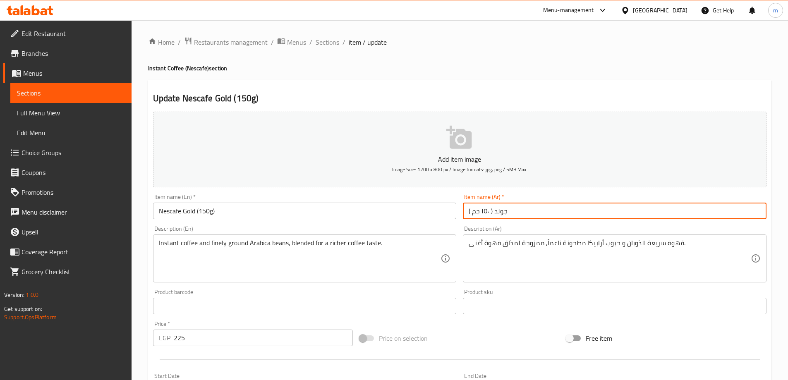
click at [469, 213] on input "جولد ( ١٥٠ جم )" at bounding box center [615, 211] width 304 height 17
paste input "نسكفايه"
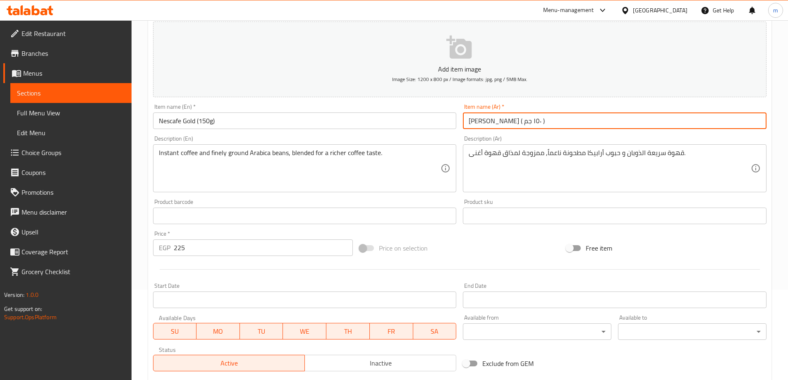
scroll to position [204, 0]
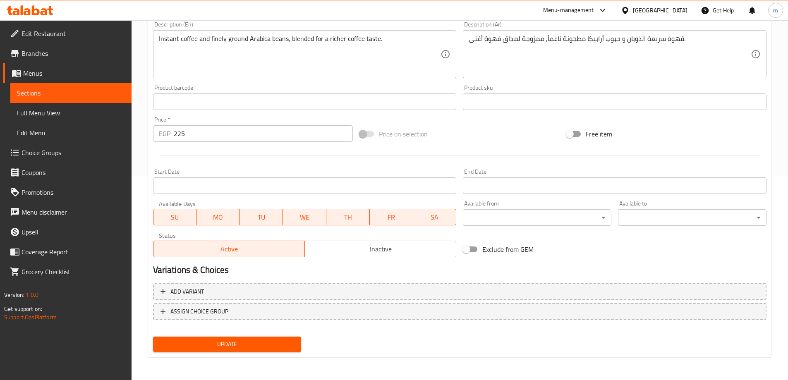
type input "[PERSON_NAME] ( ١٥٠ جم )"
click at [247, 350] on button "Update" at bounding box center [227, 344] width 149 height 15
click at [78, 86] on link "Sections" at bounding box center [70, 93] width 121 height 20
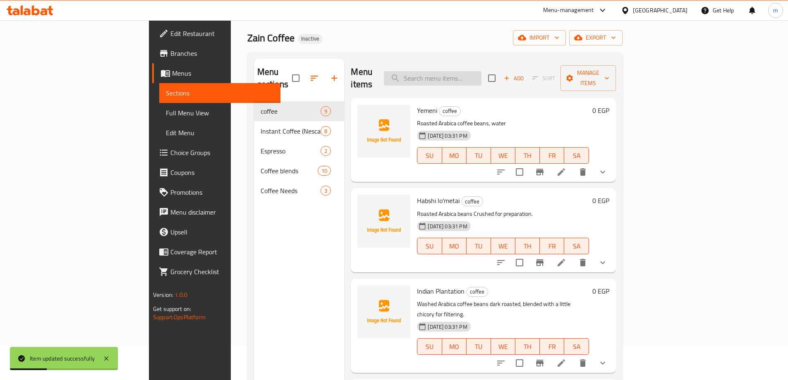
scroll to position [33, 0]
click at [482, 79] on input "search" at bounding box center [433, 79] width 98 height 14
paste input "قهوة بندق (٢٥٠ جم)"
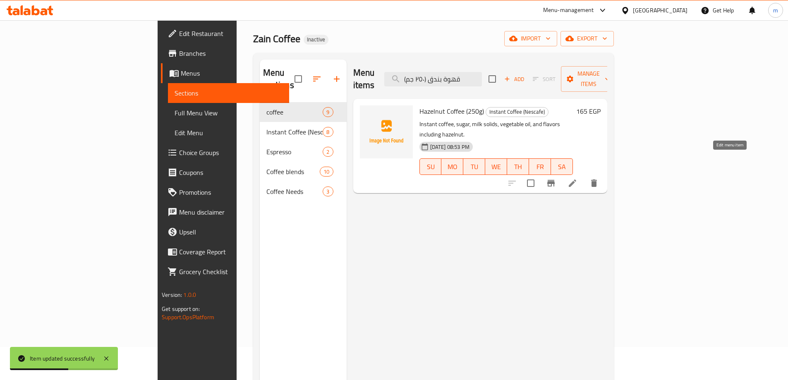
type input "قهوة بندق (٢٥٠ جم)"
click at [578, 178] on icon at bounding box center [573, 183] width 10 height 10
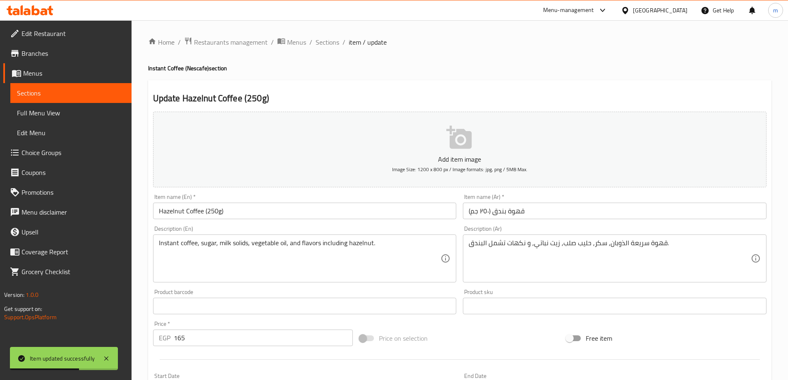
scroll to position [41, 0]
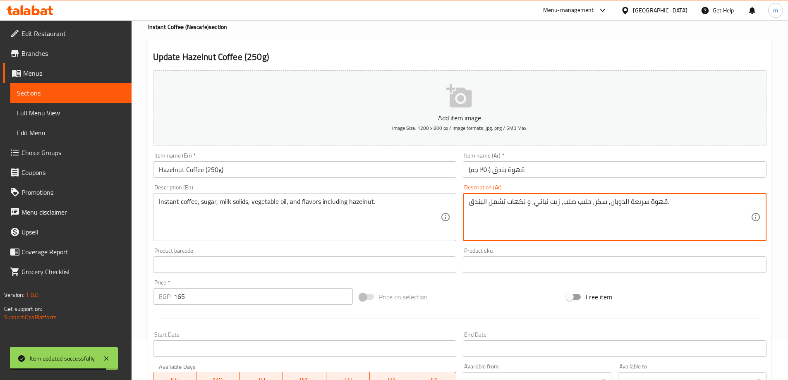
drag, startPoint x: 563, startPoint y: 203, endPoint x: 590, endPoint y: 209, distance: 27.4
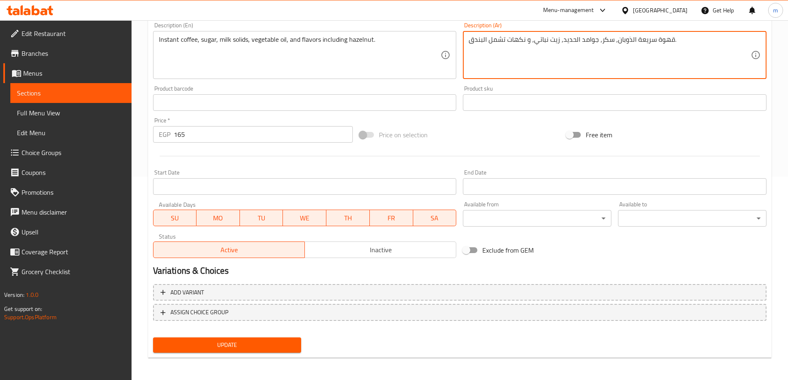
scroll to position [204, 0]
type textarea "قهوة سريعة الذوبان, سكر, جوامد الحديد, زيت نباتي, و نكهات تشمل البندق."
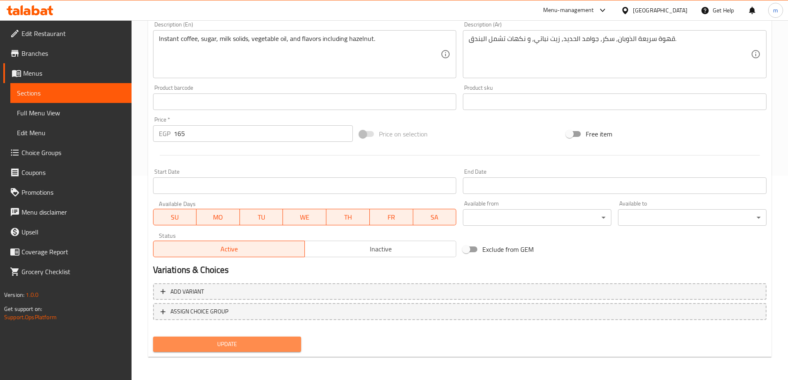
click at [240, 339] on span "Update" at bounding box center [227, 344] width 135 height 10
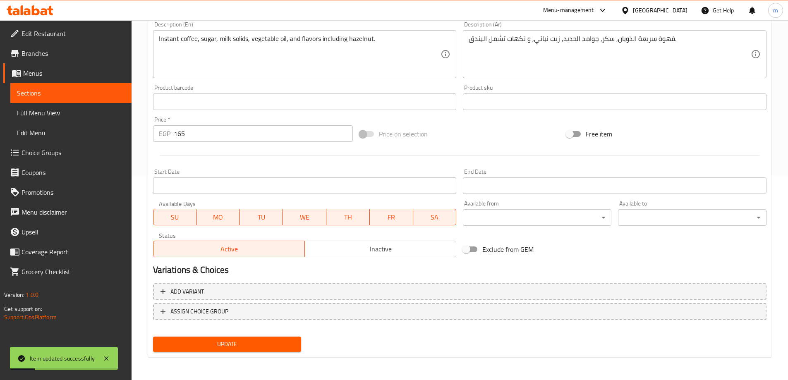
click at [94, 90] on span "Sections" at bounding box center [71, 93] width 108 height 10
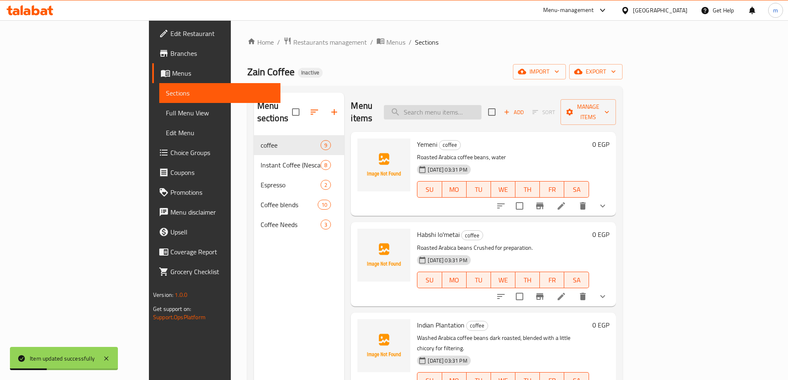
click at [463, 105] on input "search" at bounding box center [433, 112] width 98 height 14
paste input "قهوة كراميل (٢٥٠ جم)"
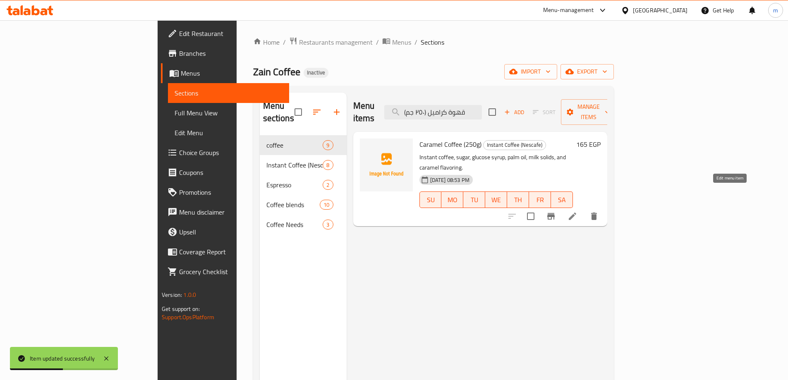
type input "قهوة كراميل (٢٥٠ جم)"
click at [578, 211] on icon at bounding box center [573, 216] width 10 height 10
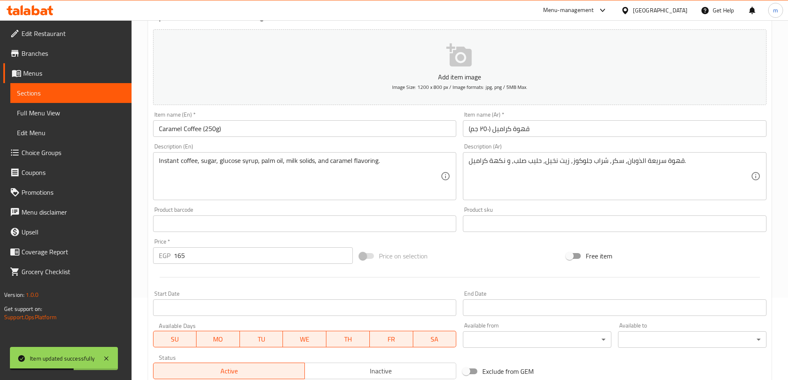
scroll to position [83, 0]
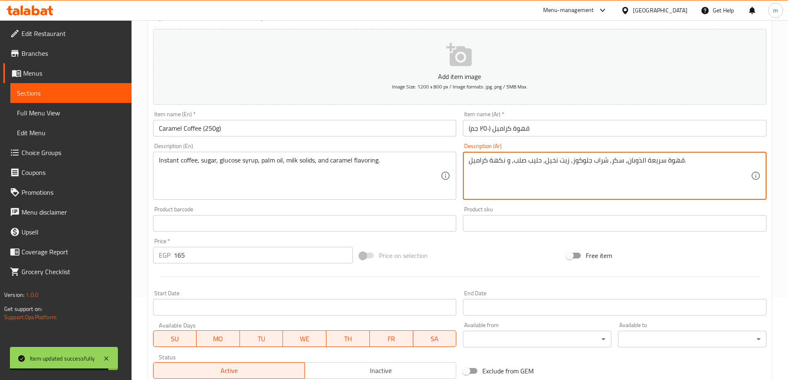
drag, startPoint x: 514, startPoint y: 162, endPoint x: 541, endPoint y: 171, distance: 28.0
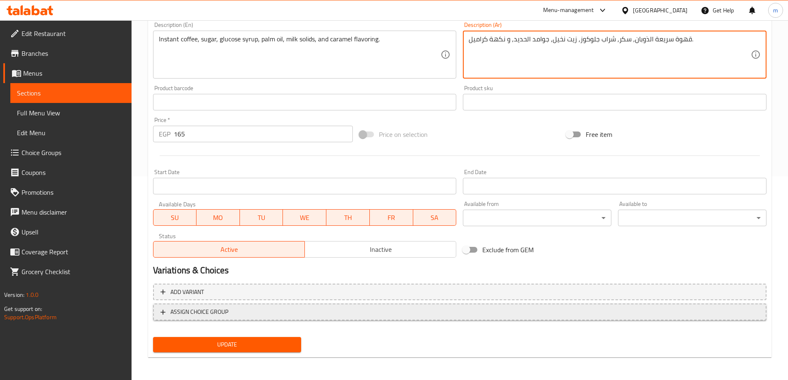
scroll to position [204, 0]
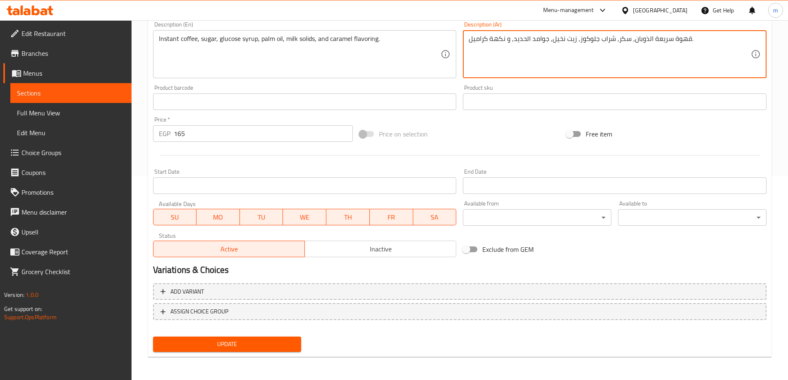
type textarea "قهوة سريعة الذوبان, سكر, شراب جلوكوز, زيت نخيل, جوامد الحديد, و نكهة كراميل."
click at [247, 346] on span "Update" at bounding box center [227, 344] width 135 height 10
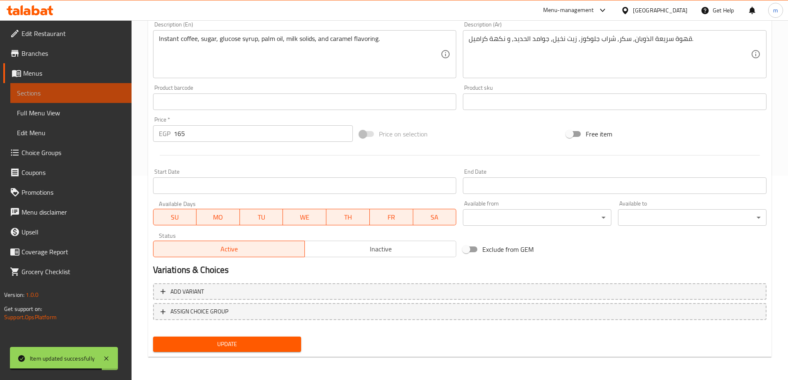
click at [113, 96] on span "Sections" at bounding box center [71, 93] width 108 height 10
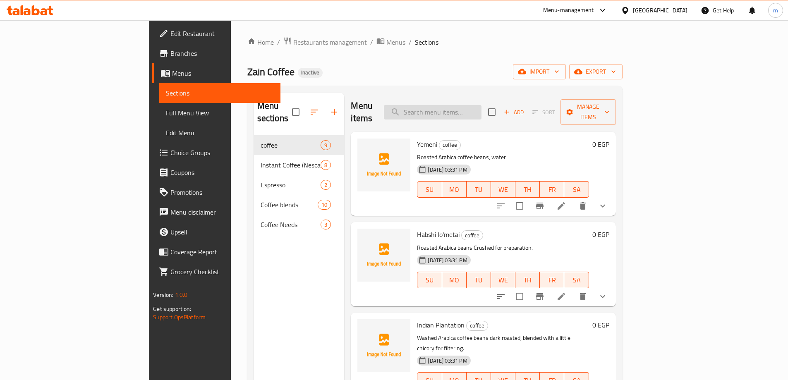
click at [473, 110] on input "search" at bounding box center [433, 112] width 98 height 14
paste input "Nescafe Gold (150g)"
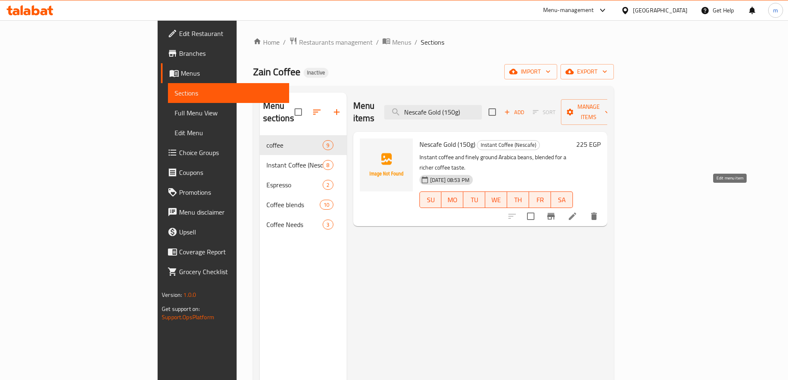
type input "Nescafe Gold (150g)"
click at [578, 211] on icon at bounding box center [573, 216] width 10 height 10
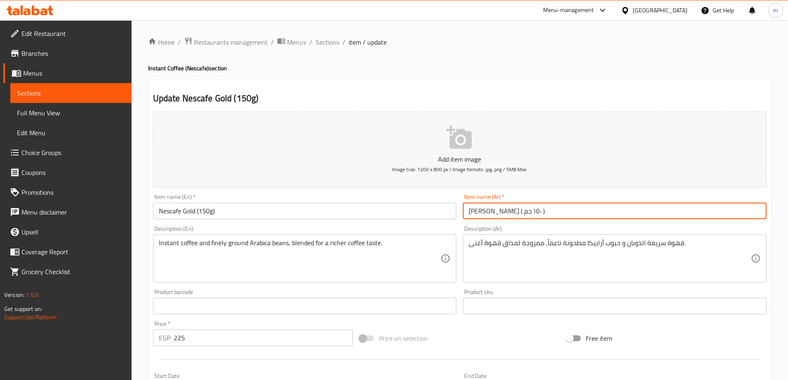
click at [516, 213] on input "نسكفايه جولد ( ١٥٠ جم )" at bounding box center [615, 211] width 304 height 17
click at [514, 214] on input "نسكايه جولد ( ١٥٠ جم )" at bounding box center [615, 211] width 304 height 17
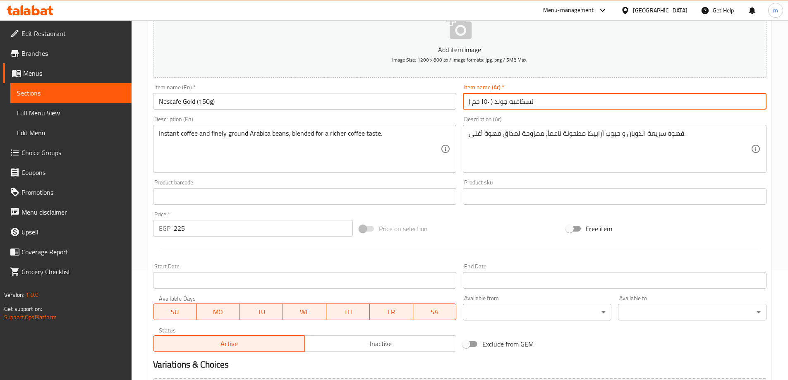
scroll to position [204, 0]
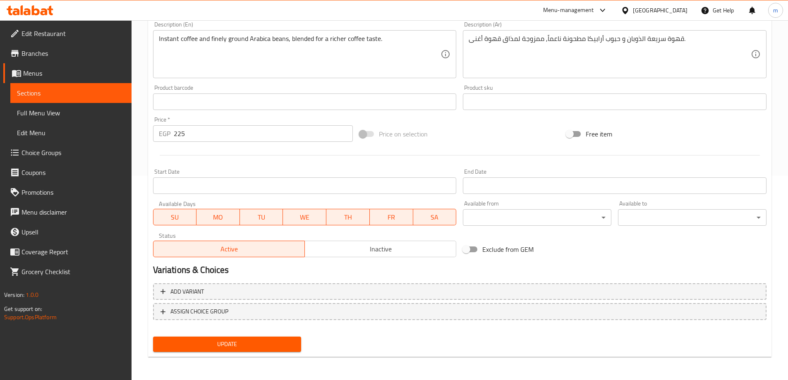
type input "نسكافيه جولد ( ١٥٠ جم )"
click at [245, 349] on span "Update" at bounding box center [227, 344] width 135 height 10
click at [80, 86] on link "Sections" at bounding box center [70, 93] width 121 height 20
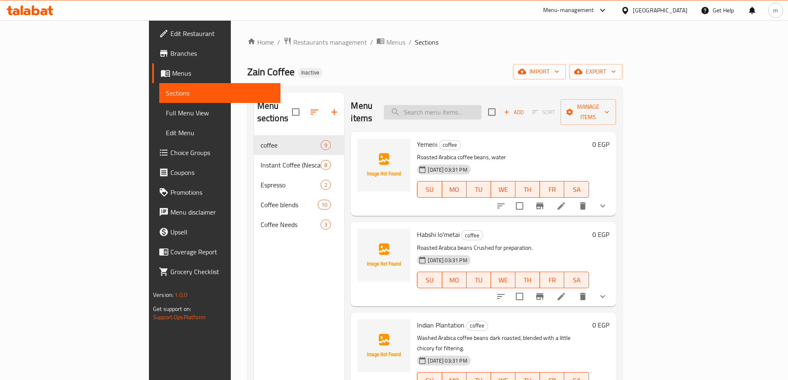
click at [475, 108] on input "search" at bounding box center [433, 112] width 98 height 14
paste input "Hazelnut Coffee (250g)"
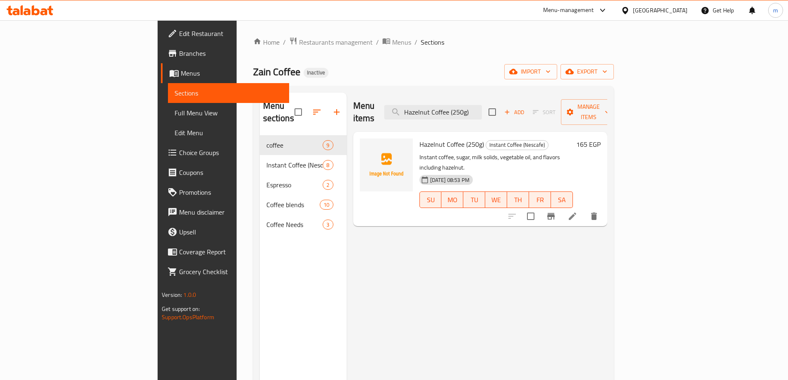
type input "Hazelnut Coffee (250g)"
click at [584, 209] on li at bounding box center [572, 216] width 23 height 15
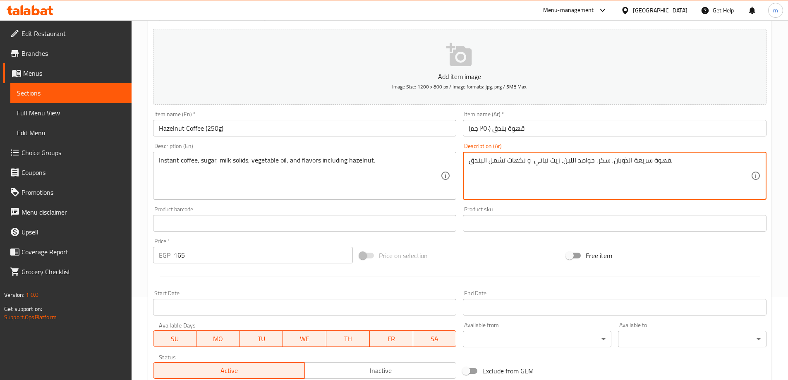
scroll to position [204, 0]
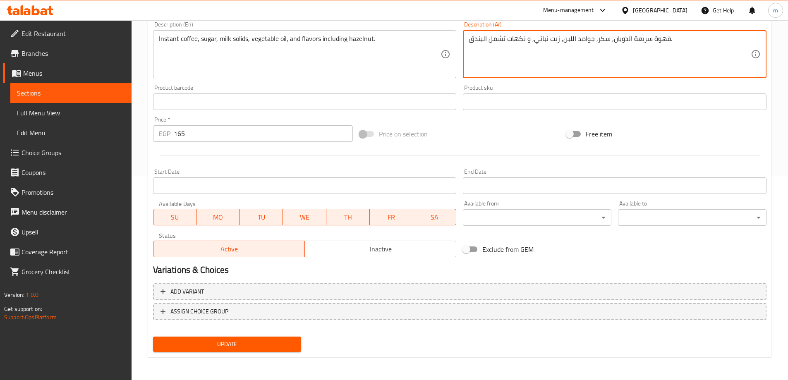
type textarea "قهوة سريعة الذوبان, سكر, جوامد اللبن, زيت نباتي, و نكهات تشمل البندق."
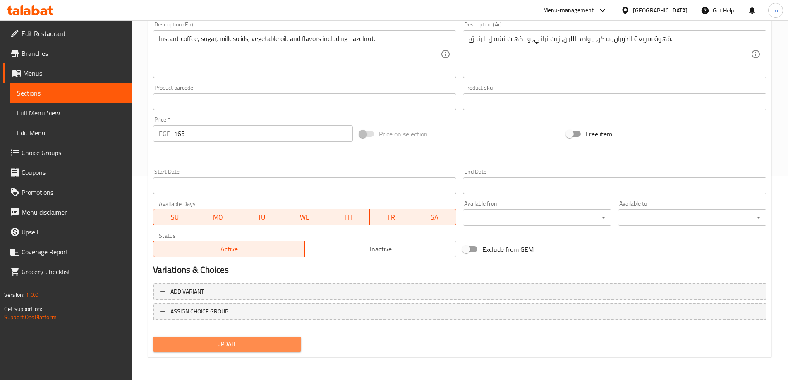
click at [257, 346] on span "Update" at bounding box center [227, 344] width 135 height 10
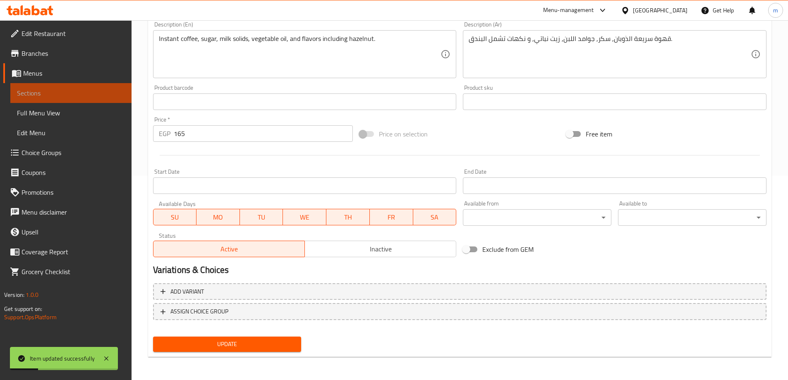
click at [72, 86] on link "Sections" at bounding box center [70, 93] width 121 height 20
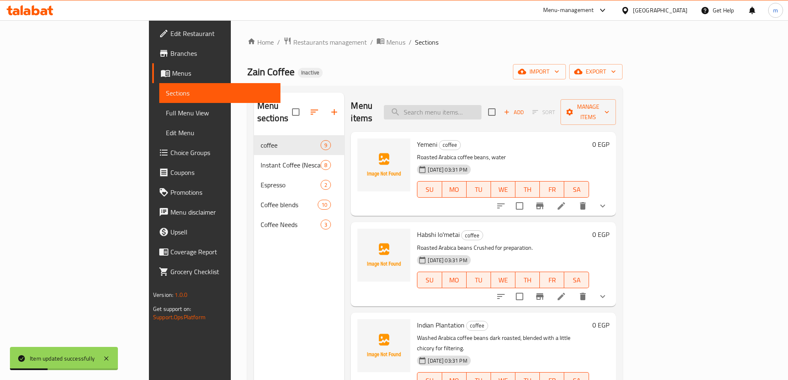
click at [477, 105] on input "search" at bounding box center [433, 112] width 98 height 14
paste input "قهوة كراميل (٢٥٠ جم)"
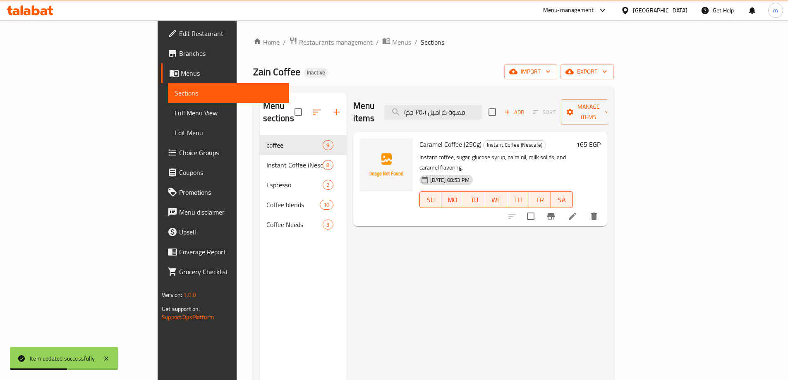
type input "قهوة كراميل (٢٥٠ جم)"
click at [578, 211] on icon at bounding box center [573, 216] width 10 height 10
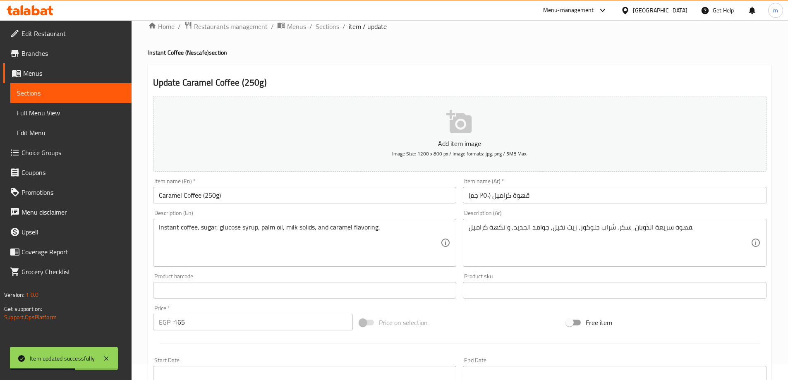
scroll to position [41, 0]
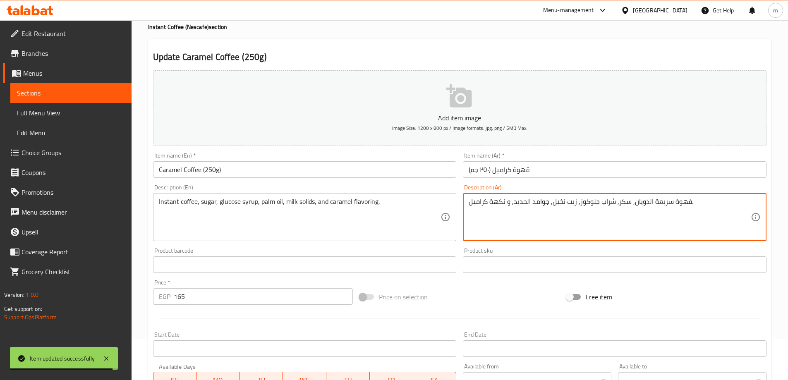
drag, startPoint x: 513, startPoint y: 204, endPoint x: 526, endPoint y: 210, distance: 14.3
click at [526, 210] on textarea "قهوة سريعة الذوبان, سكر, شراب جلوكوز, زيت نخيل, جوامد الحديد, و نكهة كراميل." at bounding box center [610, 217] width 282 height 39
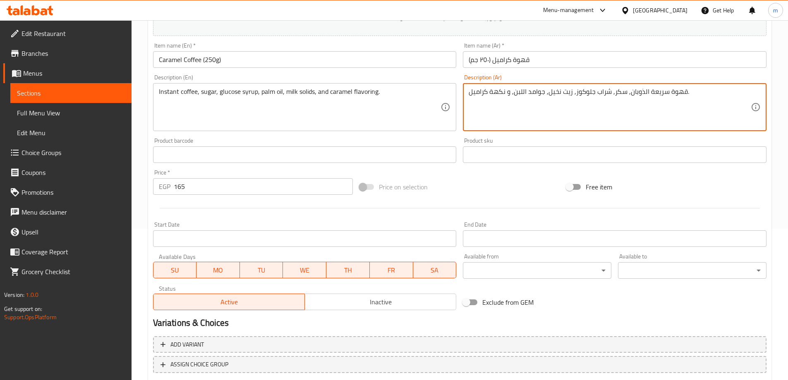
scroll to position [204, 0]
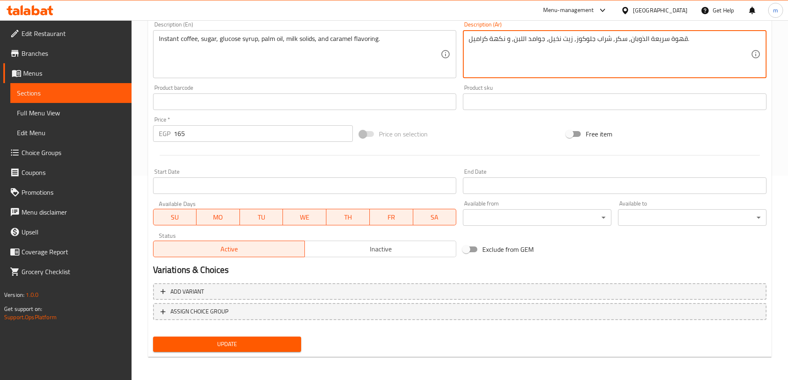
type textarea "قهوة سريعة الذوبان, سكر, شراب جلوكوز, زيت نخيل, جوامد اللبن, و نكهة كراميل."
click at [251, 346] on span "Update" at bounding box center [227, 344] width 135 height 10
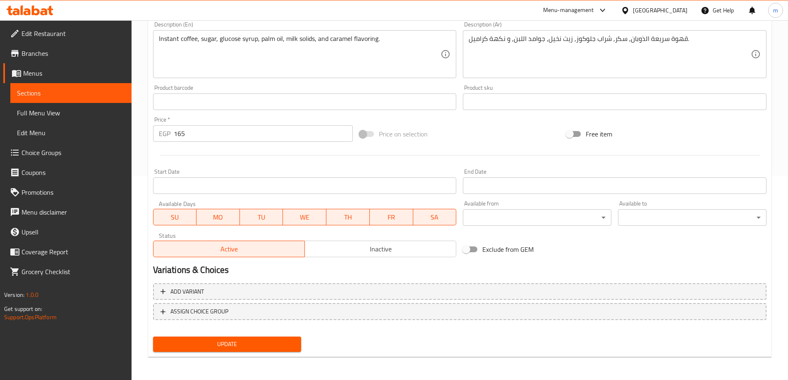
click at [105, 89] on span "Sections" at bounding box center [71, 93] width 108 height 10
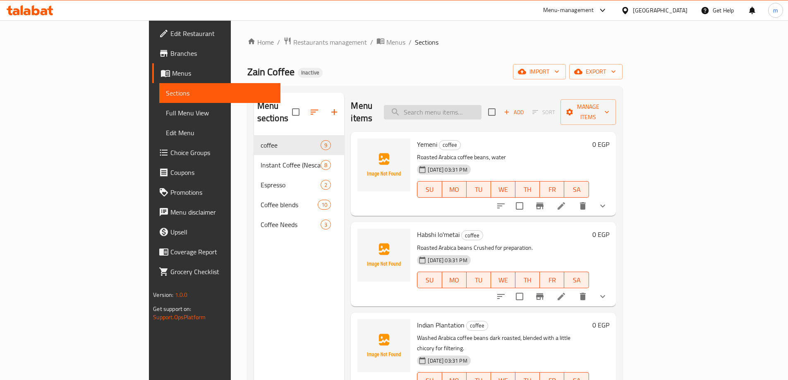
click at [464, 110] on input "search" at bounding box center [433, 112] width 98 height 14
paste input "Blends X"
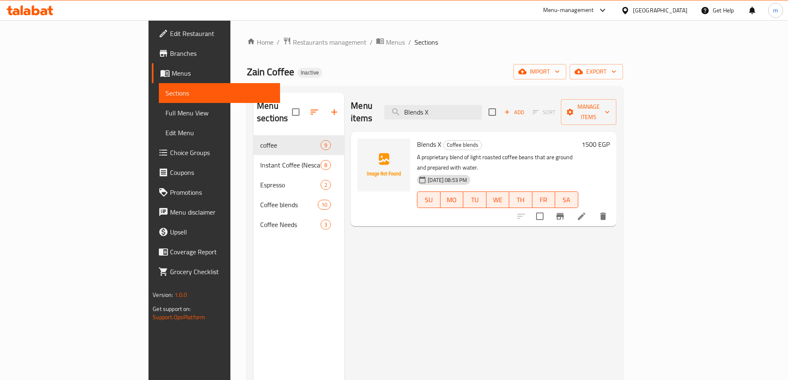
type input "Blends X"
click at [587, 211] on icon at bounding box center [582, 216] width 10 height 10
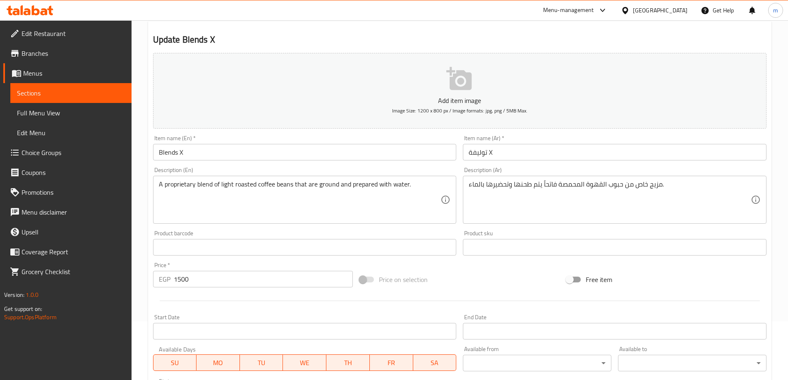
scroll to position [166, 0]
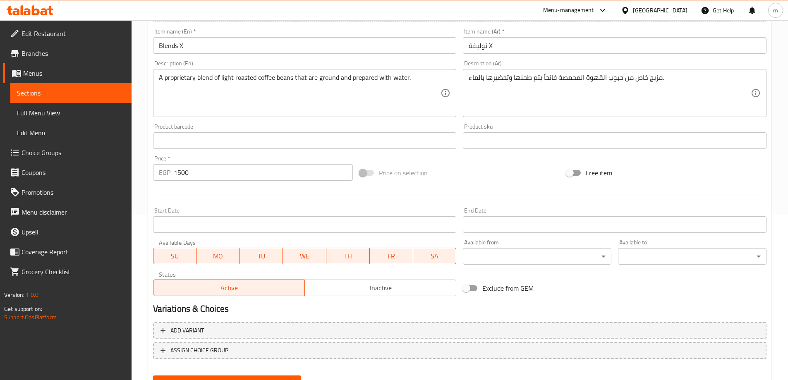
click at [167, 48] on input "Blends X" at bounding box center [305, 45] width 304 height 17
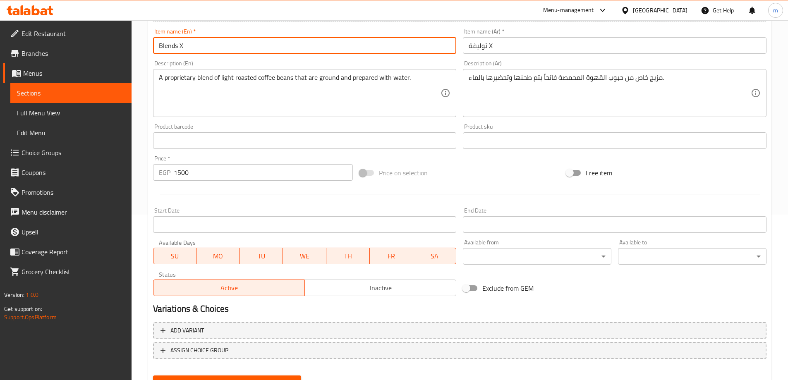
click at [167, 48] on input "Blends X" at bounding box center [305, 45] width 304 height 17
paste input "Combination"
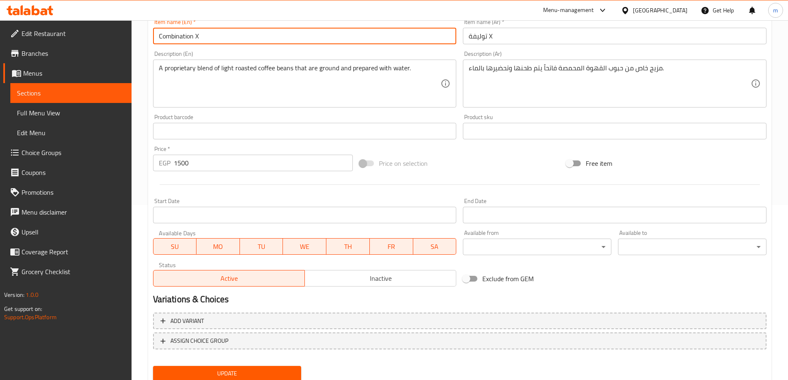
scroll to position [204, 0]
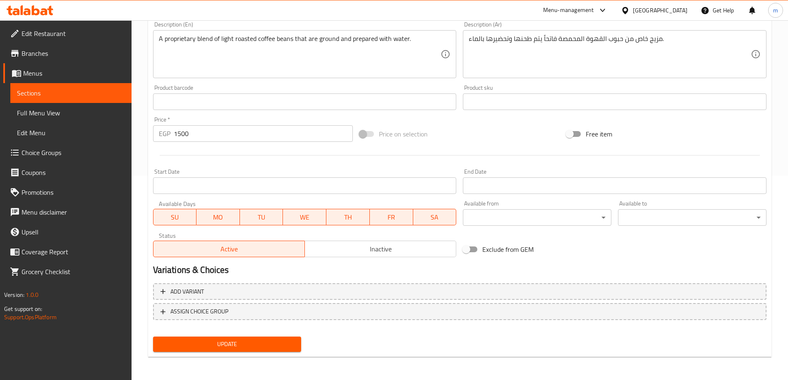
type input "Combination X"
click at [230, 342] on span "Update" at bounding box center [227, 344] width 135 height 10
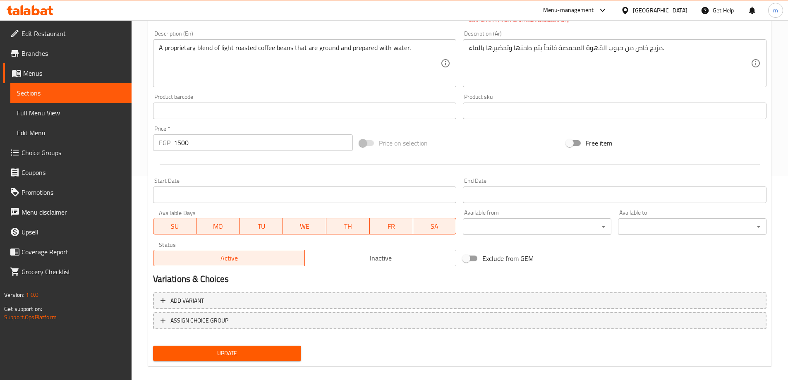
scroll to position [203, 0]
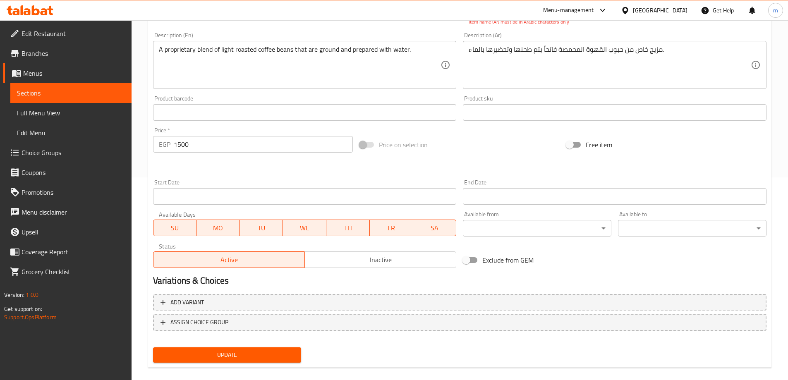
click at [236, 351] on span "Update" at bounding box center [227, 355] width 135 height 10
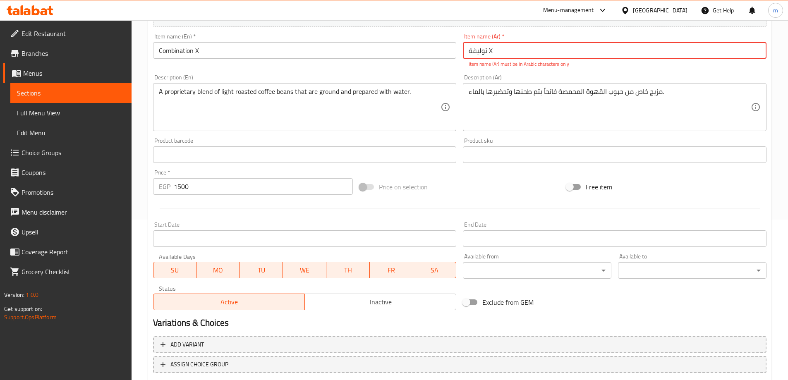
scroll to position [120, 0]
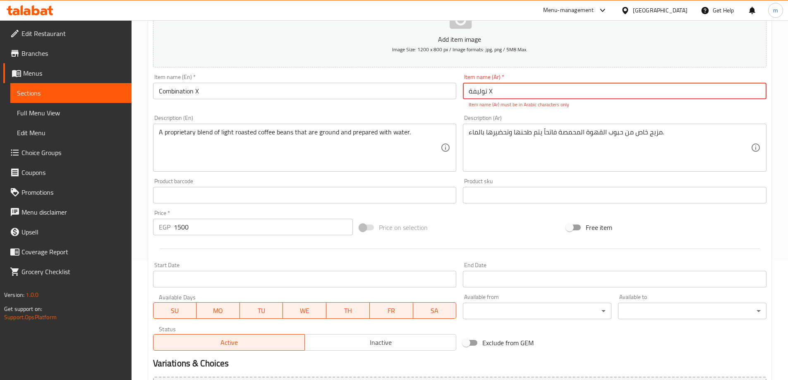
click at [489, 93] on input "توليفة X" at bounding box center [615, 91] width 304 height 17
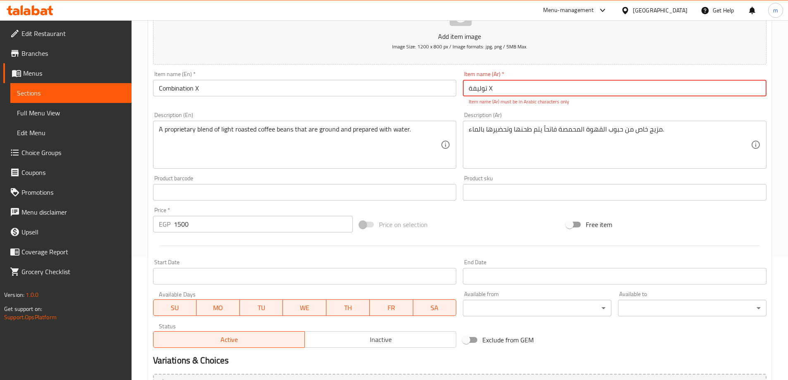
scroll to position [122, 0]
click at [717, 84] on input "توليفة X" at bounding box center [615, 89] width 304 height 17
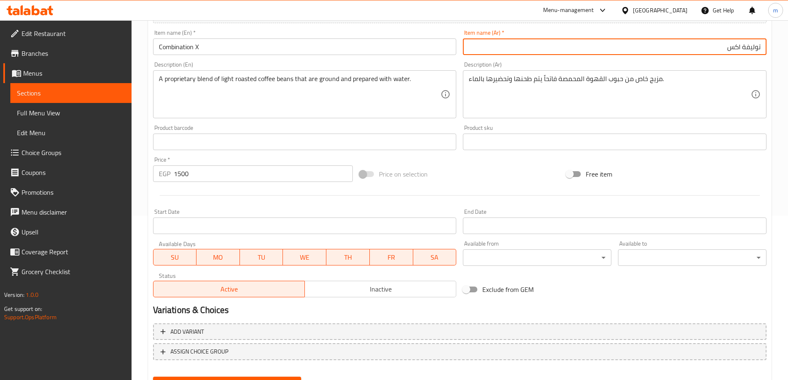
scroll to position [204, 0]
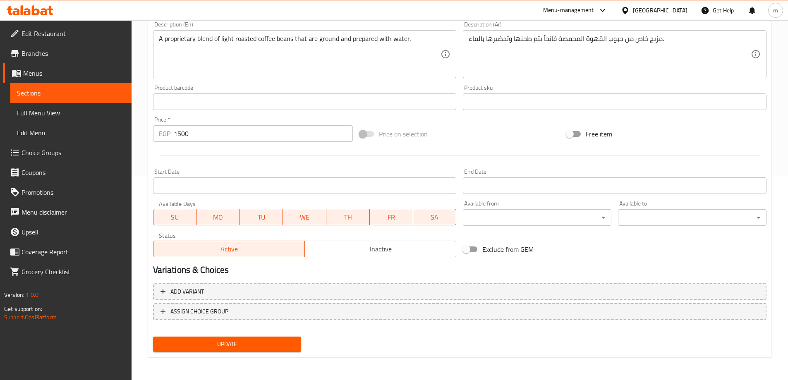
type input "توليفة اكس"
click at [244, 340] on span "Update" at bounding box center [227, 344] width 135 height 10
click at [34, 92] on span "Sections" at bounding box center [71, 93] width 108 height 10
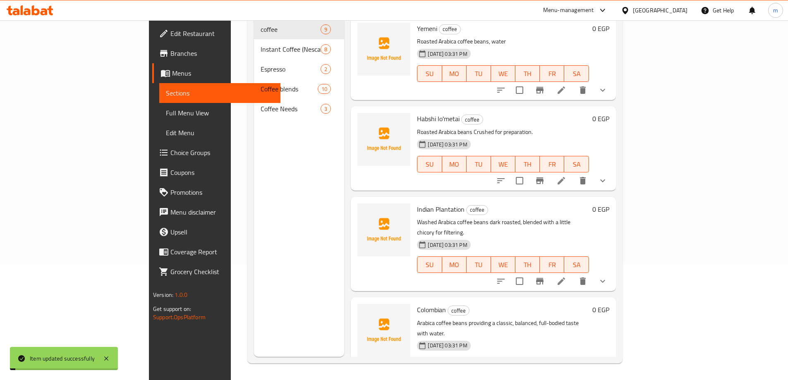
scroll to position [116, 0]
click at [166, 112] on span "Full Menu View" at bounding box center [220, 113] width 108 height 10
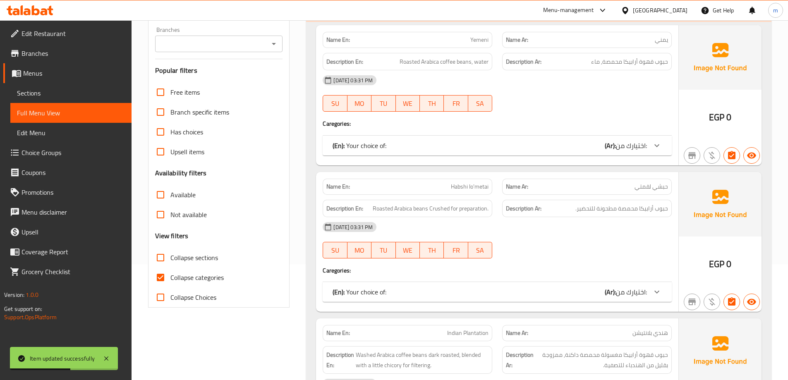
click at [197, 282] on span "Collapse categories" at bounding box center [196, 278] width 53 height 10
click at [170, 282] on input "Collapse categories" at bounding box center [161, 278] width 20 height 20
checkbox input "false"
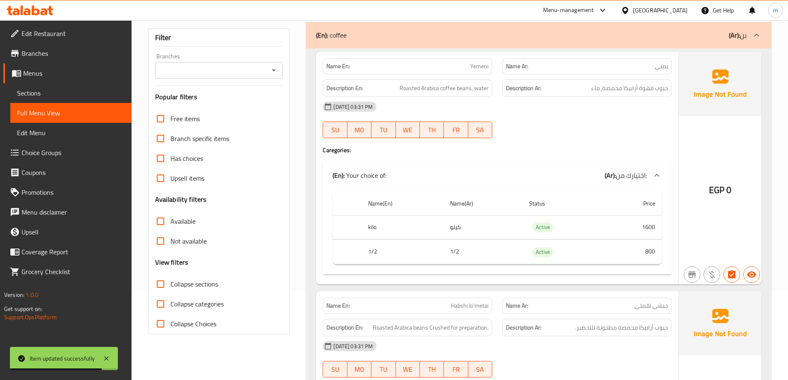
scroll to position [74, 0]
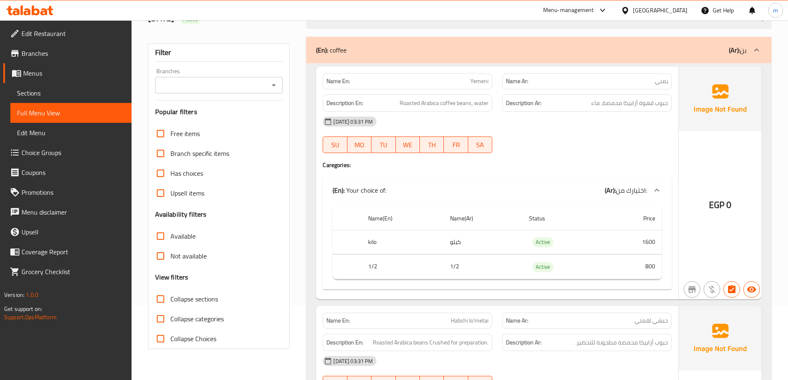
click at [195, 295] on span "Collapse sections" at bounding box center [194, 299] width 48 height 10
click at [170, 295] on input "Collapse sections" at bounding box center [161, 299] width 20 height 20
checkbox input "true"
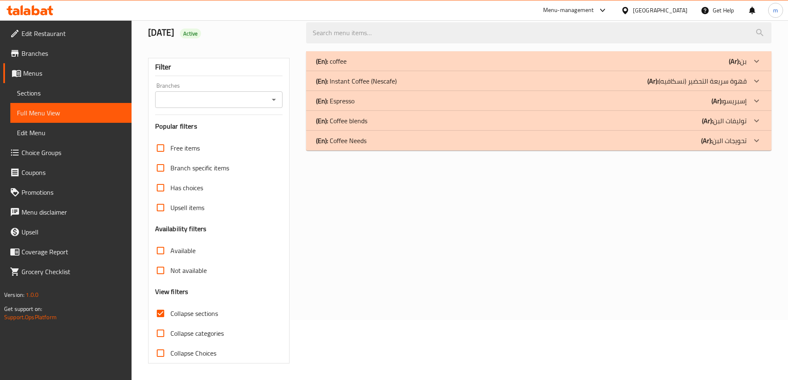
scroll to position [60, 0]
click at [357, 139] on p "(En): Coffee Needs" at bounding box center [341, 141] width 50 height 10
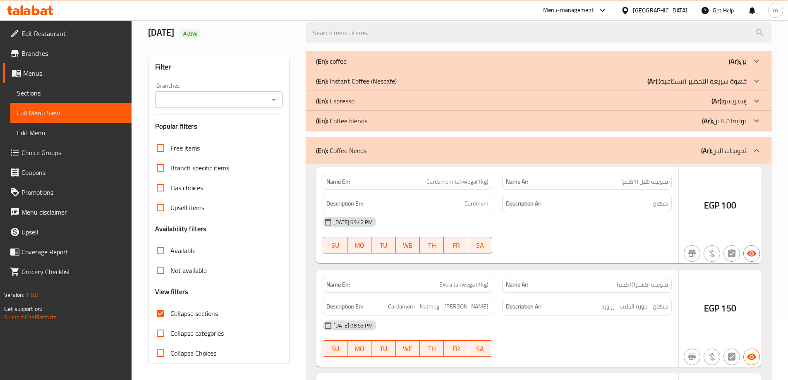
click at [359, 119] on p "(En): Coffee blends" at bounding box center [341, 121] width 51 height 10
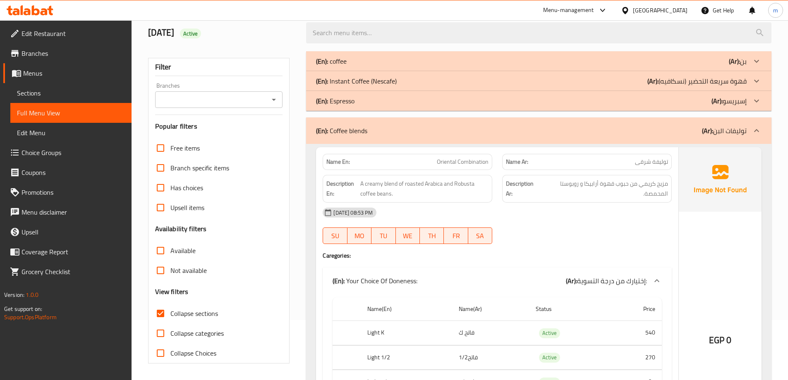
click at [350, 82] on p "(En): Instant Coffee (Nescafe)" at bounding box center [356, 81] width 81 height 10
click at [349, 67] on div "(En): coffee (Ar): بن" at bounding box center [539, 61] width 466 height 20
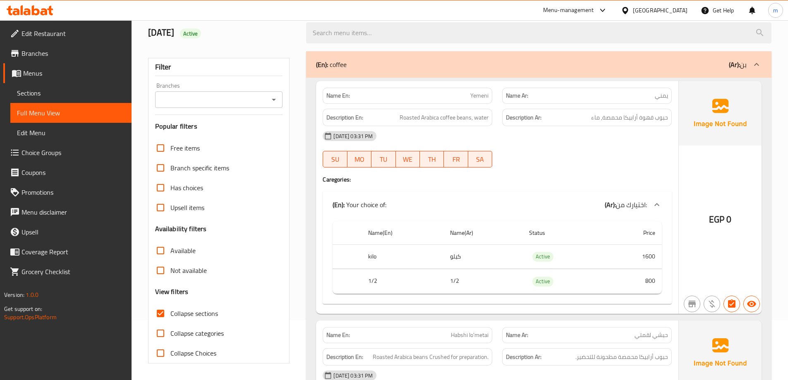
click at [355, 57] on div "(En): coffee (Ar): بن" at bounding box center [539, 64] width 466 height 26
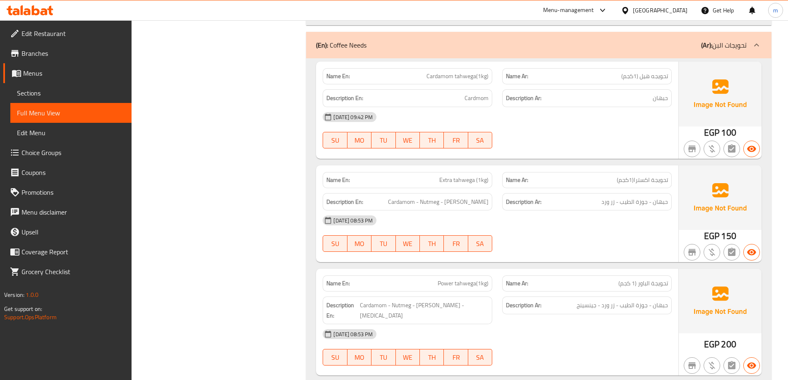
scroll to position [3596, 0]
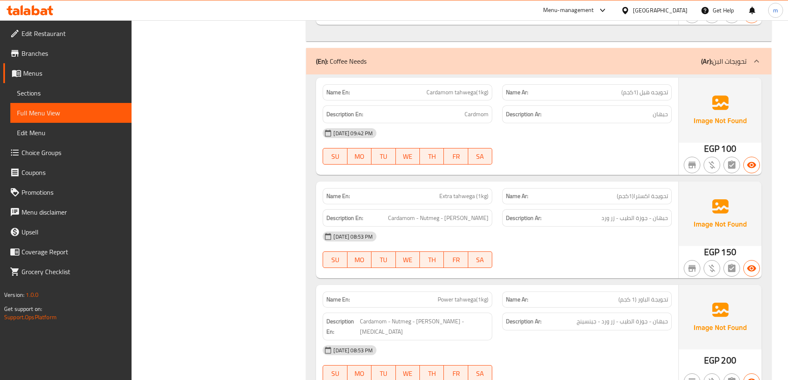
scroll to position [3513, 0]
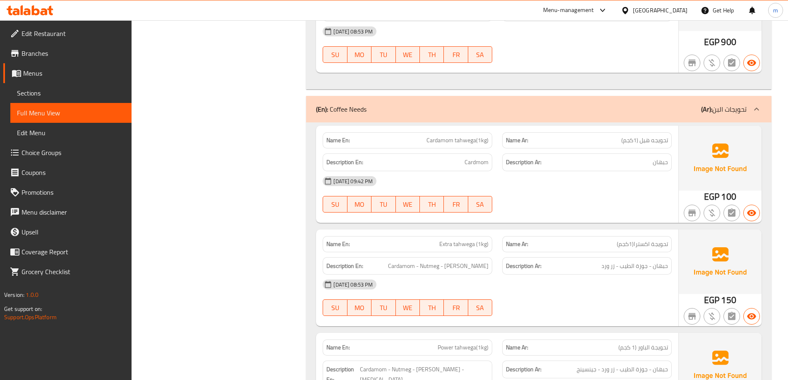
click at [353, 107] on p "(En): Coffee Needs" at bounding box center [341, 109] width 50 height 10
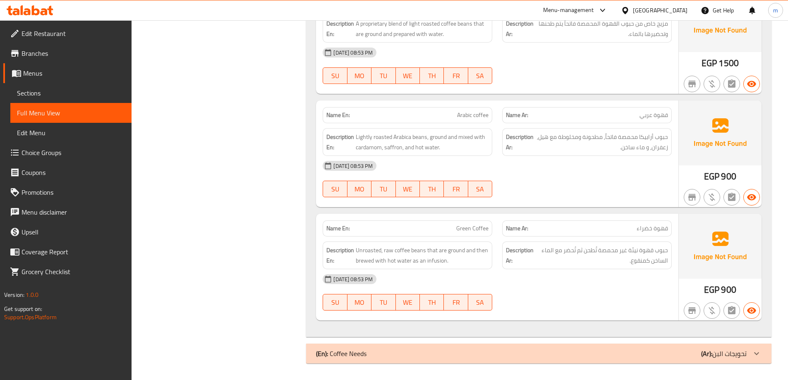
click at [353, 349] on p "(En): Coffee Needs" at bounding box center [341, 354] width 50 height 10
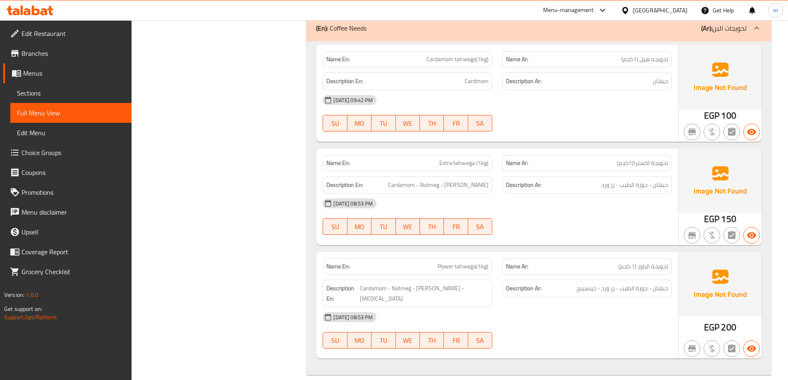
scroll to position [3596, 0]
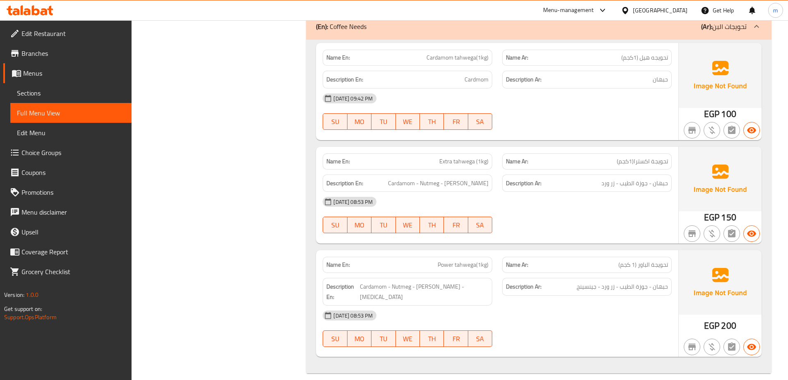
click at [53, 53] on span "Branches" at bounding box center [73, 53] width 103 height 10
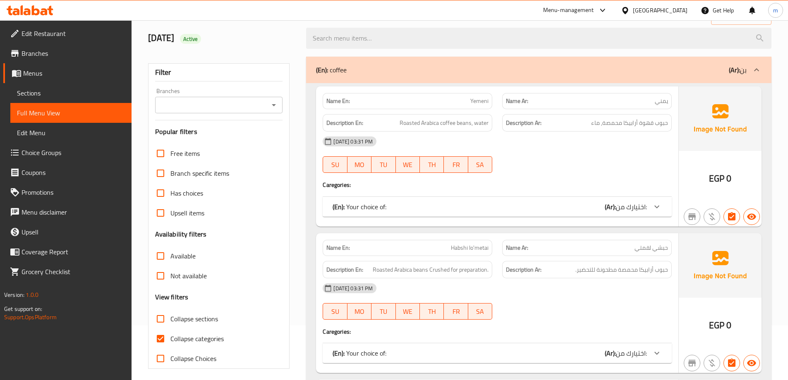
scroll to position [166, 0]
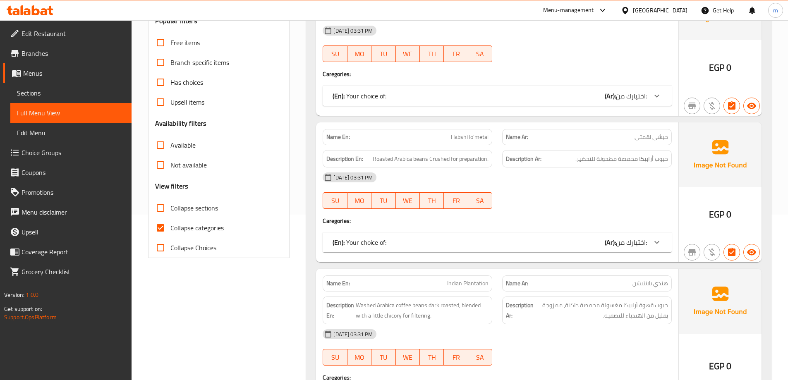
click at [192, 230] on span "Collapse categories" at bounding box center [196, 228] width 53 height 10
click at [170, 230] on input "Collapse categories" at bounding box center [161, 228] width 20 height 20
checkbox input "false"
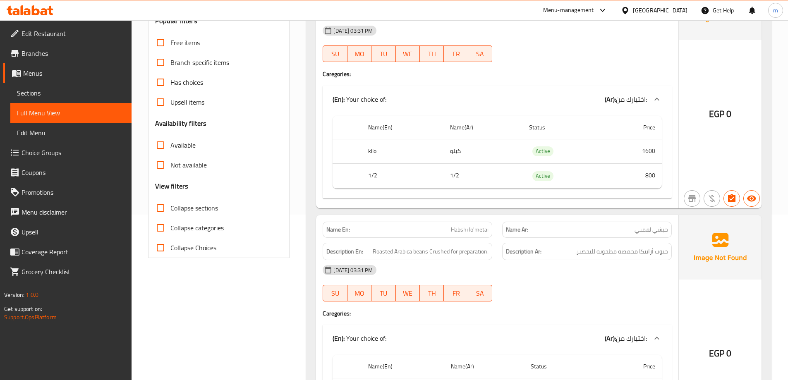
click at [199, 210] on span "Collapse sections" at bounding box center [194, 208] width 48 height 10
click at [170, 210] on input "Collapse sections" at bounding box center [161, 208] width 20 height 20
checkbox input "true"
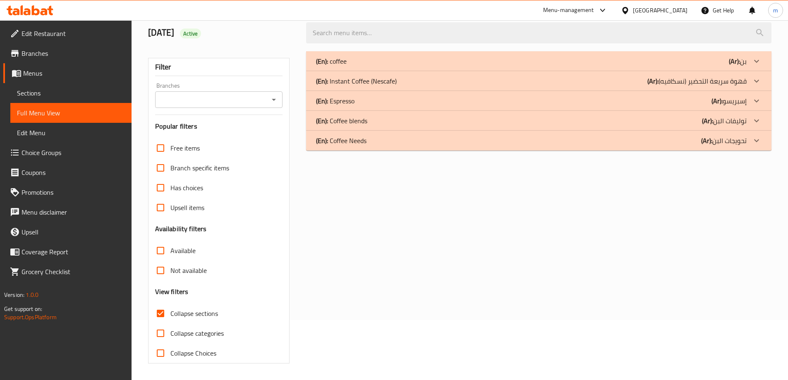
scroll to position [60, 0]
click at [672, 142] on div "(En): Coffee Needs (Ar): تحويجات البن" at bounding box center [531, 141] width 431 height 10
click at [662, 124] on div "(En): Coffee blends (Ar): توليفات البن" at bounding box center [531, 121] width 431 height 10
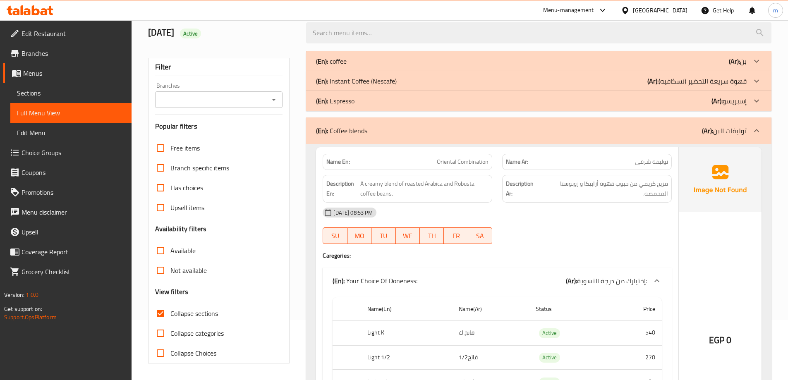
click at [649, 84] on b "(Ar):" at bounding box center [653, 81] width 11 height 12
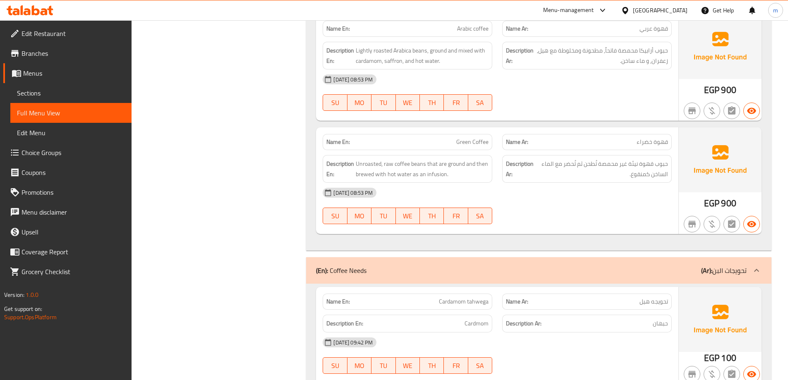
scroll to position [3596, 0]
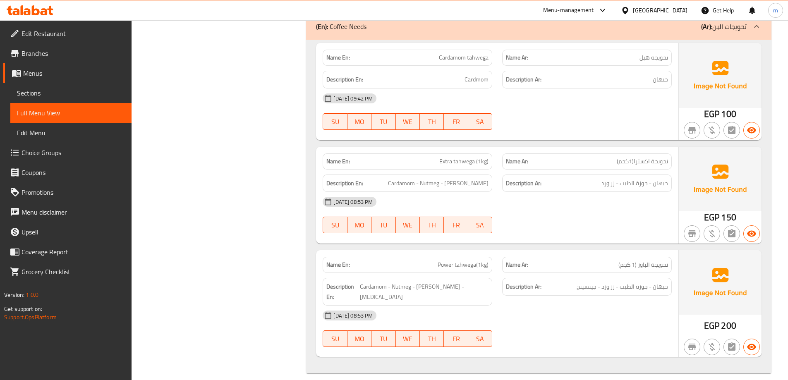
click at [453, 60] on span "Cardamom tahwega" at bounding box center [464, 57] width 50 height 9
copy span "Cardamom tahwega"
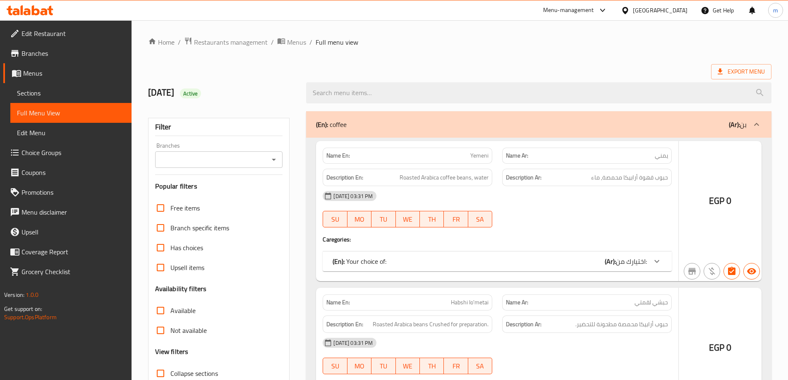
scroll to position [60, 0]
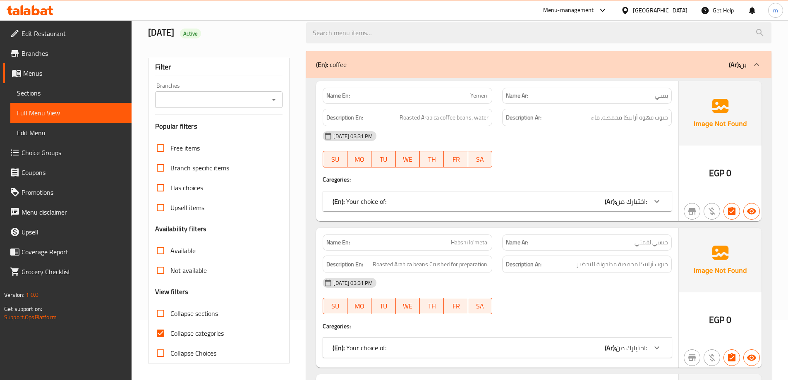
click at [197, 336] on span "Collapse categories" at bounding box center [196, 334] width 53 height 10
click at [170, 336] on input "Collapse categories" at bounding box center [161, 334] width 20 height 20
checkbox input "false"
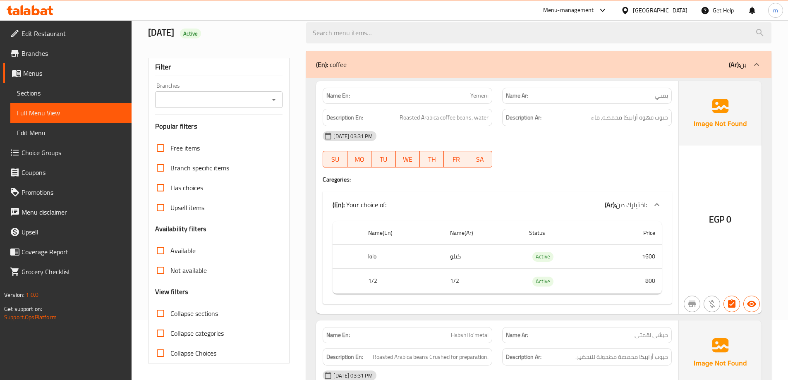
click at [205, 314] on span "Collapse sections" at bounding box center [194, 314] width 48 height 10
click at [170, 314] on input "Collapse sections" at bounding box center [161, 314] width 20 height 20
checkbox input "true"
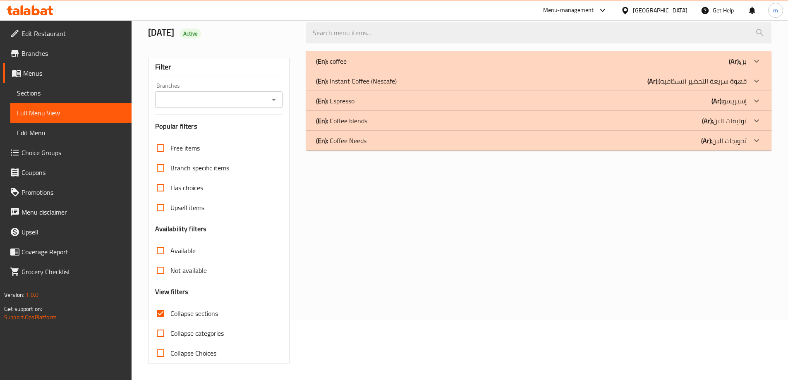
click at [610, 143] on div "(En): Coffee Needs (Ar): تحويجات البن" at bounding box center [531, 141] width 431 height 10
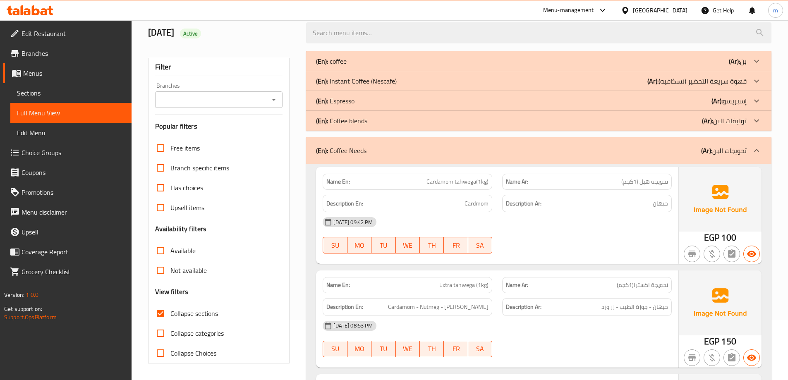
click at [585, 129] on div "(En): Coffee blends (Ar): توليفات البن" at bounding box center [539, 121] width 466 height 20
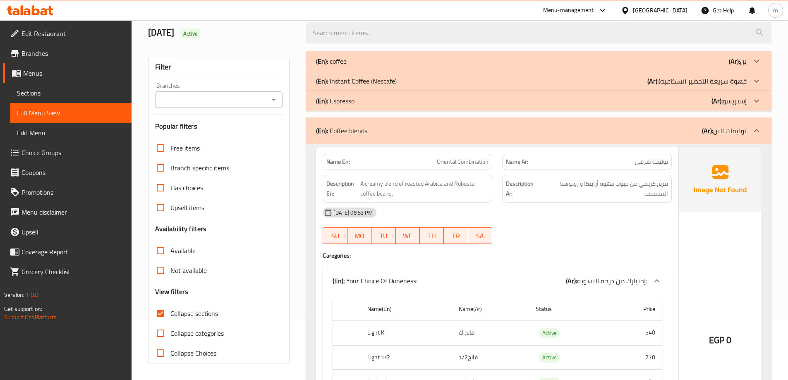
click at [593, 84] on div "(En): Instant Coffee (Nescafe) (Ar): قهوة سريعة التحضير (نسكافيه)" at bounding box center [531, 81] width 431 height 10
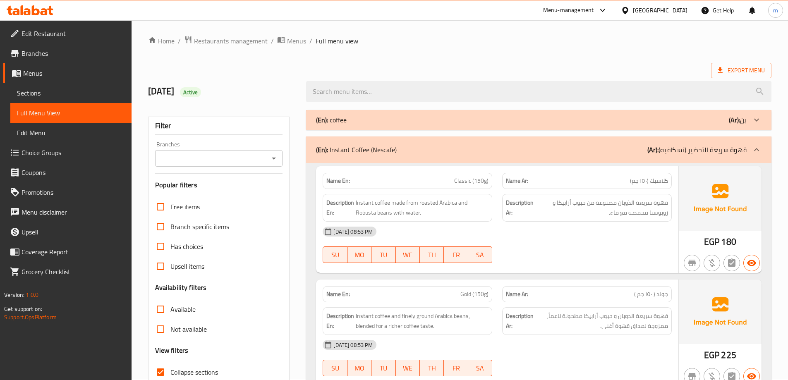
scroll to position [0, 0]
click at [463, 183] on span "Classic (150g)" at bounding box center [471, 182] width 34 height 9
click at [479, 184] on span "Classic (150g)" at bounding box center [471, 182] width 34 height 9
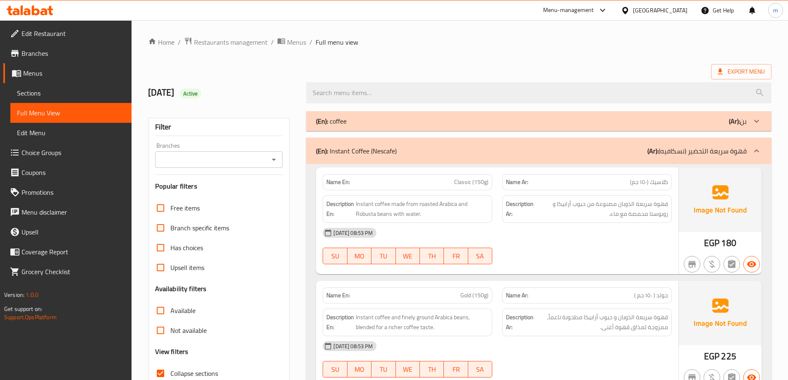
click at [460, 185] on span "Classic (150g)" at bounding box center [471, 182] width 34 height 9
click at [461, 186] on span "Classic (150g)" at bounding box center [471, 182] width 34 height 9
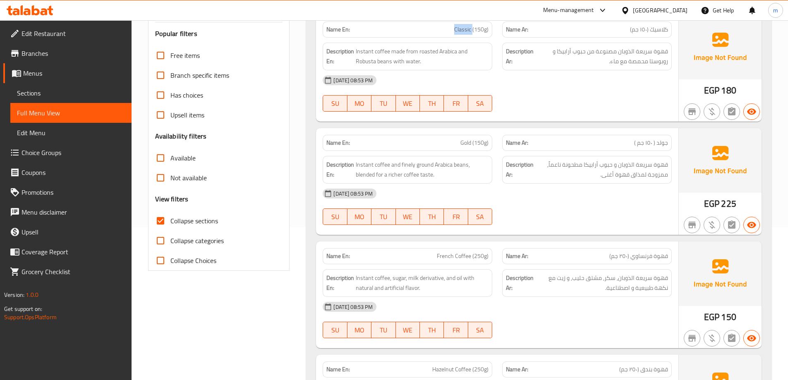
scroll to position [166, 0]
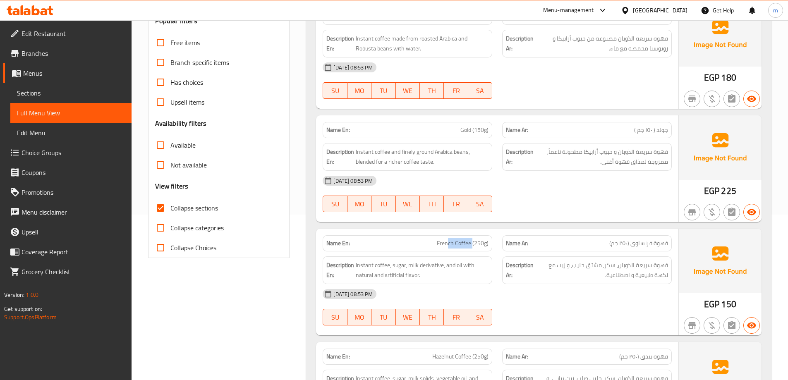
drag, startPoint x: 449, startPoint y: 236, endPoint x: 473, endPoint y: 238, distance: 24.5
click at [473, 238] on div "Name En: French Coffee (250g)" at bounding box center [408, 243] width 170 height 16
click at [450, 242] on span "French Coffee (250g)" at bounding box center [463, 243] width 52 height 9
drag, startPoint x: 447, startPoint y: 244, endPoint x: 474, endPoint y: 244, distance: 27.3
click at [474, 244] on span "French Coffee (250g)" at bounding box center [463, 243] width 52 height 9
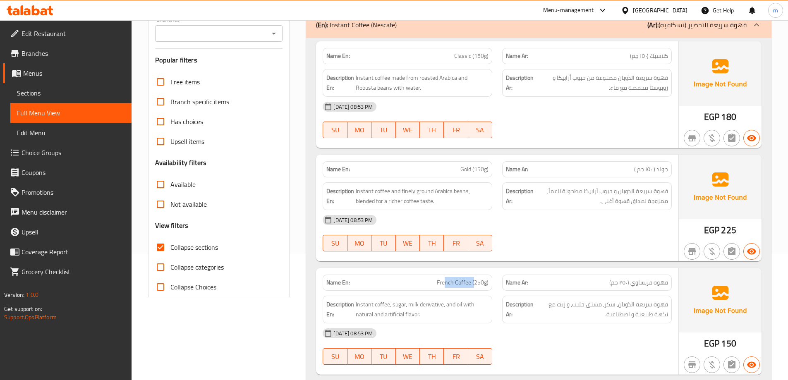
scroll to position [124, 0]
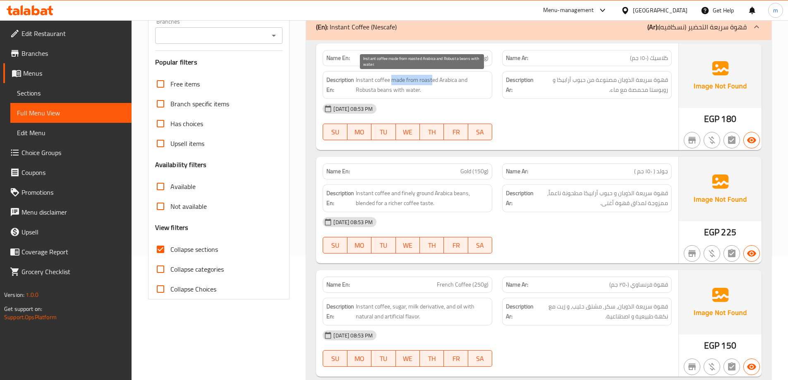
drag, startPoint x: 393, startPoint y: 79, endPoint x: 432, endPoint y: 83, distance: 39.4
click at [432, 83] on span "Instant coffee made from roasted Arabica and Robusta beans with water." at bounding box center [422, 85] width 133 height 20
click at [392, 81] on span "Instant coffee made from roasted Arabica and Robusta beans with water." at bounding box center [422, 85] width 133 height 20
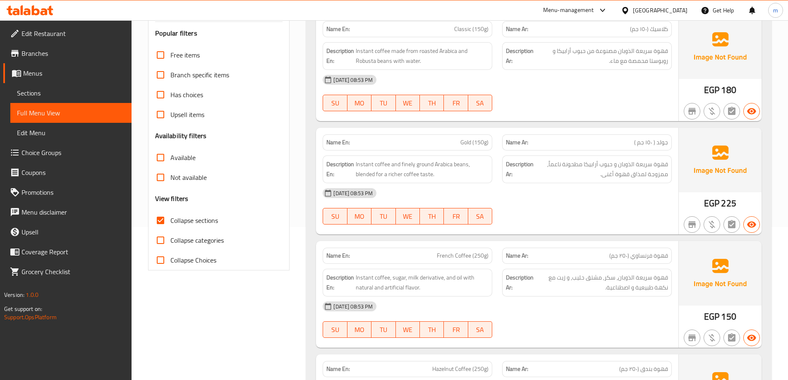
scroll to position [166, 0]
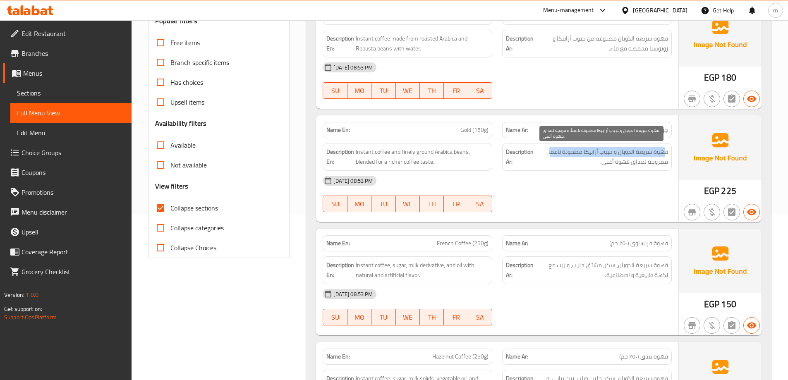
drag, startPoint x: 663, startPoint y: 148, endPoint x: 554, endPoint y: 154, distance: 109.8
click at [554, 154] on span "قهوة سريعة الذوبان و حبوب أرابيكا مطحونة ناعماً, ممزوجة لمذاق قهوة أغنى." at bounding box center [601, 157] width 133 height 20
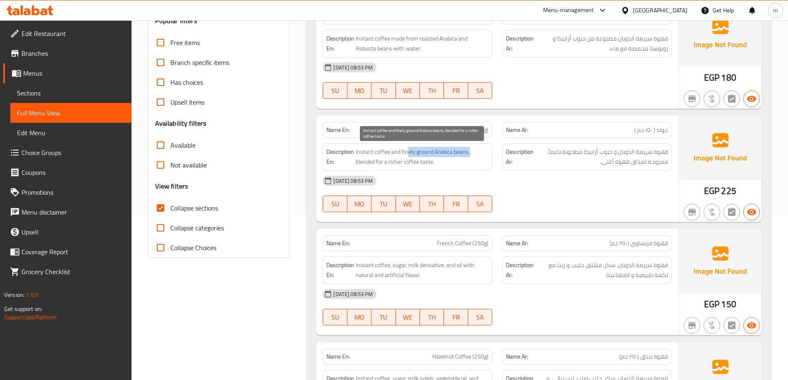
drag, startPoint x: 407, startPoint y: 153, endPoint x: 469, endPoint y: 149, distance: 62.6
click at [469, 149] on span "Instant coffee and finely ground Arabica beans, blended for a richer coffee tas…" at bounding box center [422, 157] width 133 height 20
click at [471, 151] on span "Instant coffee and finely ground Arabica beans, blended for a richer coffee tas…" at bounding box center [422, 157] width 133 height 20
drag, startPoint x: 361, startPoint y: 161, endPoint x: 424, endPoint y: 162, distance: 63.3
click at [424, 162] on span "Instant coffee and finely ground Arabica beans, blended for a richer coffee tas…" at bounding box center [422, 157] width 133 height 20
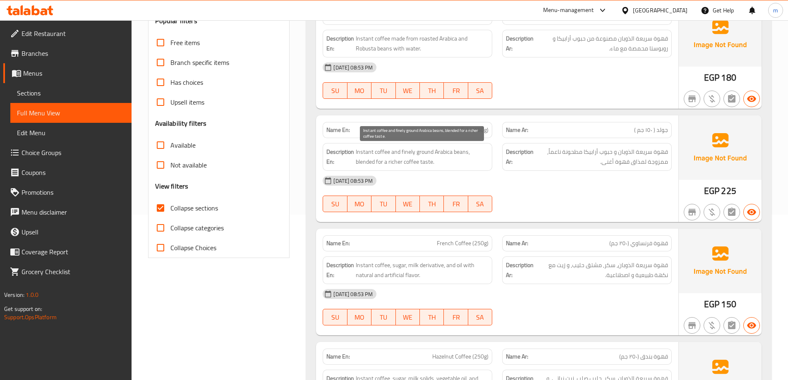
click at [431, 162] on span "Instant coffee and finely ground Arabica beans, blended for a richer coffee tas…" at bounding box center [422, 157] width 133 height 20
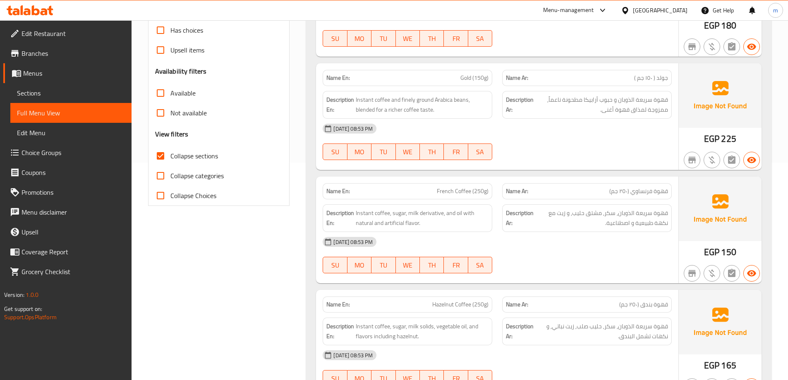
scroll to position [248, 0]
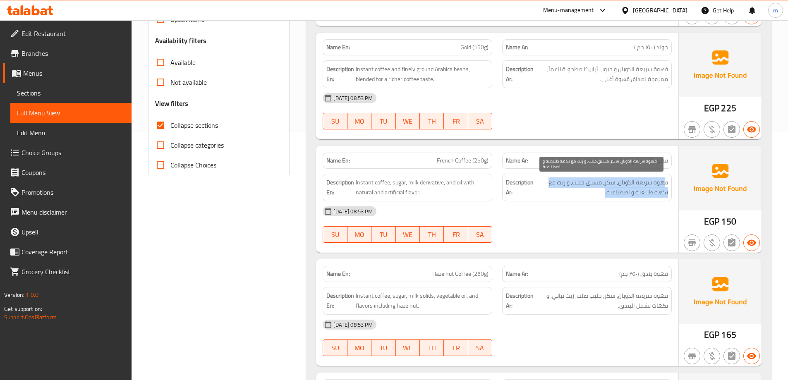
drag, startPoint x: 663, startPoint y: 185, endPoint x: 603, endPoint y: 194, distance: 60.4
click at [603, 194] on span "قهوة سريعة الذوبان, سكر, مشتق حليب, و زيت مع نكهة طبيعية و اصطناعية." at bounding box center [601, 188] width 133 height 20
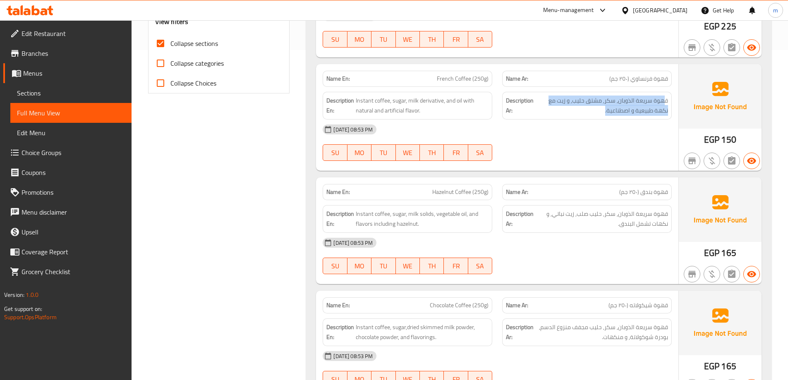
scroll to position [331, 0]
drag, startPoint x: 661, startPoint y: 190, endPoint x: 646, endPoint y: 192, distance: 15.8
click at [646, 192] on span "قهوة بندق (٢٥٠ جم)" at bounding box center [643, 191] width 49 height 9
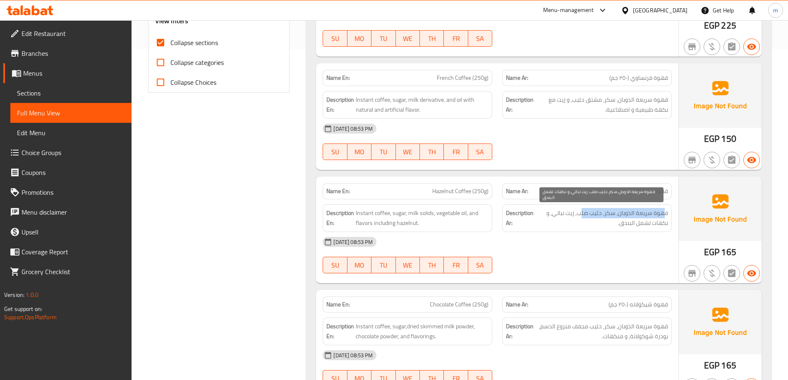
drag, startPoint x: 663, startPoint y: 214, endPoint x: 581, endPoint y: 213, distance: 82.3
click at [581, 213] on span "قهوة سريعة الذوبان, سكر, حليب صلب, زيت نباتي, و نكهات تشمل البندق." at bounding box center [601, 218] width 133 height 20
click at [600, 214] on span "قهوة سريعة الذوبان, سكر, حليب صلب, زيت نباتي, و نكهات تشمل البندق." at bounding box center [601, 218] width 133 height 20
drag, startPoint x: 595, startPoint y: 216, endPoint x: 577, endPoint y: 218, distance: 17.9
click at [577, 218] on span "قهوة سريعة الذوبان, سكر, حليب صلب, زيت نباتي, و نكهات تشمل البندق." at bounding box center [601, 218] width 133 height 20
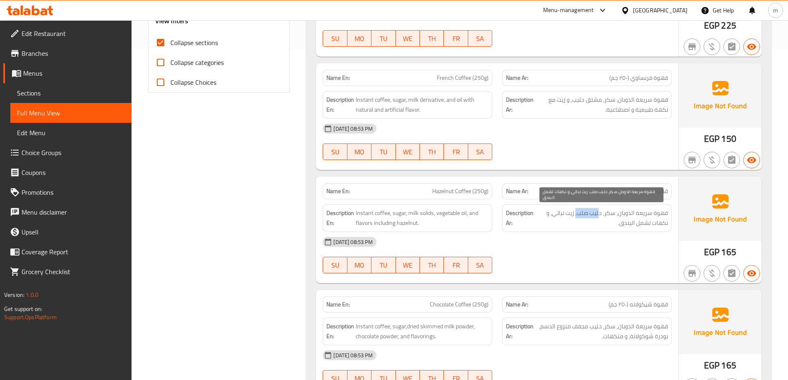
click at [588, 217] on span "قهوة سريعة الذوبان, سكر, حليب صلب, زيت نباتي, و نكهات تشمل البندق." at bounding box center [601, 218] width 133 height 20
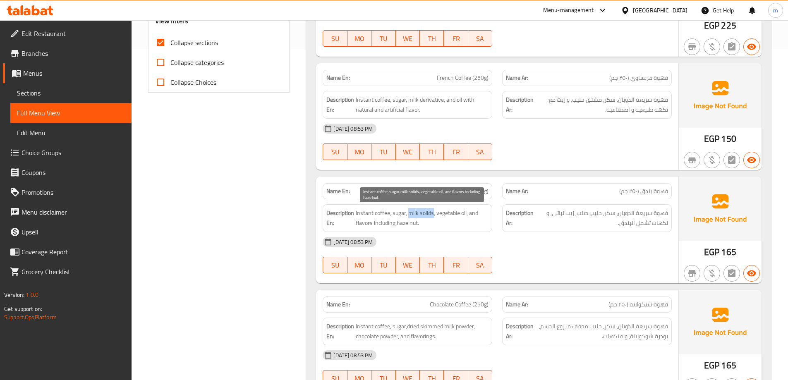
drag, startPoint x: 432, startPoint y: 212, endPoint x: 410, endPoint y: 209, distance: 23.1
click at [410, 209] on span "Instant coffee, sugar, milk solids, vegetable oil, and flavors including hazeln…" at bounding box center [422, 218] width 133 height 20
copy span "milk solids"
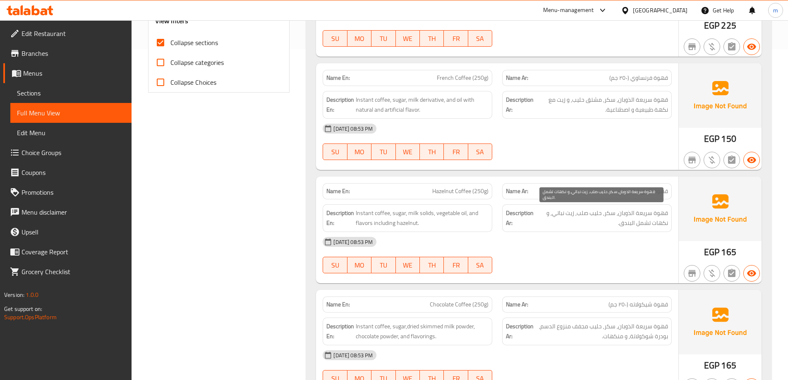
click at [607, 212] on span "قهوة سريعة الذوبان, سكر, حليب صلب, زيت نباتي, و نكهات تشمل البندق." at bounding box center [601, 218] width 133 height 20
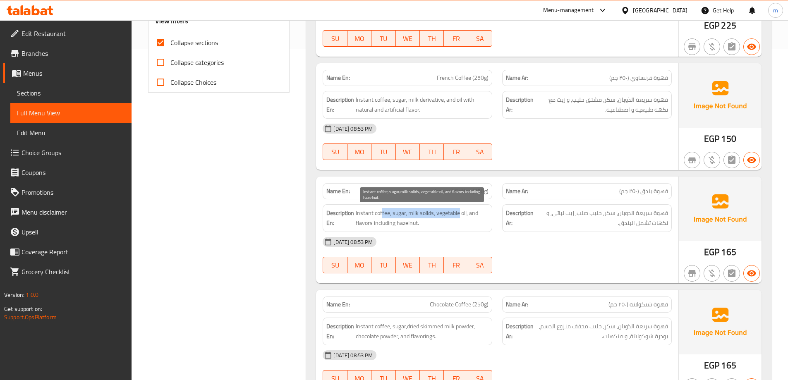
drag, startPoint x: 382, startPoint y: 214, endPoint x: 460, endPoint y: 216, distance: 78.7
click at [460, 216] on span "Instant coffee, sugar, milk solids, vegetable oil, and flavors including hazeln…" at bounding box center [422, 218] width 133 height 20
drag, startPoint x: 399, startPoint y: 214, endPoint x: 481, endPoint y: 217, distance: 82.0
click at [481, 217] on span "Instant coffee, sugar, milk solids, vegetable oil, and flavors including hazeln…" at bounding box center [422, 218] width 133 height 20
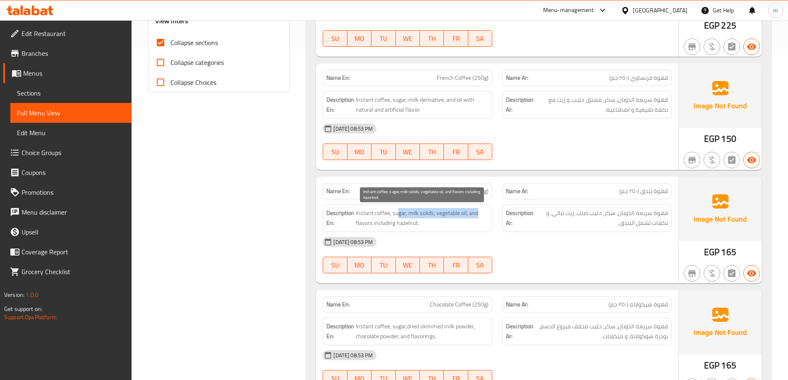
click at [481, 217] on span "Instant coffee, sugar, milk solids, vegetable oil, and flavors including hazeln…" at bounding box center [422, 218] width 133 height 20
drag, startPoint x: 362, startPoint y: 221, endPoint x: 419, endPoint y: 226, distance: 57.7
click at [419, 226] on span "Instant coffee, sugar, milk solids, vegetable oil, and flavors including hazeln…" at bounding box center [422, 218] width 133 height 20
click at [423, 226] on span "Instant coffee, sugar, milk solids, vegetable oil, and flavors including hazeln…" at bounding box center [422, 218] width 133 height 20
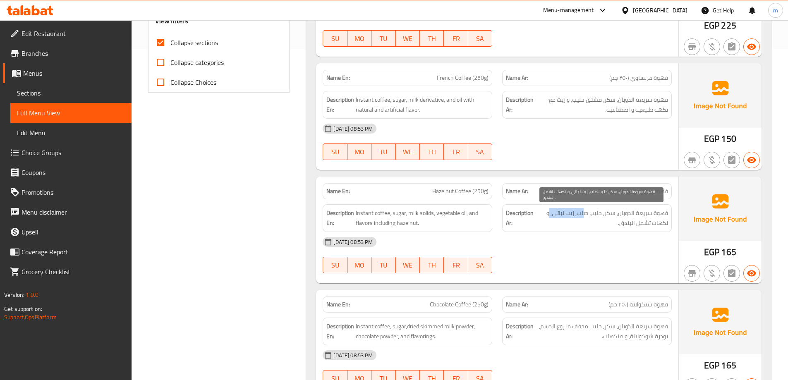
drag, startPoint x: 551, startPoint y: 215, endPoint x: 585, endPoint y: 216, distance: 34.4
click at [585, 216] on span "قهوة سريعة الذوبان, سكر, حليب صلب, زيت نباتي, و نكهات تشمل البندق." at bounding box center [601, 218] width 133 height 20
click at [605, 222] on span "قهوة سريعة الذوبان, سكر, حليب صلب, زيت نباتي, و نكهات تشمل البندق." at bounding box center [601, 218] width 133 height 20
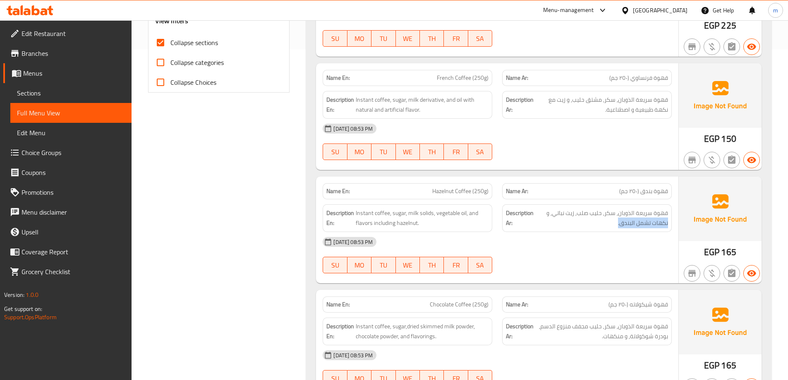
drag, startPoint x: 616, startPoint y: 222, endPoint x: 669, endPoint y: 225, distance: 53.5
click at [669, 225] on div "Description Ar: قهوة سريعة الذوبان, سكر, حليب صلب, زيت نباتي, و نكهات تشمل البن…" at bounding box center [587, 218] width 170 height 28
click at [659, 218] on span "قهوة سريعة الذوبان, سكر, حليب صلب, زيت نباتي, و نكهات تشمل البندق." at bounding box center [601, 218] width 133 height 20
drag, startPoint x: 593, startPoint y: 216, endPoint x: 620, endPoint y: 230, distance: 30.4
click at [620, 230] on div "Description Ar: قهوة سريعة الذوبان, سكر, حليب صلب, زيت نباتي, و نكهات تشمل البن…" at bounding box center [587, 218] width 170 height 28
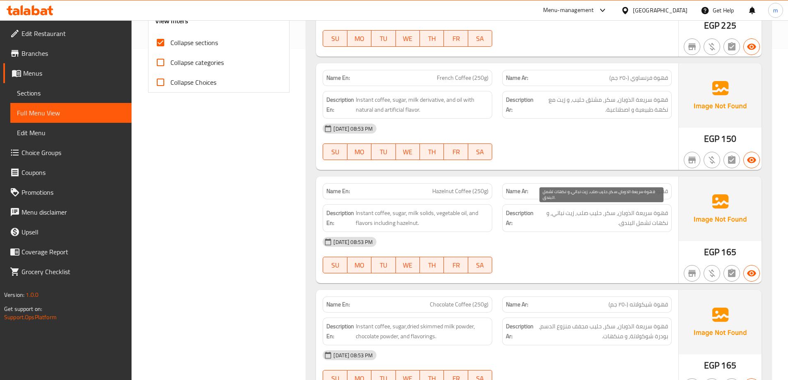
click at [609, 223] on span "قهوة سريعة الذوبان, سكر, حليب صلب, زيت نباتي, و نكهات تشمل البندق." at bounding box center [601, 218] width 133 height 20
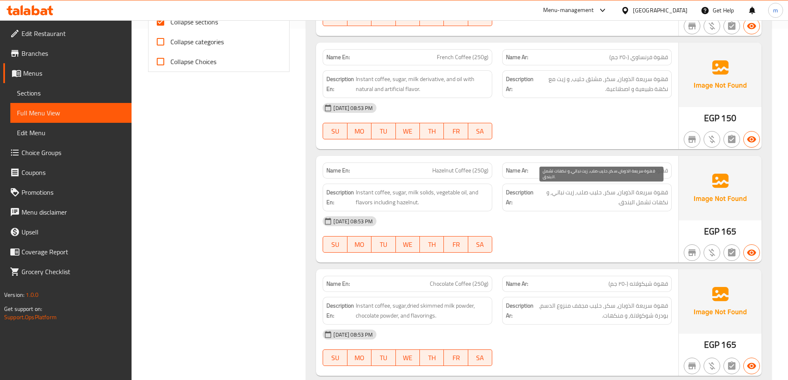
scroll to position [372, 0]
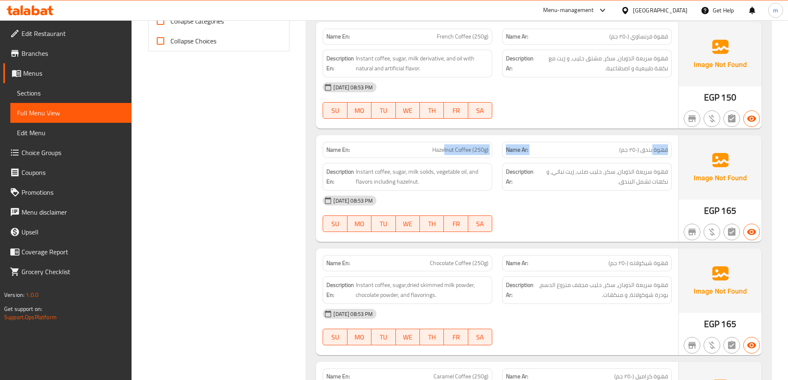
drag, startPoint x: 653, startPoint y: 154, endPoint x: 446, endPoint y: 154, distance: 207.3
click at [446, 154] on div "Name En: Hazelnut Coffee (250g) Name Ar: قهوة بندق (٢٥٠ جم)" at bounding box center [497, 150] width 359 height 26
click at [441, 153] on span "Hazelnut Coffee (250g)" at bounding box center [460, 150] width 56 height 9
drag, startPoint x: 355, startPoint y: 169, endPoint x: 410, endPoint y: 187, distance: 58.0
click at [410, 187] on div "Description En: Instant coffee, sugar, milk solids, vegetable oil, and flavors …" at bounding box center [408, 177] width 170 height 28
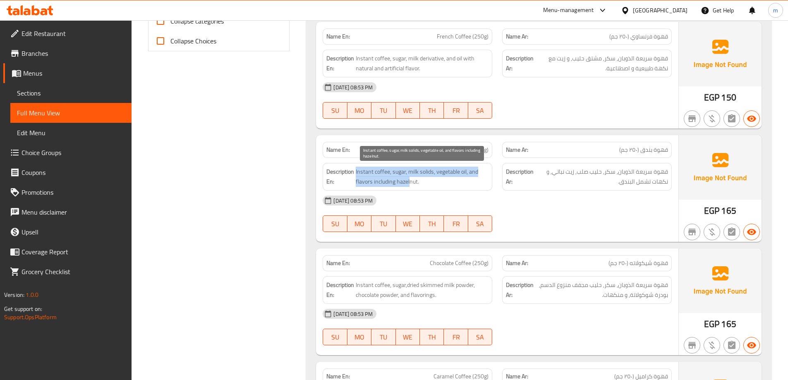
click at [425, 184] on span "Instant coffee, sugar, milk solids, vegetable oil, and flavors including hazeln…" at bounding box center [422, 177] width 133 height 20
drag, startPoint x: 355, startPoint y: 172, endPoint x: 449, endPoint y: 177, distance: 93.2
click at [449, 177] on h6 "Description En: Instant coffee, sugar, milk solids, vegetable oil, and flavors …" at bounding box center [407, 177] width 162 height 20
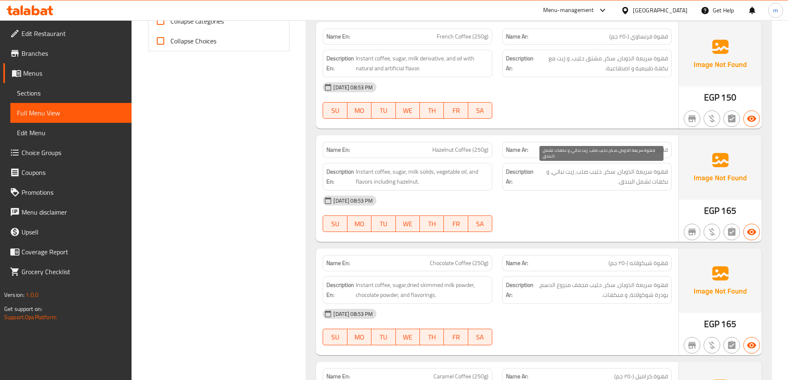
click at [601, 171] on span "قهوة سريعة الذوبان, سكر, حليب صلب, زيت نباتي, و نكهات تشمل البندق." at bounding box center [601, 177] width 133 height 20
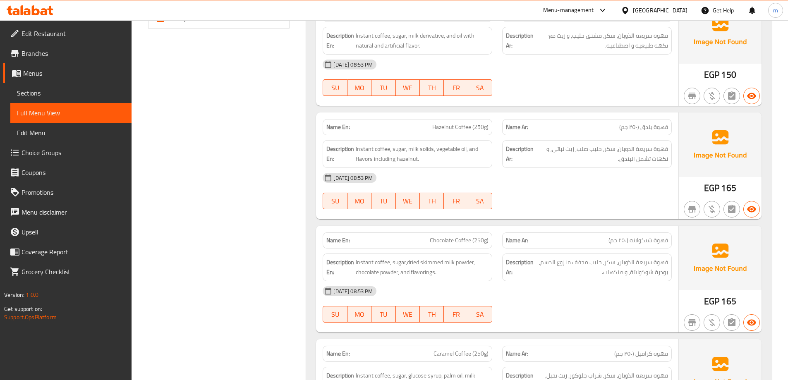
scroll to position [414, 0]
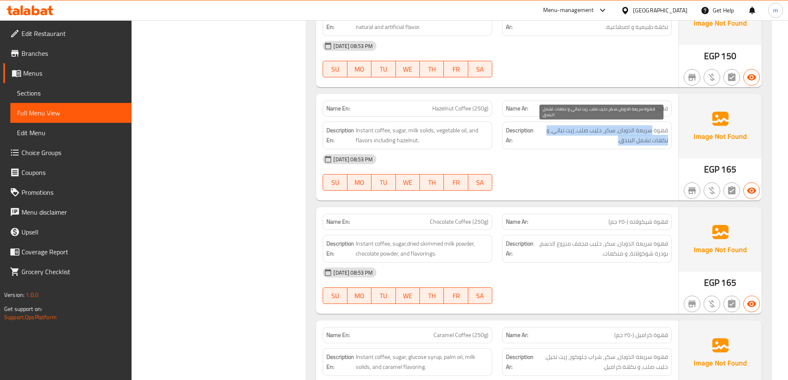
drag, startPoint x: 653, startPoint y: 134, endPoint x: 616, endPoint y: 141, distance: 37.2
click at [616, 141] on span "قهوة سريعة الذوبان, سكر, حليب صلب, زيت نباتي, و نكهات تشمل البندق." at bounding box center [601, 135] width 133 height 20
click at [630, 140] on span "قهوة سريعة الذوبان, سكر, حليب صلب, زيت نباتي, و نكهات تشمل البندق." at bounding box center [601, 135] width 133 height 20
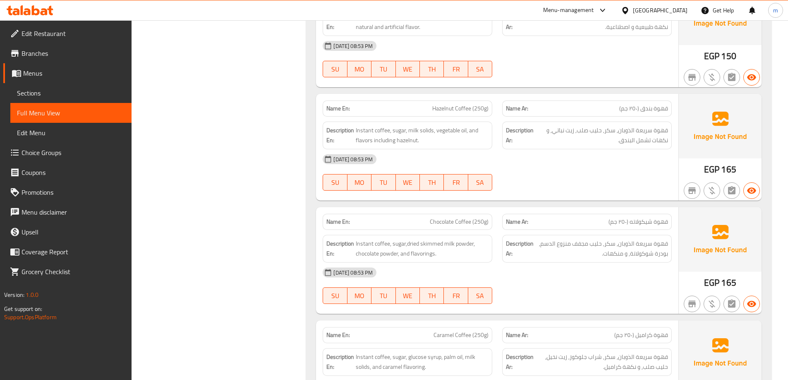
scroll to position [455, 0]
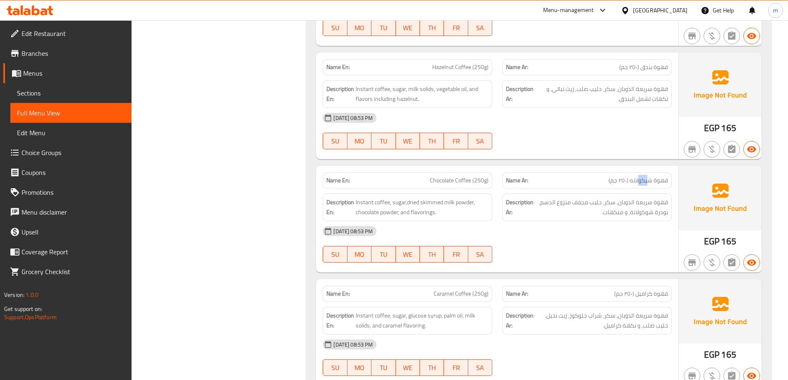
drag, startPoint x: 649, startPoint y: 182, endPoint x: 639, endPoint y: 182, distance: 10.3
click at [639, 182] on span "قهوة شيكولاته (٢٥٠ جم)" at bounding box center [639, 180] width 60 height 9
click at [645, 185] on span "قهوة شيكولاته (٢٥٠ جم)" at bounding box center [639, 180] width 60 height 9
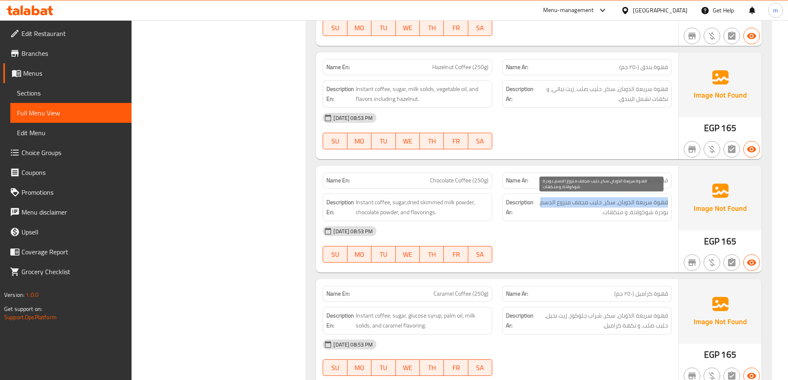
drag, startPoint x: 667, startPoint y: 202, endPoint x: 542, endPoint y: 205, distance: 125.4
click at [542, 205] on span "قهوة سريعة الذوبان, سكر, حليب مجفف منزوع الدسم, بودرة شوكولاتة, و منكهات." at bounding box center [601, 207] width 133 height 20
drag, startPoint x: 655, startPoint y: 203, endPoint x: 600, endPoint y: 214, distance: 56.2
click at [600, 214] on span "قهوة سريعة الذوبان, سكر, حليب مجفف منزوع الدسم, بودرة شوكولاتة, و منكهات." at bounding box center [601, 207] width 133 height 20
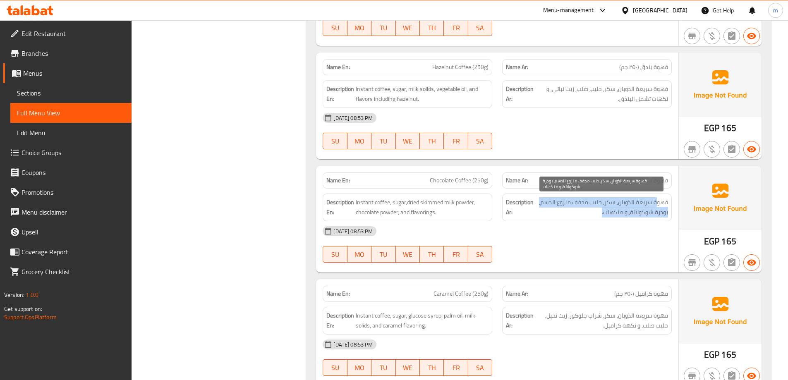
click at [607, 212] on span "قهوة سريعة الذوبان, سكر, حليب مجفف منزوع الدسم, بودرة شوكولاتة, و منكهات." at bounding box center [601, 207] width 133 height 20
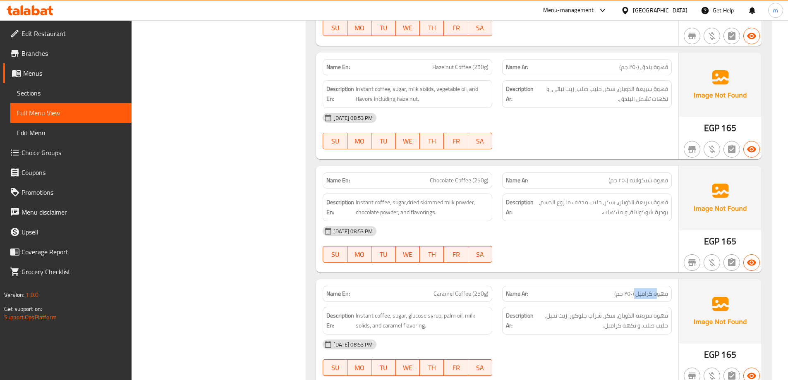
drag, startPoint x: 656, startPoint y: 292, endPoint x: 635, endPoint y: 291, distance: 21.5
click at [635, 291] on span "قهوة كراميل (٢٥٠ جم)" at bounding box center [641, 294] width 54 height 9
click at [636, 291] on span "قهوة كراميل (٢٥٠ جم)" at bounding box center [641, 294] width 54 height 9
drag, startPoint x: 623, startPoint y: 291, endPoint x: 611, endPoint y: 291, distance: 12.0
click at [611, 291] on p "Name Ar: قهوة كراميل (٢٥٠ جم)" at bounding box center [587, 294] width 162 height 9
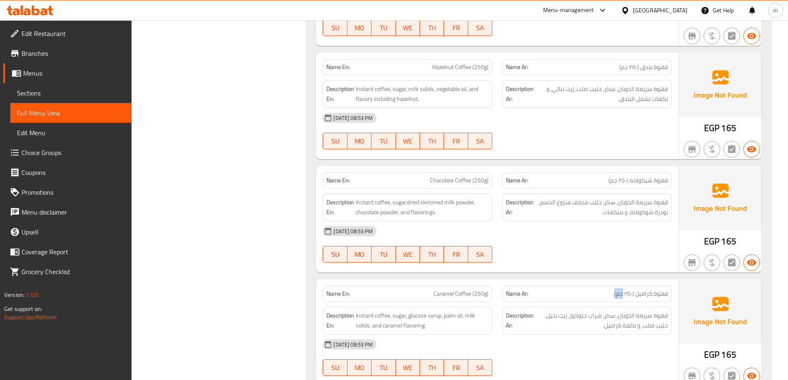
click at [614, 292] on p "Name Ar: قهوة كراميل (٢٥٠ جم)" at bounding box center [587, 294] width 162 height 9
drag, startPoint x: 429, startPoint y: 295, endPoint x: 494, endPoint y: 301, distance: 66.1
click at [494, 301] on div "Name En: Caramel Coffee (250g)" at bounding box center [408, 294] width 180 height 26
click at [580, 314] on span "قهوة سريعة الذوبان, سكر, شراب جلوكوز, زيت نخيل, حليب صلب, و نكهة كراميل." at bounding box center [601, 321] width 133 height 20
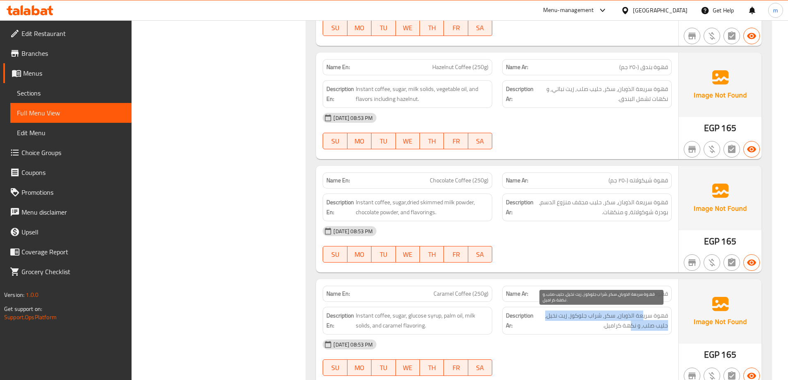
drag, startPoint x: 644, startPoint y: 315, endPoint x: 629, endPoint y: 330, distance: 20.8
click at [629, 330] on span "قهوة سريعة الذوبان, سكر, شراب جلوكوز, زيت نخيل, حليب صلب, و نكهة كراميل." at bounding box center [601, 321] width 133 height 20
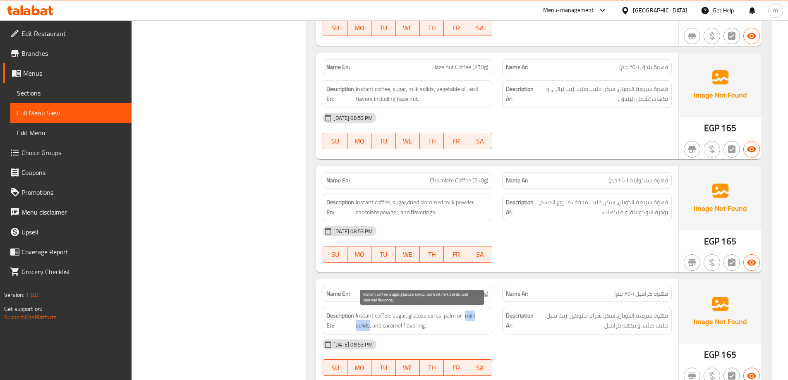
drag, startPoint x: 370, startPoint y: 326, endPoint x: 473, endPoint y: 302, distance: 106.2
click at [466, 314] on span "Instant coffee, sugar, glucose syrup, palm oil, milk solids, and caramel flavor…" at bounding box center [422, 321] width 133 height 20
copy span "milk solids"
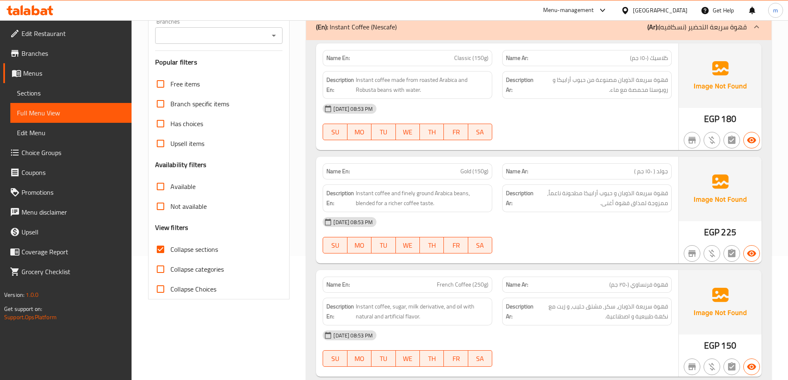
scroll to position [0, 0]
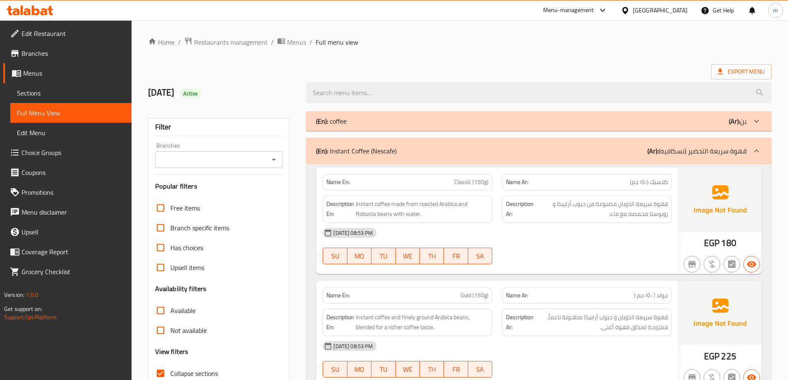
click at [480, 187] on span "Classic (150g)" at bounding box center [471, 182] width 34 height 9
copy span "Classic (150g)"
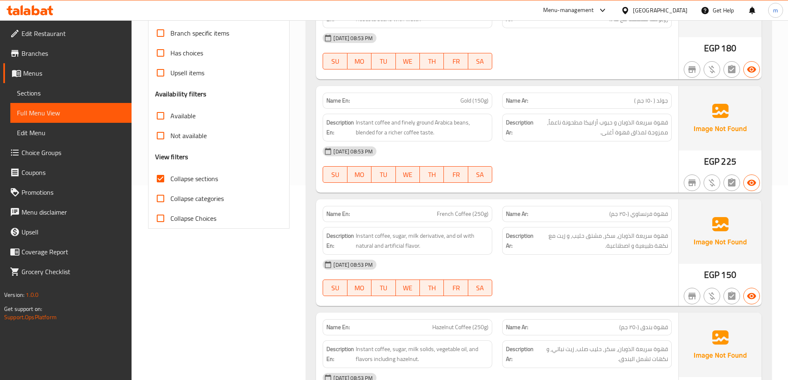
scroll to position [207, 0]
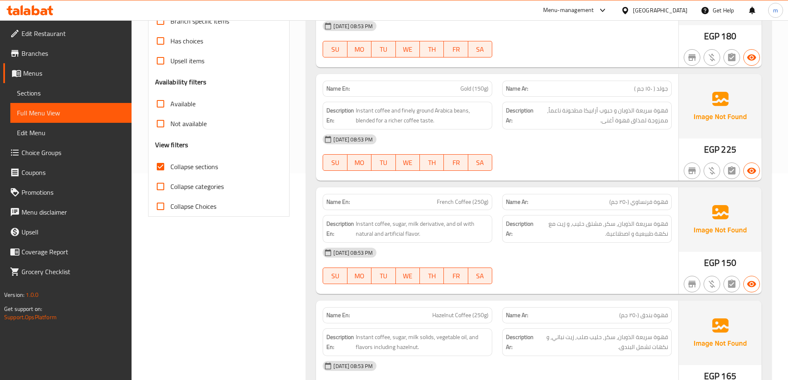
click at [466, 85] on span "Gold (150g)" at bounding box center [475, 88] width 28 height 9
copy span "Gold (150g)"
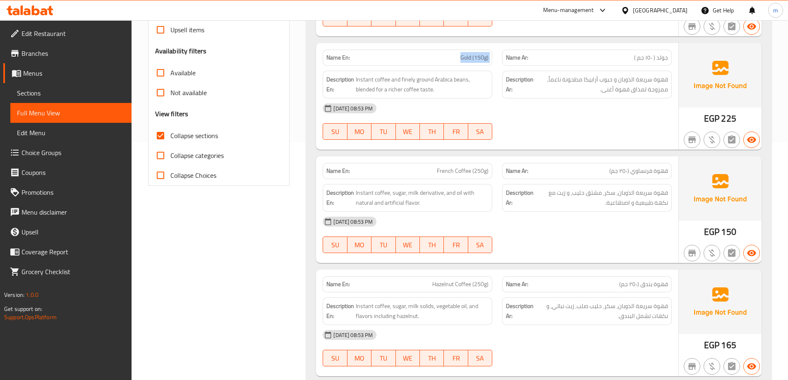
scroll to position [290, 0]
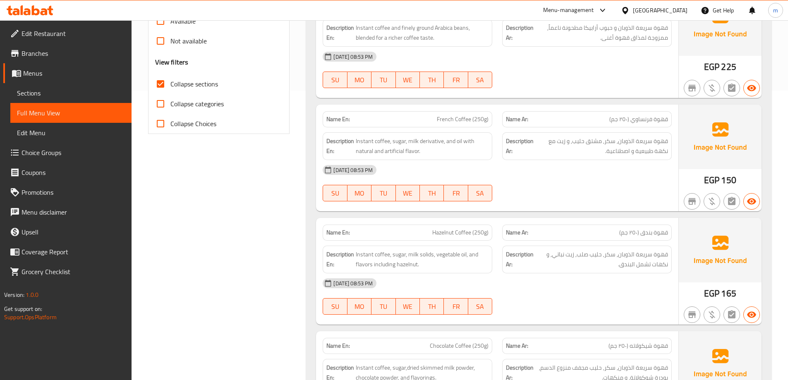
click at [649, 233] on span "قهوة بندق (٢٥٠ جم)" at bounding box center [643, 232] width 49 height 9
copy span "قهوة بندق (٢٥٠ جم)"
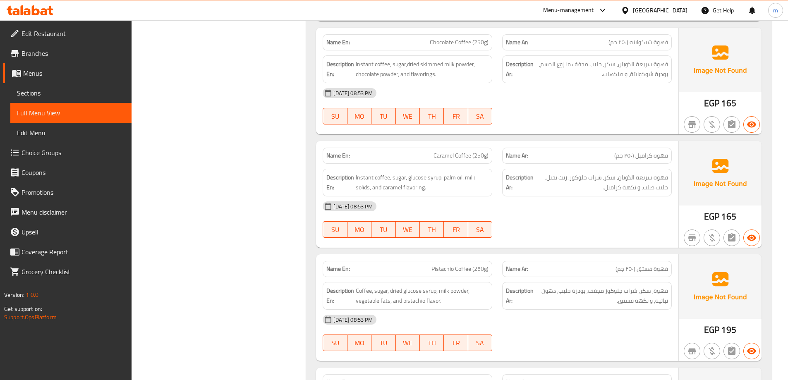
scroll to position [621, 0]
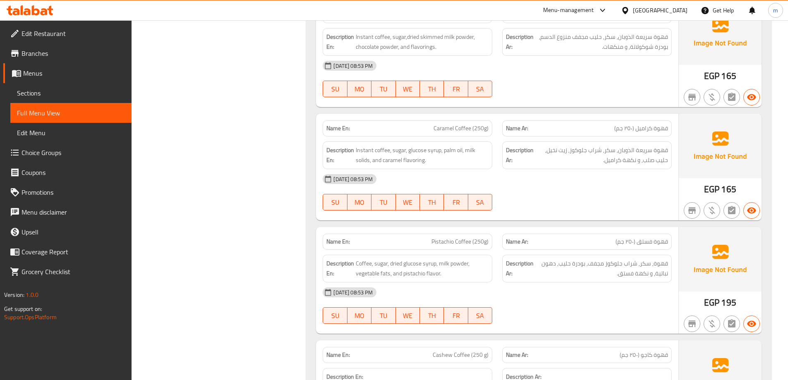
click at [646, 125] on span "قهوة كراميل (٢٥٠ جم)" at bounding box center [641, 128] width 54 height 9
copy span "قهوة كراميل (٢٥٠ جم)"
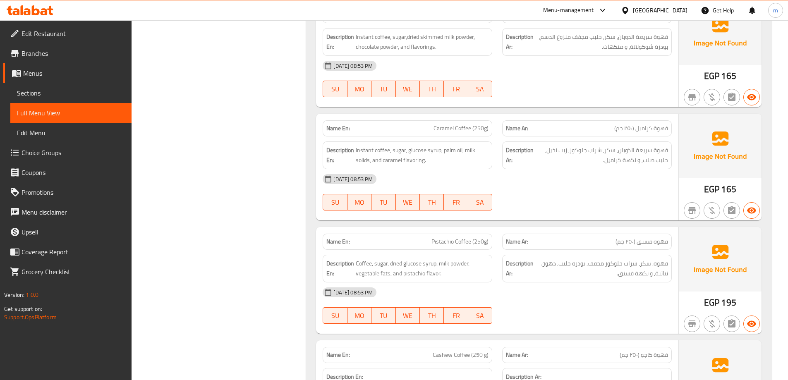
click at [606, 171] on div "[DATE] 08:53 PM" at bounding box center [497, 179] width 359 height 20
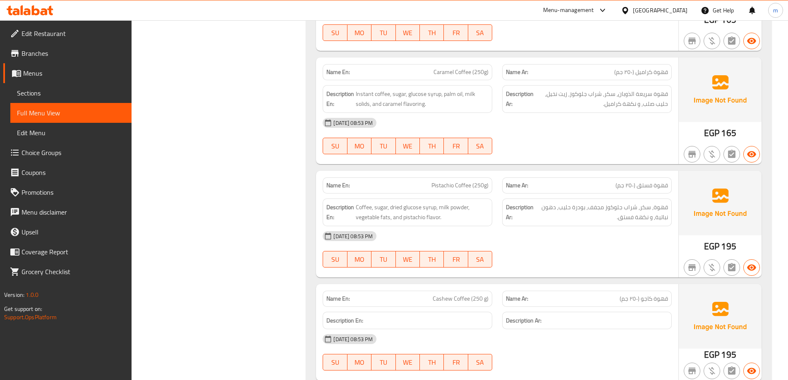
scroll to position [662, 0]
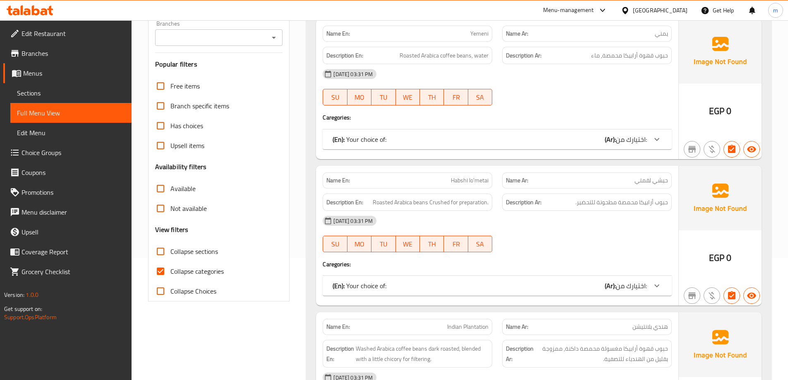
scroll to position [124, 0]
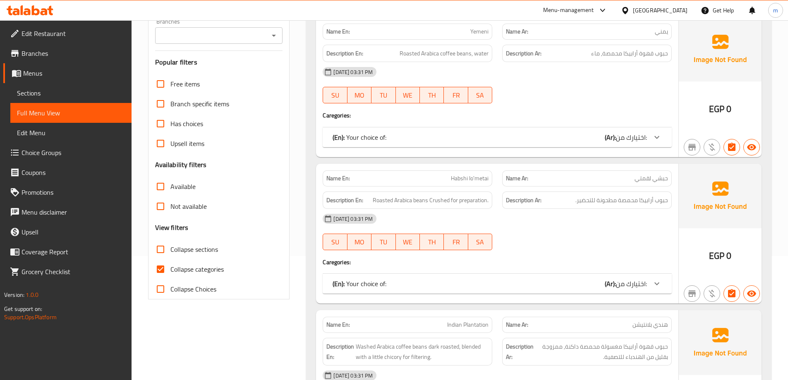
click at [196, 262] on label "Collapse categories" at bounding box center [187, 269] width 73 height 20
click at [170, 262] on input "Collapse categories" at bounding box center [161, 269] width 20 height 20
checkbox input "false"
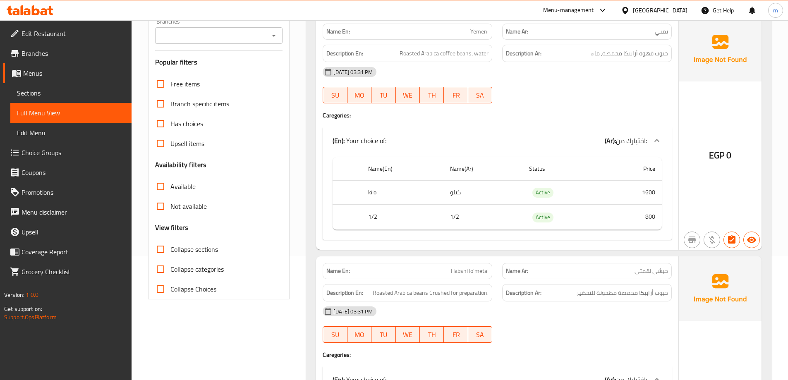
click at [205, 249] on span "Collapse sections" at bounding box center [194, 250] width 48 height 10
click at [170, 249] on input "Collapse sections" at bounding box center [161, 250] width 20 height 20
checkbox input "true"
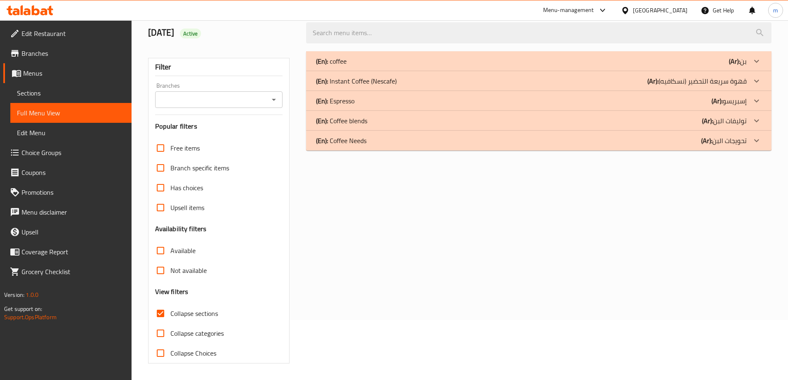
scroll to position [60, 0]
click at [421, 147] on div "(En): Coffee Needs (Ar): تحويجات البن" at bounding box center [539, 141] width 466 height 20
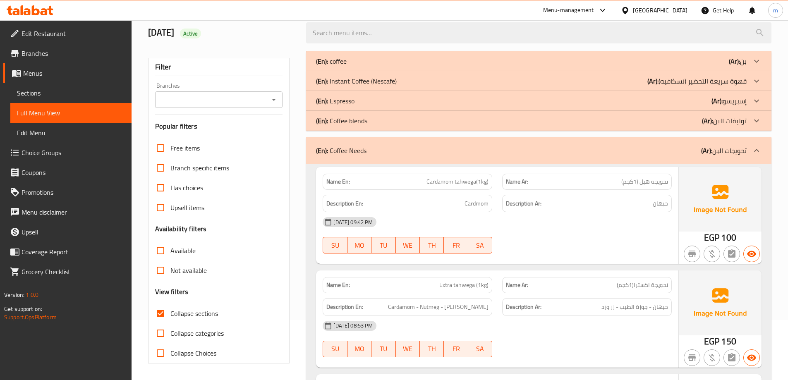
click at [378, 121] on div "(En): Coffee blends (Ar): توليفات البن" at bounding box center [531, 121] width 431 height 10
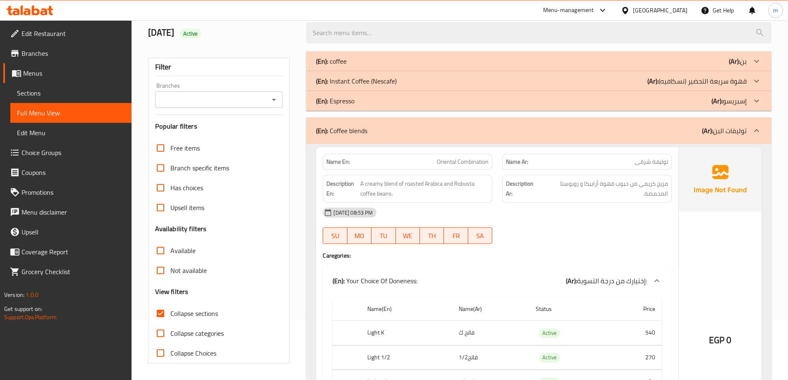
click at [382, 83] on p "(En): Instant Coffee (Nescafe)" at bounding box center [356, 81] width 81 height 10
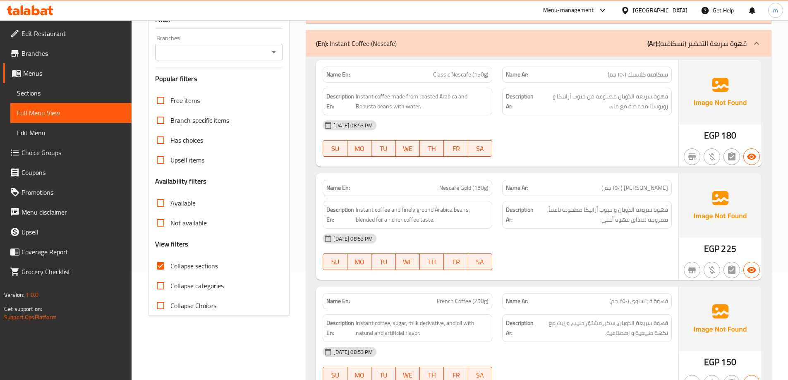
scroll to position [101, 0]
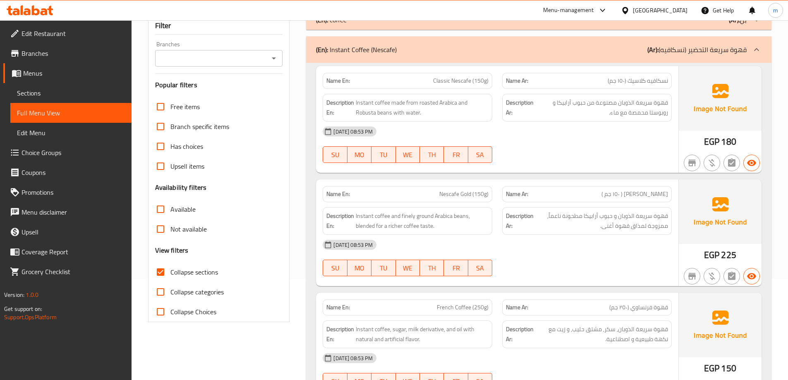
click at [662, 196] on span "[PERSON_NAME] ( ١٥٠ جم )" at bounding box center [635, 194] width 67 height 9
click at [651, 195] on span "[PERSON_NAME] ( ١٥٠ جم )" at bounding box center [635, 194] width 67 height 9
click at [664, 194] on span "[PERSON_NAME] ( ١٥٠ جم )" at bounding box center [635, 194] width 67 height 9
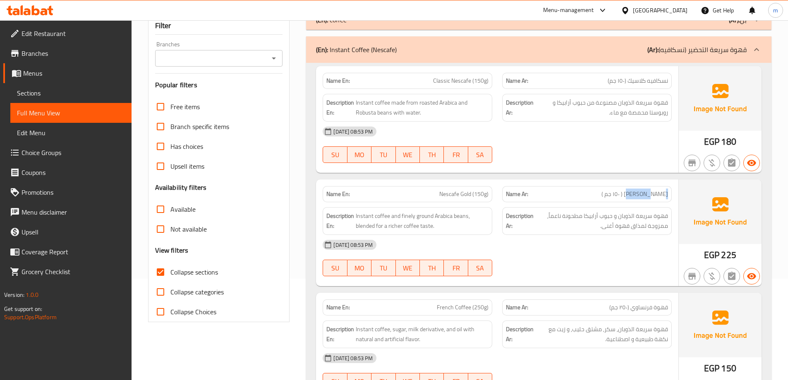
copy span "نسكفايه"
click at [465, 192] on span "Nescafe Gold (150g)" at bounding box center [463, 194] width 49 height 9
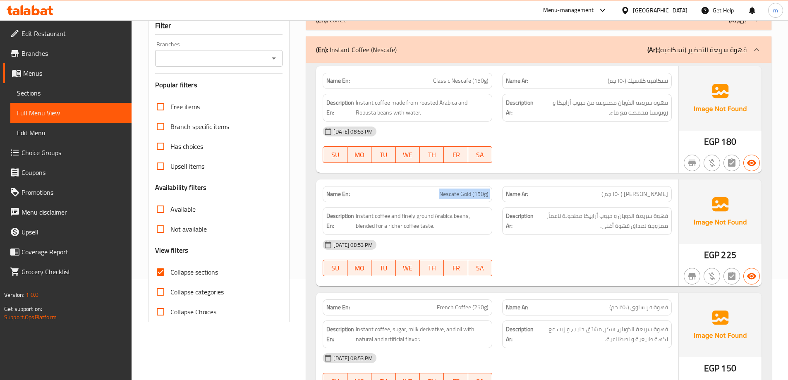
copy span "Nescafe Gold (150g)"
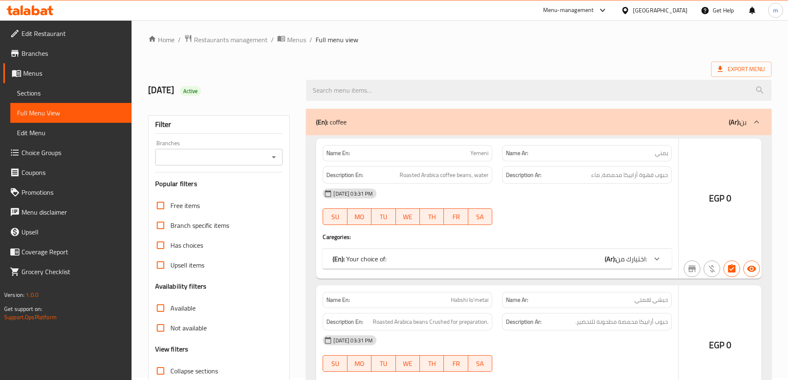
scroll to position [60, 0]
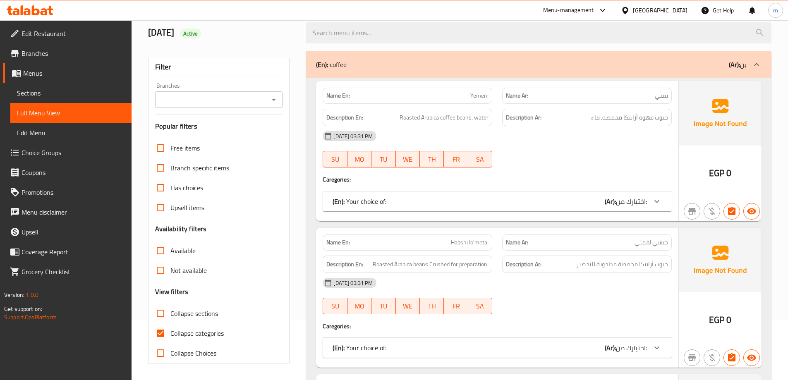
click at [199, 333] on span "Collapse categories" at bounding box center [196, 334] width 53 height 10
click at [170, 333] on input "Collapse categories" at bounding box center [161, 334] width 20 height 20
checkbox input "false"
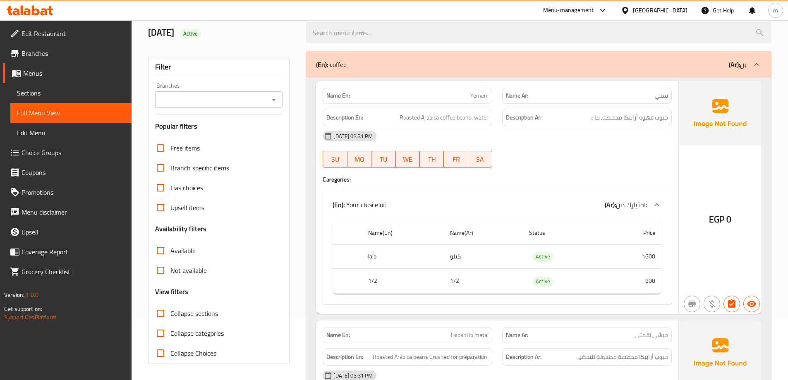
click at [202, 318] on span "Collapse sections" at bounding box center [194, 314] width 48 height 10
click at [170, 318] on input "Collapse sections" at bounding box center [161, 314] width 20 height 20
checkbox input "true"
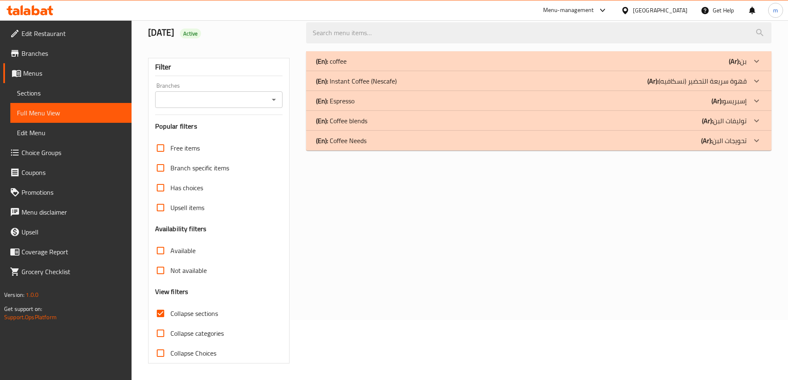
click at [631, 141] on div "(En): Coffee Needs (Ar): تحويجات البن" at bounding box center [531, 141] width 431 height 10
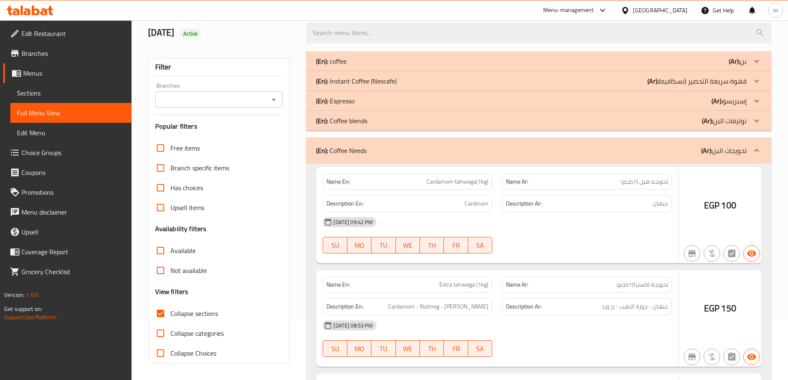
click at [630, 128] on div "(En): Coffee blends (Ar): توليفات البن" at bounding box center [539, 121] width 466 height 20
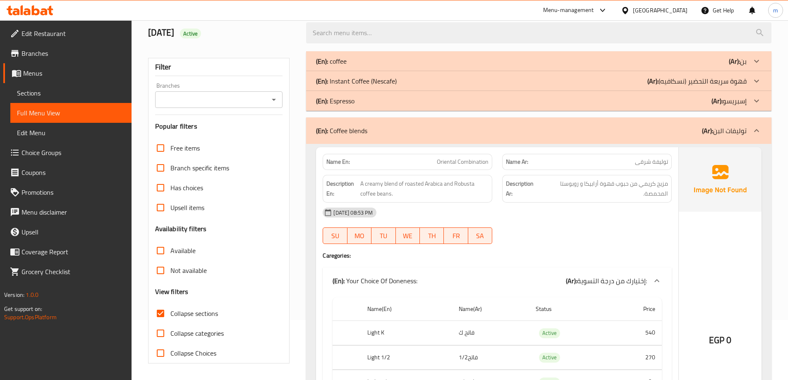
click at [632, 86] on div "(En): Instant Coffee (Nescafe) (Ar): قهوة سريعة التحضير (نسكافيه)" at bounding box center [539, 81] width 466 height 20
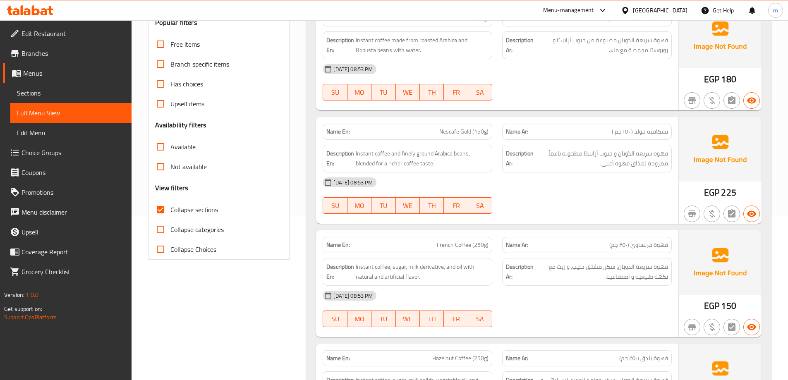
scroll to position [184, 0]
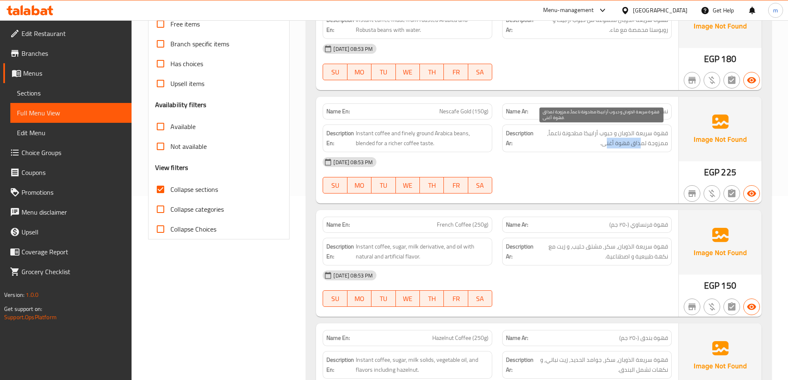
drag, startPoint x: 638, startPoint y: 145, endPoint x: 608, endPoint y: 146, distance: 30.2
click at [608, 146] on span "قهوة سريعة الذوبان و حبوب أرابيكا مطحونة ناعماً, ممزوجة لمذاق قهوة أغنى." at bounding box center [601, 138] width 133 height 20
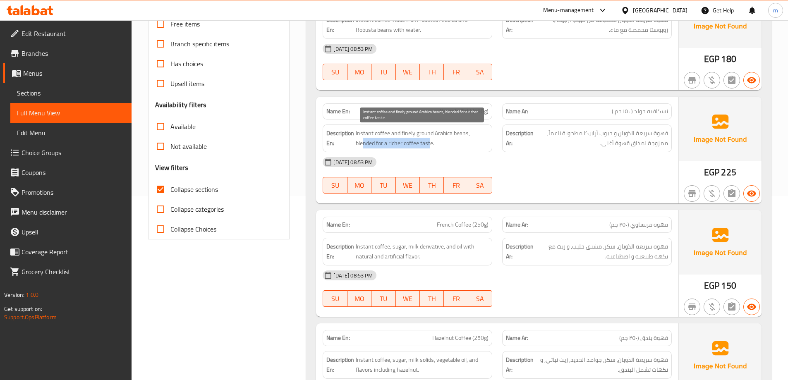
drag, startPoint x: 430, startPoint y: 147, endPoint x: 362, endPoint y: 148, distance: 67.5
click at [362, 148] on span "Instant coffee and finely ground Arabica beans, blended for a richer coffee tas…" at bounding box center [422, 138] width 133 height 20
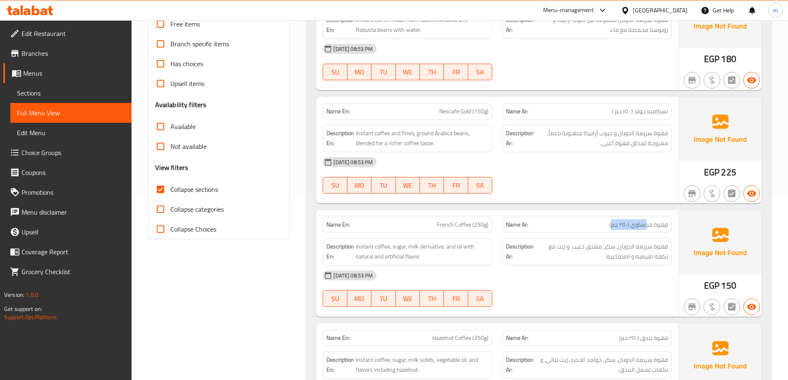
drag, startPoint x: 647, startPoint y: 228, endPoint x: 611, endPoint y: 230, distance: 35.7
click at [611, 230] on div "Name Ar: قهوة فرنساوي (٢٥٠ جم)" at bounding box center [587, 225] width 170 height 16
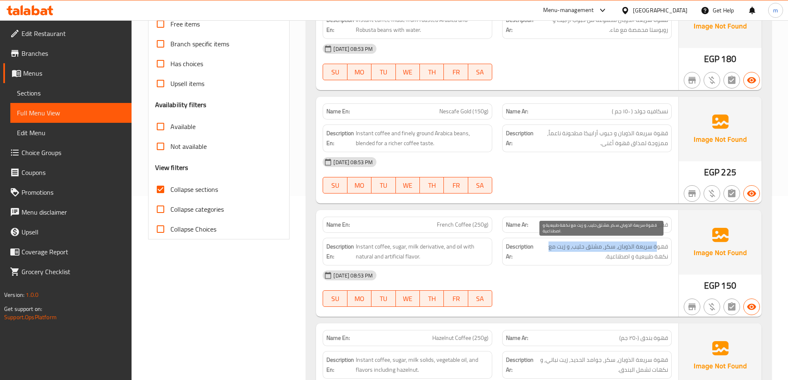
drag, startPoint x: 656, startPoint y: 245, endPoint x: 541, endPoint y: 251, distance: 114.8
click at [541, 251] on span "قهوة سريعة الذوبان, سكر, مشتق حليب, و زيت مع نكهة طبيعية و اصطناعية." at bounding box center [601, 252] width 133 height 20
drag, startPoint x: 665, startPoint y: 258, endPoint x: 600, endPoint y: 262, distance: 65.5
click at [600, 262] on span "قهوة سريعة الذوبان, سكر, مشتق حليب, و زيت مع نكهة طبيعية و اصطناعية." at bounding box center [601, 252] width 133 height 20
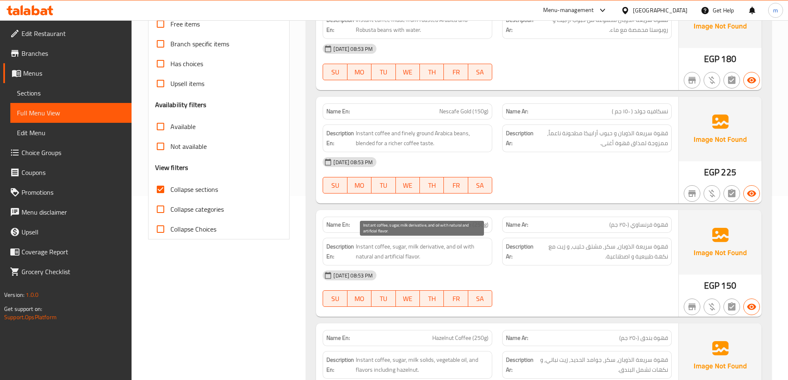
click at [424, 256] on span "Instant coffee, sugar, milk derivative, and oil with natural and artificial fla…" at bounding box center [422, 252] width 133 height 20
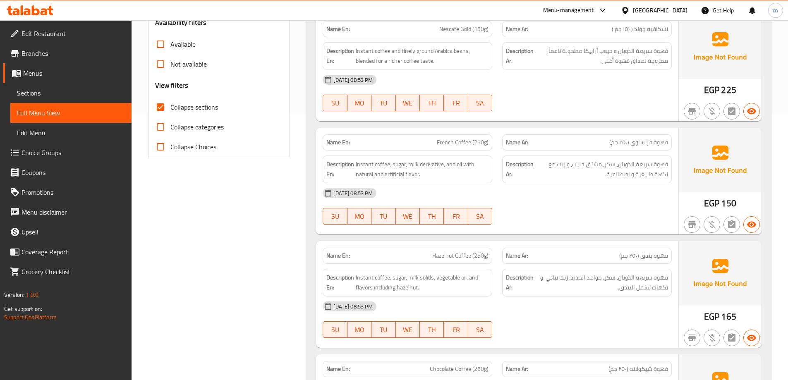
scroll to position [267, 0]
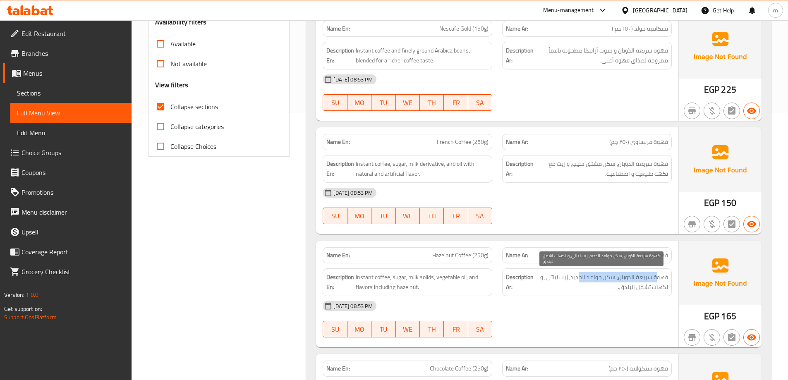
drag, startPoint x: 656, startPoint y: 276, endPoint x: 579, endPoint y: 277, distance: 76.6
click at [579, 277] on span "قهوة سريعة الذوبان, سكر, جوامد الحديد, زيت نباتي, و نكهات تشمل البندق." at bounding box center [601, 282] width 133 height 20
click at [590, 279] on span "قهوة سريعة الذوبان, سكر, جوامد الحديد, زيت نباتي, و نكهات تشمل البندق." at bounding box center [601, 282] width 133 height 20
click at [581, 280] on span "قهوة سريعة الذوبان, سكر, جوامد الحديد, زيت نباتي, و نكهات تشمل البندق." at bounding box center [601, 282] width 133 height 20
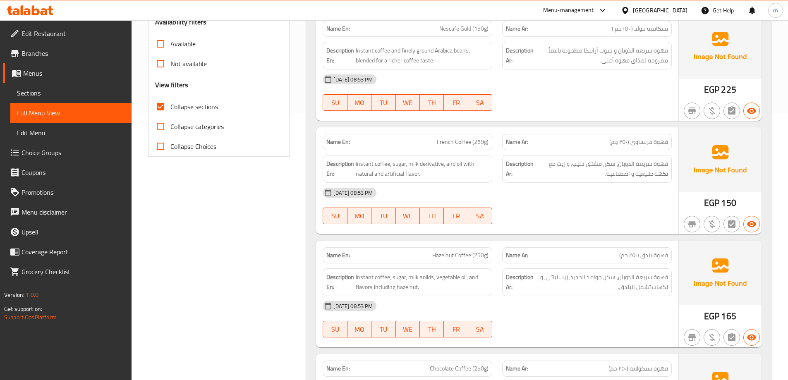
click at [475, 250] on div "Name En: Hazelnut Coffee (250g)" at bounding box center [408, 255] width 170 height 16
click at [474, 254] on span "Hazelnut Coffee (250g)" at bounding box center [460, 255] width 56 height 9
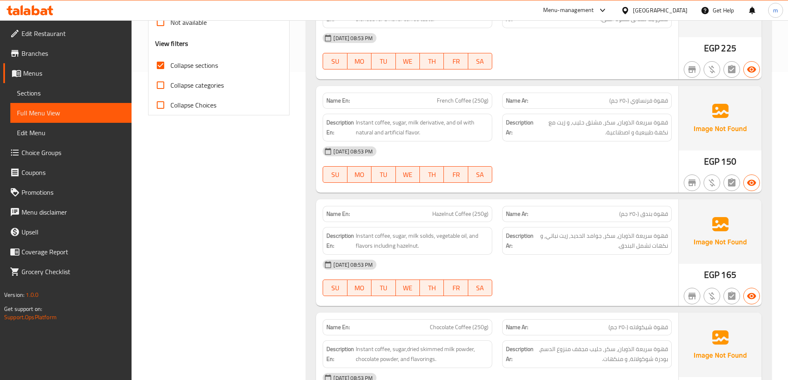
scroll to position [350, 0]
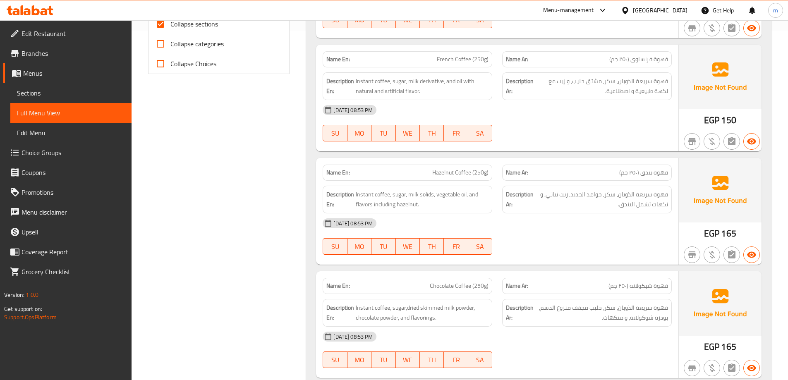
click at [473, 173] on span "Hazelnut Coffee (250g)" at bounding box center [460, 172] width 56 height 9
copy span "Hazelnut Coffee (250g)"
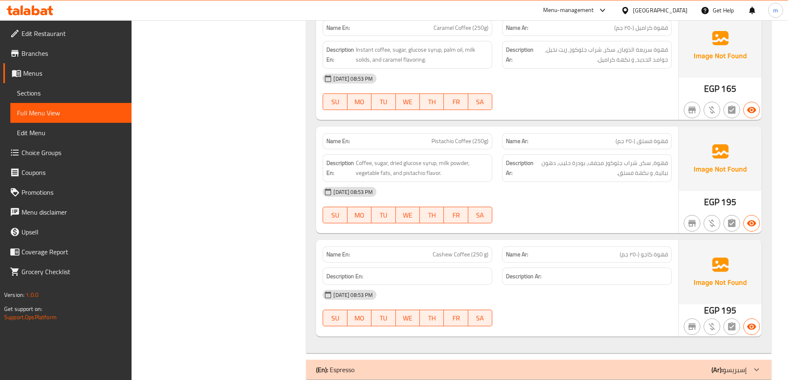
scroll to position [722, 0]
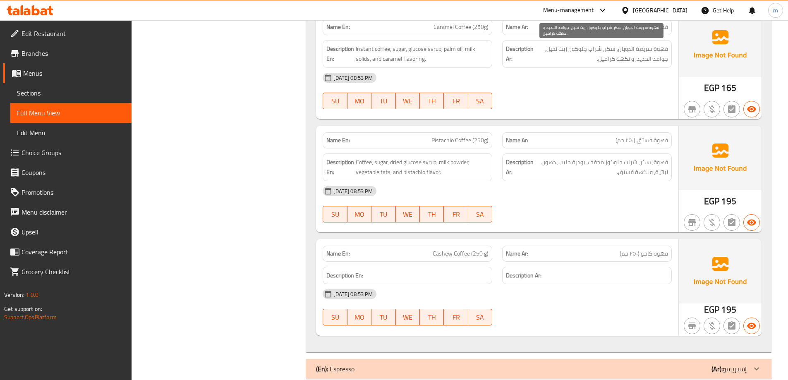
click at [650, 63] on span "قهوة سريعة الذوبان, سكر, شراب جلوكوز, زيت نخيل, جوامد الحديد, و نكهة كراميل." at bounding box center [601, 54] width 133 height 20
click at [610, 60] on span "قهوة سريعة الذوبان, سكر, شراب جلوكوز, زيت نخيل, جوامد الحديد, و نكهة كراميل." at bounding box center [601, 54] width 133 height 20
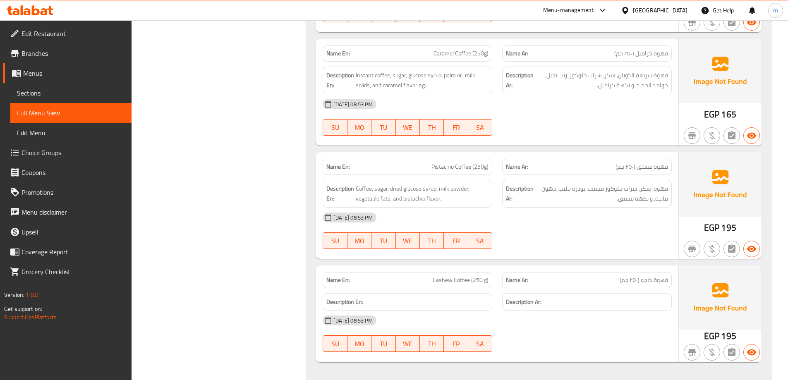
scroll to position [681, 0]
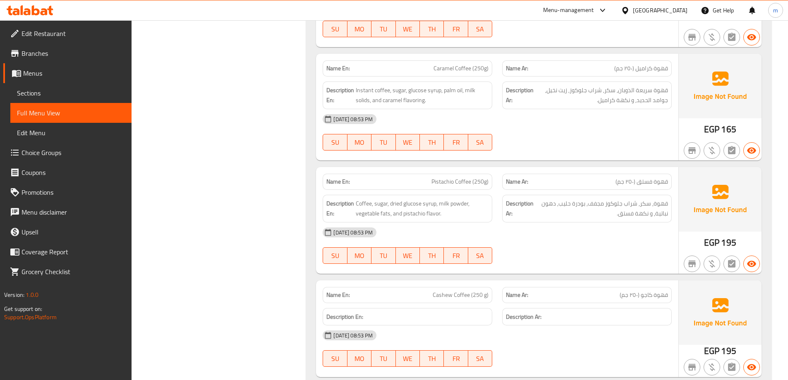
click at [640, 65] on span "قهوة كراميل (٢٥٠ جم)" at bounding box center [641, 68] width 54 height 9
copy span "قهوة كراميل (٢٥٠ جم)"
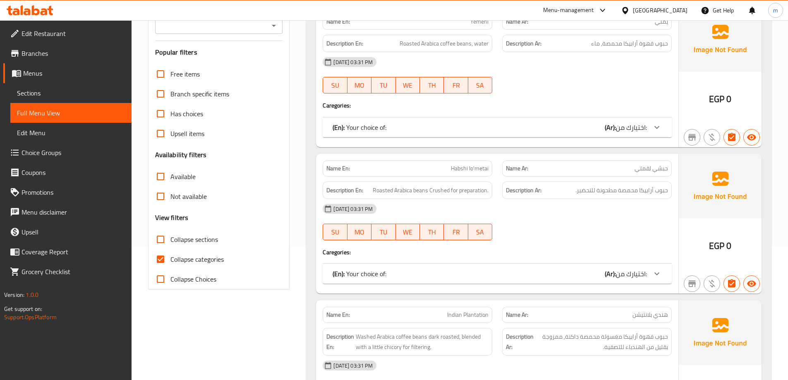
scroll to position [166, 0]
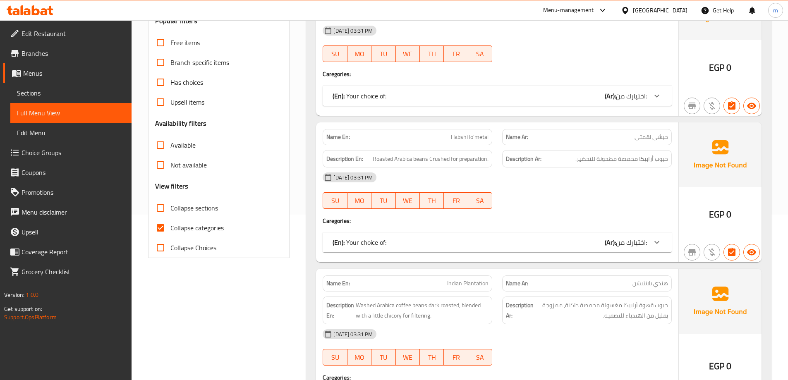
click at [184, 226] on span "Collapse categories" at bounding box center [196, 228] width 53 height 10
click at [170, 226] on input "Collapse categories" at bounding box center [161, 228] width 20 height 20
checkbox input "false"
click at [195, 206] on span "Collapse sections" at bounding box center [194, 208] width 48 height 10
click at [170, 206] on input "Collapse sections" at bounding box center [161, 208] width 20 height 20
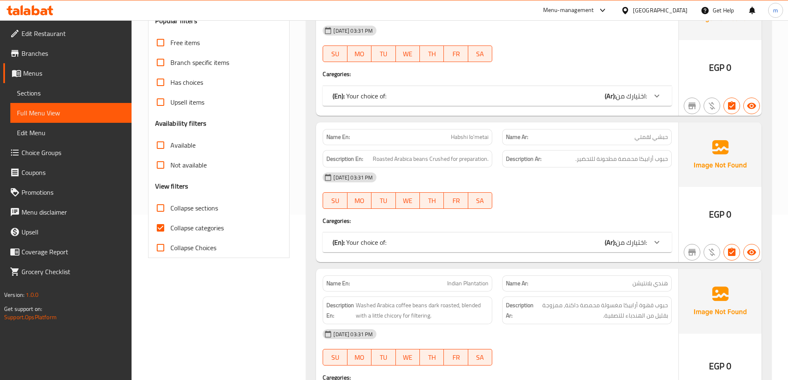
checkbox input "true"
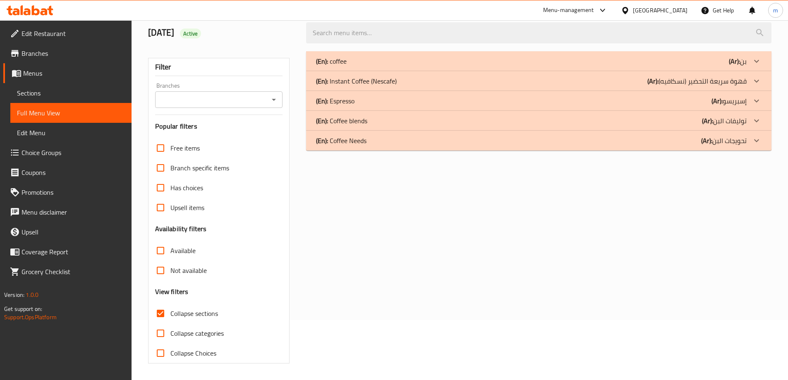
scroll to position [60, 0]
click at [528, 151] on div "(En): coffee (Ar): بن Name En: Yemeni Name Ar: يمني Description En: Roasted Ara…" at bounding box center [538, 207] width 475 height 322
click at [505, 139] on div "(En): Coffee Needs (Ar): تحويجات البن" at bounding box center [531, 141] width 431 height 10
click at [499, 122] on div "(En): Coffee blends (Ar): توليفات البن" at bounding box center [531, 121] width 431 height 10
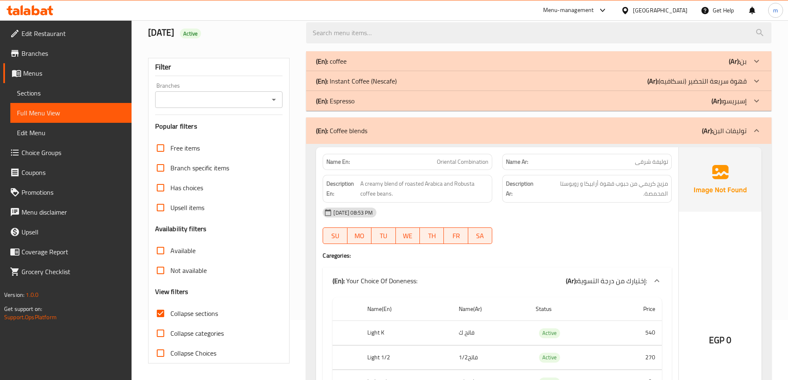
click at [520, 80] on div "(En): Instant Coffee (Nescafe) (Ar): قهوة سريعة التحضير (نسكافيه)" at bounding box center [531, 81] width 431 height 10
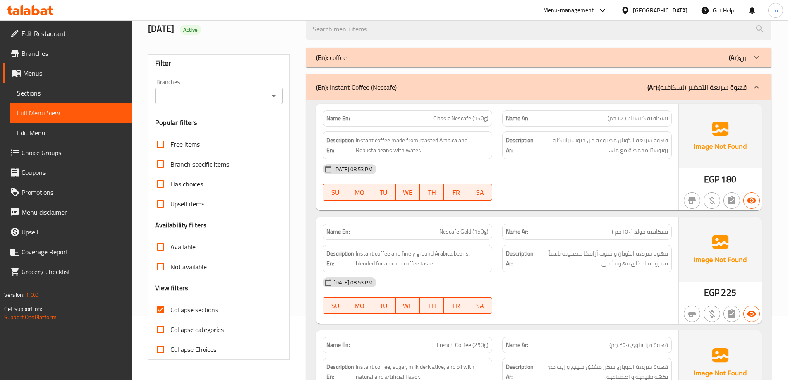
scroll to position [83, 0]
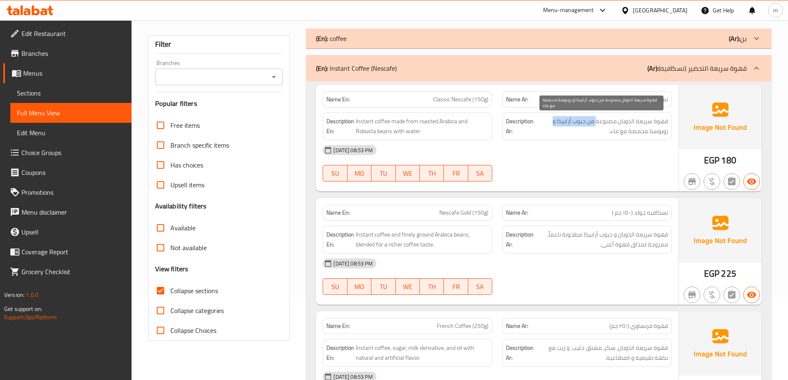
drag, startPoint x: 598, startPoint y: 125, endPoint x: 555, endPoint y: 125, distance: 43.0
click at [555, 125] on span "قهوة سريعة الذوبان مصنوعة من حبوب أرابيكا و روبوستا محمصة مع ماء." at bounding box center [601, 126] width 133 height 20
click at [643, 129] on span "قهوة سريعة الذوبان مصنوعة من حبوب أرابيكا و روبوستا محمصة مع ماء." at bounding box center [601, 126] width 133 height 20
drag, startPoint x: 665, startPoint y: 133, endPoint x: 619, endPoint y: 131, distance: 46.0
click at [619, 131] on span "قهوة سريعة الذوبان مصنوعة من حبوب أرابيكا و روبوستا محمصة مع ماء." at bounding box center [601, 126] width 133 height 20
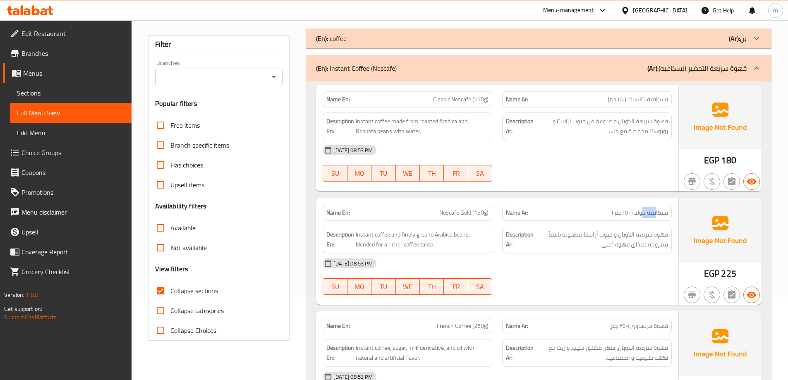
drag, startPoint x: 655, startPoint y: 216, endPoint x: 642, endPoint y: 215, distance: 13.3
click at [642, 215] on span "نسكافيه جولد ( ١٥٠ جم )" at bounding box center [640, 213] width 56 height 9
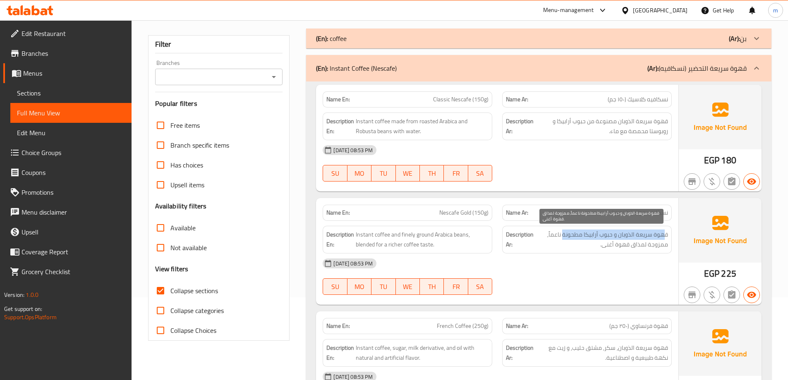
drag, startPoint x: 665, startPoint y: 235, endPoint x: 564, endPoint y: 233, distance: 101.4
click at [564, 233] on span "قهوة سريعة الذوبان و حبوب أرابيكا مطحونة ناعماً, ممزوجة لمذاق قهوة أغنى." at bounding box center [601, 240] width 133 height 20
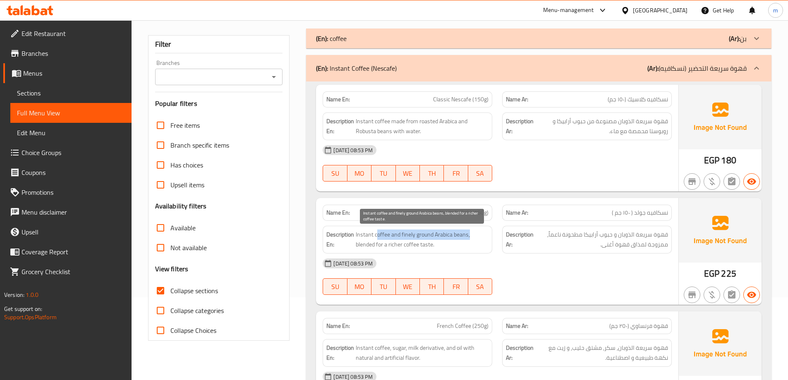
drag, startPoint x: 378, startPoint y: 235, endPoint x: 469, endPoint y: 235, distance: 91.0
click at [469, 235] on span "Instant coffee and finely ground Arabica beans, blended for a richer coffee tas…" at bounding box center [422, 240] width 133 height 20
click at [470, 244] on span "Instant coffee and finely ground Arabica beans, blended for a richer coffee tas…" at bounding box center [422, 240] width 133 height 20
drag, startPoint x: 457, startPoint y: 246, endPoint x: 362, endPoint y: 248, distance: 94.8
click at [362, 248] on span "Instant coffee and finely ground Arabica beans, blended for a richer coffee tas…" at bounding box center [422, 240] width 133 height 20
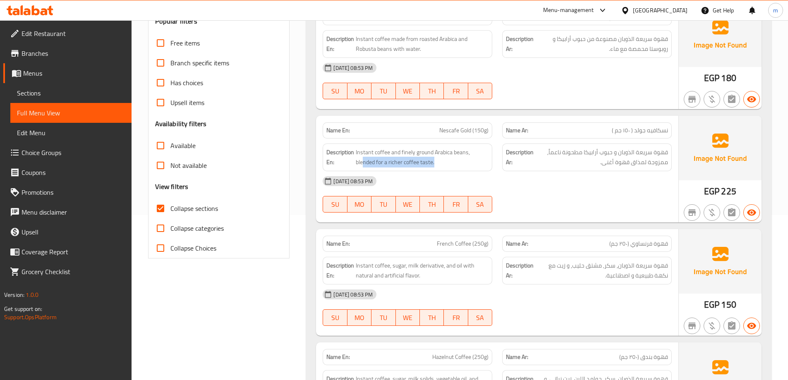
scroll to position [166, 0]
drag, startPoint x: 655, startPoint y: 122, endPoint x: 641, endPoint y: 124, distance: 13.3
click at [641, 124] on div "Name Ar: نسكافيه جولد ( ١٥٠ جم )" at bounding box center [587, 130] width 170 height 16
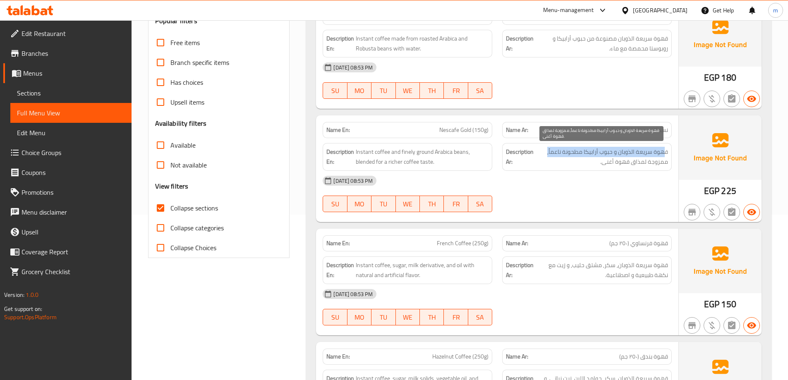
drag, startPoint x: 659, startPoint y: 156, endPoint x: 540, endPoint y: 152, distance: 118.8
click at [540, 152] on span "قهوة سريعة الذوبان و حبوب أرابيكا مطحونة ناعماً, ممزوجة لمذاق قهوة أغنى." at bounding box center [601, 157] width 133 height 20
drag, startPoint x: 677, startPoint y: 163, endPoint x: 604, endPoint y: 165, distance: 73.7
click at [604, 165] on div "Name En: Nescafe Gold (150g) Name Ar: نسكافيه جولد ( ١٥٠ جم ) Description En: I…" at bounding box center [497, 168] width 362 height 107
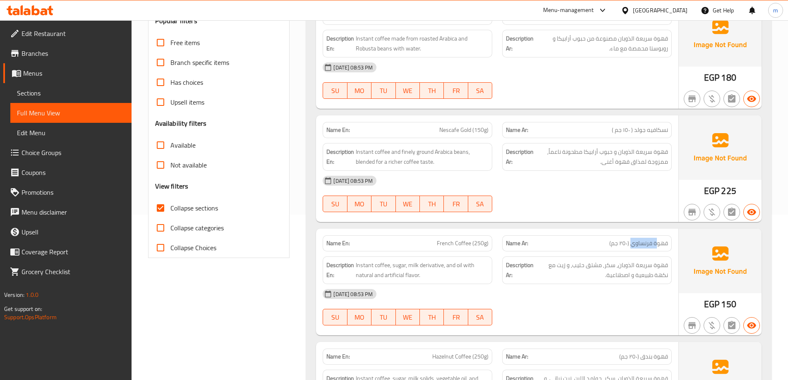
drag, startPoint x: 658, startPoint y: 244, endPoint x: 631, endPoint y: 245, distance: 26.1
click at [631, 245] on span "قهوة فرنساوي (٢٥٠ جم)" at bounding box center [639, 243] width 59 height 9
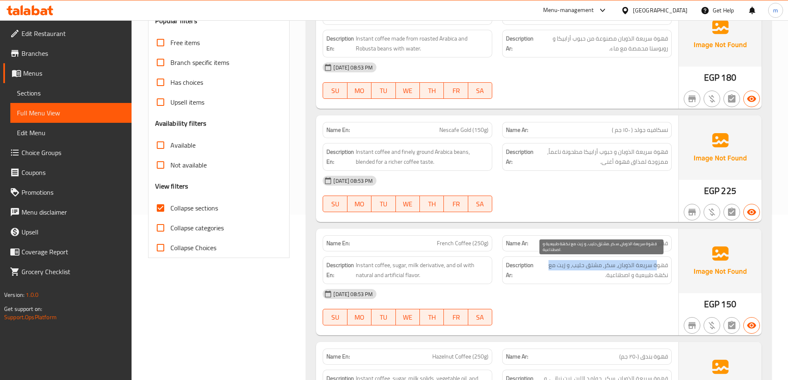
drag, startPoint x: 653, startPoint y: 264, endPoint x: 549, endPoint y: 266, distance: 103.5
click at [549, 266] on span "قهوة سريعة الذوبان, سكر, مشتق حليب, و زيت مع نكهة طبيعية و اصطناعية." at bounding box center [601, 270] width 133 height 20
drag, startPoint x: 657, startPoint y: 277, endPoint x: 614, endPoint y: 278, distance: 43.5
click at [614, 278] on span "قهوة سريعة الذوبان, سكر, مشتق حليب, و زيت مع نكهة طبيعية و اصطناعية." at bounding box center [601, 270] width 133 height 20
click at [624, 278] on span "قهوة سريعة الذوبان, سكر, مشتق حليب, و زيت مع نكهة طبيعية و اصطناعية." at bounding box center [601, 270] width 133 height 20
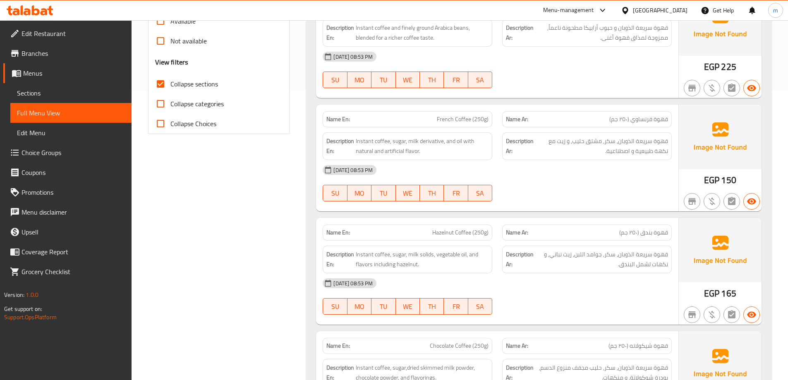
scroll to position [331, 0]
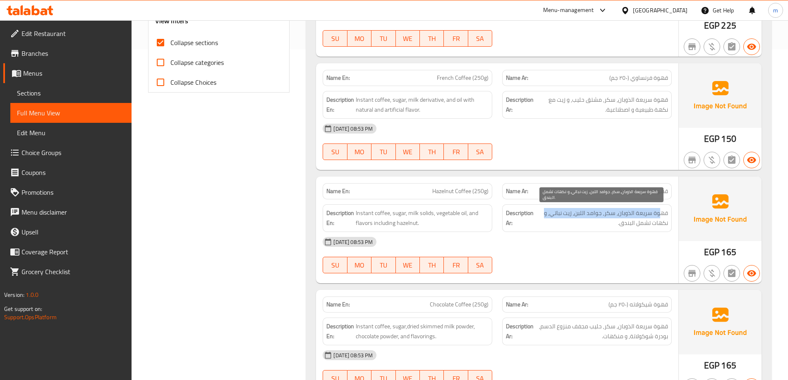
drag, startPoint x: 659, startPoint y: 214, endPoint x: 542, endPoint y: 214, distance: 117.1
click at [542, 214] on span "قهوة سريعة الذوبان, سكر, جوامد اللبن, زيت نباتي, و نكهات تشمل البندق." at bounding box center [601, 218] width 133 height 20
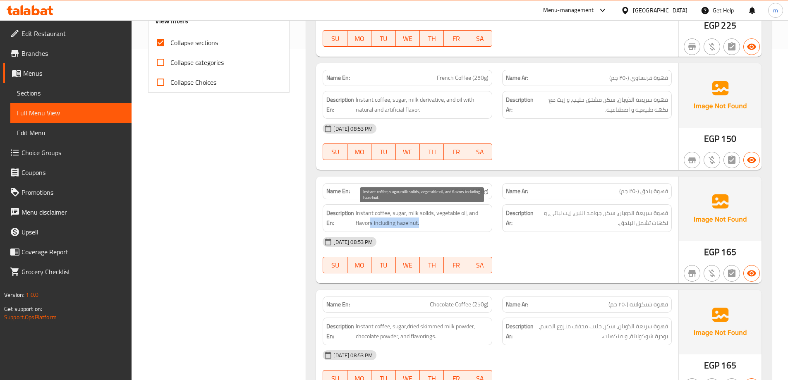
drag, startPoint x: 449, startPoint y: 221, endPoint x: 370, endPoint y: 220, distance: 79.5
click at [370, 220] on span "Instant coffee, sugar, milk solids, vegetable oil, and flavors including hazeln…" at bounding box center [422, 218] width 133 height 20
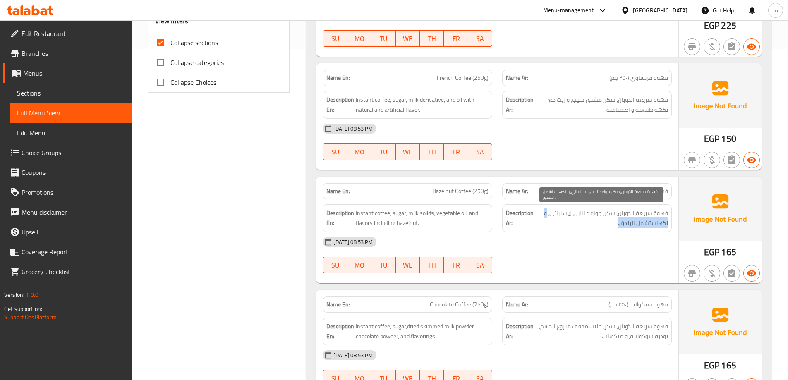
drag, startPoint x: 583, startPoint y: 218, endPoint x: 547, endPoint y: 215, distance: 36.2
click at [547, 215] on span "قهوة سريعة الذوبان, سكر, جوامد اللبن, زيت نباتي, و نكهات تشمل البندق." at bounding box center [601, 218] width 133 height 20
click at [565, 218] on span "قهوة سريعة الذوبان, سكر, جوامد اللبن, زيت نباتي, و نكهات تشمل البندق." at bounding box center [601, 218] width 133 height 20
drag, startPoint x: 596, startPoint y: 217, endPoint x: 581, endPoint y: 217, distance: 14.5
click at [581, 217] on span "قهوة سريعة الذوبان, سكر, جوامد اللبن, زيت نباتي, و نكهات تشمل البندق." at bounding box center [601, 218] width 133 height 20
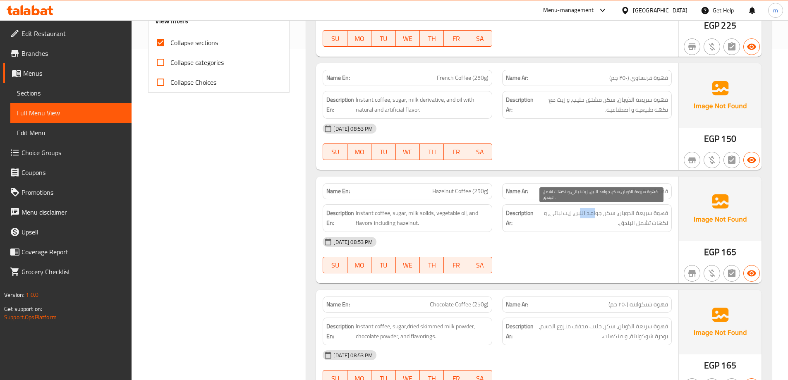
click at [590, 218] on span "قهوة سريعة الذوبان, سكر, جوامد اللبن, زيت نباتي, و نكهات تشمل البندق." at bounding box center [601, 218] width 133 height 20
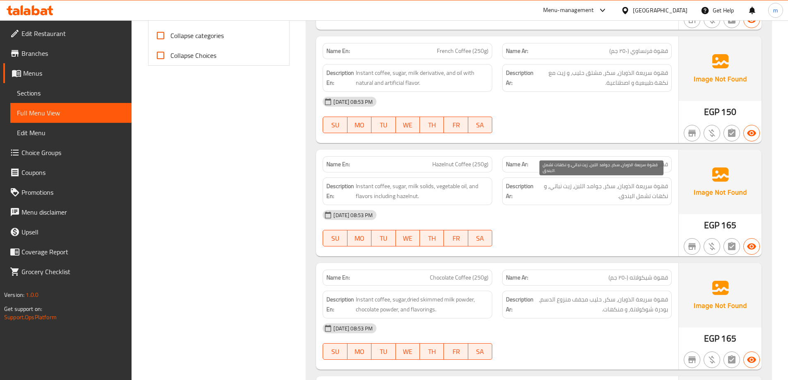
scroll to position [372, 0]
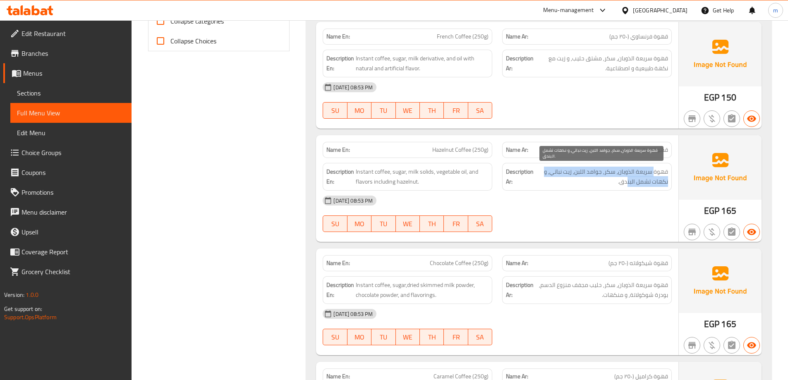
drag, startPoint x: 655, startPoint y: 171, endPoint x: 628, endPoint y: 184, distance: 30.0
click at [628, 184] on span "قهوة سريعة الذوبان, سكر, جوامد اللبن, زيت نباتي, و نكهات تشمل البندق." at bounding box center [601, 177] width 133 height 20
click at [619, 182] on span "قهوة سريعة الذوبان, سكر, جوامد اللبن, زيت نباتي, و نكهات تشمل البندق." at bounding box center [601, 177] width 133 height 20
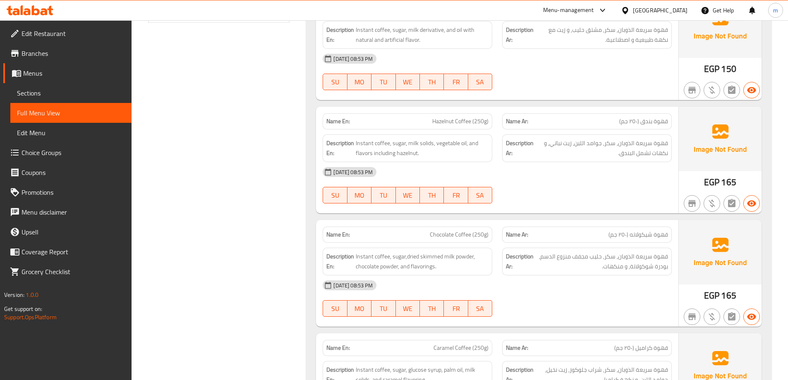
scroll to position [414, 0]
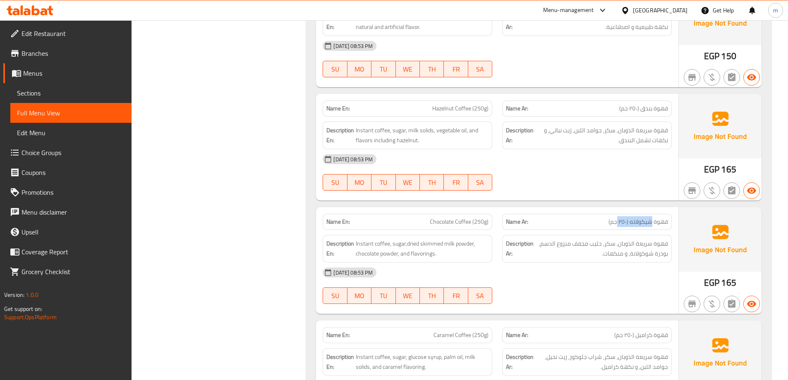
drag, startPoint x: 651, startPoint y: 219, endPoint x: 617, endPoint y: 220, distance: 33.9
click at [617, 220] on span "قهوة شيكولاته (٢٥٠ جم)" at bounding box center [639, 222] width 60 height 9
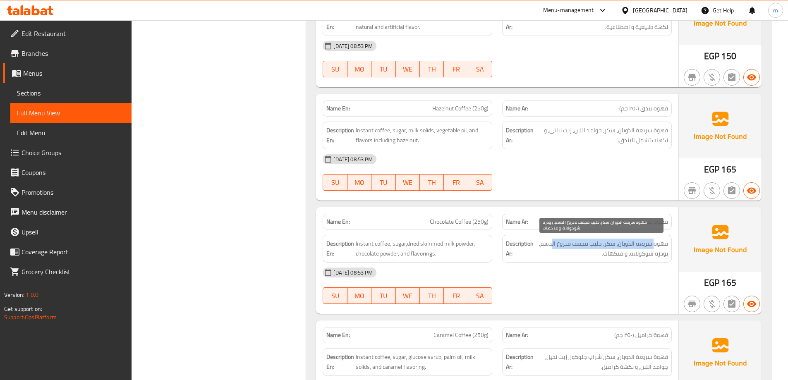
drag, startPoint x: 654, startPoint y: 242, endPoint x: 552, endPoint y: 246, distance: 101.8
click at [552, 246] on span "قهوة سريعة الذوبان, سكر, حليب مجفف منزوع الدسم, بودرة شوكولاتة, و منكهات." at bounding box center [601, 249] width 133 height 20
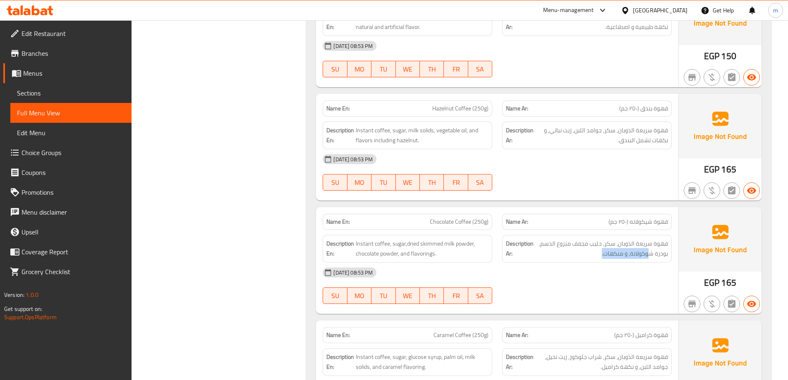
drag, startPoint x: 649, startPoint y: 256, endPoint x: 593, endPoint y: 258, distance: 56.3
click at [593, 258] on span "قهوة سريعة الذوبان, سكر, حليب مجفف منزوع الدسم, بودرة شوكولاتة, و منكهات." at bounding box center [601, 249] width 133 height 20
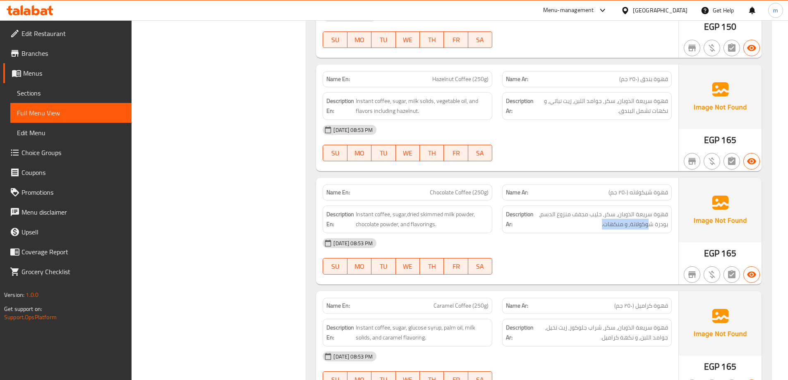
scroll to position [497, 0]
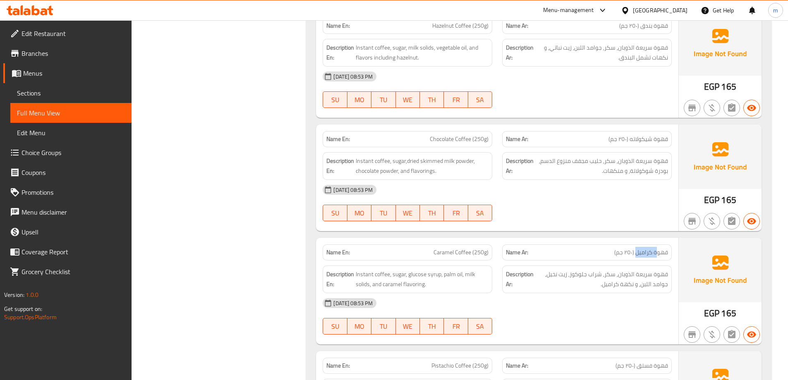
drag, startPoint x: 658, startPoint y: 254, endPoint x: 637, endPoint y: 255, distance: 21.1
click at [637, 255] on span "قهوة كراميل (٢٥٠ جم)" at bounding box center [641, 252] width 54 height 9
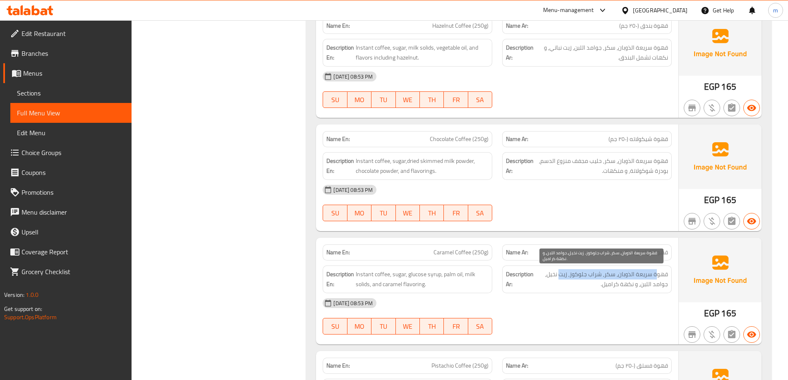
drag, startPoint x: 658, startPoint y: 274, endPoint x: 563, endPoint y: 277, distance: 95.2
click at [563, 277] on span "قهوة سريعة الذوبان, سكر, شراب جلوكوز, زيت نخيل, جوامد اللبن, و نكهة كراميل." at bounding box center [601, 279] width 133 height 20
drag, startPoint x: 667, startPoint y: 284, endPoint x: 634, endPoint y: 286, distance: 33.6
click at [634, 286] on span "قهوة سريعة الذوبان, سكر, شراب جلوكوز, زيت نخيل, جوامد اللبن, و نكهة كراميل." at bounding box center [601, 279] width 133 height 20
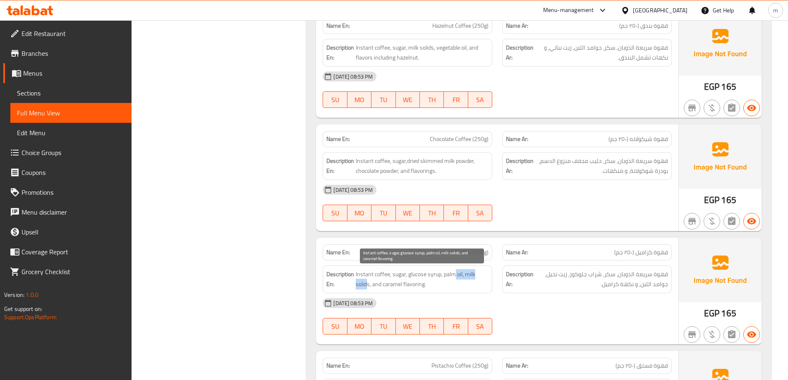
drag, startPoint x: 454, startPoint y: 274, endPoint x: 368, endPoint y: 287, distance: 87.1
click at [368, 287] on span "Instant coffee, sugar, glucose syrup, palm oil, milk solids, and caramel flavor…" at bounding box center [422, 279] width 133 height 20
drag, startPoint x: 367, startPoint y: 275, endPoint x: 467, endPoint y: 276, distance: 100.1
click at [466, 276] on span "Instant coffee, sugar, glucose syrup, palm oil, milk solids, and caramel flavor…" at bounding box center [422, 279] width 133 height 20
click at [467, 276] on span "Instant coffee, sugar, glucose syrup, palm oil, milk solids, and caramel flavor…" at bounding box center [422, 279] width 133 height 20
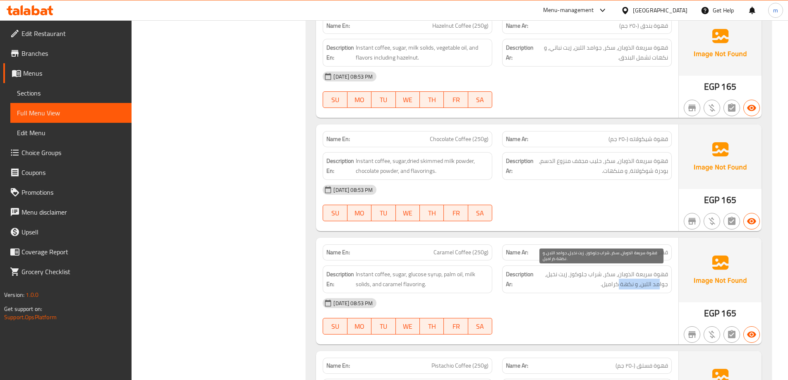
drag, startPoint x: 658, startPoint y: 283, endPoint x: 618, endPoint y: 284, distance: 40.6
click at [618, 284] on span "قهوة سريعة الذوبان, سكر, شراب جلوكوز, زيت نخيل, جوامد اللبن, و نكهة كراميل." at bounding box center [601, 279] width 133 height 20
click at [609, 285] on span "قهوة سريعة الذوبان, سكر, شراب جلوكوز, زيت نخيل, جوامد اللبن, و نكهة كراميل." at bounding box center [601, 279] width 133 height 20
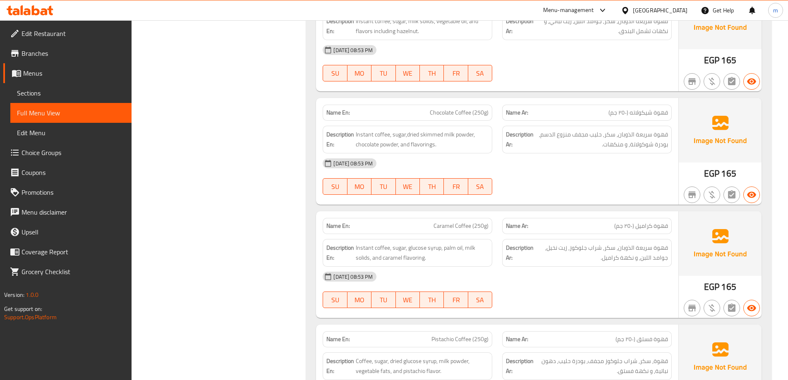
scroll to position [579, 0]
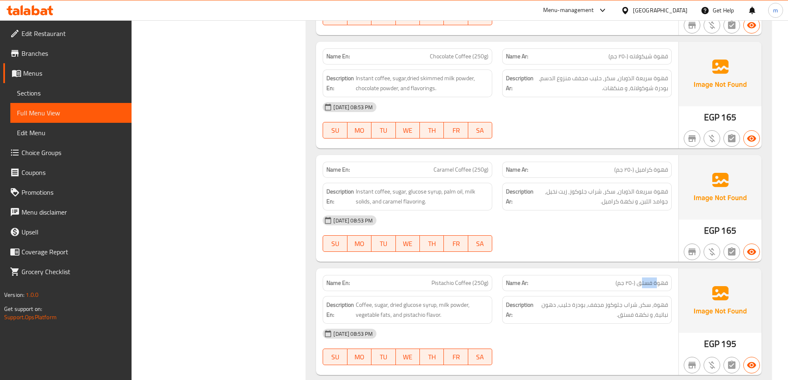
drag, startPoint x: 658, startPoint y: 286, endPoint x: 641, endPoint y: 287, distance: 17.0
click at [641, 287] on span "قهوة فستق (٢٥٠ جم)" at bounding box center [642, 283] width 53 height 9
drag, startPoint x: 365, startPoint y: 303, endPoint x: 395, endPoint y: 304, distance: 30.2
click at [395, 304] on span "Coffee, sugar, dried glucose syrup, milk powder, vegetable fats, and pistachio …" at bounding box center [422, 310] width 133 height 20
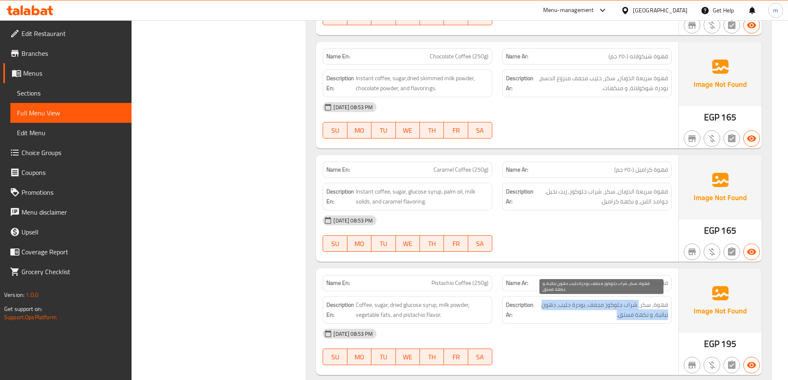
drag, startPoint x: 639, startPoint y: 305, endPoint x: 613, endPoint y: 318, distance: 29.2
click at [613, 318] on span "قهوة, سكر, شراب جلوكوز مجفف, بودرة حليب, دهون نباتية, و نكهة فستق." at bounding box center [601, 310] width 133 height 20
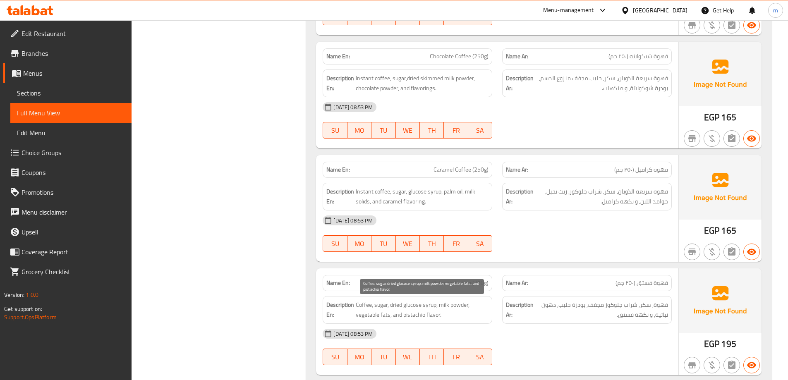
click at [420, 314] on span "Coffee, sugar, dried glucose syrup, milk powder, vegetable fats, and pistachio …" at bounding box center [422, 310] width 133 height 20
drag, startPoint x: 466, startPoint y: 306, endPoint x: 439, endPoint y: 316, distance: 28.9
click at [439, 316] on span "Coffee, sugar, dried glucose syrup, milk powder, vegetable fats, and pistachio …" at bounding box center [422, 310] width 133 height 20
click at [451, 316] on span "Coffee, sugar, dried glucose syrup, milk powder, vegetable fats, and pistachio …" at bounding box center [422, 310] width 133 height 20
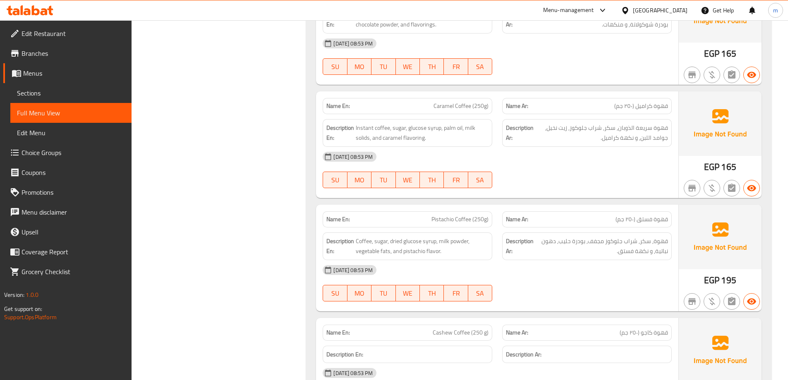
scroll to position [662, 0]
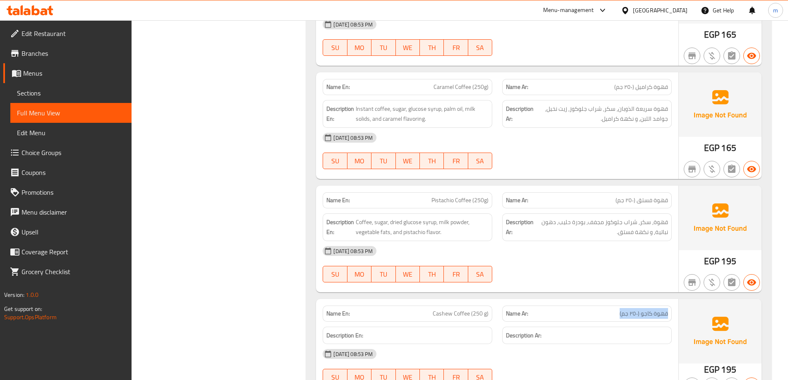
drag, startPoint x: 613, startPoint y: 314, endPoint x: 670, endPoint y: 316, distance: 57.1
click at [670, 316] on div "Name Ar: قهوة كاجو (٢٥٠ جم)" at bounding box center [587, 314] width 170 height 16
click at [446, 312] on span "Cashew Coffee (250 g)" at bounding box center [461, 314] width 56 height 9
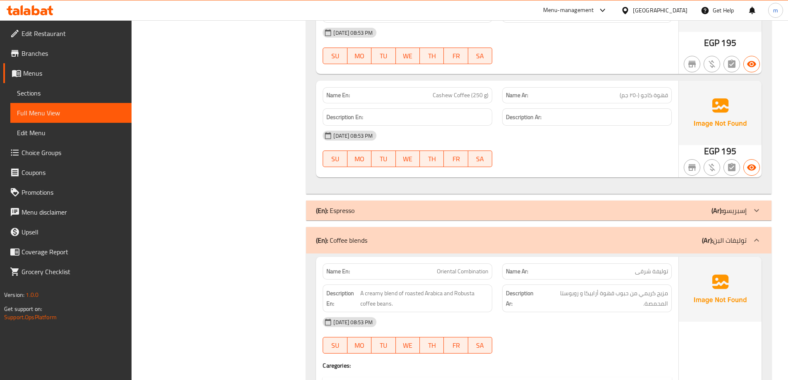
scroll to position [910, 0]
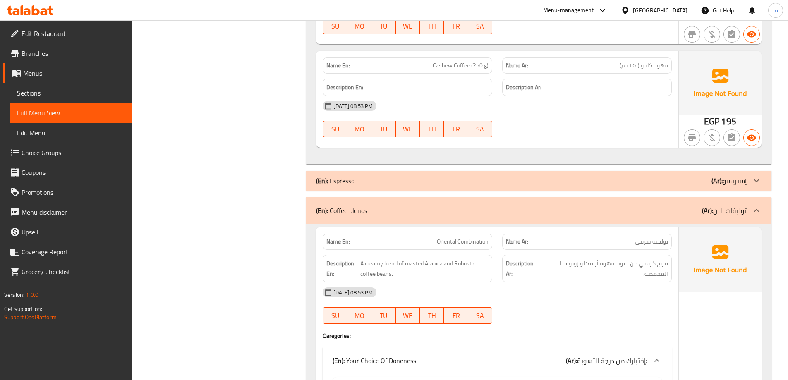
drag, startPoint x: 620, startPoint y: 247, endPoint x: 551, endPoint y: 250, distance: 69.2
click at [587, 248] on div "Name Ar: توليفة شرقى" at bounding box center [587, 242] width 170 height 16
drag, startPoint x: 429, startPoint y: 241, endPoint x: 495, endPoint y: 247, distance: 66.0
click at [495, 247] on div "Name En: Oriental Combination" at bounding box center [408, 242] width 180 height 26
click at [470, 239] on span "Oriental Combination" at bounding box center [463, 242] width 52 height 9
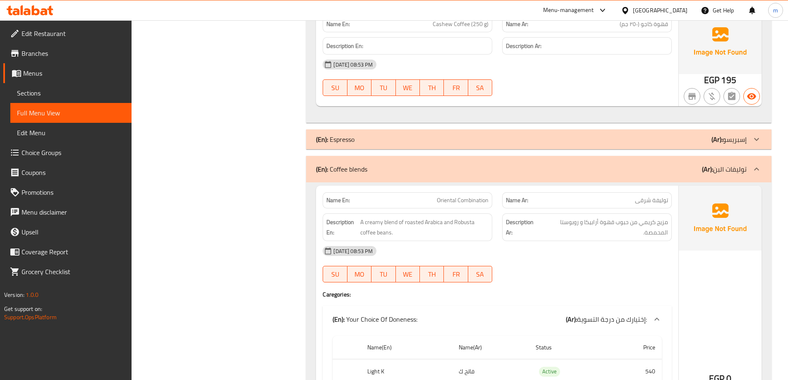
scroll to position [993, 0]
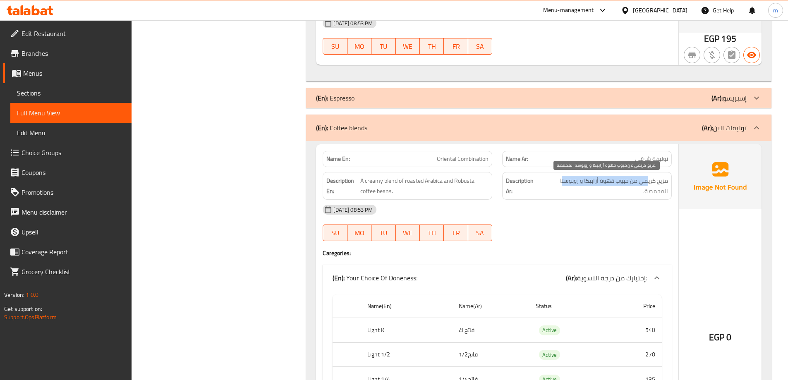
drag, startPoint x: 649, startPoint y: 182, endPoint x: 563, endPoint y: 183, distance: 86.1
click at [563, 183] on span "مزيج كريمي من حبوب قهوة أرابيكا و روبوستا المحمصة." at bounding box center [605, 186] width 127 height 20
drag, startPoint x: 630, startPoint y: 191, endPoint x: 624, endPoint y: 192, distance: 6.7
click at [624, 192] on span "مزيج كريمي من حبوب قهوة أرابيكا و روبوستا المحمصة." at bounding box center [605, 186] width 127 height 20
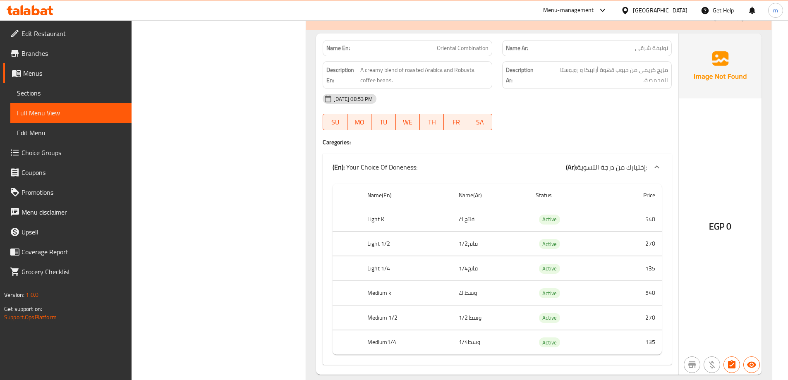
scroll to position [1117, 0]
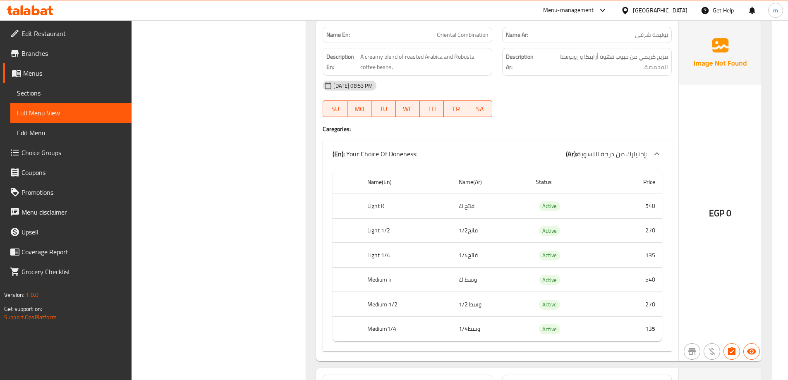
click at [470, 205] on td "فاتح ك" at bounding box center [490, 206] width 77 height 24
click at [377, 203] on th "Light K" at bounding box center [407, 206] width 92 height 24
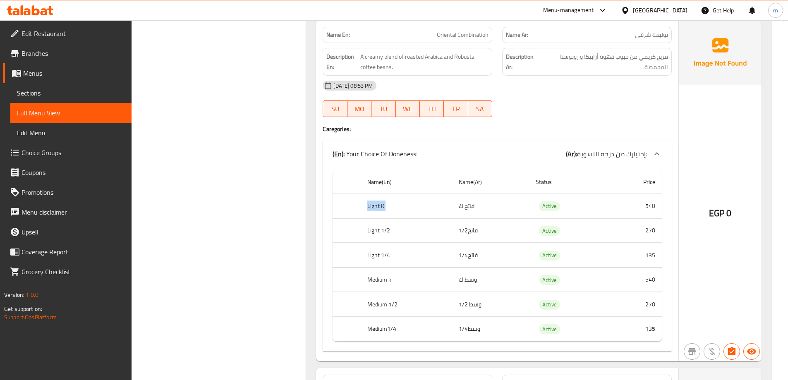
click at [377, 203] on th "Light K" at bounding box center [407, 206] width 92 height 24
click at [462, 207] on td "فاتح ك" at bounding box center [490, 206] width 77 height 24
click at [472, 202] on td "فاتح ك" at bounding box center [490, 206] width 77 height 24
drag, startPoint x: 478, startPoint y: 230, endPoint x: 443, endPoint y: 233, distance: 35.7
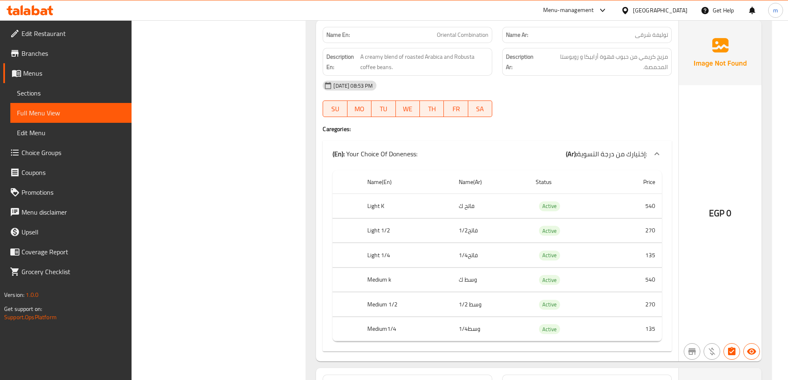
click at [443, 233] on tr "Light 1/2 فاتح1/2 Active 270" at bounding box center [497, 230] width 329 height 24
click at [404, 230] on th "Light 1/2" at bounding box center [407, 230] width 92 height 24
drag, startPoint x: 502, startPoint y: 255, endPoint x: 431, endPoint y: 256, distance: 71.6
click at [431, 256] on tr "Light 1/4 فاتح1/4 Active 135" at bounding box center [497, 255] width 329 height 24
click at [449, 252] on th "Light 1/4" at bounding box center [407, 255] width 92 height 24
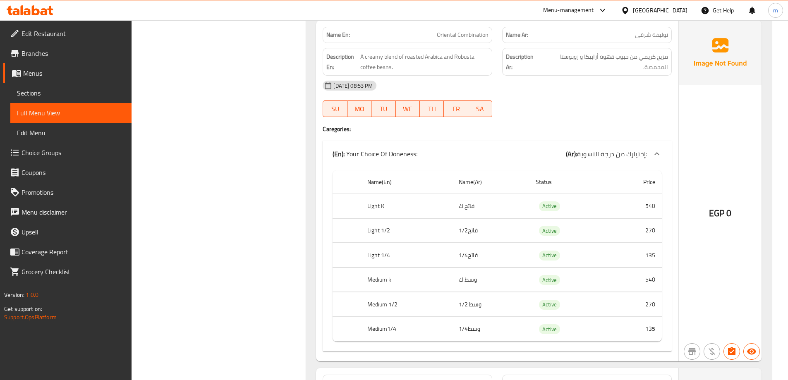
drag, startPoint x: 480, startPoint y: 283, endPoint x: 439, endPoint y: 280, distance: 41.1
click at [441, 280] on tr "Medium k وسط ك Active 540" at bounding box center [497, 280] width 329 height 24
click at [414, 278] on th "Medium k" at bounding box center [407, 280] width 92 height 24
drag, startPoint x: 477, startPoint y: 308, endPoint x: 454, endPoint y: 307, distance: 22.4
click at [455, 307] on td "وسط 1/2" at bounding box center [490, 305] width 77 height 24
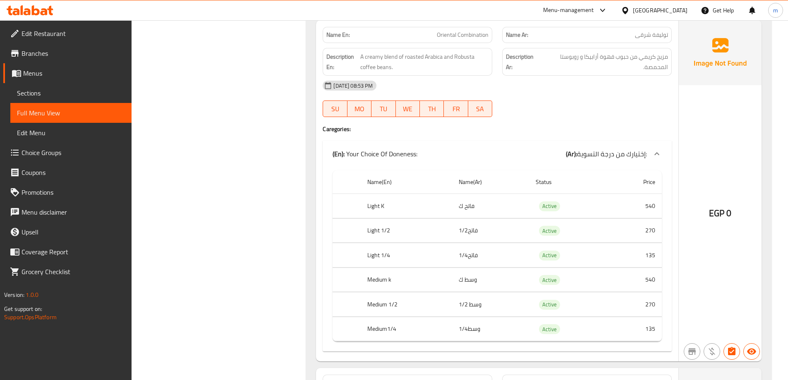
click at [486, 320] on td "وسط1/4" at bounding box center [490, 329] width 77 height 24
drag, startPoint x: 492, startPoint y: 326, endPoint x: 412, endPoint y: 315, distance: 81.0
click at [421, 317] on tr "Medium1/4 وسط1/4 Active 135" at bounding box center [497, 329] width 329 height 24
click at [410, 320] on th "Medium1/4" at bounding box center [407, 329] width 92 height 24
drag, startPoint x: 378, startPoint y: 324, endPoint x: 374, endPoint y: 294, distance: 30.0
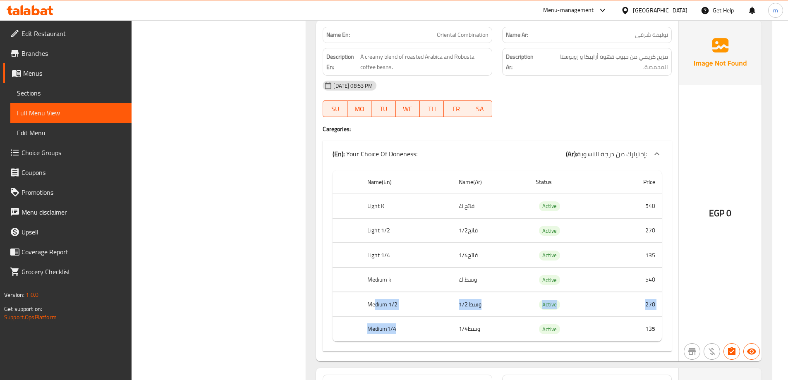
click at [374, 294] on tbody "Light K فاتح ك Active 540 Light 1/2 فاتح1/2 Active 270 Light 1/4 فاتح1/4 Active…" at bounding box center [497, 268] width 329 height 148
click at [393, 294] on th "Medium 1/2" at bounding box center [407, 305] width 92 height 24
drag, startPoint x: 467, startPoint y: 279, endPoint x: 448, endPoint y: 270, distance: 20.5
click at [439, 279] on tr "Medium k وسط ك Active 540" at bounding box center [497, 280] width 329 height 24
click at [482, 257] on td "فاتح1/4" at bounding box center [490, 255] width 77 height 24
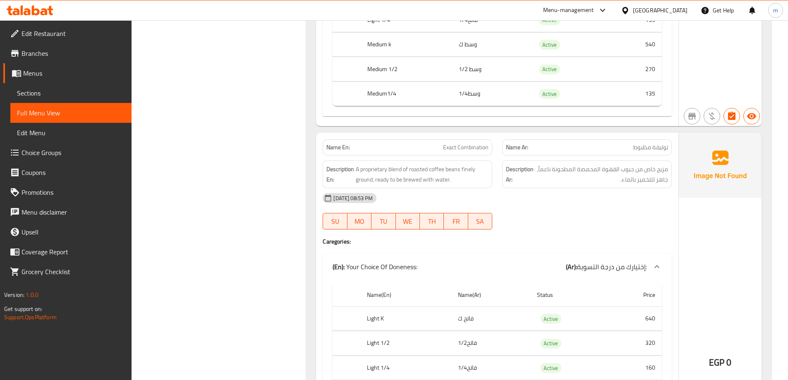
scroll to position [1366, 0]
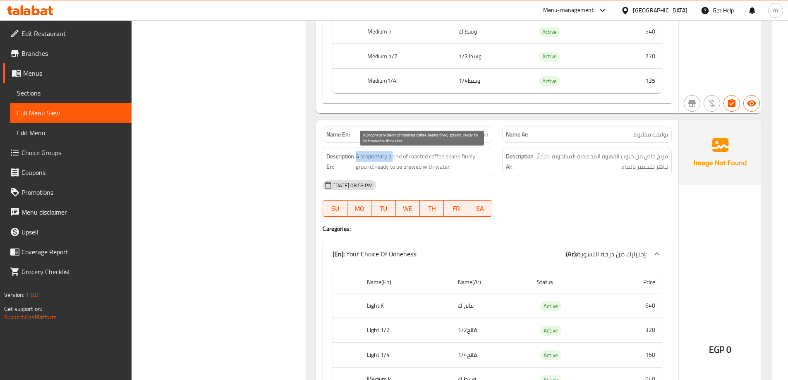
drag, startPoint x: 356, startPoint y: 156, endPoint x: 395, endPoint y: 157, distance: 39.3
click at [394, 157] on span "A proprietary blend of roasted coffee beans finely ground, ready to be brewed w…" at bounding box center [422, 161] width 133 height 20
click at [395, 157] on span "A proprietary blend of roasted coffee beans finely ground, ready to be brewed w…" at bounding box center [422, 161] width 133 height 20
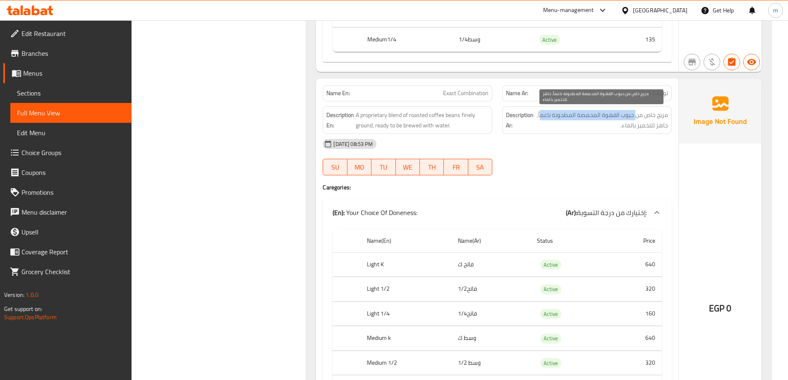
drag, startPoint x: 635, startPoint y: 119, endPoint x: 541, endPoint y: 119, distance: 93.9
click at [541, 119] on span "مزيج خاص من حبوب القهوة المحمصة المطحونة ناعماً, جاهز للتخمير بالماء." at bounding box center [601, 120] width 133 height 20
click at [626, 127] on span "مزيج خاص من حبوب القهوة المحمصة المطحونة ناعماً, جاهز للتخمير بالماء." at bounding box center [601, 120] width 133 height 20
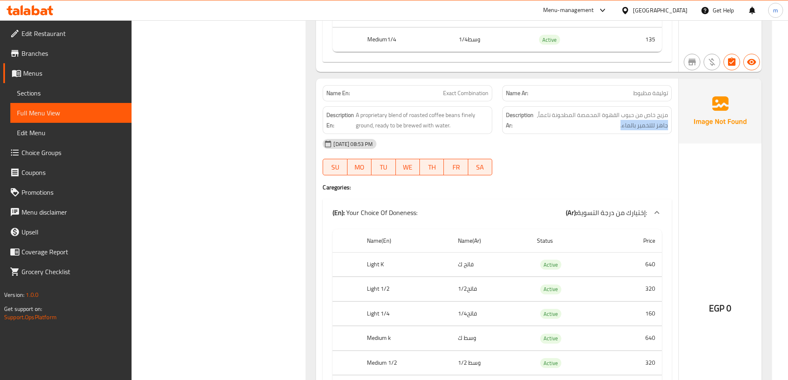
drag, startPoint x: 611, startPoint y: 127, endPoint x: 670, endPoint y: 130, distance: 58.9
click at [670, 130] on div "Description Ar: مزيج خاص من حبوب القهوة المحمصة المطحونة ناعماً, جاهز للتخمير ب…" at bounding box center [587, 120] width 170 height 28
click at [653, 128] on span "مزيج خاص من حبوب القهوة المحمصة المطحونة ناعماً, جاهز للتخمير بالماء." at bounding box center [601, 120] width 133 height 20
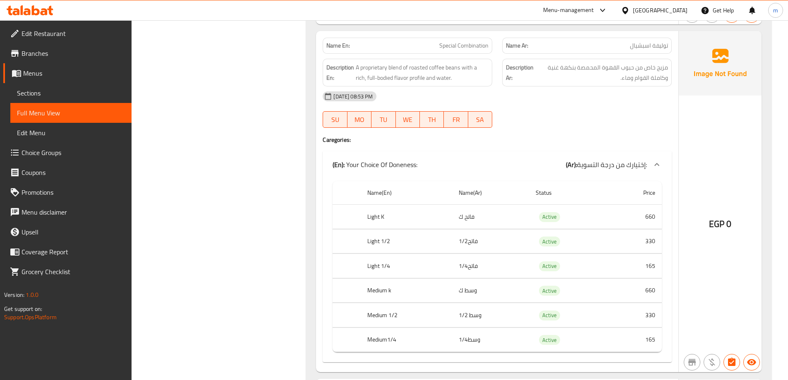
scroll to position [1862, 0]
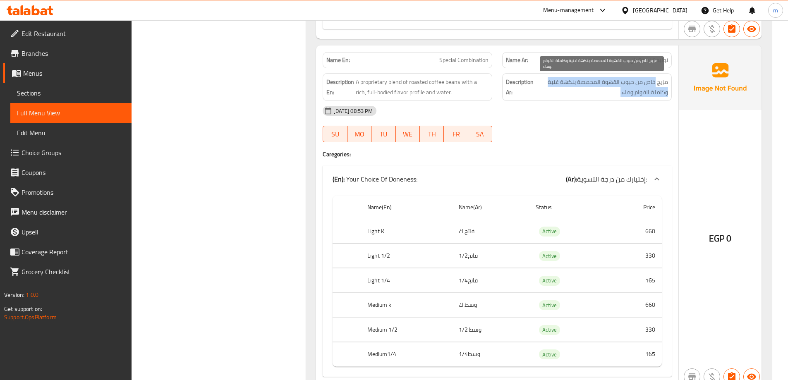
drag, startPoint x: 651, startPoint y: 86, endPoint x: 619, endPoint y: 96, distance: 33.3
click at [619, 96] on span "مزيج خاص من حبوب القهوة المحمصة بنكهة غنية وكاملة القوام وماء." at bounding box center [602, 87] width 132 height 20
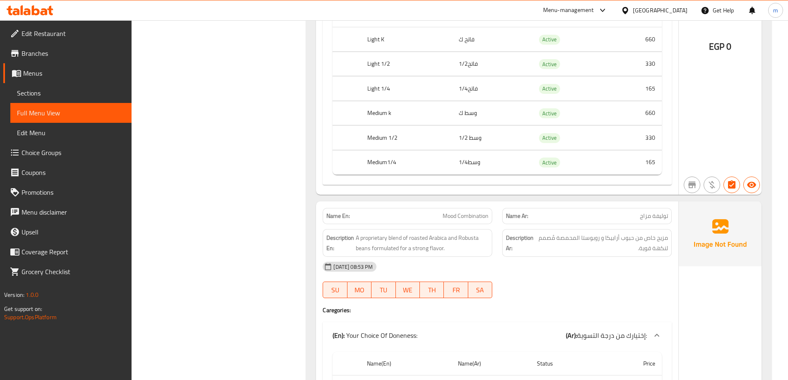
scroll to position [2069, 0]
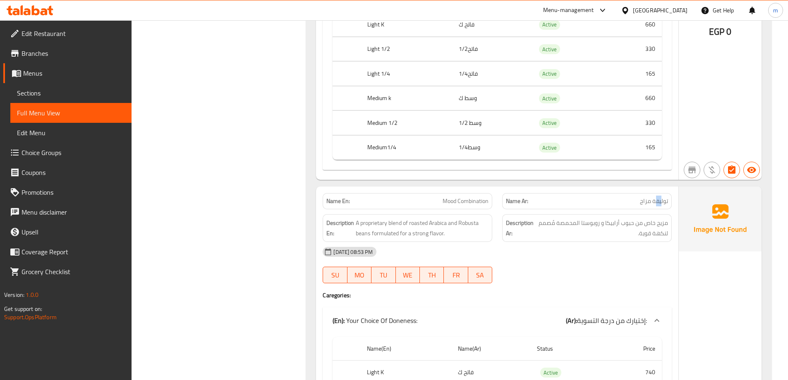
drag, startPoint x: 661, startPoint y: 198, endPoint x: 654, endPoint y: 200, distance: 6.8
click at [654, 200] on span "توليفة مزاج" at bounding box center [654, 201] width 28 height 9
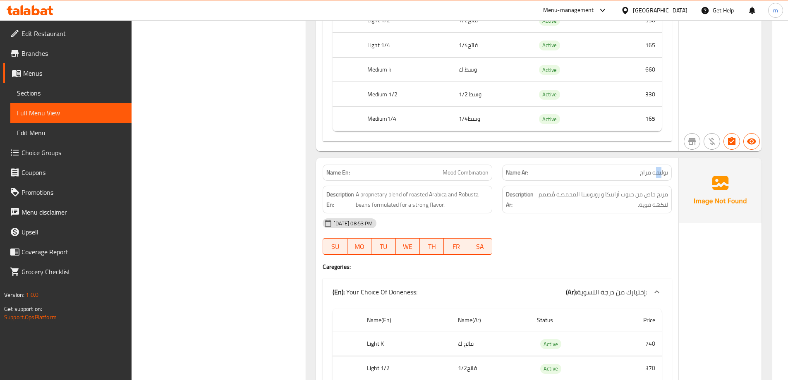
scroll to position [2110, 0]
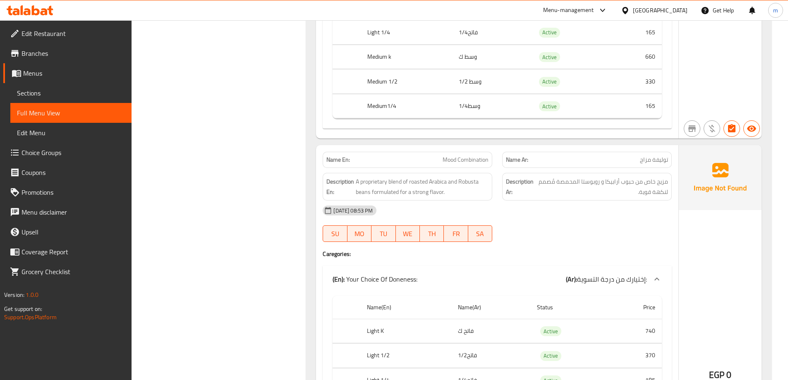
click at [654, 191] on span "مزيج خاص من حبوب أرابيكا و روبوستا المحمصة مُصمم لنكهة قوية." at bounding box center [603, 187] width 132 height 20
drag, startPoint x: 665, startPoint y: 181, endPoint x: 589, endPoint y: 185, distance: 75.4
click at [589, 185] on span "مزيج خاص من حبوب أرابيكا و روبوستا المحمصة مُصمم لنكهة قوية." at bounding box center [603, 187] width 132 height 20
click at [645, 188] on span "مزيج خاص من حبوب أرابيكا و روبوستا المحمصة مُصمم لنكهة قوية." at bounding box center [603, 187] width 132 height 20
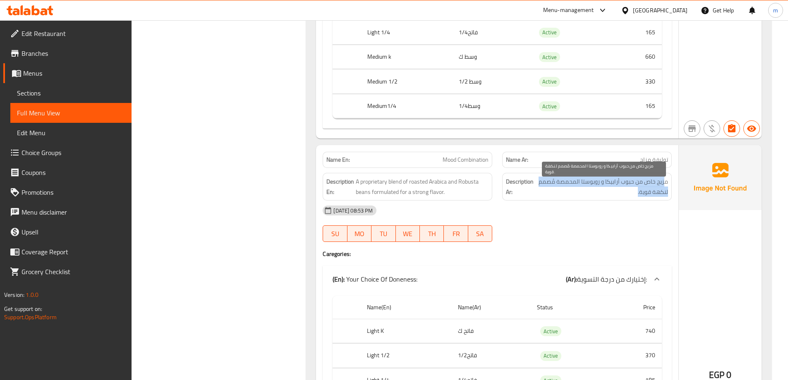
drag, startPoint x: 665, startPoint y: 183, endPoint x: 554, endPoint y: 187, distance: 110.6
click at [554, 187] on span "مزيج خاص من حبوب أرابيكا و روبوستا المحمصة مُصمم لنكهة قوية." at bounding box center [603, 187] width 132 height 20
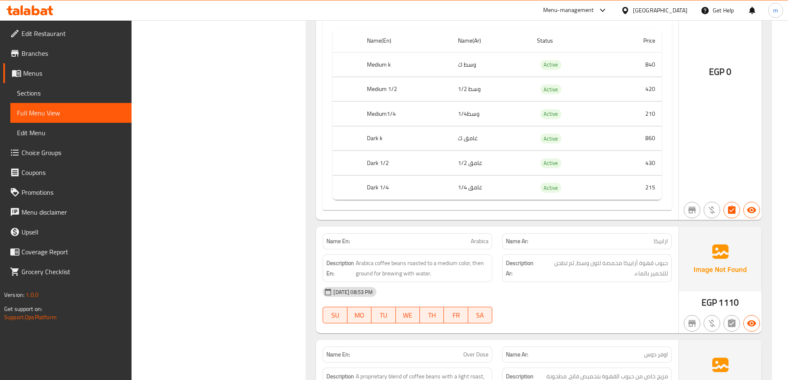
scroll to position [2814, 0]
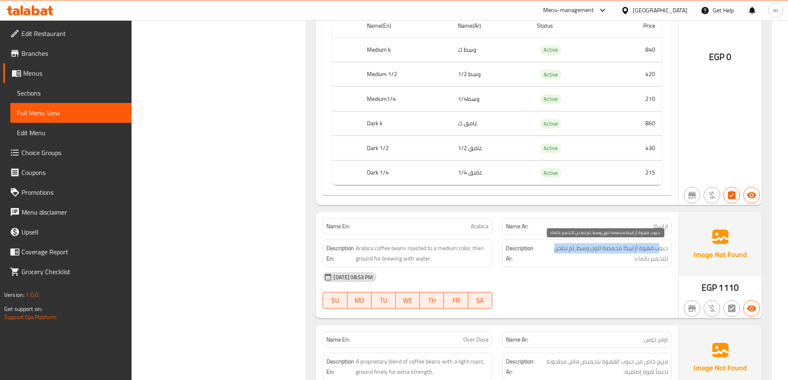
drag, startPoint x: 658, startPoint y: 246, endPoint x: 547, endPoint y: 250, distance: 110.5
click at [547, 250] on span "حبوب قهوة أرابيكا محمصة للون وسط, ثم تطحن للتخمير بالماء." at bounding box center [604, 253] width 130 height 20
drag, startPoint x: 659, startPoint y: 259, endPoint x: 633, endPoint y: 260, distance: 25.7
click at [633, 260] on span "حبوب قهوة أرابيكا محمصة للون وسط, ثم تطحن للتخمير بالماء." at bounding box center [604, 253] width 130 height 20
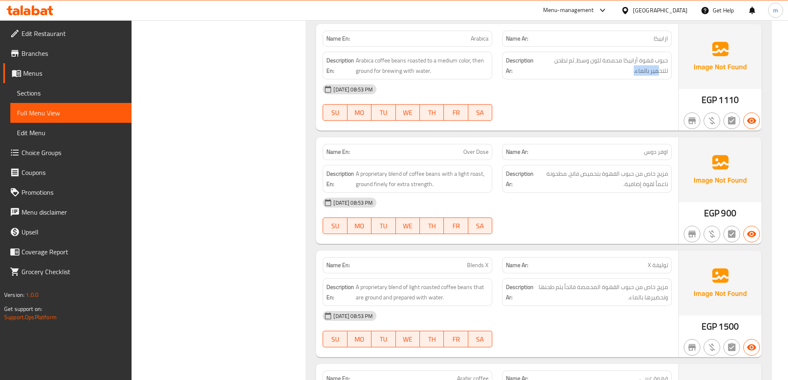
scroll to position [3021, 0]
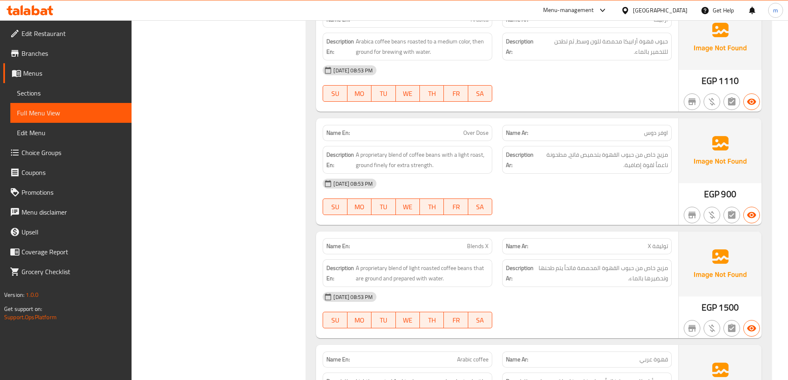
click at [476, 249] on span "Blends X" at bounding box center [478, 246] width 22 height 9
click at [482, 246] on span "Blends X" at bounding box center [478, 246] width 22 height 9
click at [474, 246] on span "Blends X" at bounding box center [478, 246] width 22 height 9
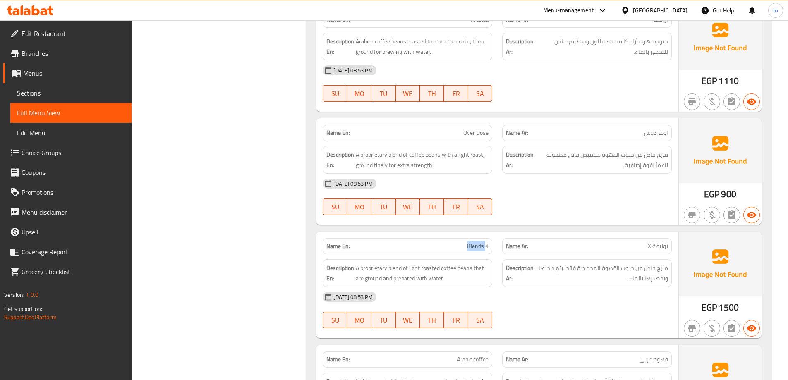
click at [474, 246] on span "Blends X" at bounding box center [478, 246] width 22 height 9
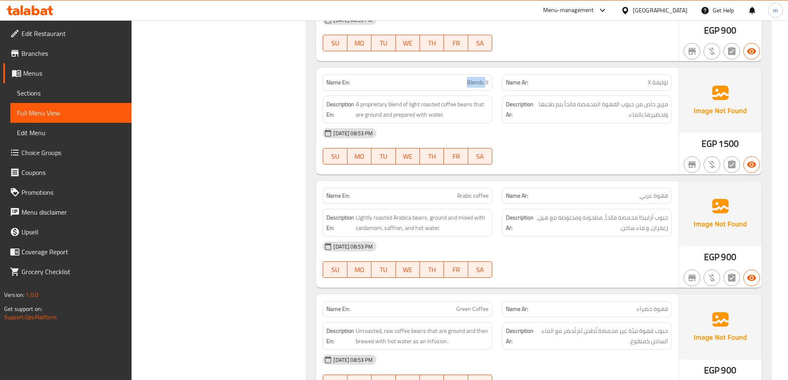
scroll to position [3186, 0]
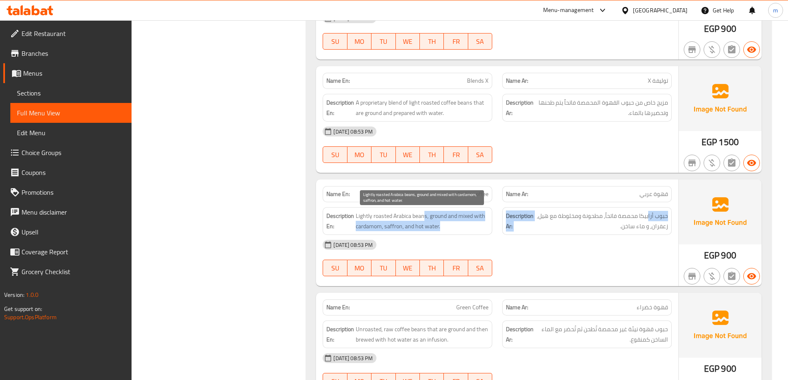
drag, startPoint x: 639, startPoint y: 218, endPoint x: 425, endPoint y: 217, distance: 214.3
click at [425, 217] on div "Description En: Lightly roasted Arabica beans, ground and mixed with cardamom, …" at bounding box center [497, 221] width 359 height 38
click at [427, 218] on span "Lightly roasted Arabica beans, ground and mixed with cardamom, saffron, and hot…" at bounding box center [422, 221] width 133 height 20
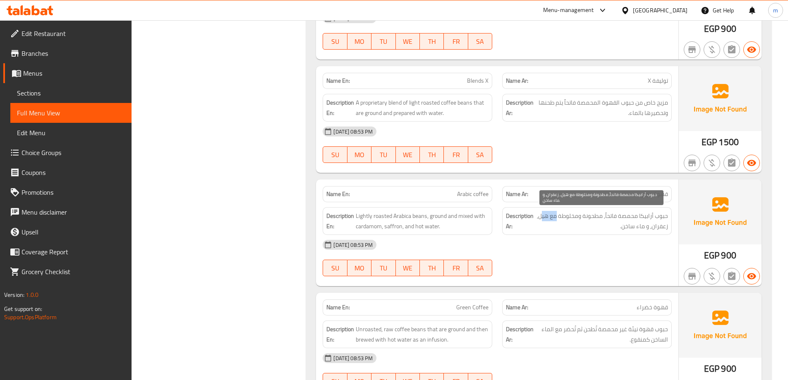
drag, startPoint x: 558, startPoint y: 215, endPoint x: 543, endPoint y: 215, distance: 14.9
click at [543, 215] on span "حبوب أرابيكا محمصة فاتحاً, مطحونة ومخلوطة مع هيل, زعفران, و ماء ساخن." at bounding box center [601, 221] width 133 height 20
click at [567, 217] on span "حبوب أرابيكا محمصة فاتحاً, مطحونة ومخلوطة مع هيل, زعفران, و ماء ساخن." at bounding box center [601, 221] width 133 height 20
drag, startPoint x: 667, startPoint y: 230, endPoint x: 634, endPoint y: 230, distance: 33.5
click at [634, 230] on span "حبوب أرابيكا محمصة فاتحاً, مطحونة ومخلوطة مع هيل, زعفران, و ماء ساخن." at bounding box center [601, 221] width 133 height 20
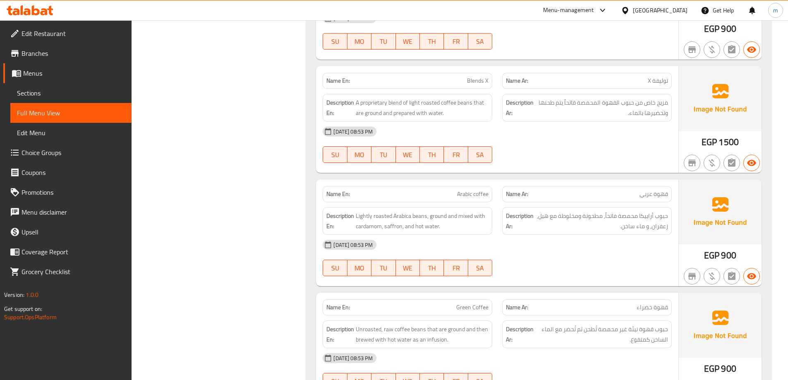
click at [652, 244] on div "12-10-2025 08:53 PM" at bounding box center [497, 245] width 359 height 20
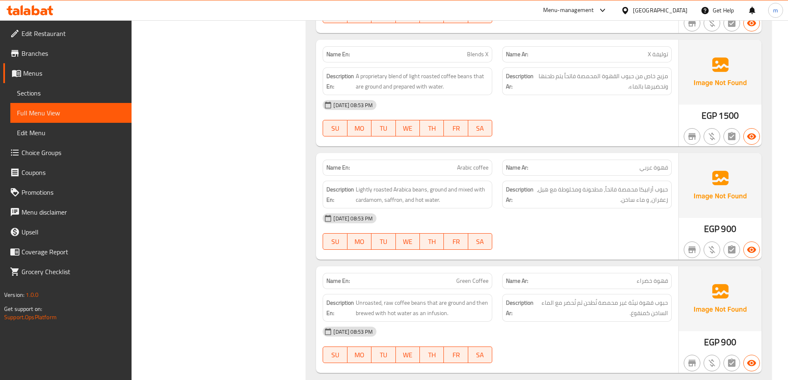
scroll to position [3228, 0]
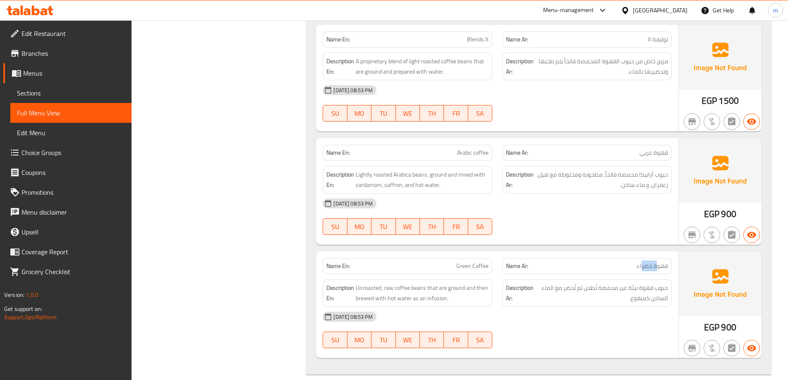
drag, startPoint x: 655, startPoint y: 266, endPoint x: 643, endPoint y: 263, distance: 12.8
click at [643, 263] on span "قهوة خضراء" at bounding box center [652, 266] width 31 height 9
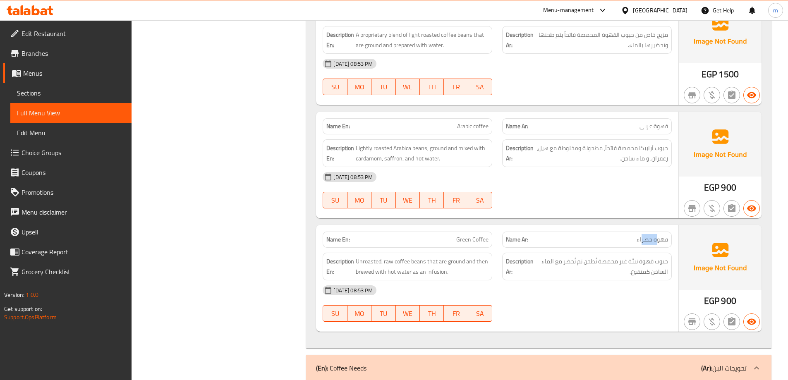
scroll to position [3269, 0]
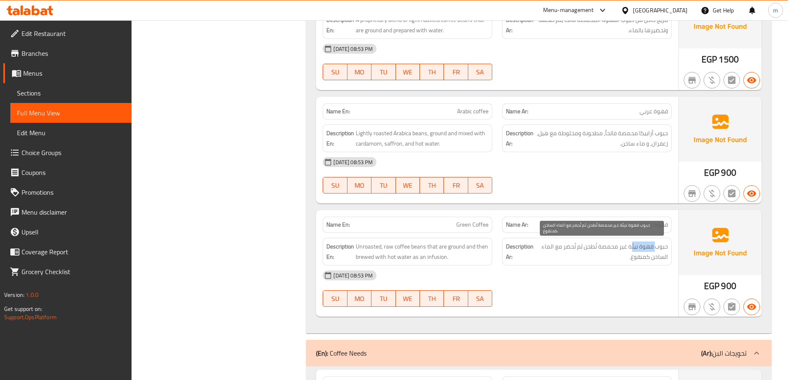
drag, startPoint x: 655, startPoint y: 249, endPoint x: 633, endPoint y: 250, distance: 22.4
click at [633, 250] on span "حبوب قهوة نيئة غير محمصة تُطحن ثم تُحضر مع الماء الساخن كمنقوع." at bounding box center [602, 252] width 132 height 20
click at [621, 247] on span "حبوب قهوة نيئة غير محمصة تُطحن ثم تُحضر مع الماء الساخن كمنقوع." at bounding box center [602, 252] width 132 height 20
drag, startPoint x: 595, startPoint y: 248, endPoint x: 565, endPoint y: 249, distance: 29.8
click at [565, 249] on span "حبوب قهوة نيئة غير محمصة تُطحن ثم تُحضر مع الماء الساخن كمنقوع." at bounding box center [602, 252] width 132 height 20
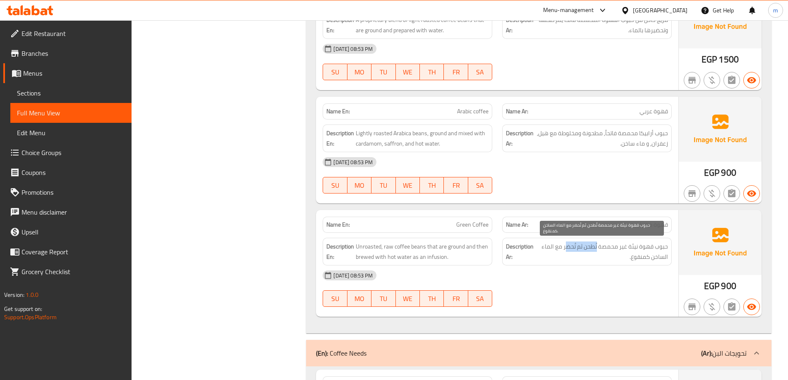
click at [565, 249] on span "حبوب قهوة نيئة غير محمصة تُطحن ثم تُحضر مع الماء الساخن كمنقوع." at bounding box center [602, 252] width 132 height 20
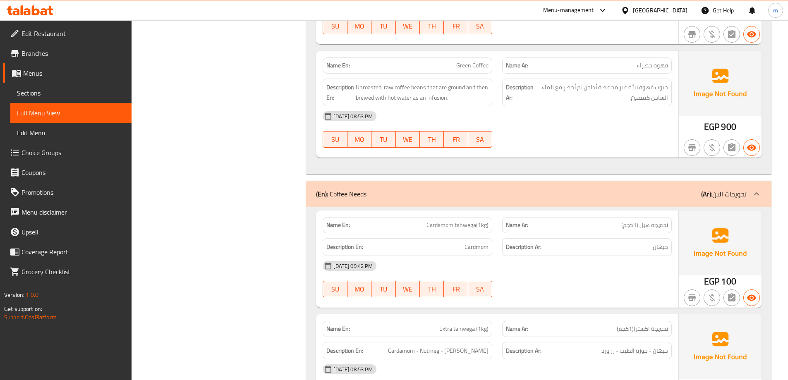
scroll to position [3435, 0]
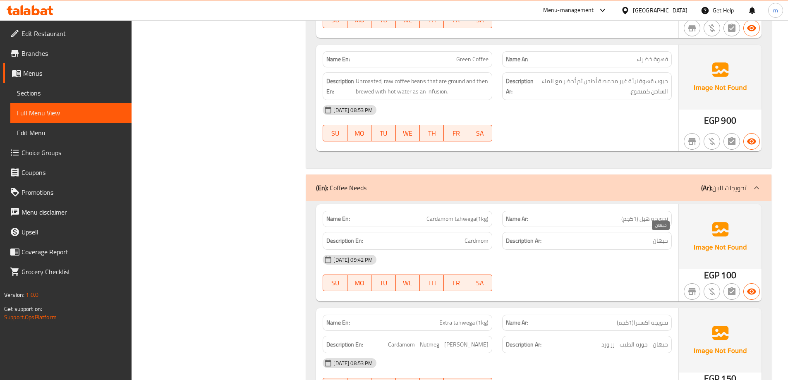
click at [663, 241] on span "حبهان" at bounding box center [660, 241] width 15 height 10
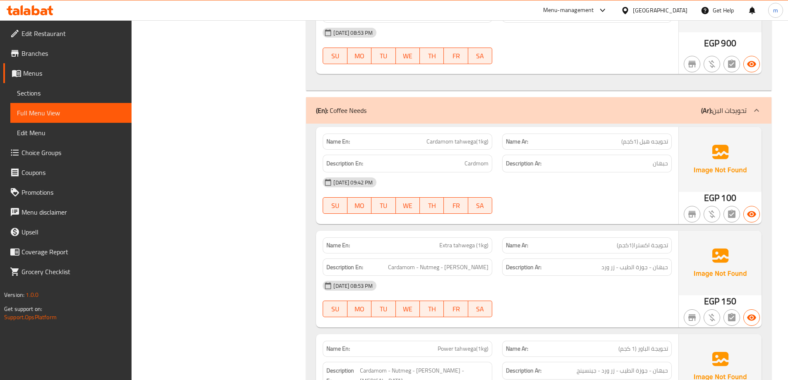
scroll to position [3517, 0]
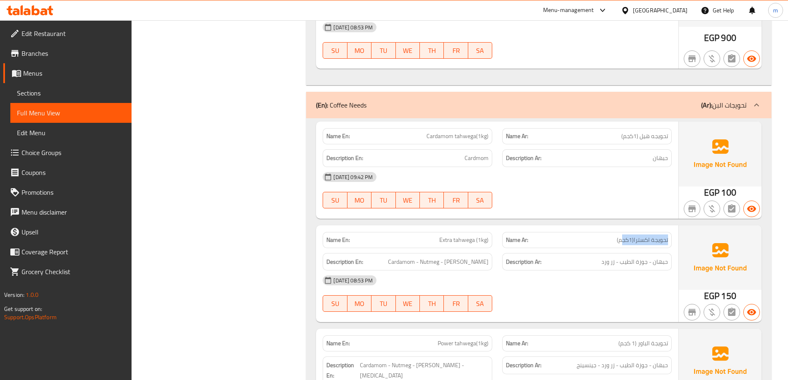
drag, startPoint x: 654, startPoint y: 241, endPoint x: 622, endPoint y: 243, distance: 31.5
click at [622, 243] on span "تحويجة اكسترا(1كجم)" at bounding box center [642, 240] width 51 height 9
drag, startPoint x: 665, startPoint y: 264, endPoint x: 595, endPoint y: 265, distance: 70.3
click at [595, 265] on h6 "Description Ar: حبهان - جوزة الطيب - زر ورد" at bounding box center [587, 262] width 162 height 10
click at [599, 262] on h6 "Description Ar: حبهان - جوزة الطيب - زر ورد" at bounding box center [587, 262] width 162 height 10
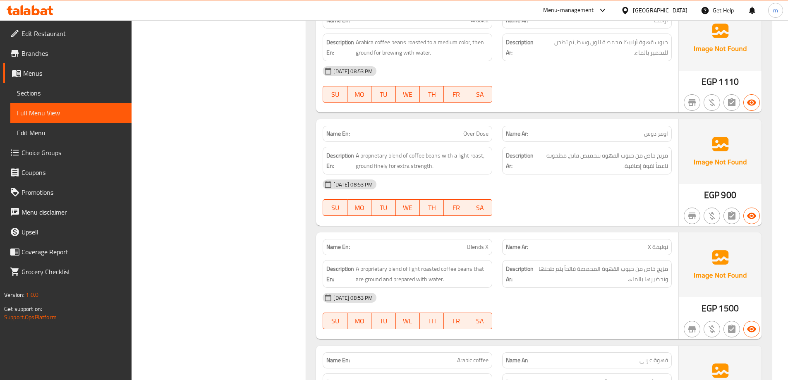
scroll to position [3017, 0]
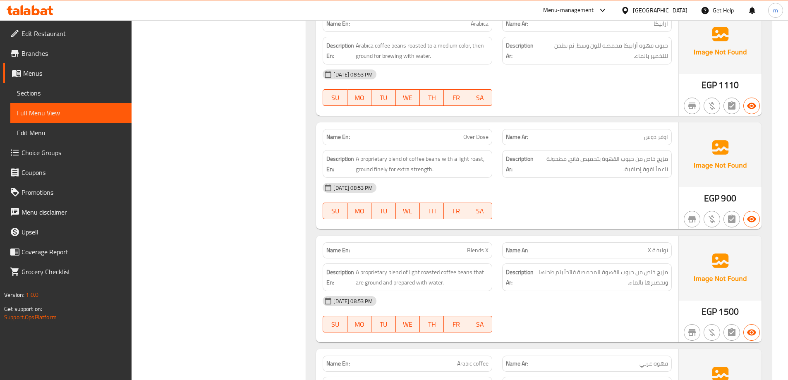
click at [475, 250] on span "Blends X" at bounding box center [478, 250] width 22 height 9
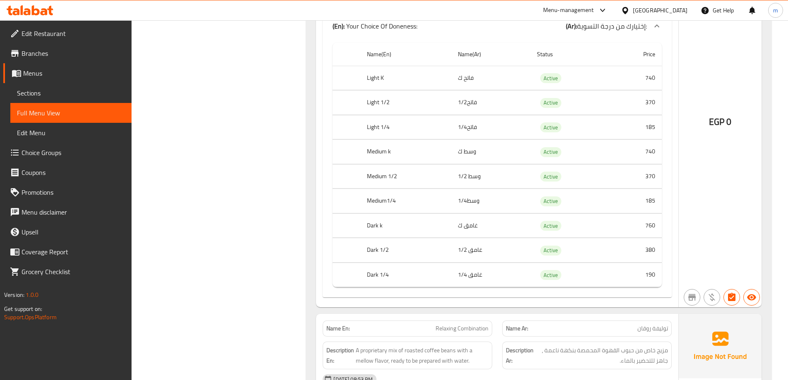
scroll to position [2437, 0]
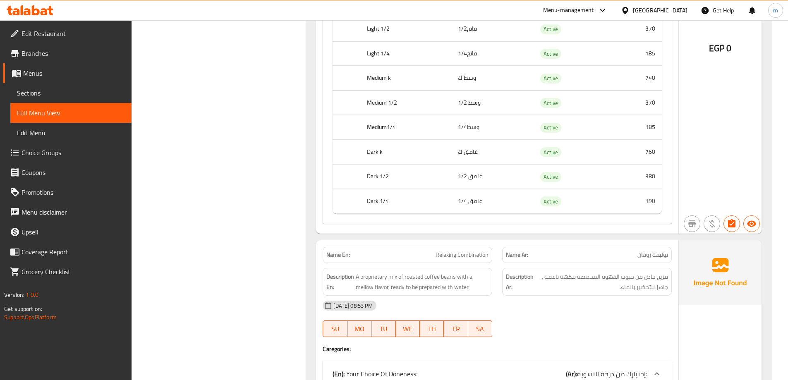
click at [482, 255] on span "Relaxing Combination" at bounding box center [462, 255] width 53 height 9
copy span "Combination"
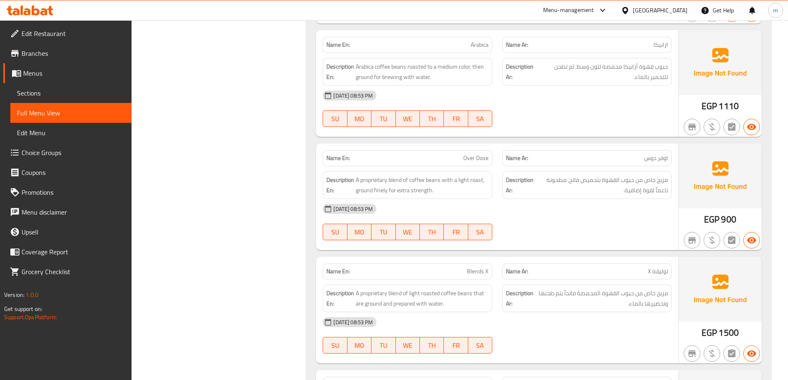
scroll to position [3058, 0]
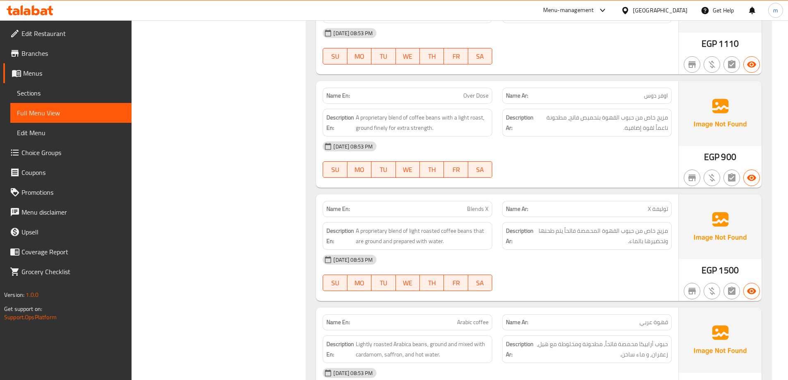
click at [481, 210] on span "Blends X" at bounding box center [478, 209] width 22 height 9
copy span "Blends X"
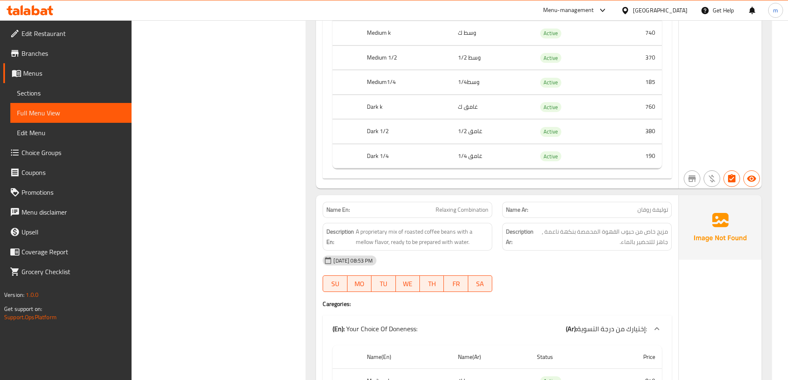
scroll to position [2479, 0]
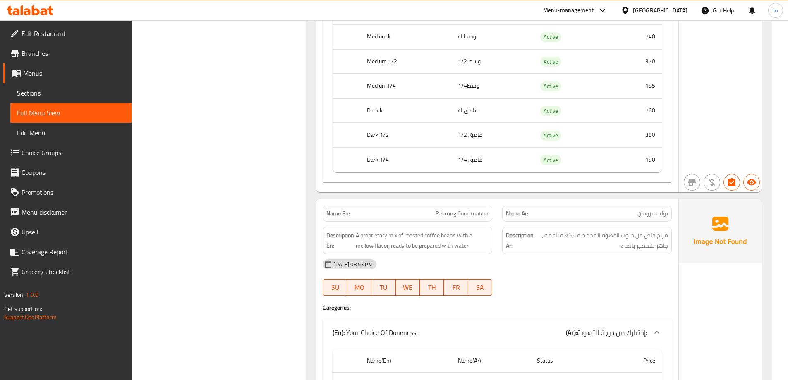
click at [470, 211] on span "Relaxing Combination" at bounding box center [462, 213] width 53 height 9
copy span "Combination"
click at [35, 6] on icon at bounding box center [30, 10] width 47 height 10
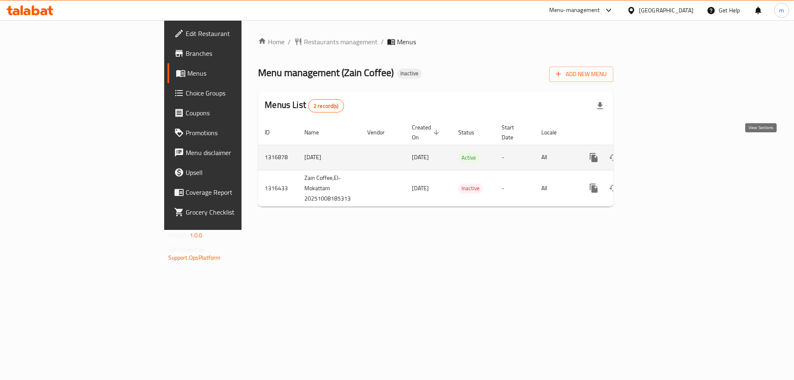
click at [664, 148] on link "enhanced table" at bounding box center [654, 158] width 20 height 20
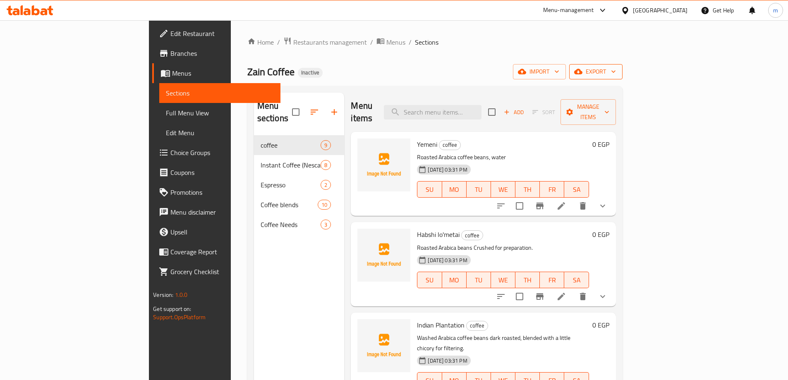
click at [616, 73] on span "export" at bounding box center [596, 72] width 40 height 10
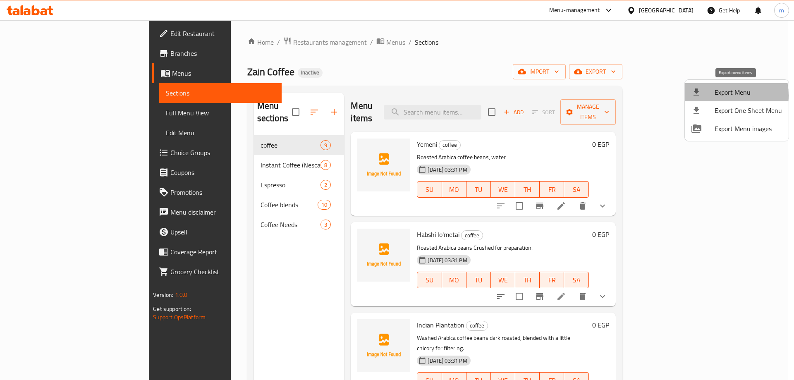
click at [715, 96] on div at bounding box center [703, 92] width 23 height 10
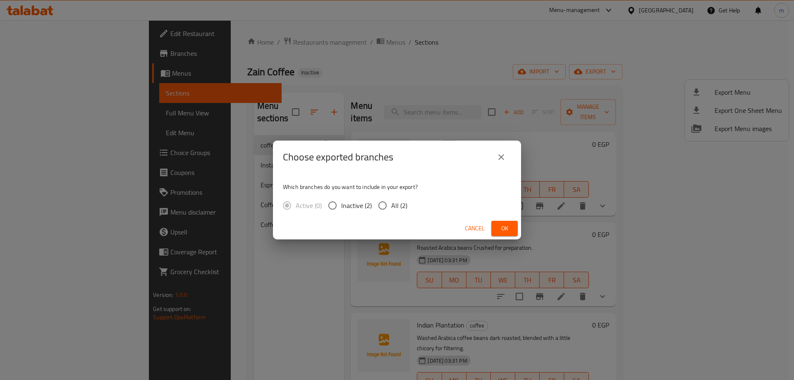
click at [398, 206] on span "All (2)" at bounding box center [399, 206] width 16 height 10
click at [391, 206] on input "All (2)" at bounding box center [382, 205] width 17 height 17
radio input "true"
click at [502, 229] on span "Ok" at bounding box center [504, 228] width 13 height 10
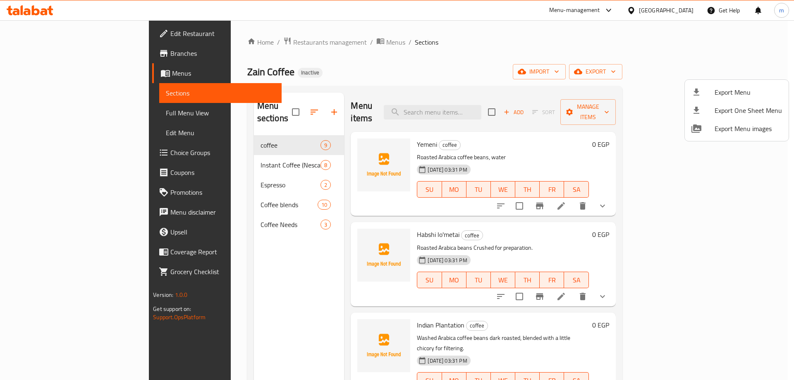
click at [26, 7] on div at bounding box center [397, 190] width 794 height 380
